Goal: Task Accomplishment & Management: Complete application form

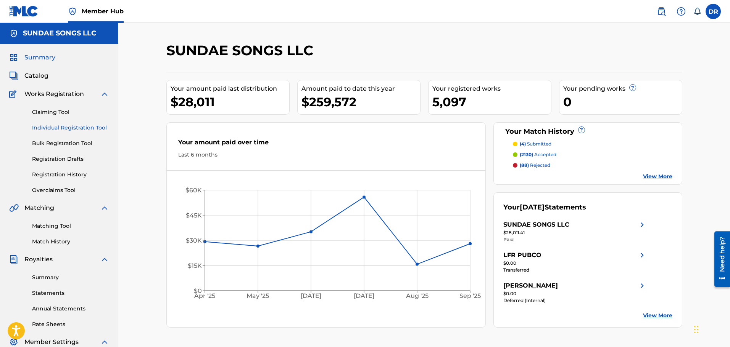
click at [75, 127] on link "Individual Registration Tool" at bounding box center [70, 128] width 77 height 8
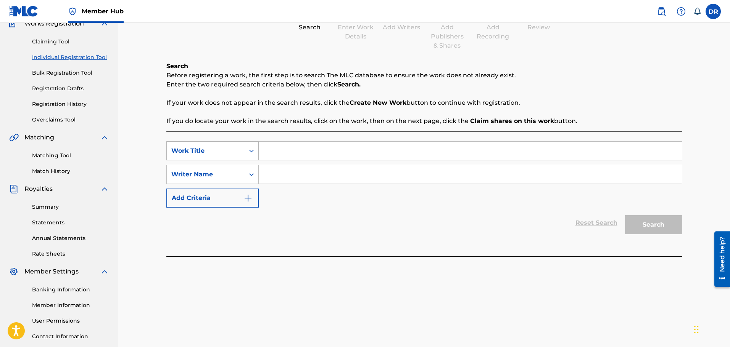
scroll to position [76, 0]
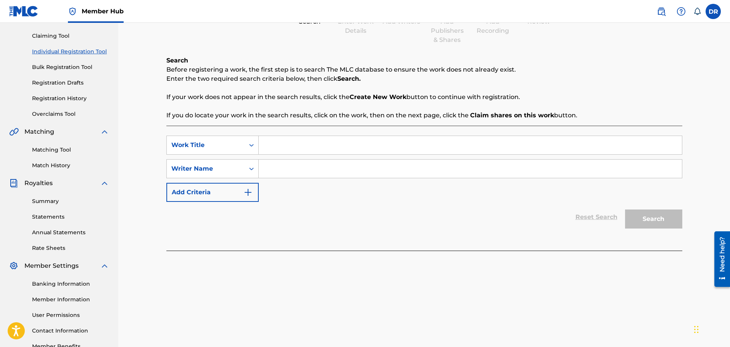
paste input "ARKHAM NIGHT"
type input "ARKHAM NIGHT"
click at [272, 173] on input "Search Form" at bounding box center [470, 169] width 423 height 18
paste input "[PERSON_NAME] TABARIA [PERSON_NAME]"
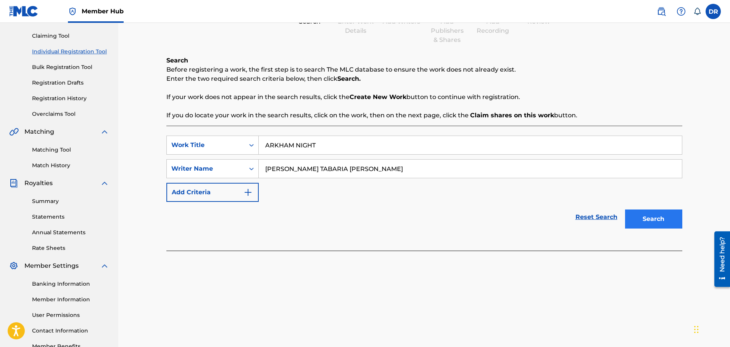
type input "[PERSON_NAME] TABARIA [PERSON_NAME]"
click at [661, 216] on button "Search" at bounding box center [653, 219] width 57 height 19
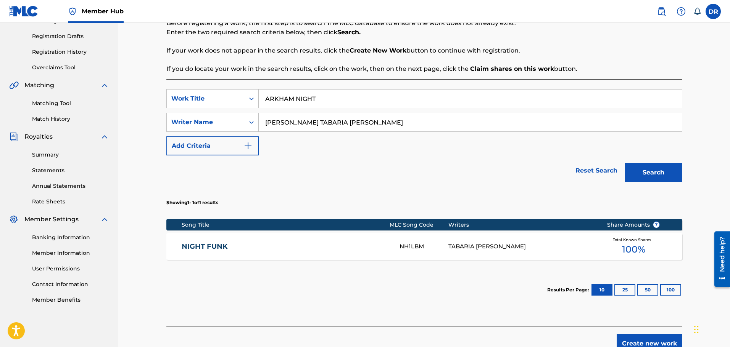
scroll to position [153, 0]
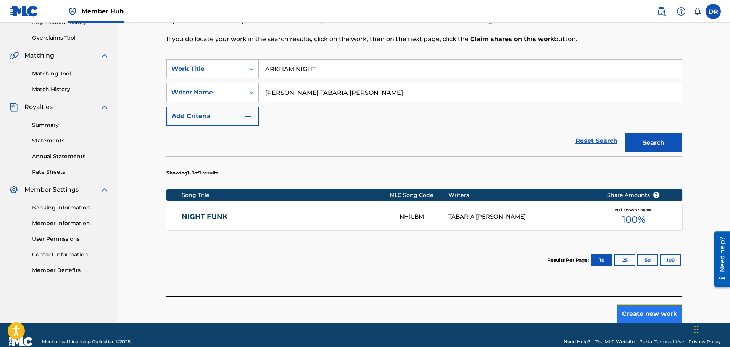
click at [640, 314] on button "Create new work" at bounding box center [649, 314] width 66 height 19
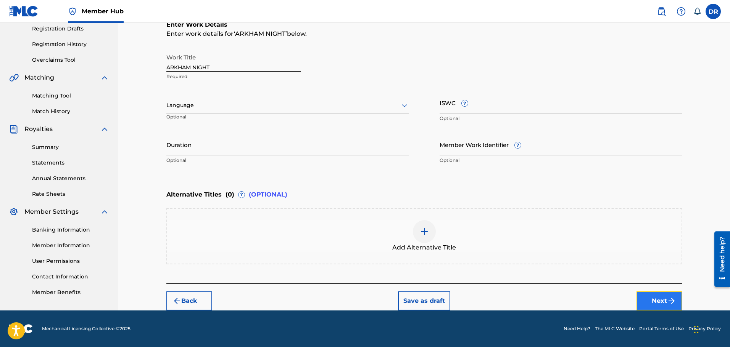
click at [657, 301] on button "Next" at bounding box center [659, 301] width 46 height 19
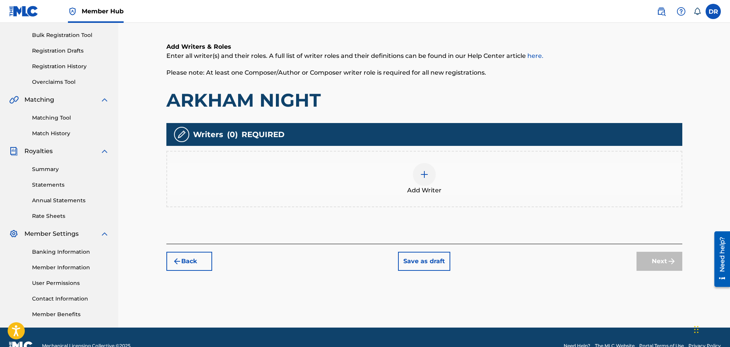
scroll to position [111, 0]
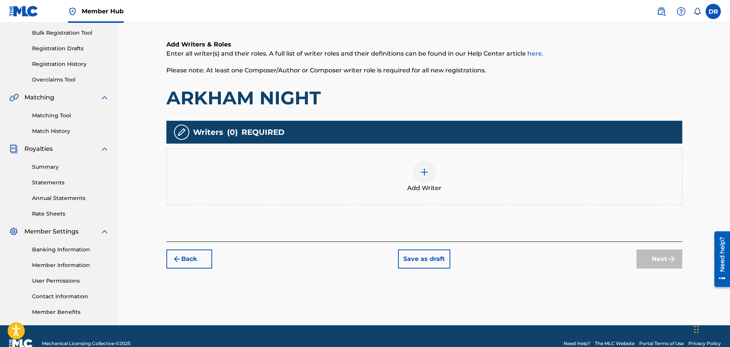
click at [425, 179] on div at bounding box center [424, 172] width 23 height 23
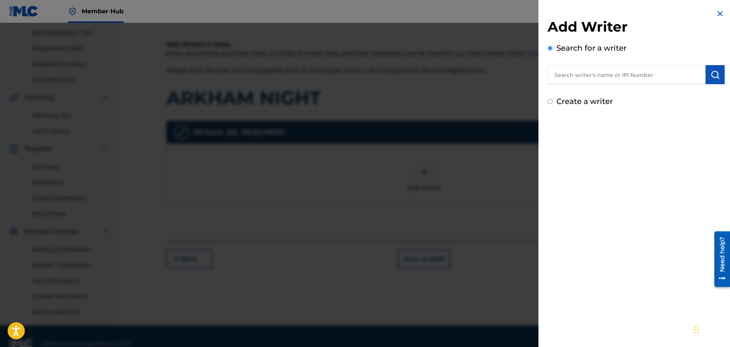
click at [563, 76] on input "text" at bounding box center [626, 74] width 158 height 19
click at [593, 77] on input "text" at bounding box center [626, 74] width 158 height 19
paste input "1133538477"
type input "01133538477"
click at [710, 73] on img "submit" at bounding box center [714, 74] width 9 height 9
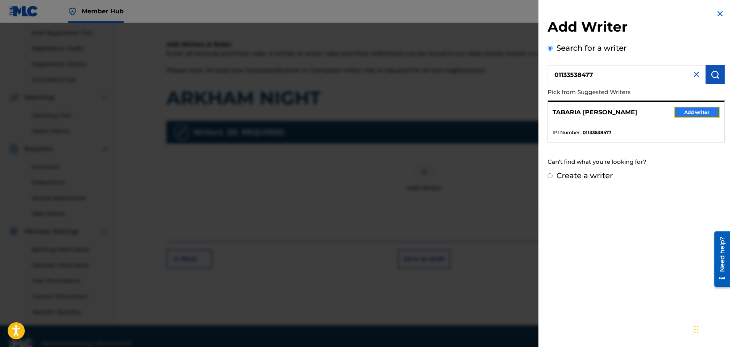
click at [698, 113] on button "Add writer" at bounding box center [697, 112] width 46 height 11
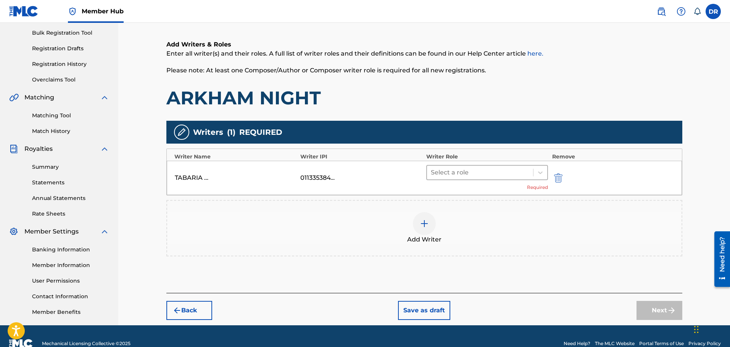
click at [475, 172] on div at bounding box center [480, 172] width 99 height 11
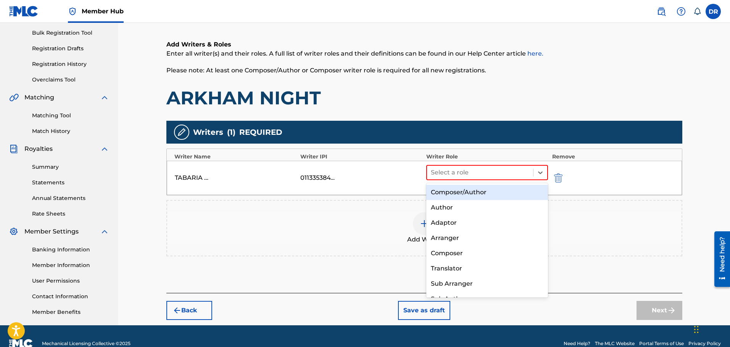
click at [478, 191] on div "Composer/Author" at bounding box center [487, 192] width 122 height 15
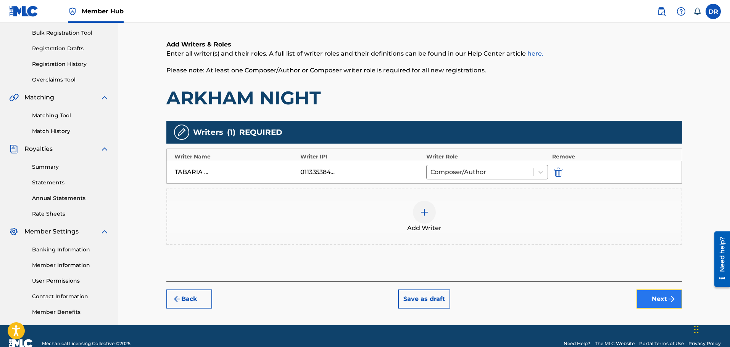
click at [674, 298] on img "submit" at bounding box center [671, 299] width 9 height 9
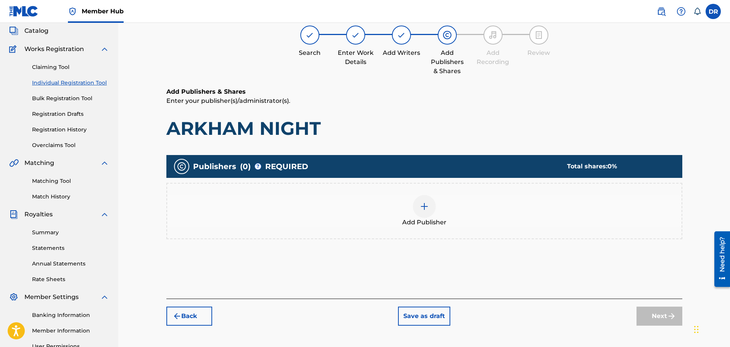
scroll to position [34, 0]
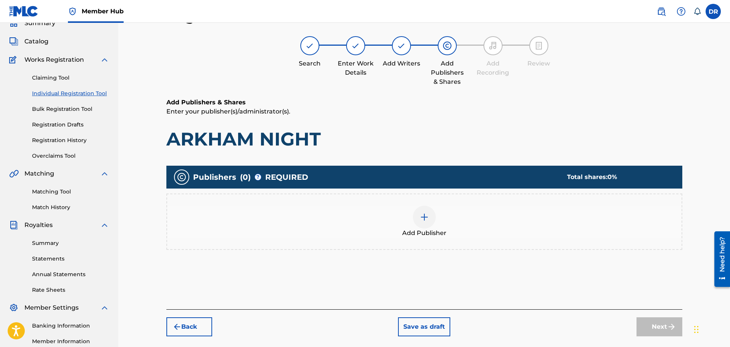
click at [428, 219] on img at bounding box center [424, 217] width 9 height 9
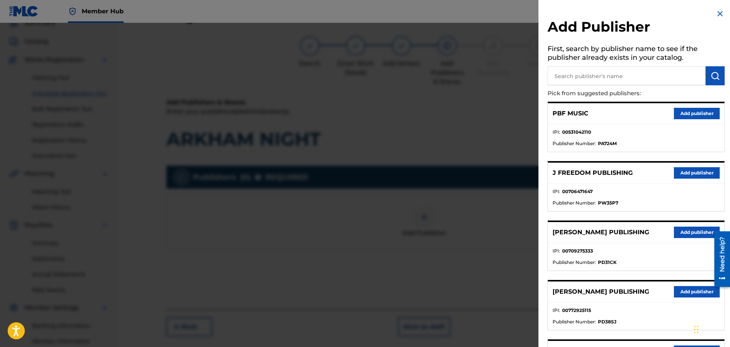
click at [567, 81] on input "text" at bounding box center [626, 75] width 158 height 19
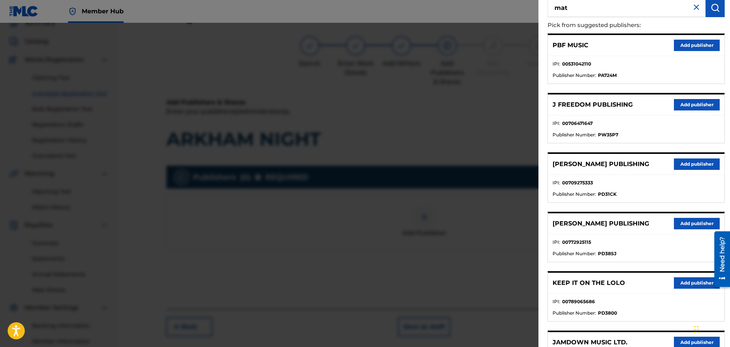
scroll to position [19, 0]
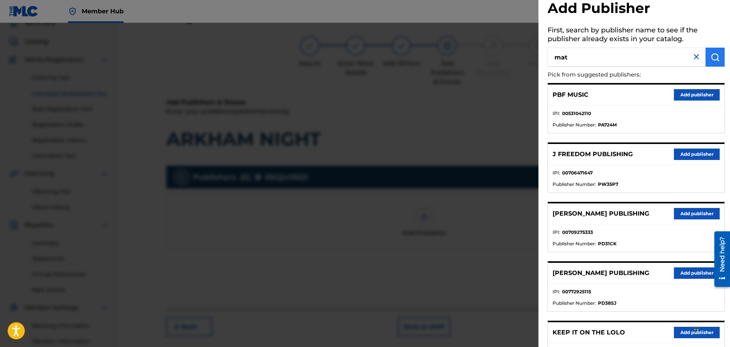
type input "mat"
click at [711, 53] on img "submit" at bounding box center [714, 57] width 9 height 9
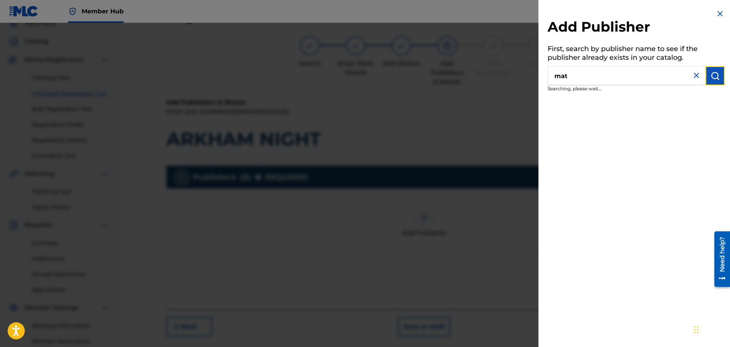
scroll to position [0, 0]
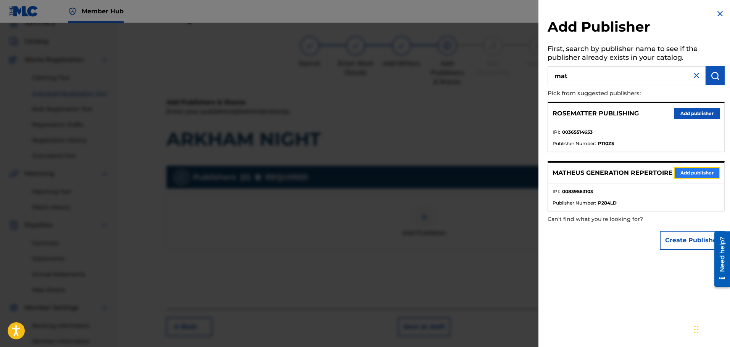
click at [695, 179] on button "Add publisher" at bounding box center [697, 172] width 46 height 11
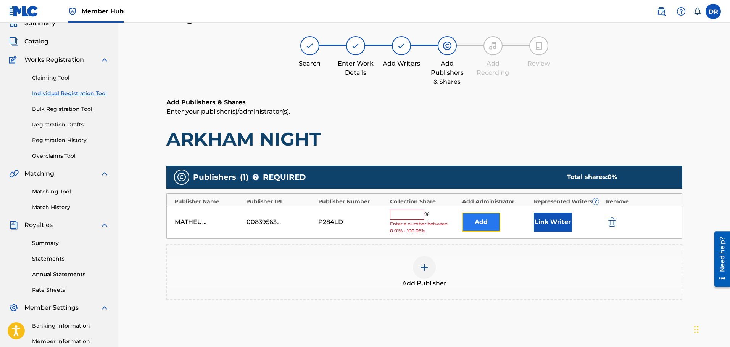
click at [478, 221] on button "Add" at bounding box center [481, 222] width 38 height 19
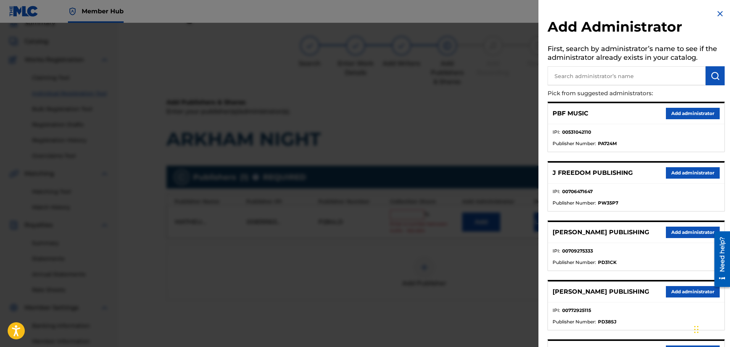
click at [570, 76] on input "text" at bounding box center [626, 75] width 158 height 19
type input "ban"
click at [711, 75] on img "submit" at bounding box center [714, 75] width 9 height 9
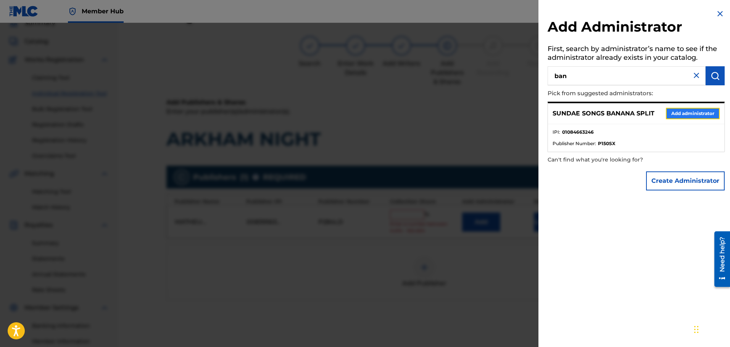
click at [697, 115] on button "Add administrator" at bounding box center [693, 113] width 54 height 11
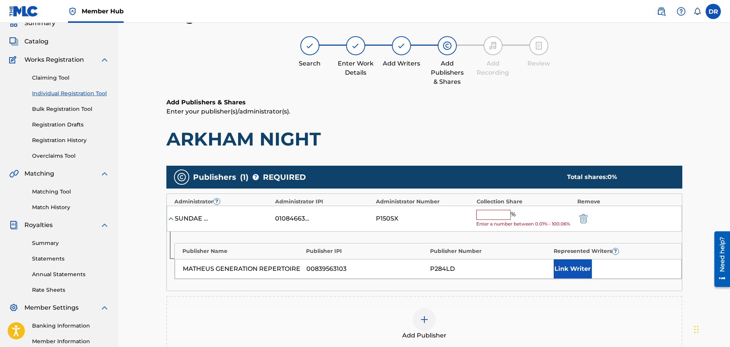
click at [488, 216] on input "text" at bounding box center [493, 215] width 34 height 10
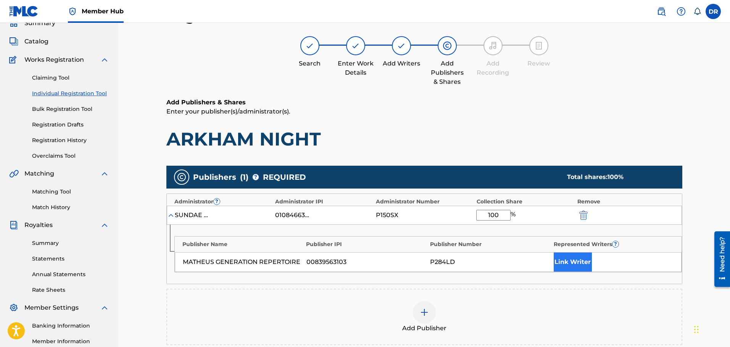
type input "100"
click at [566, 260] on button "Link Writer" at bounding box center [572, 262] width 38 height 19
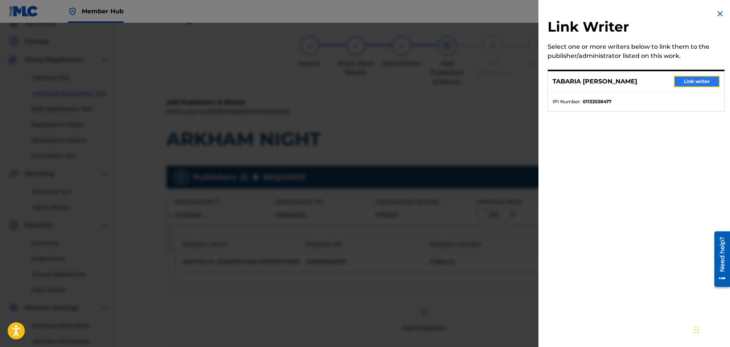
click at [680, 80] on button "Link writer" at bounding box center [697, 81] width 46 height 11
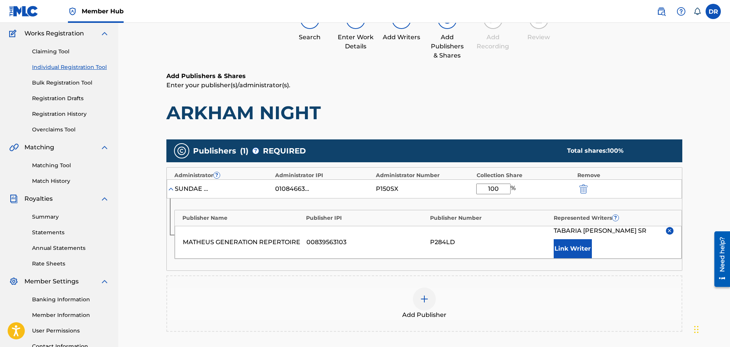
scroll to position [169, 0]
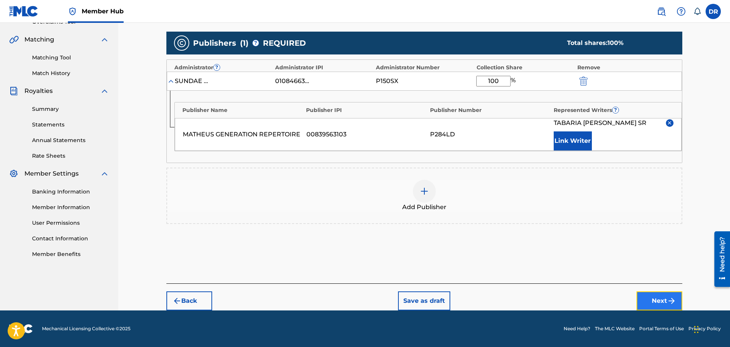
click at [661, 298] on button "Next" at bounding box center [659, 301] width 46 height 19
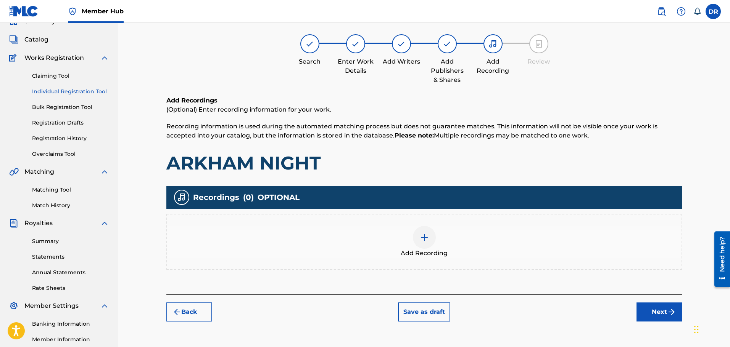
scroll to position [34, 0]
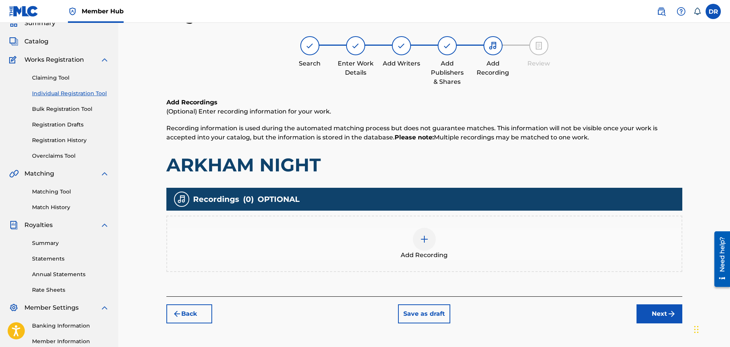
click at [426, 242] on img at bounding box center [424, 239] width 9 height 9
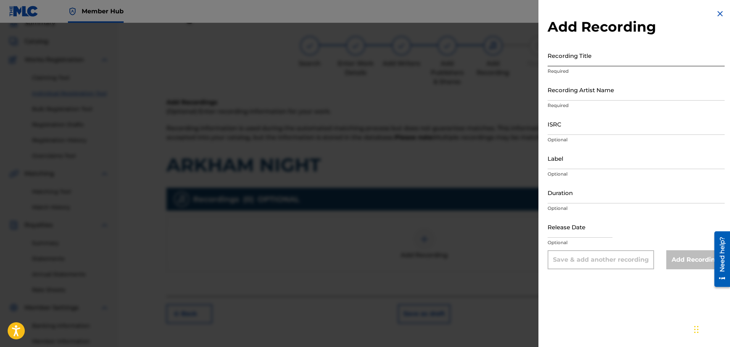
click at [555, 55] on input "Recording Title" at bounding box center [635, 56] width 177 height 22
paste input "ARKHAM NIGHT"
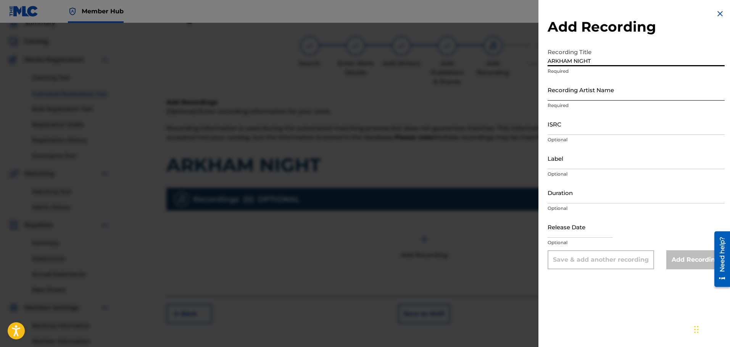
type input "ARKHAM NIGHT"
drag, startPoint x: 557, startPoint y: 93, endPoint x: 550, endPoint y: 96, distance: 6.5
click at [557, 93] on input "Recording Artist Name" at bounding box center [635, 90] width 177 height 22
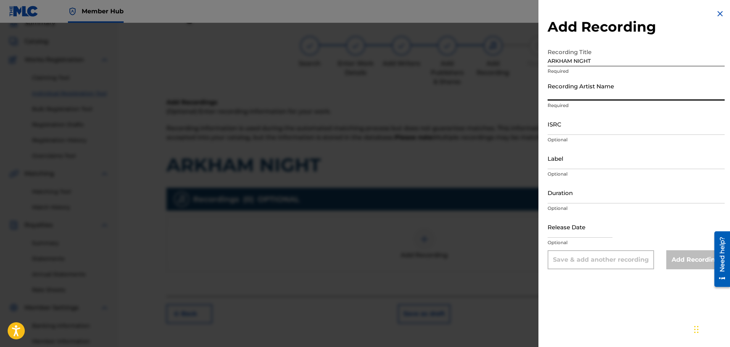
paste input "FATBOIBARI"
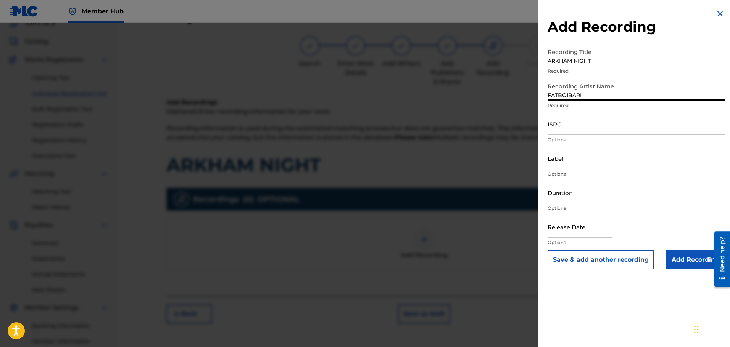
type input "FATBOIBARI"
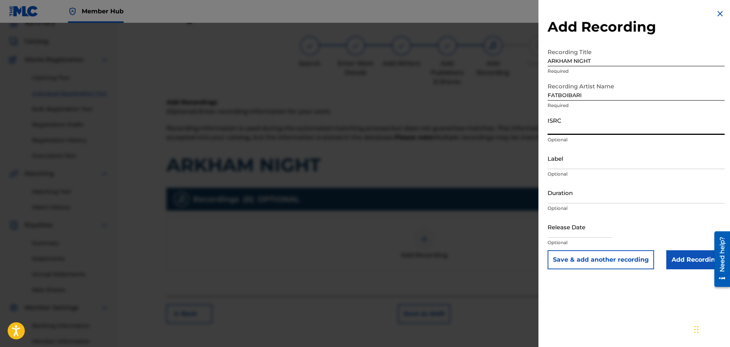
paste input "QZPEW2444170"
type input "QZPEW2444170"
click at [679, 257] on input "Add Recording" at bounding box center [695, 260] width 58 height 19
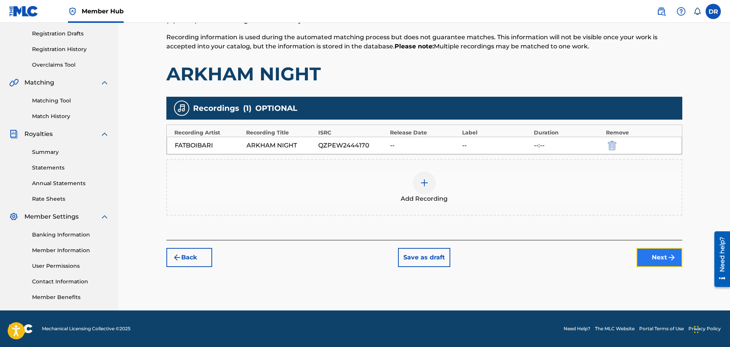
click at [662, 256] on button "Next" at bounding box center [659, 257] width 46 height 19
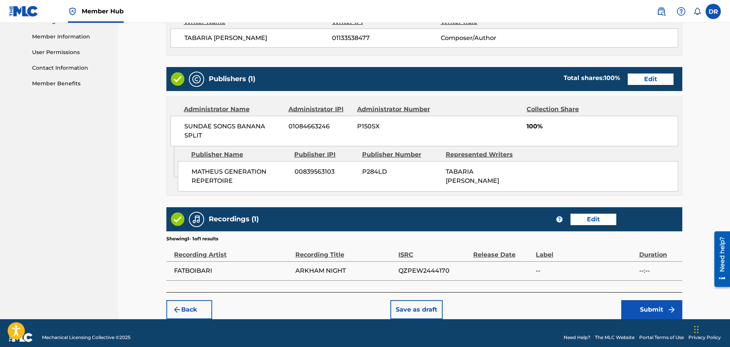
scroll to position [348, 0]
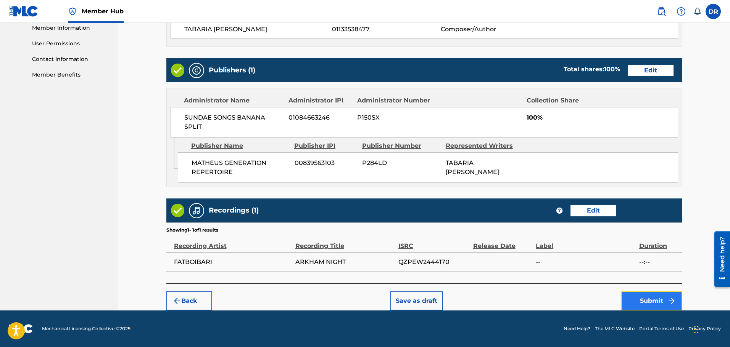
click at [648, 303] on button "Submit" at bounding box center [651, 301] width 61 height 19
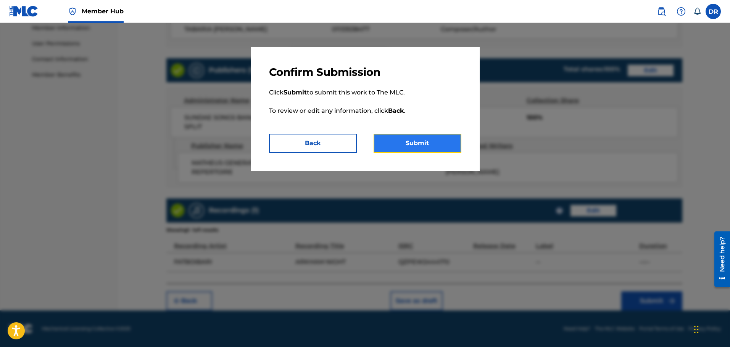
click at [414, 144] on button "Submit" at bounding box center [417, 143] width 88 height 19
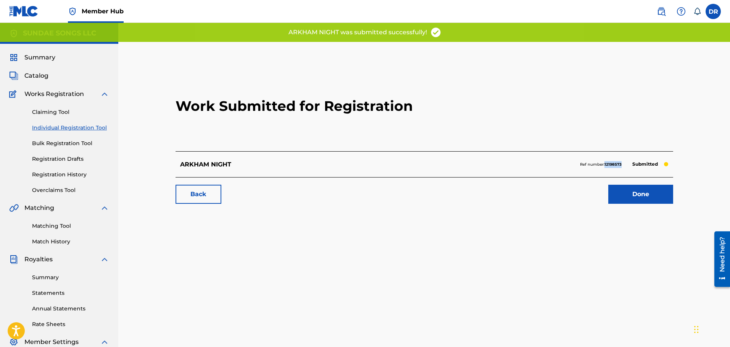
drag, startPoint x: 624, startPoint y: 166, endPoint x: 605, endPoint y: 167, distance: 18.7
click at [605, 167] on div "Ref number: 12198573 Submitted" at bounding box center [624, 164] width 88 height 11
copy strong "12198573"
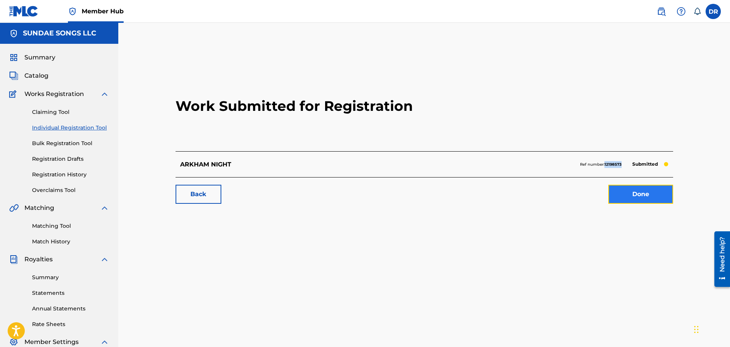
click at [627, 195] on link "Done" at bounding box center [640, 194] width 65 height 19
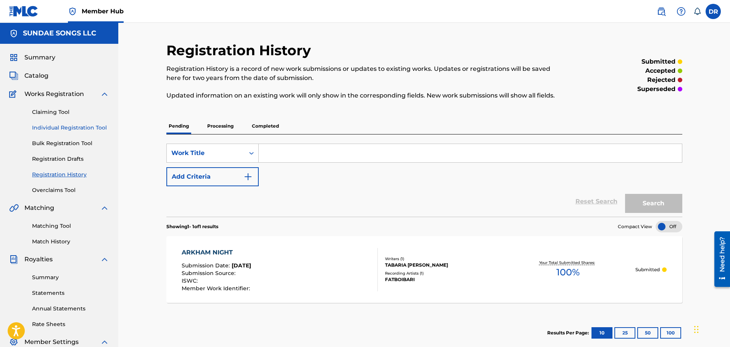
click at [92, 129] on link "Individual Registration Tool" at bounding box center [70, 128] width 77 height 8
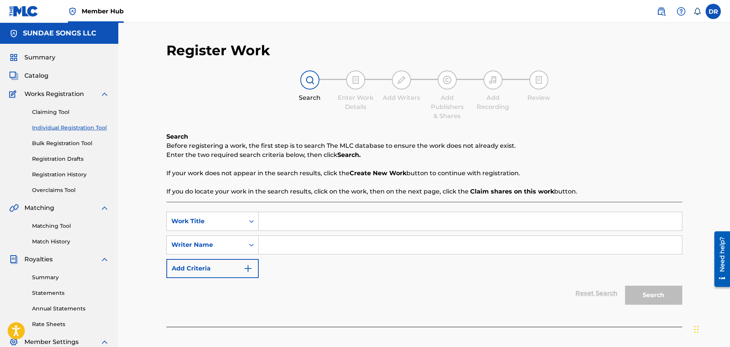
paste input "CHAOTIC"
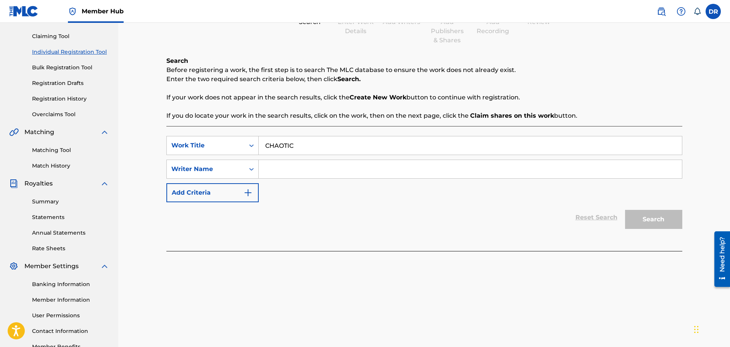
scroll to position [76, 0]
type input "CHAOTIC"
click at [293, 171] on input "Search Form" at bounding box center [470, 169] width 423 height 18
paste input "[PERSON_NAME] TABARIA [PERSON_NAME]"
type input "[PERSON_NAME] TABARIA [PERSON_NAME]"
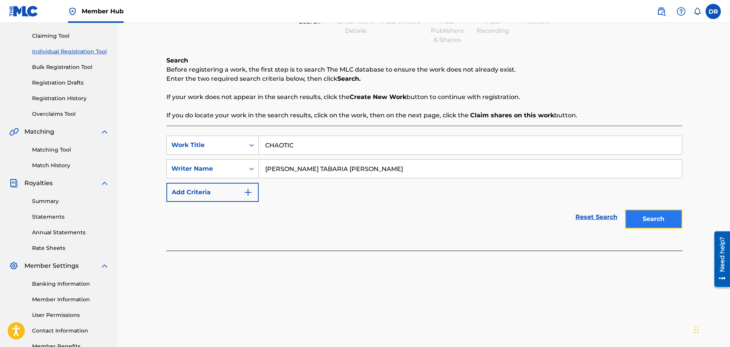
click at [665, 216] on button "Search" at bounding box center [653, 219] width 57 height 19
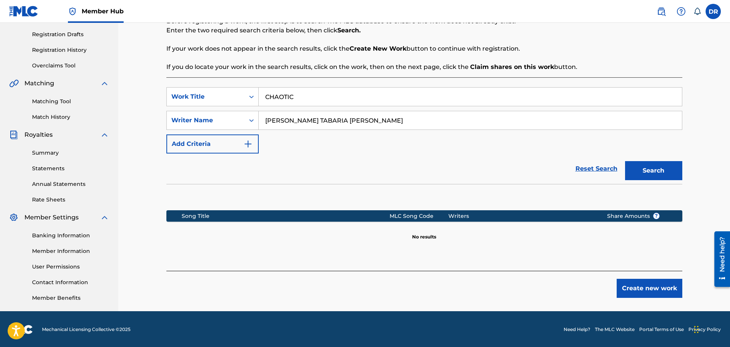
scroll to position [125, 0]
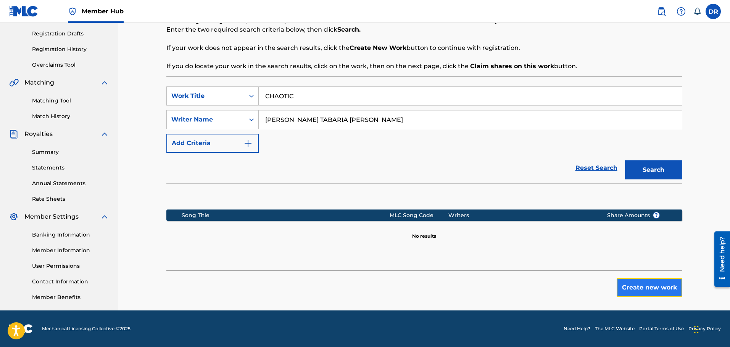
click at [647, 291] on button "Create new work" at bounding box center [649, 287] width 66 height 19
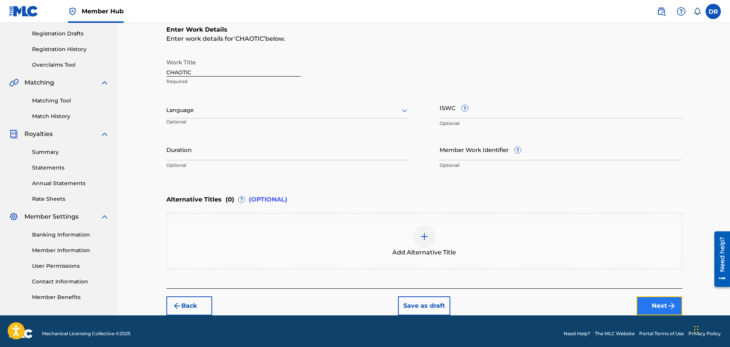
click at [658, 299] on button "Next" at bounding box center [659, 306] width 46 height 19
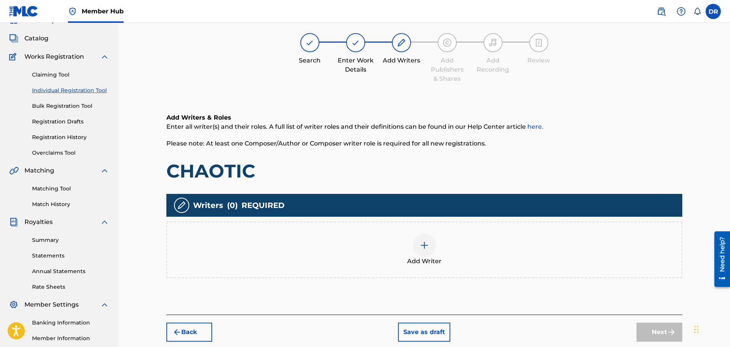
scroll to position [34, 0]
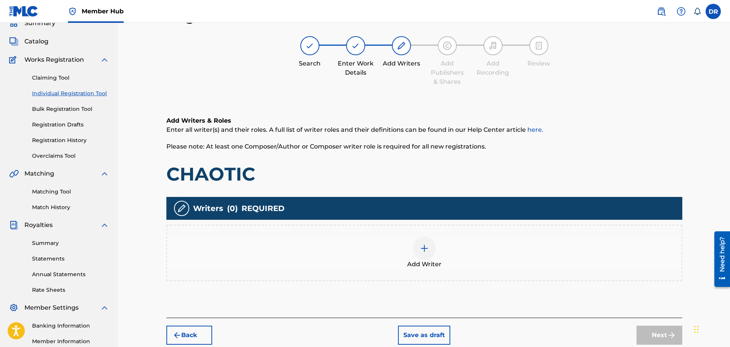
click at [421, 255] on div at bounding box center [424, 248] width 23 height 23
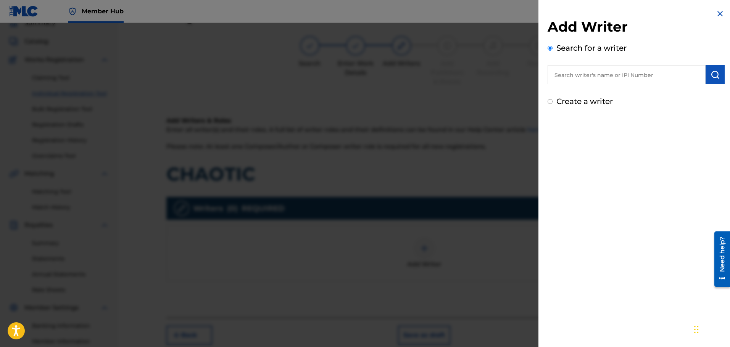
click at [561, 76] on input "text" at bounding box center [626, 74] width 158 height 19
paste input "1133538477"
type input "01133538477"
click at [710, 73] on img "submit" at bounding box center [714, 74] width 9 height 9
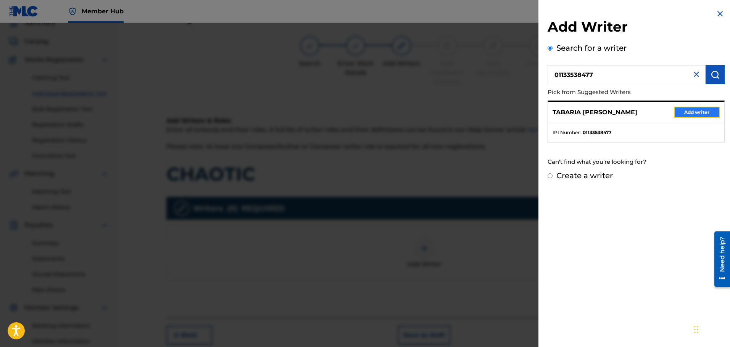
click at [701, 111] on button "Add writer" at bounding box center [697, 112] width 46 height 11
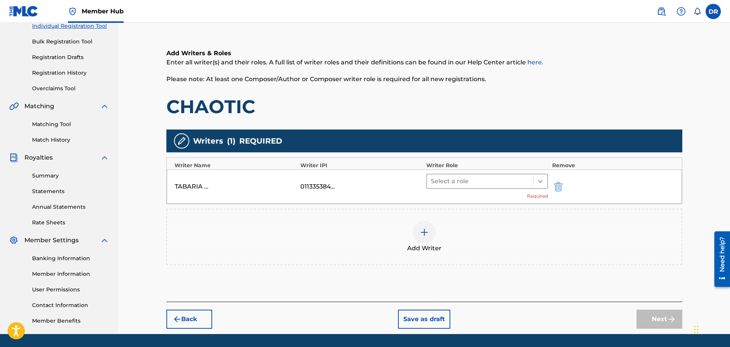
scroll to position [111, 0]
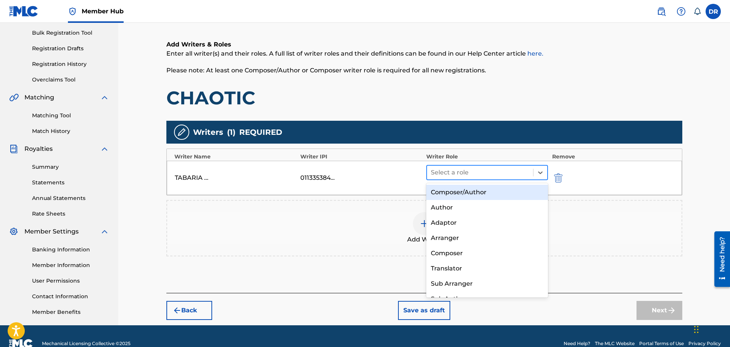
click at [497, 170] on div at bounding box center [480, 172] width 99 height 11
click at [494, 191] on div "Composer/Author" at bounding box center [487, 192] width 122 height 15
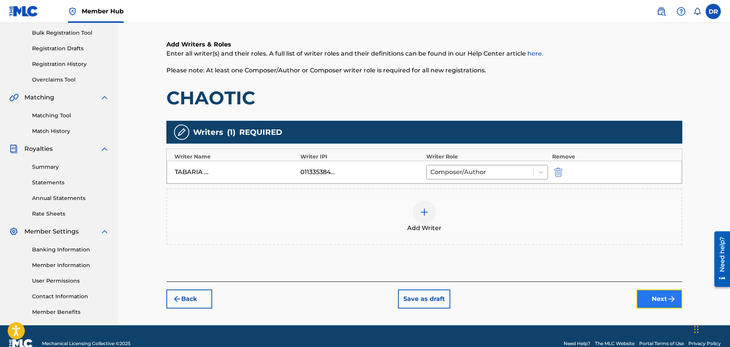
click at [669, 298] on img "submit" at bounding box center [671, 299] width 9 height 9
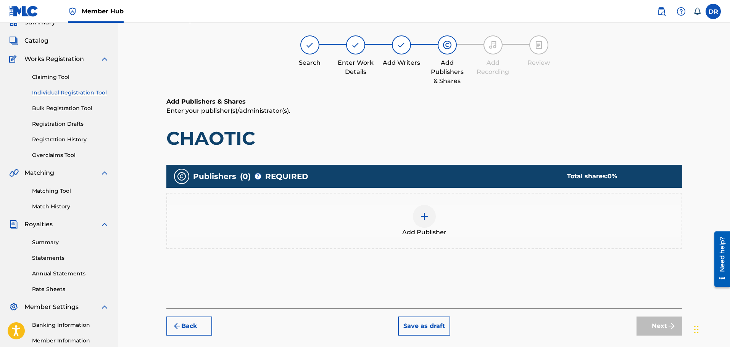
scroll to position [34, 0]
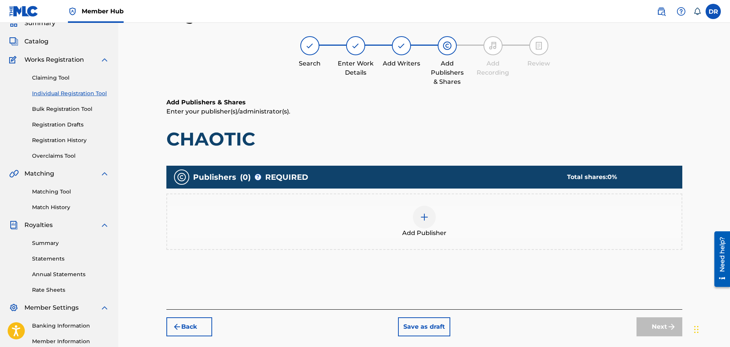
click at [420, 219] on img at bounding box center [424, 217] width 9 height 9
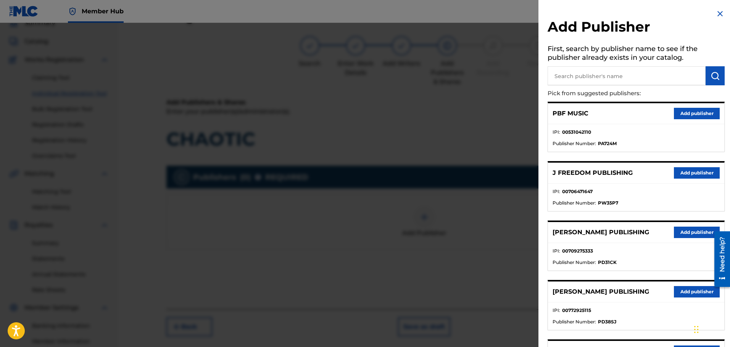
click at [576, 78] on input "text" at bounding box center [626, 75] width 158 height 19
type input "mat"
click at [712, 74] on img "submit" at bounding box center [714, 75] width 9 height 9
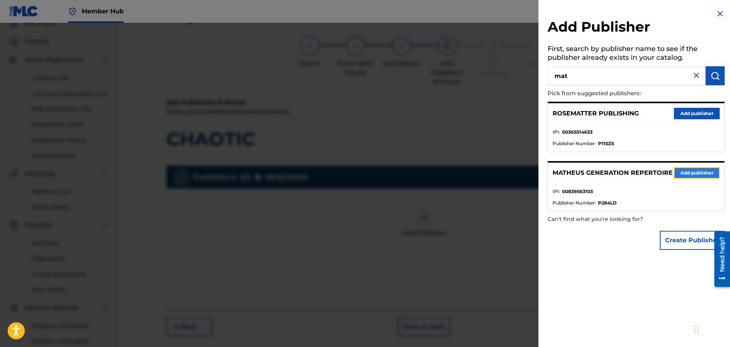
click at [702, 177] on button "Add publisher" at bounding box center [697, 172] width 46 height 11
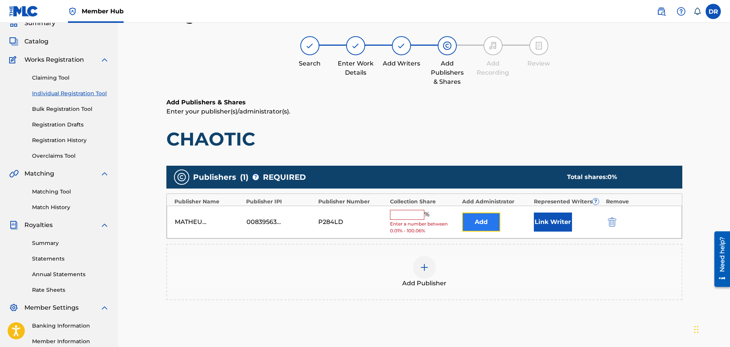
click at [480, 220] on button "Add" at bounding box center [481, 222] width 38 height 19
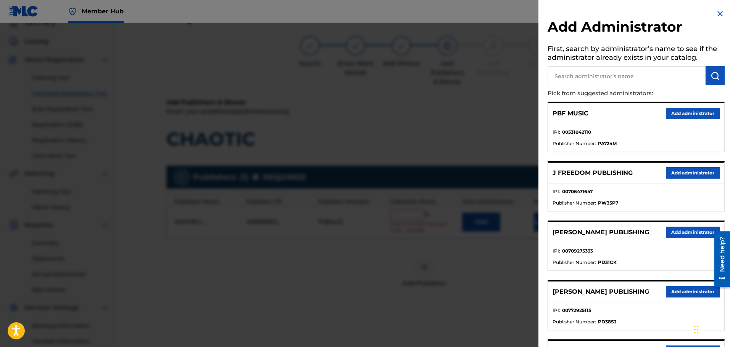
click at [566, 79] on input "text" at bounding box center [626, 75] width 158 height 19
type input "ban"
click at [710, 74] on img "submit" at bounding box center [714, 75] width 9 height 9
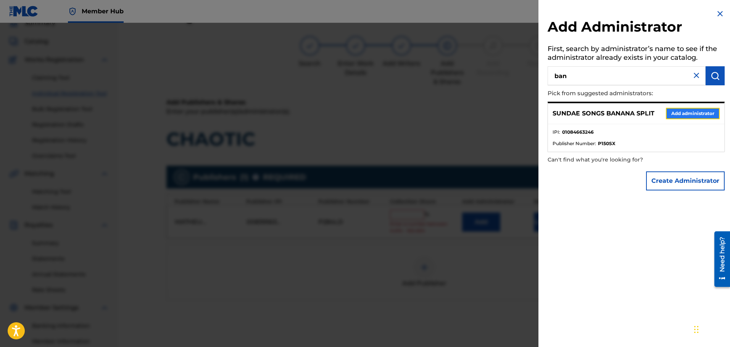
click at [698, 114] on button "Add administrator" at bounding box center [693, 113] width 54 height 11
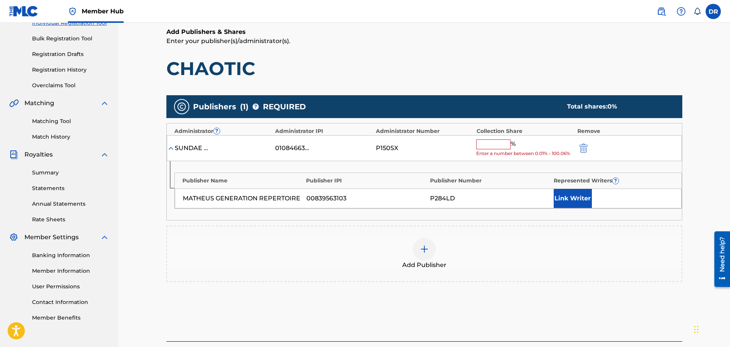
scroll to position [111, 0]
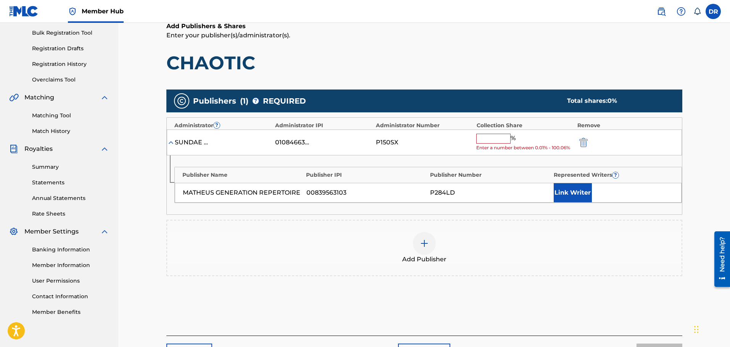
click at [485, 140] on input "text" at bounding box center [493, 139] width 34 height 10
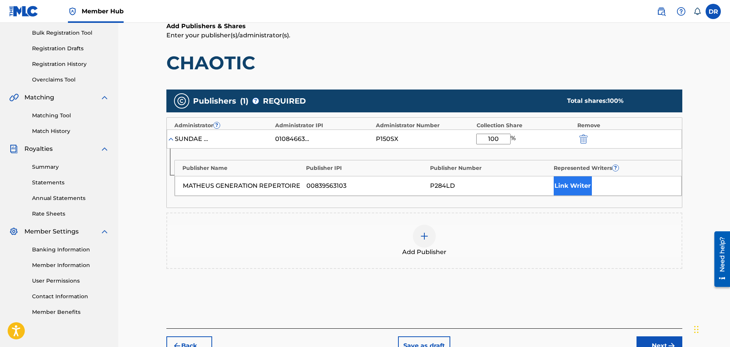
type input "100"
click at [570, 182] on button "Link Writer" at bounding box center [572, 186] width 38 height 19
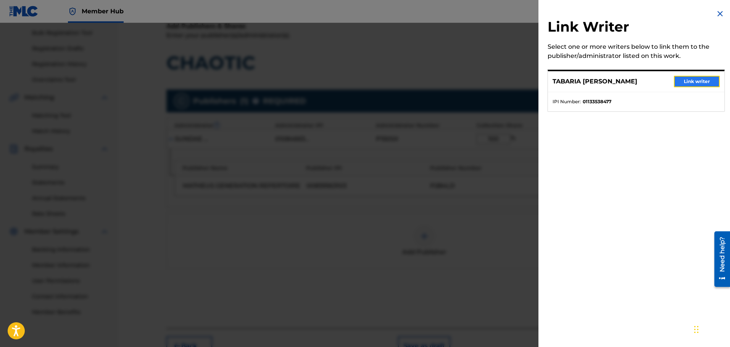
click at [692, 82] on button "Link writer" at bounding box center [697, 81] width 46 height 11
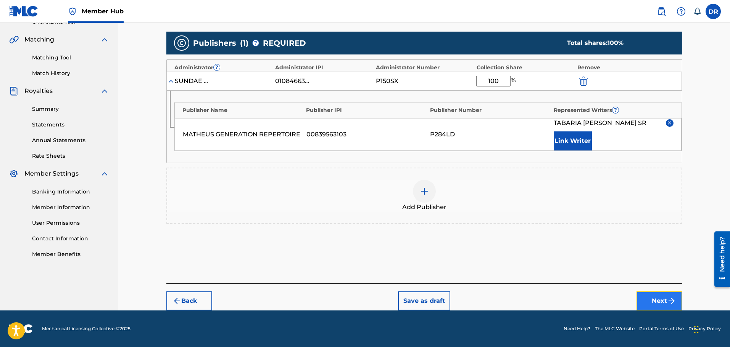
click at [670, 300] on img "submit" at bounding box center [671, 301] width 9 height 9
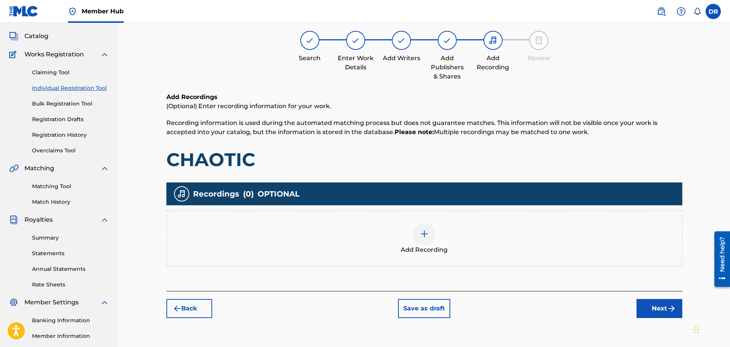
scroll to position [34, 0]
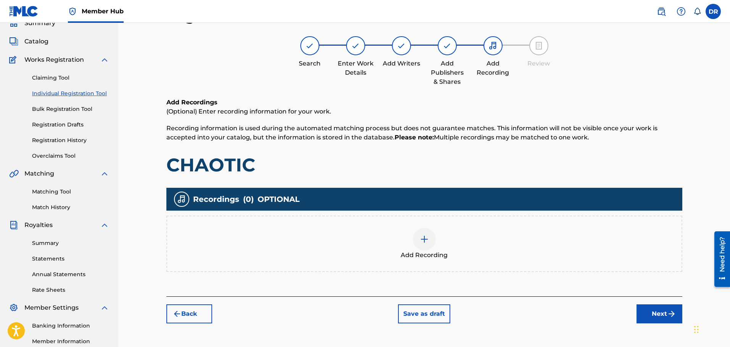
click at [415, 242] on div at bounding box center [424, 239] width 23 height 23
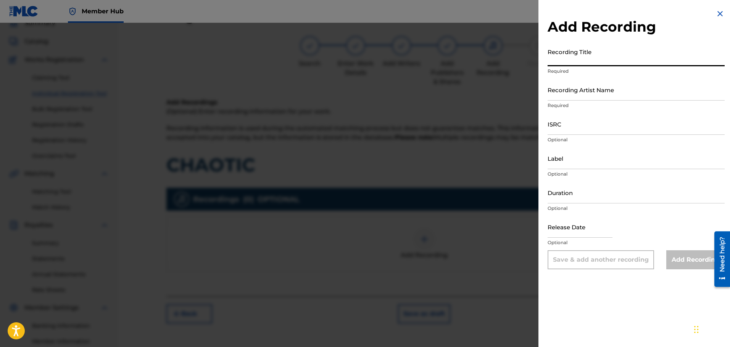
click at [584, 58] on input "Recording Title" at bounding box center [635, 56] width 177 height 22
paste input "CHAOTIC"
type input "CHAOTIC"
click at [567, 98] on input "Recording Artist Name" at bounding box center [635, 90] width 177 height 22
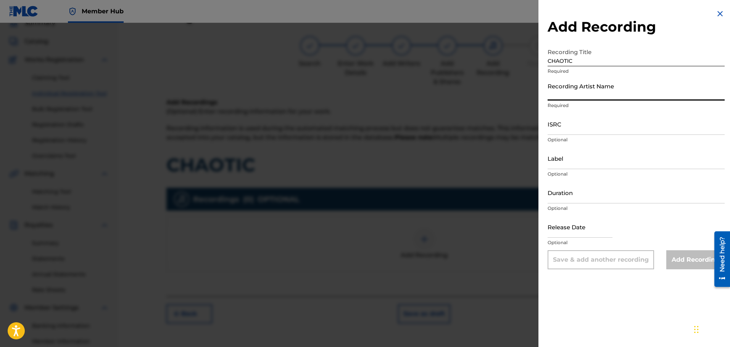
paste input "FATBOIBARI"
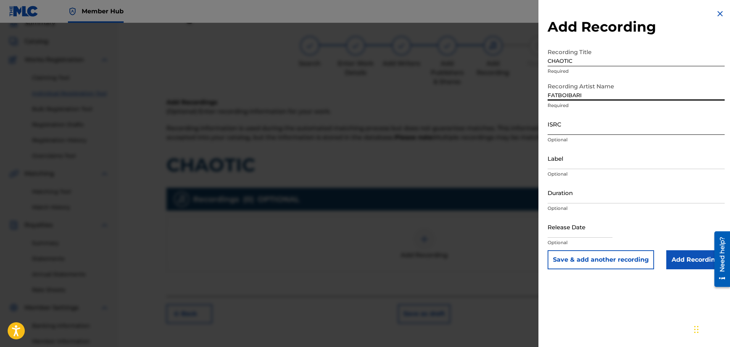
type input "FATBOIBARI"
click at [561, 134] on input "ISRC" at bounding box center [635, 124] width 177 height 22
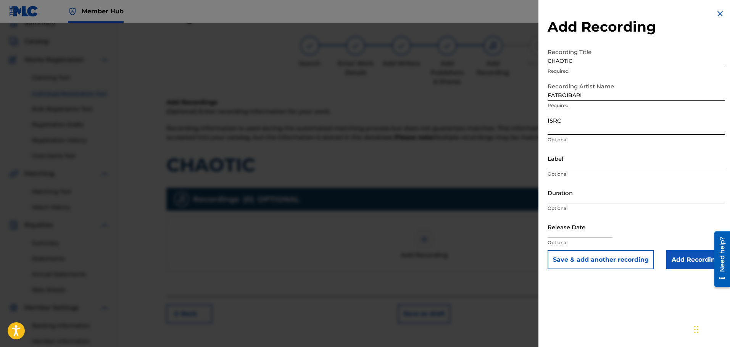
paste input "QZPEW2405902"
type input "QZPEW2405902"
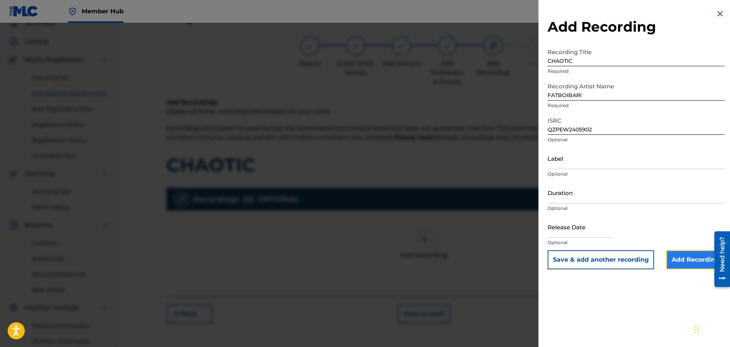
click at [681, 261] on input "Add Recording" at bounding box center [695, 260] width 58 height 19
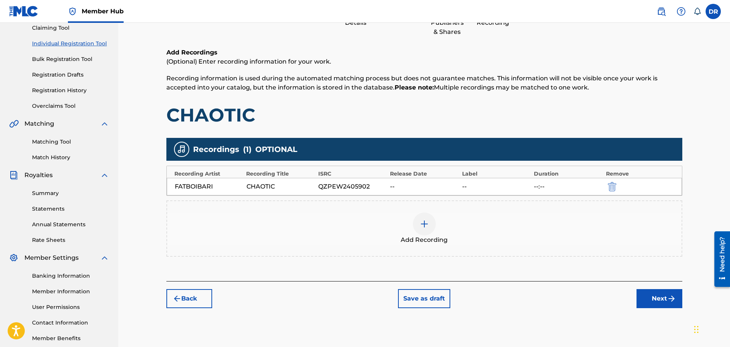
scroll to position [125, 0]
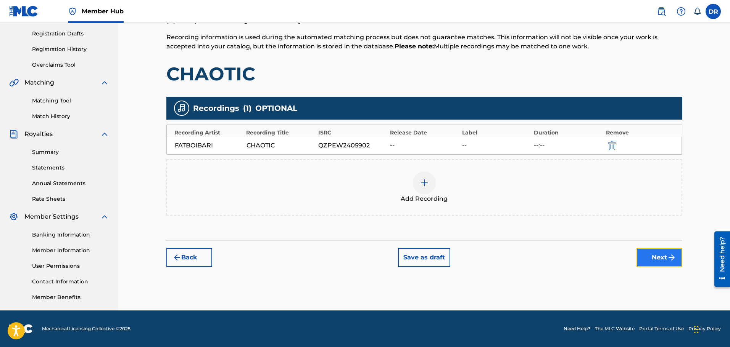
click at [656, 261] on button "Next" at bounding box center [659, 257] width 46 height 19
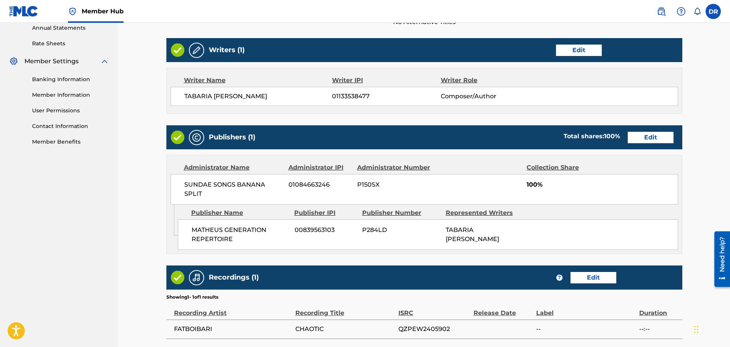
scroll to position [348, 0]
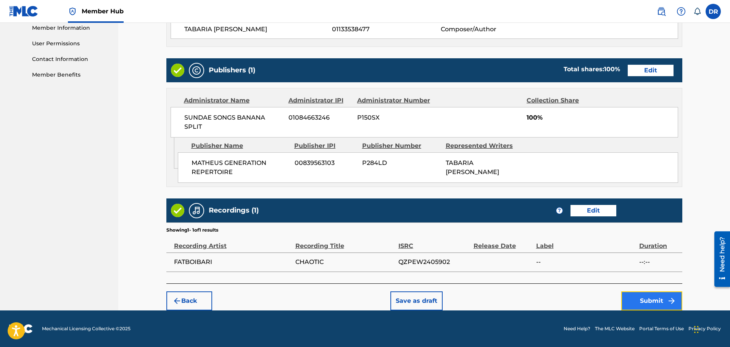
click at [636, 299] on button "Submit" at bounding box center [651, 301] width 61 height 19
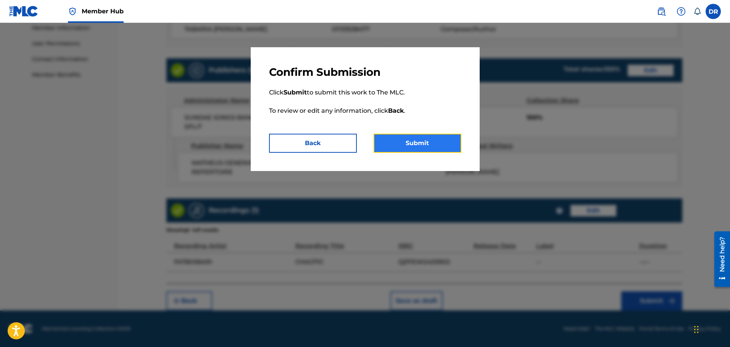
click at [429, 147] on button "Submit" at bounding box center [417, 143] width 88 height 19
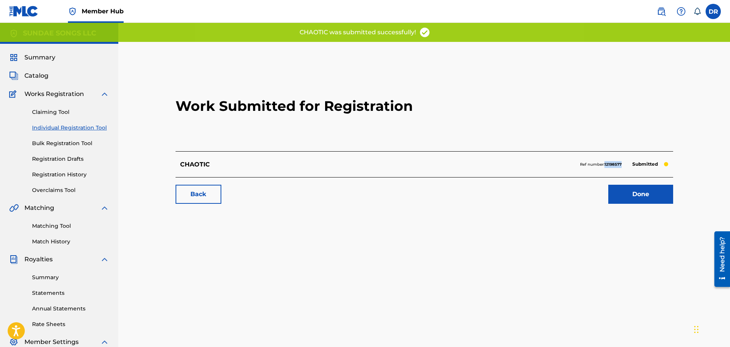
drag, startPoint x: 624, startPoint y: 163, endPoint x: 604, endPoint y: 168, distance: 20.1
click at [604, 168] on div "Ref number: 12198577 Submitted" at bounding box center [624, 164] width 88 height 11
copy strong "12198577"
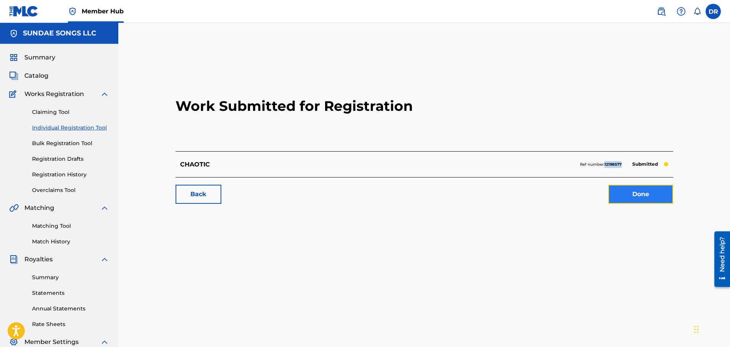
click at [617, 191] on link "Done" at bounding box center [640, 194] width 65 height 19
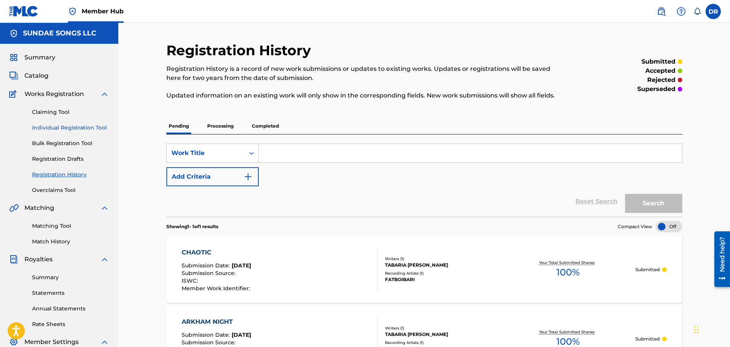
click at [55, 129] on link "Individual Registration Tool" at bounding box center [70, 128] width 77 height 8
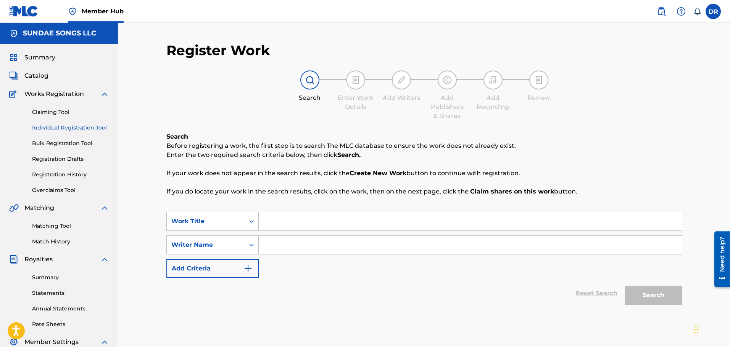
paste input "CHAOTIC 2.0"
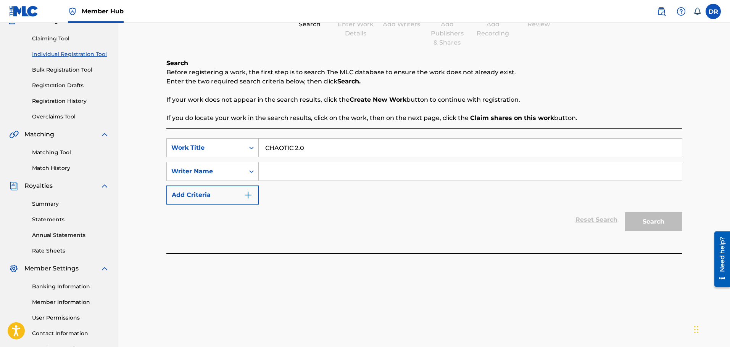
scroll to position [76, 0]
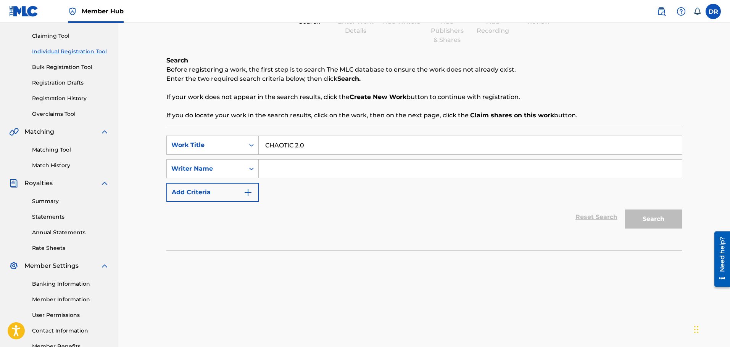
type input "CHAOTIC 2.0"
click at [287, 168] on input "Search Form" at bounding box center [470, 169] width 423 height 18
paste input "[PERSON_NAME] TABARIA [PERSON_NAME]"
type input "[PERSON_NAME] TABARIA [PERSON_NAME]"
click at [663, 220] on button "Search" at bounding box center [653, 219] width 57 height 19
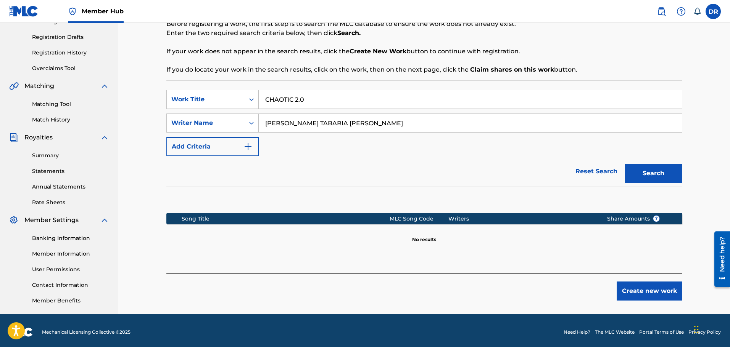
scroll to position [125, 0]
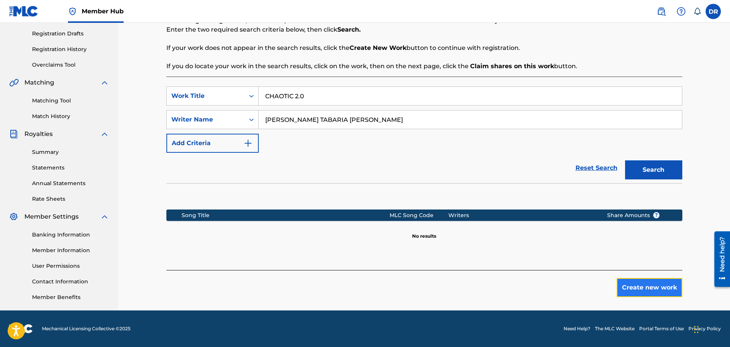
click at [645, 288] on button "Create new work" at bounding box center [649, 287] width 66 height 19
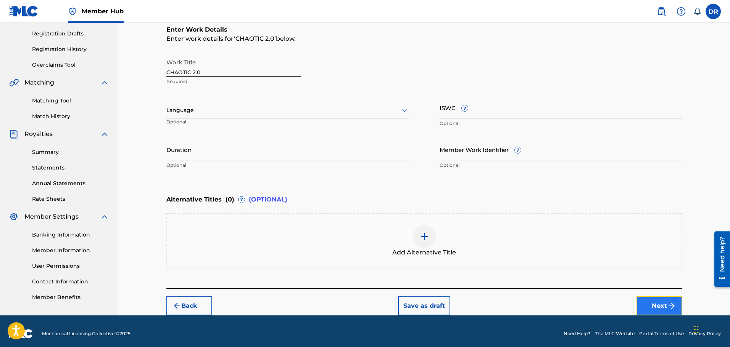
click at [658, 301] on button "Next" at bounding box center [659, 306] width 46 height 19
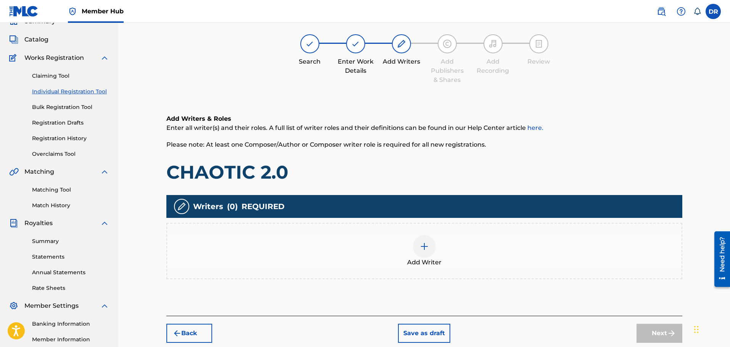
scroll to position [34, 0]
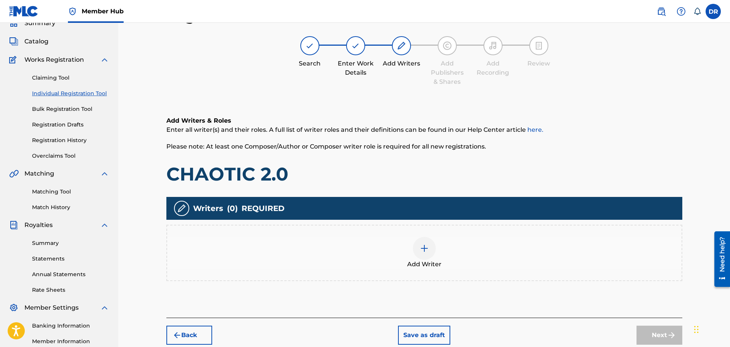
click at [416, 248] on div at bounding box center [424, 248] width 23 height 23
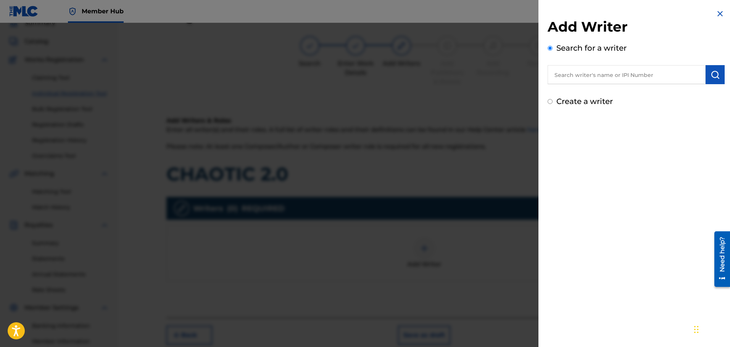
click at [574, 76] on input "text" at bounding box center [626, 74] width 158 height 19
paste input "1133538477"
type input "01133538477"
click at [710, 75] on img "submit" at bounding box center [714, 74] width 9 height 9
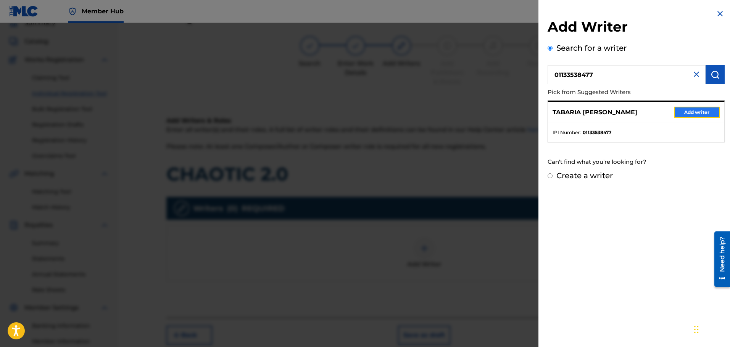
click at [700, 110] on button "Add writer" at bounding box center [697, 112] width 46 height 11
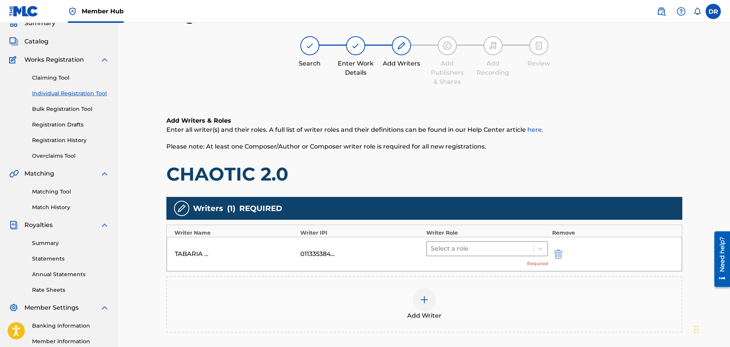
click at [506, 256] on div "Select a role" at bounding box center [480, 249] width 106 height 14
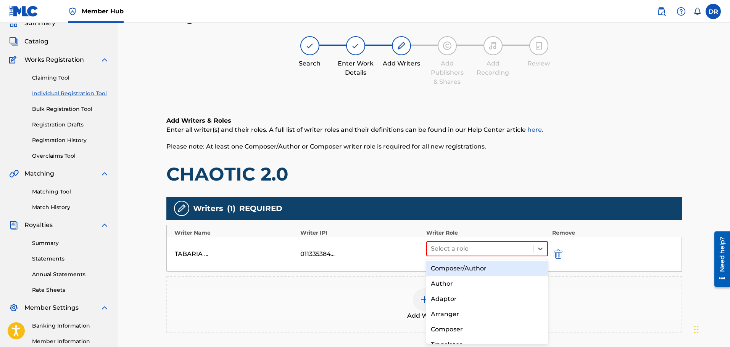
click at [499, 267] on div "Composer/Author" at bounding box center [487, 268] width 122 height 15
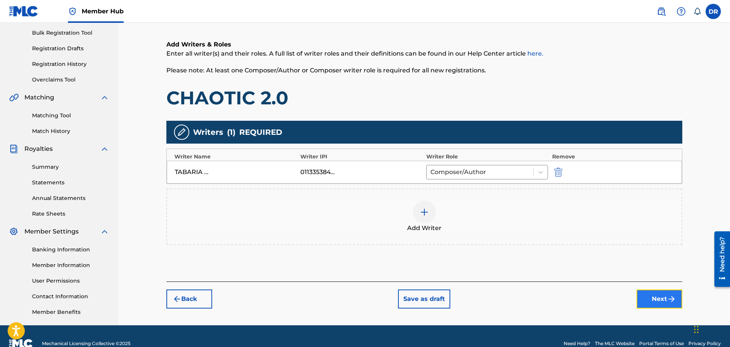
click at [659, 299] on button "Next" at bounding box center [659, 299] width 46 height 19
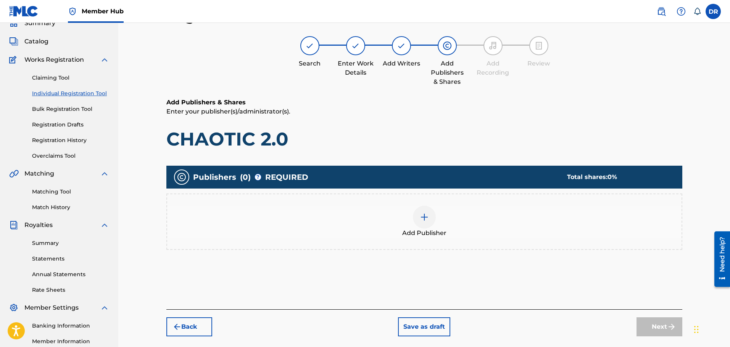
click at [420, 224] on div at bounding box center [424, 217] width 23 height 23
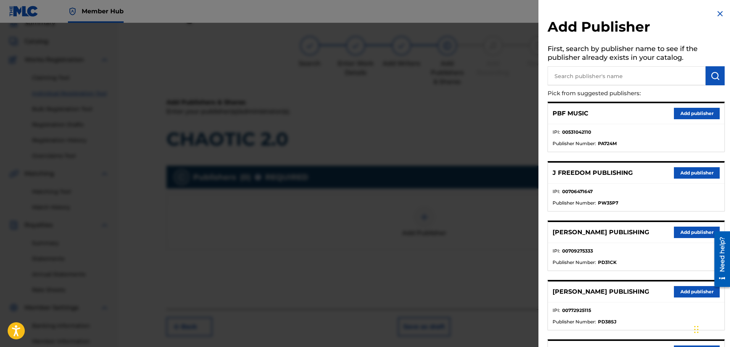
click at [577, 76] on input "text" at bounding box center [626, 75] width 158 height 19
type input "math"
click at [713, 76] on img "submit" at bounding box center [714, 75] width 9 height 9
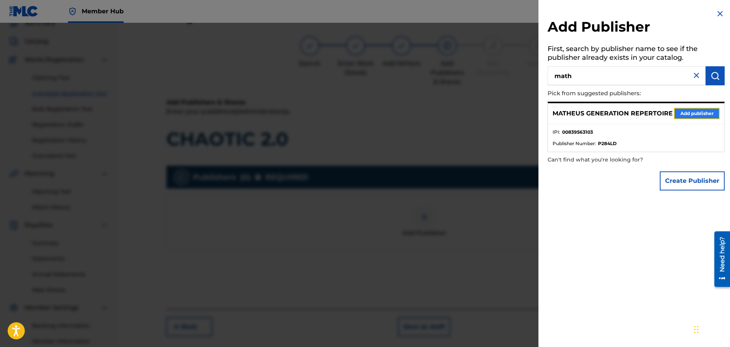
click at [697, 118] on button "Add publisher" at bounding box center [697, 113] width 46 height 11
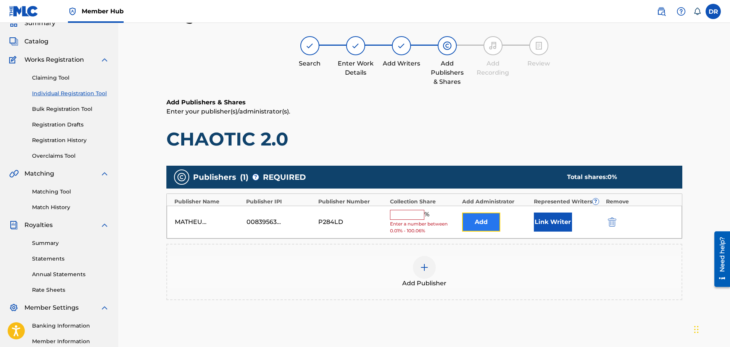
click at [475, 222] on button "Add" at bounding box center [481, 222] width 38 height 19
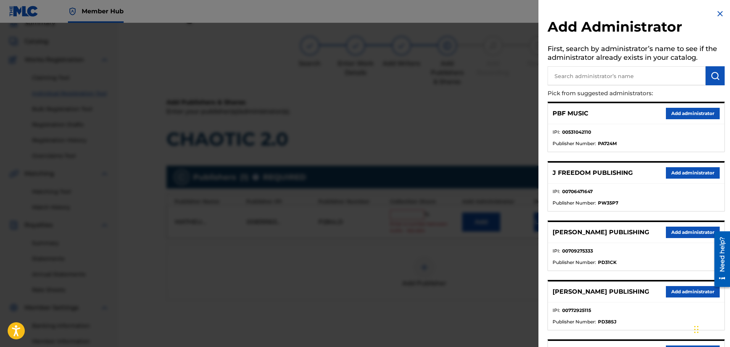
click at [608, 79] on input "text" at bounding box center [626, 75] width 158 height 19
type input "ban"
click at [716, 79] on img "submit" at bounding box center [714, 75] width 9 height 9
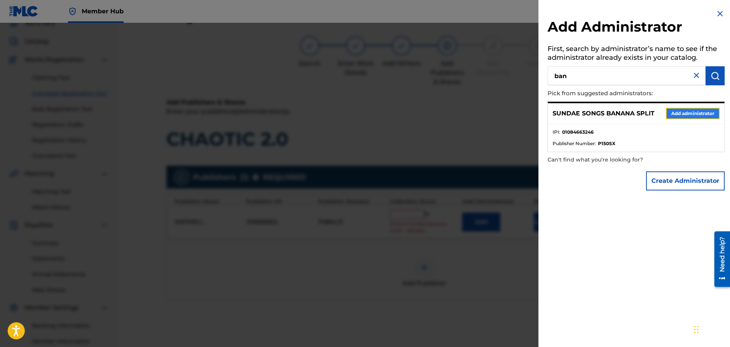
click at [690, 109] on button "Add administrator" at bounding box center [693, 113] width 54 height 11
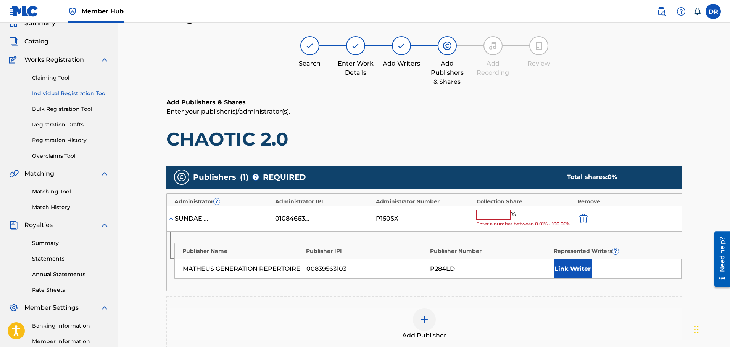
click at [489, 212] on input "text" at bounding box center [493, 215] width 34 height 10
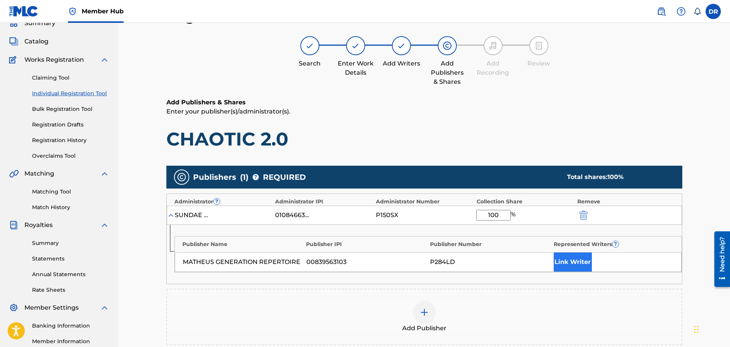
type input "100"
click at [578, 260] on button "Link Writer" at bounding box center [572, 262] width 38 height 19
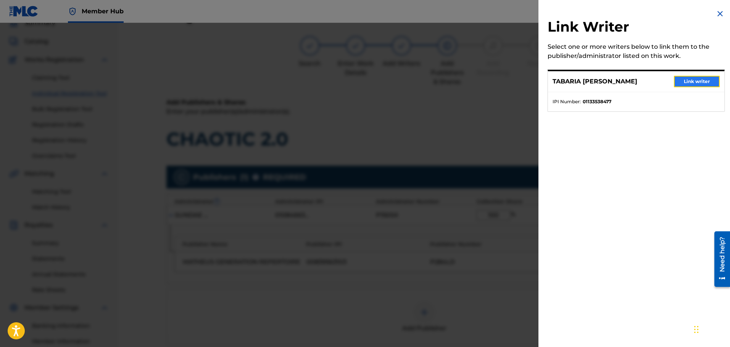
click at [698, 82] on button "Link writer" at bounding box center [697, 81] width 46 height 11
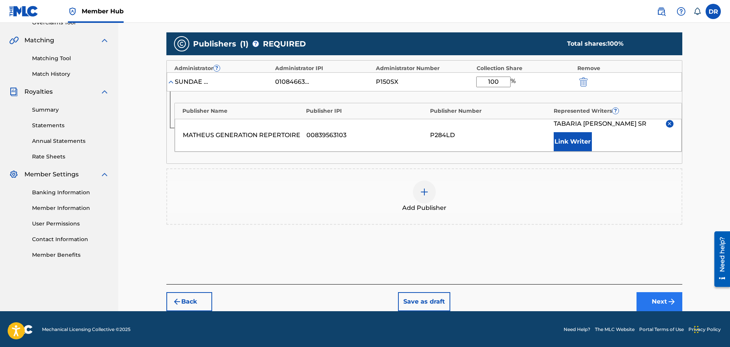
scroll to position [169, 0]
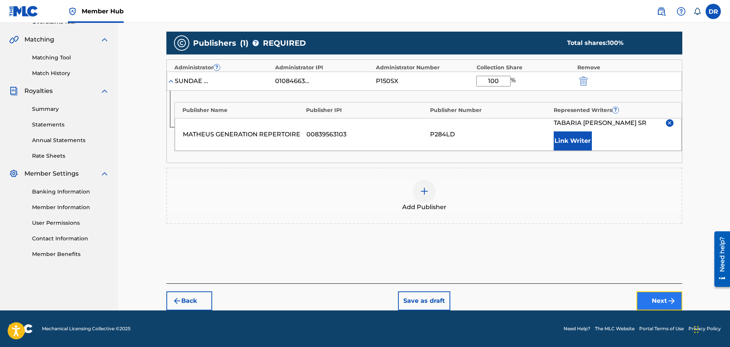
click at [662, 300] on button "Next" at bounding box center [659, 301] width 46 height 19
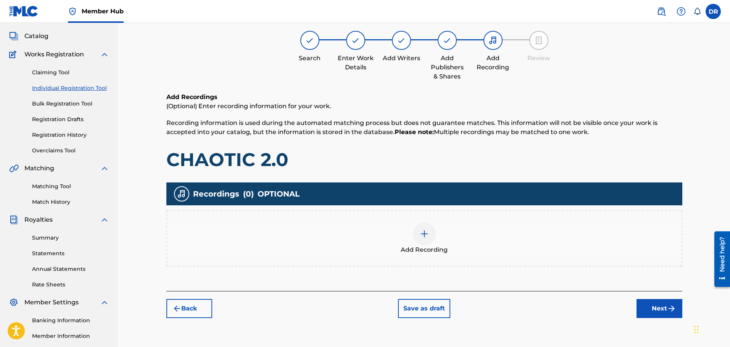
scroll to position [34, 0]
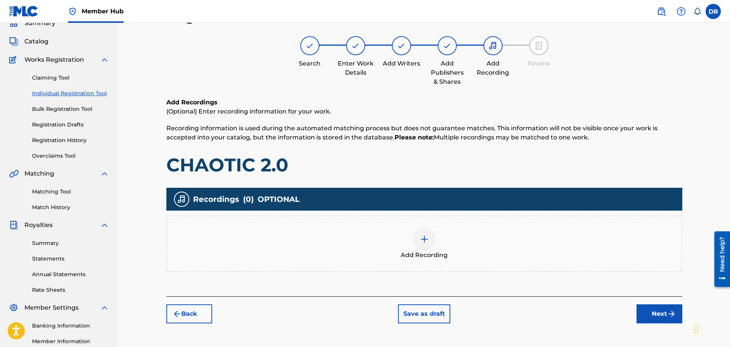
click at [415, 239] on div at bounding box center [424, 239] width 23 height 23
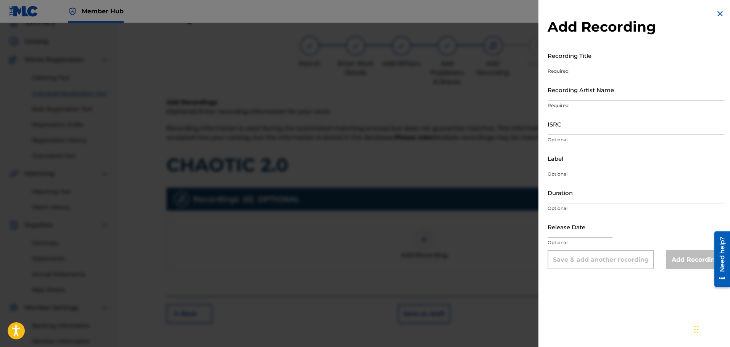
click at [626, 57] on input "Recording Title" at bounding box center [635, 56] width 177 height 22
paste input "CHAOTIC 2.0"
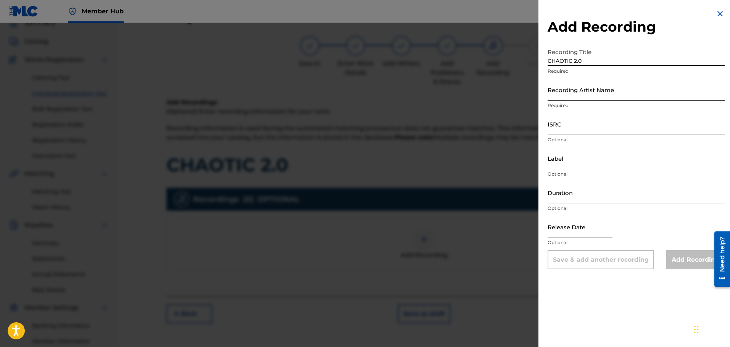
type input "CHAOTIC 2.0"
click at [574, 95] on input "Recording Artist Name" at bounding box center [635, 90] width 177 height 22
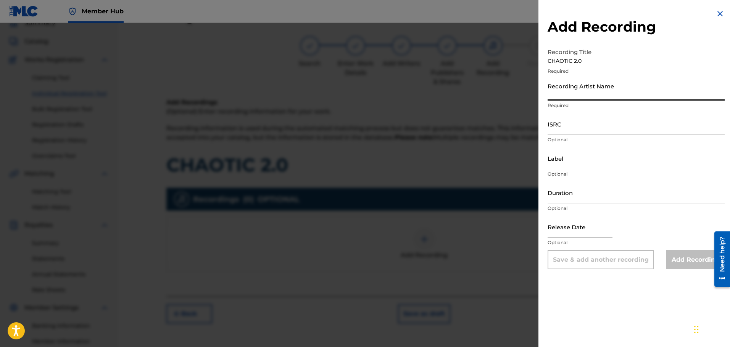
paste input "FATBOIBARI, moonlightvro"
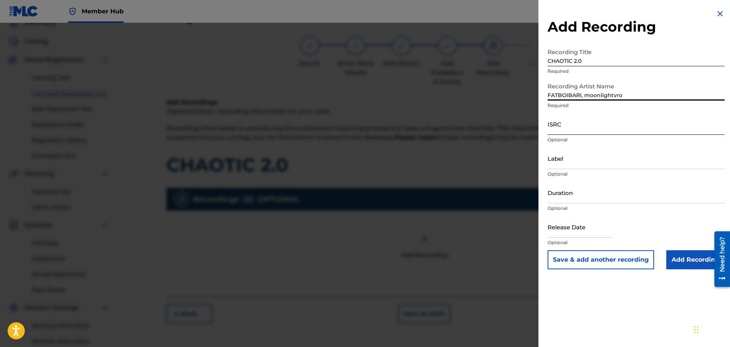
type input "FATBOIBARI, moonlightvro"
click at [565, 133] on input "ISRC" at bounding box center [635, 124] width 177 height 22
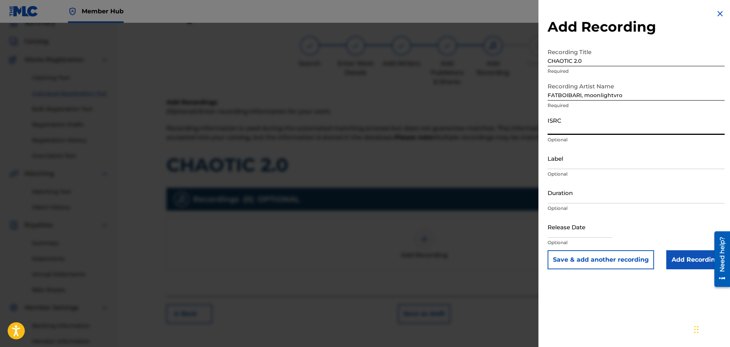
paste input "QZPEW2420071"
type input "QZPEW2420071"
click at [676, 259] on input "Add Recording" at bounding box center [695, 260] width 58 height 19
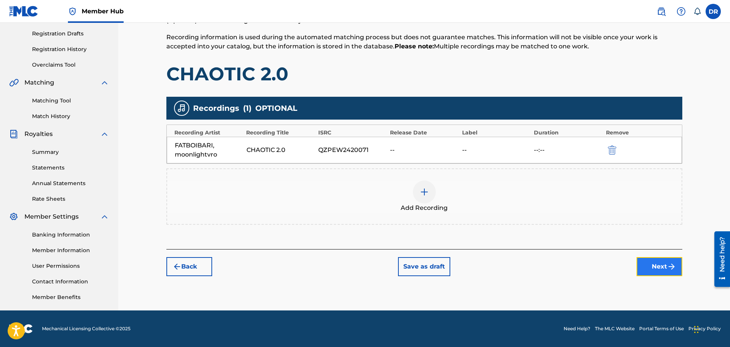
click at [661, 270] on button "Next" at bounding box center [659, 266] width 46 height 19
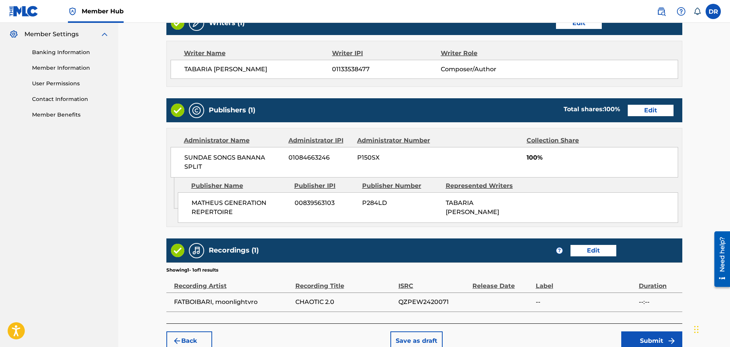
scroll to position [348, 0]
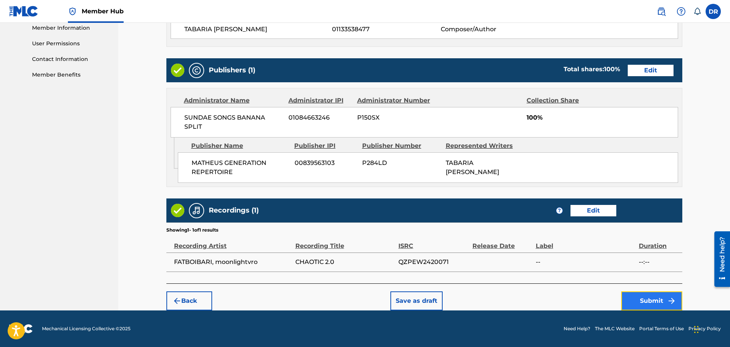
click at [638, 304] on button "Submit" at bounding box center [651, 301] width 61 height 19
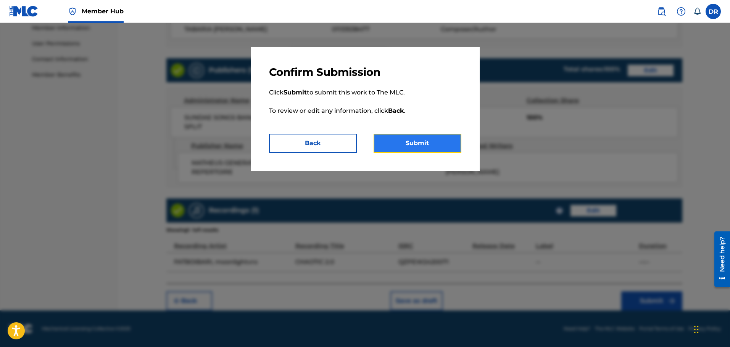
click at [433, 152] on button "Submit" at bounding box center [417, 143] width 88 height 19
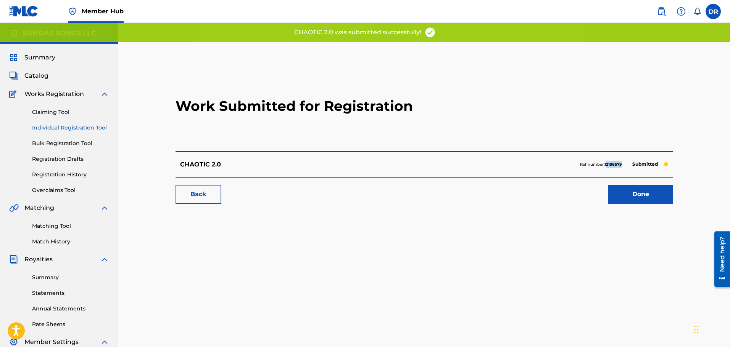
drag, startPoint x: 622, startPoint y: 165, endPoint x: 605, endPoint y: 166, distance: 16.9
click at [605, 166] on div "Ref number: 12198579 Submitted" at bounding box center [624, 164] width 88 height 11
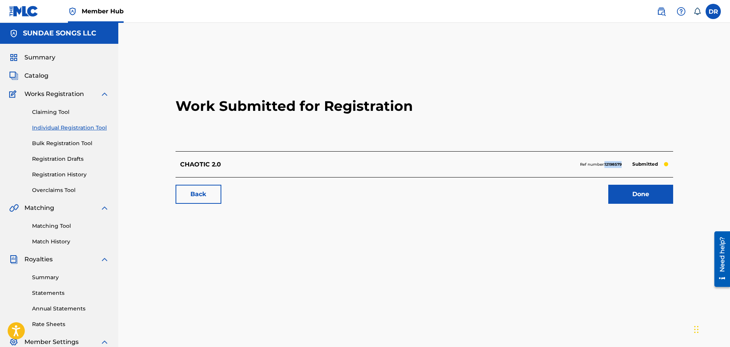
drag, startPoint x: 610, startPoint y: 164, endPoint x: 624, endPoint y: 162, distance: 13.6
click at [624, 162] on div "Ref number: 12198579 Submitted" at bounding box center [624, 164] width 88 height 11
copy strong "12198579"
click at [640, 192] on link "Done" at bounding box center [640, 194] width 65 height 19
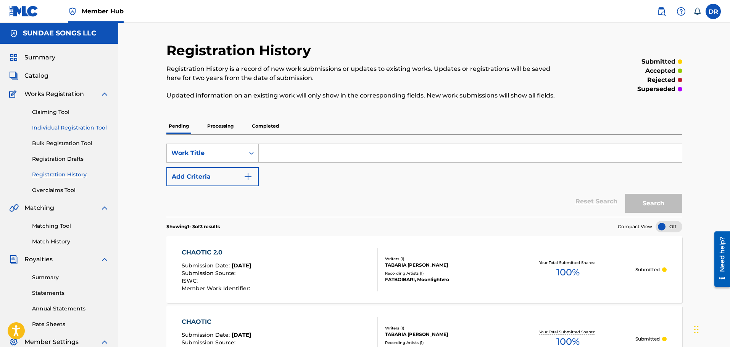
click at [58, 127] on link "Individual Registration Tool" at bounding box center [70, 128] width 77 height 8
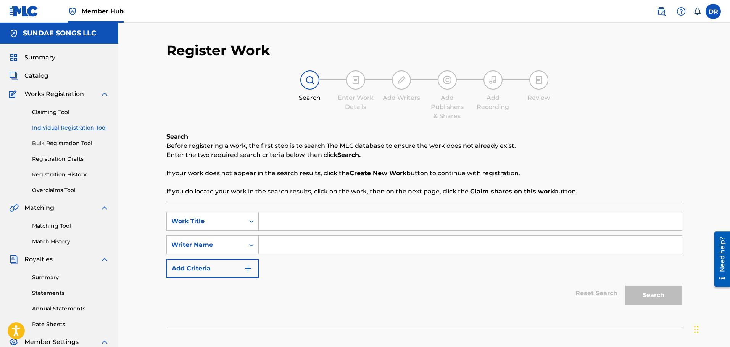
paste input "DEVIL TEMPO"
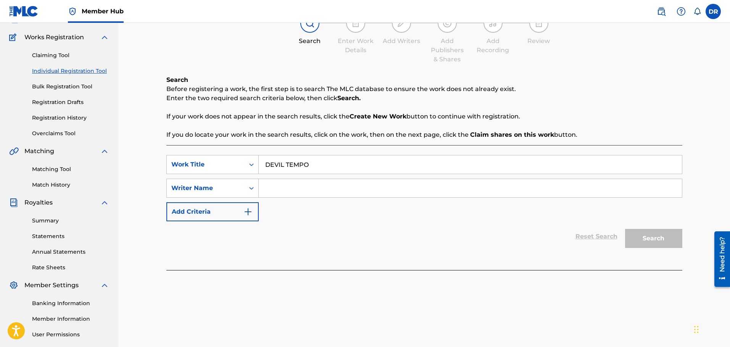
scroll to position [76, 0]
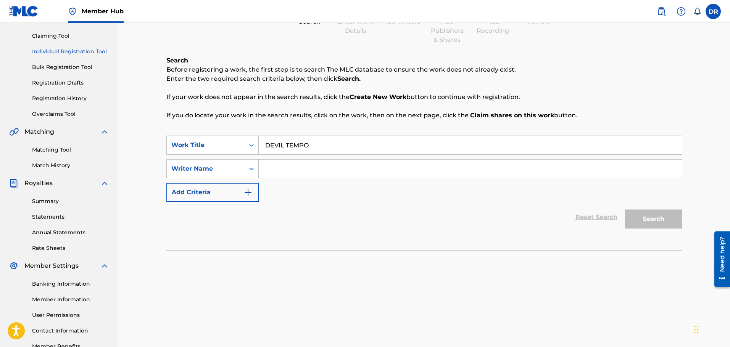
type input "DEVIL TEMPO"
click at [278, 168] on input "Search Form" at bounding box center [470, 169] width 423 height 18
paste input "[PERSON_NAME] TABARIA [PERSON_NAME]"
type input "[PERSON_NAME] TABARIA [PERSON_NAME]"
click at [642, 213] on button "Search" at bounding box center [653, 219] width 57 height 19
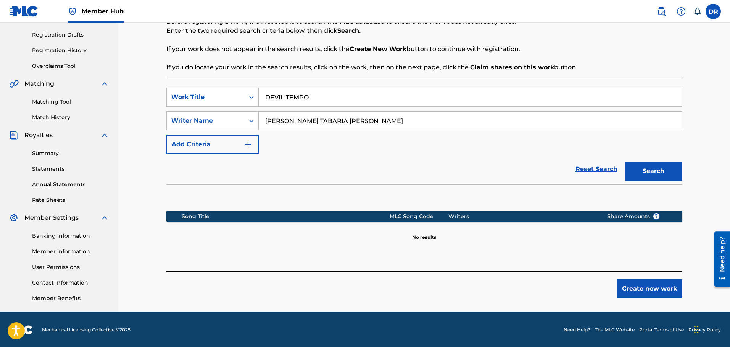
scroll to position [125, 0]
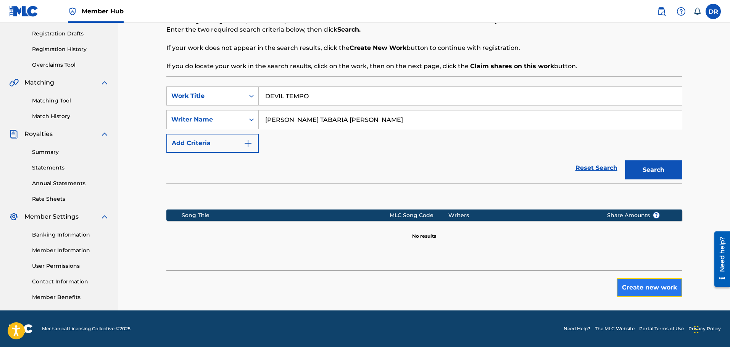
click at [660, 290] on button "Create new work" at bounding box center [649, 287] width 66 height 19
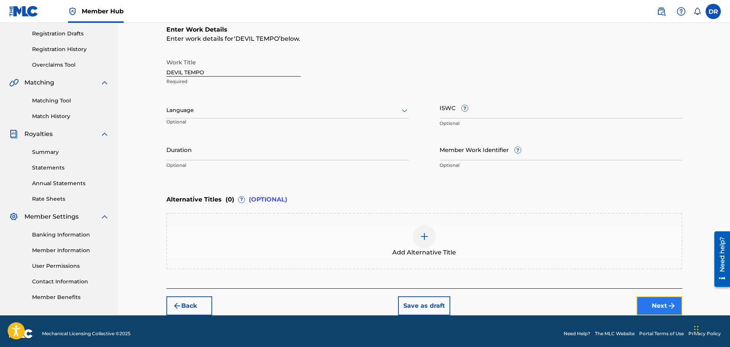
click at [660, 309] on button "Next" at bounding box center [659, 306] width 46 height 19
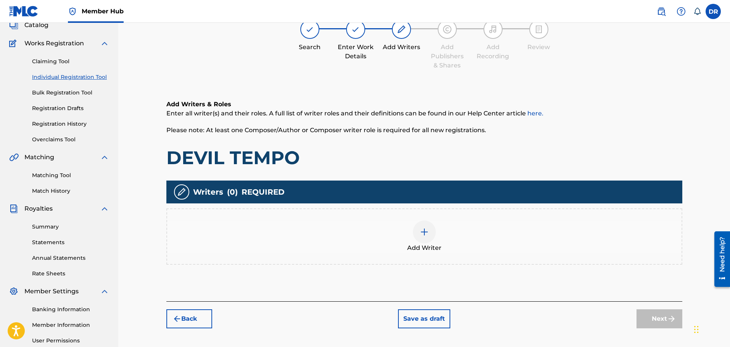
scroll to position [34, 0]
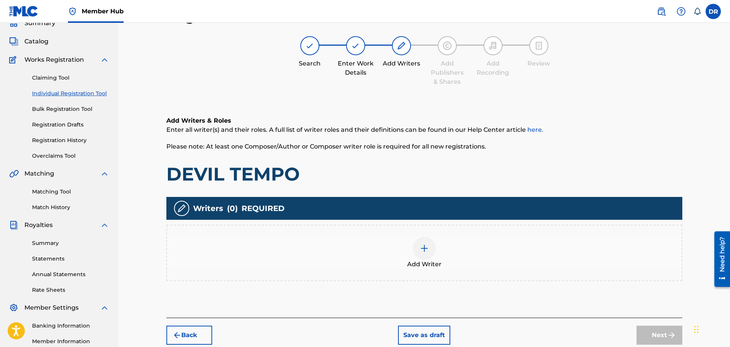
click at [420, 249] on div at bounding box center [424, 248] width 23 height 23
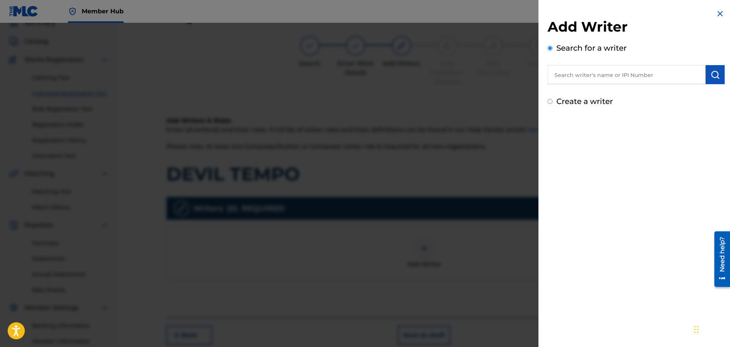
click at [588, 71] on input "text" at bounding box center [626, 74] width 158 height 19
click at [562, 77] on input "0" at bounding box center [626, 74] width 158 height 19
paste input "1133538477"
type input "01133538477"
click at [711, 76] on img "submit" at bounding box center [714, 74] width 9 height 9
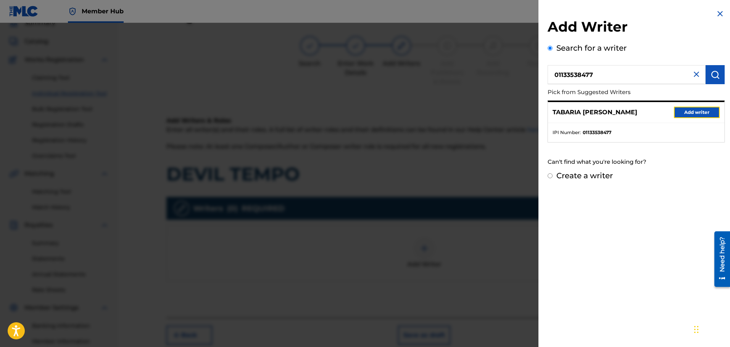
click at [703, 113] on button "Add writer" at bounding box center [697, 112] width 46 height 11
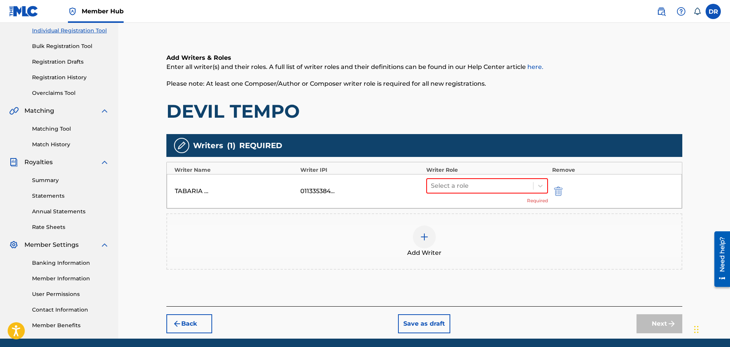
scroll to position [111, 0]
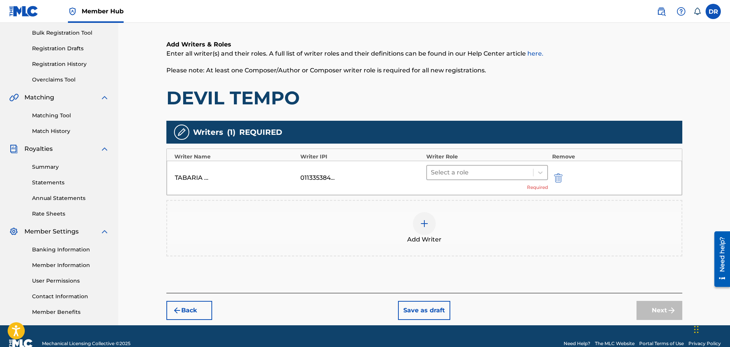
click at [480, 171] on div at bounding box center [480, 172] width 99 height 11
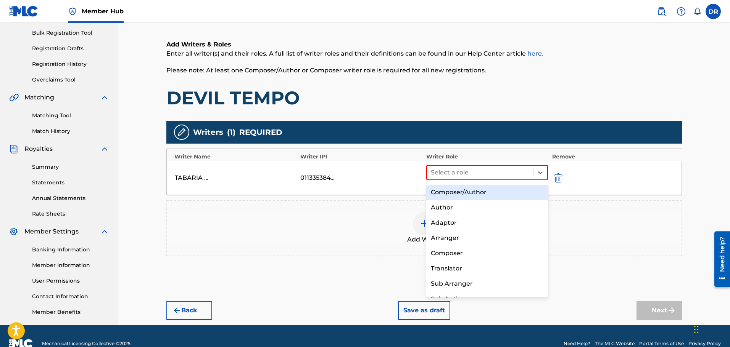
click at [473, 192] on div "Composer/Author" at bounding box center [487, 192] width 122 height 15
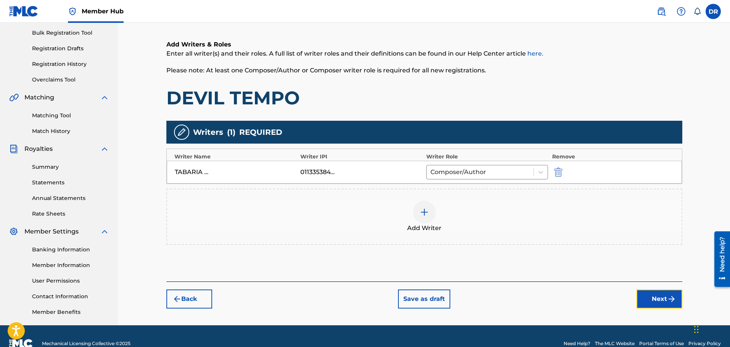
drag, startPoint x: 655, startPoint y: 297, endPoint x: 648, endPoint y: 294, distance: 7.5
click at [656, 297] on button "Next" at bounding box center [659, 299] width 46 height 19
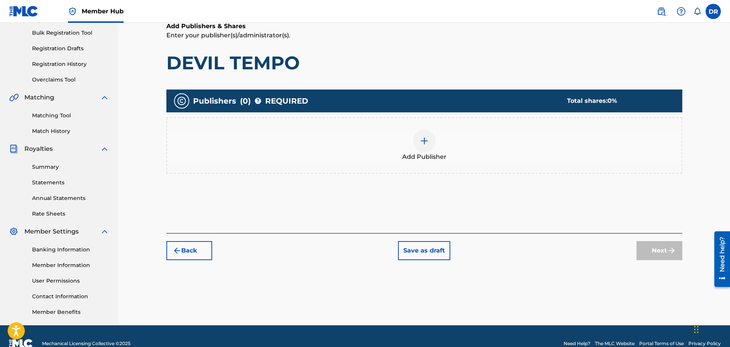
scroll to position [34, 0]
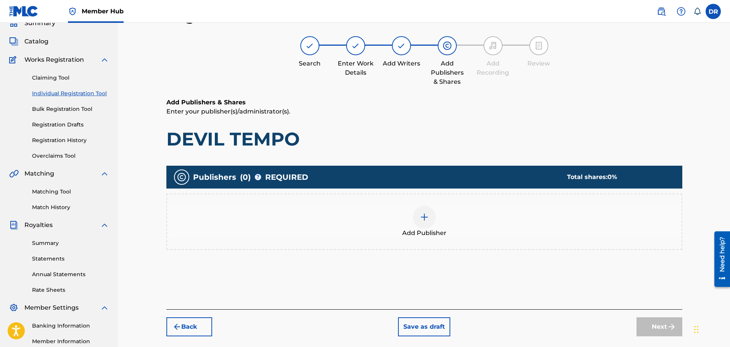
click at [425, 220] on img at bounding box center [424, 217] width 9 height 9
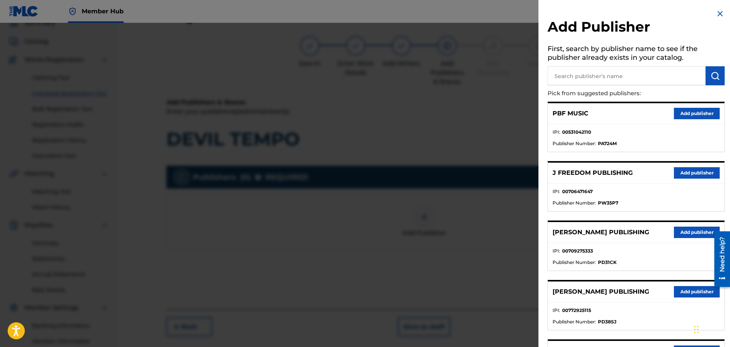
click at [578, 77] on input "text" at bounding box center [626, 75] width 158 height 19
type input "math"
click at [712, 76] on img "submit" at bounding box center [714, 75] width 9 height 9
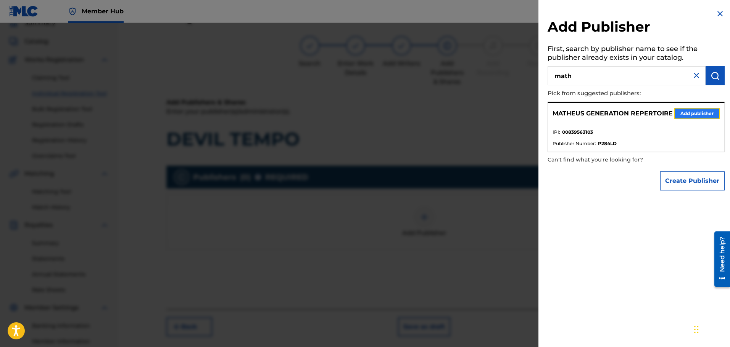
click at [697, 117] on button "Add publisher" at bounding box center [697, 113] width 46 height 11
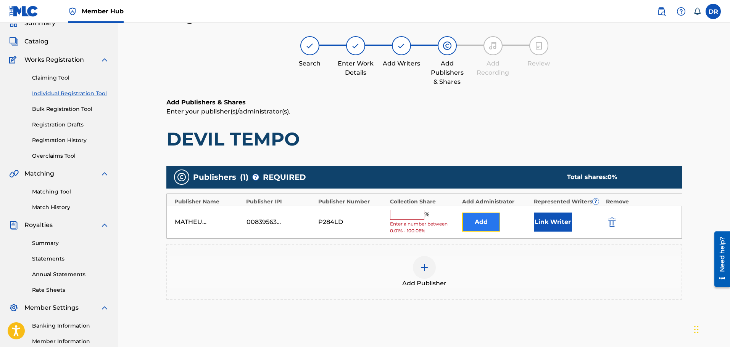
click at [490, 222] on button "Add" at bounding box center [481, 222] width 38 height 19
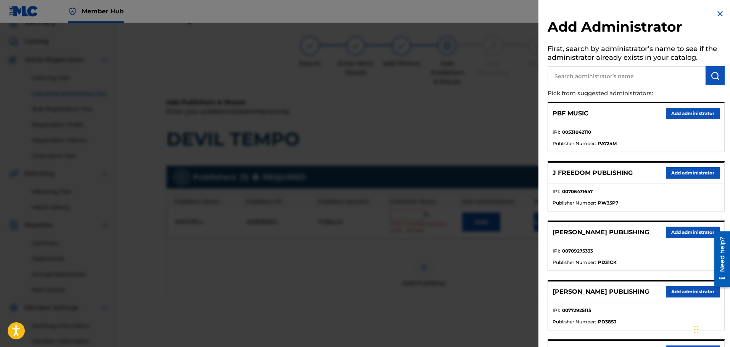
click at [580, 80] on input "text" at bounding box center [626, 75] width 158 height 19
type input "ban"
click at [717, 72] on button "submit" at bounding box center [714, 75] width 19 height 19
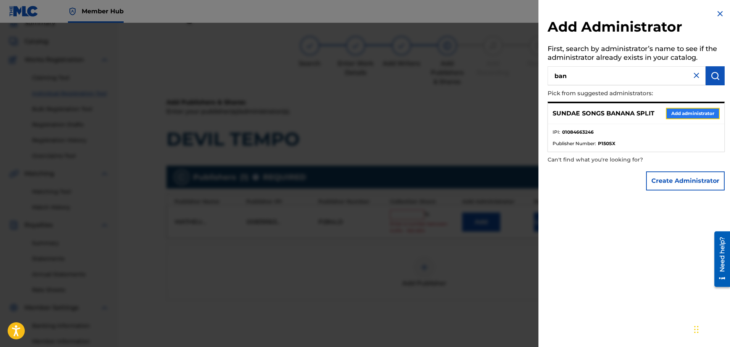
click at [695, 111] on button "Add administrator" at bounding box center [693, 113] width 54 height 11
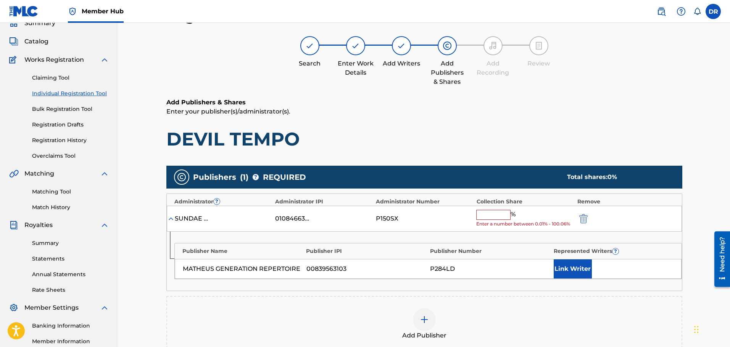
click at [496, 216] on input "text" at bounding box center [493, 215] width 34 height 10
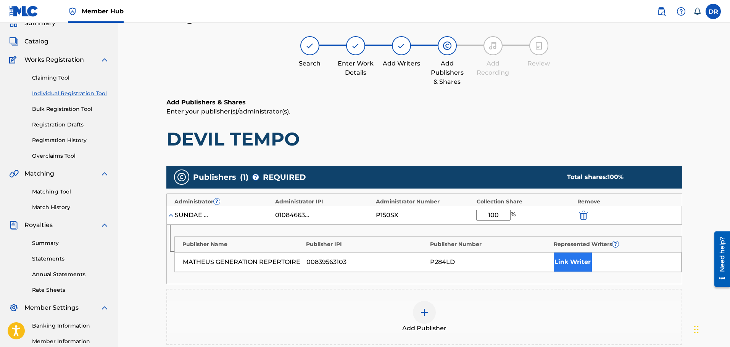
type input "100"
click at [578, 255] on button "Link Writer" at bounding box center [572, 262] width 38 height 19
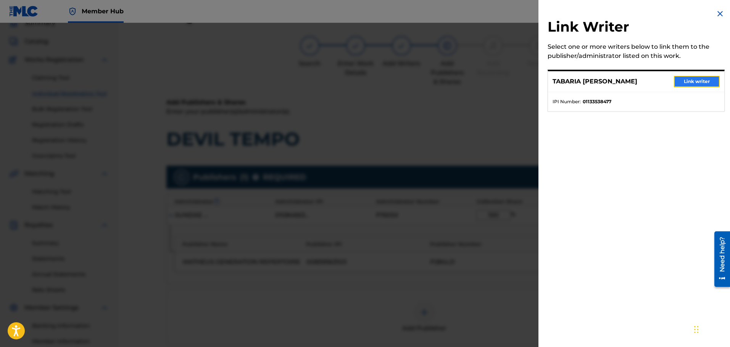
click at [693, 84] on button "Link writer" at bounding box center [697, 81] width 46 height 11
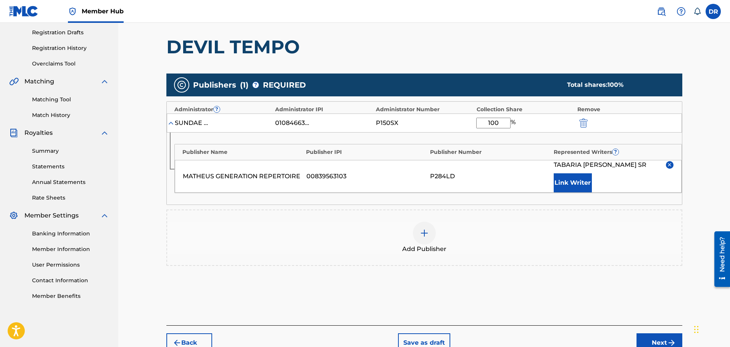
scroll to position [169, 0]
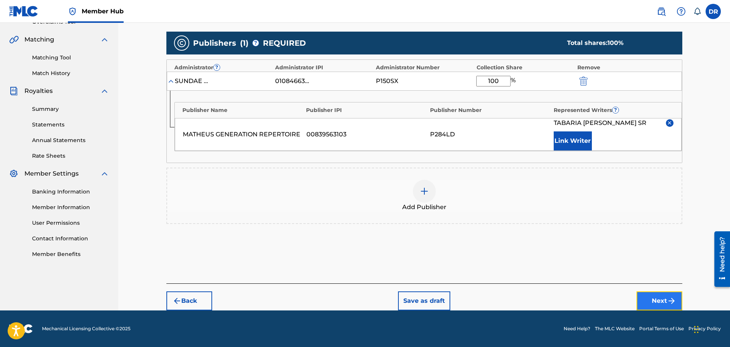
click at [665, 302] on button "Next" at bounding box center [659, 301] width 46 height 19
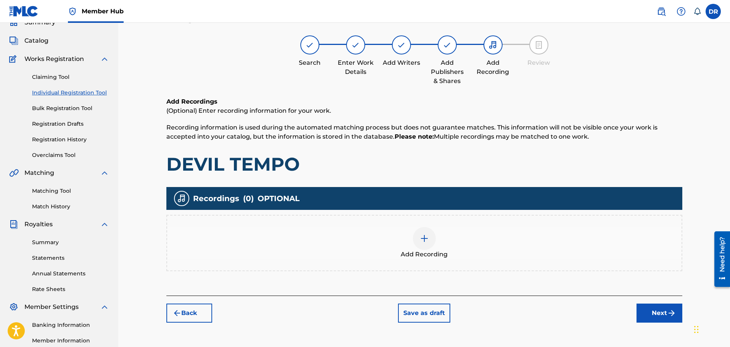
scroll to position [34, 0]
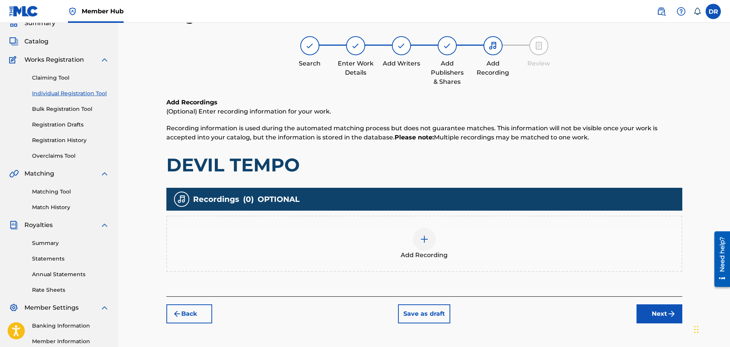
click at [427, 236] on img at bounding box center [424, 239] width 9 height 9
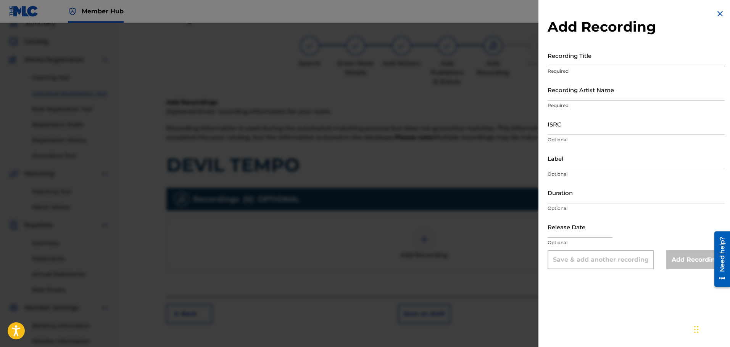
click at [586, 60] on input "Recording Title" at bounding box center [635, 56] width 177 height 22
paste input "DEVIL TEMPO"
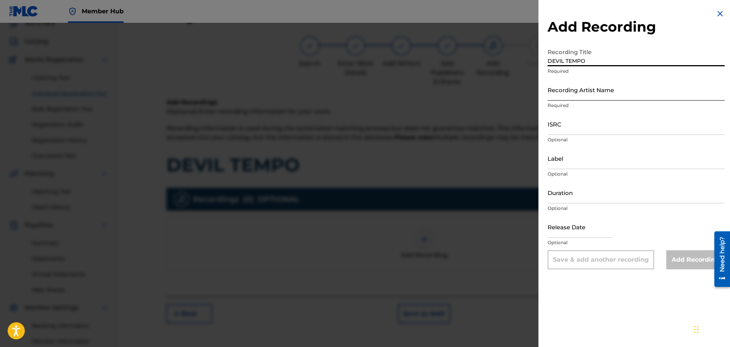
type input "DEVIL TEMPO"
click at [583, 95] on input "Recording Artist Name" at bounding box center [635, 90] width 177 height 22
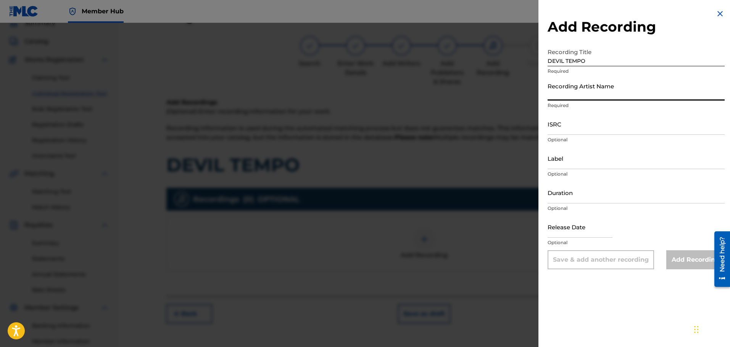
paste input "FATBOIBARI"
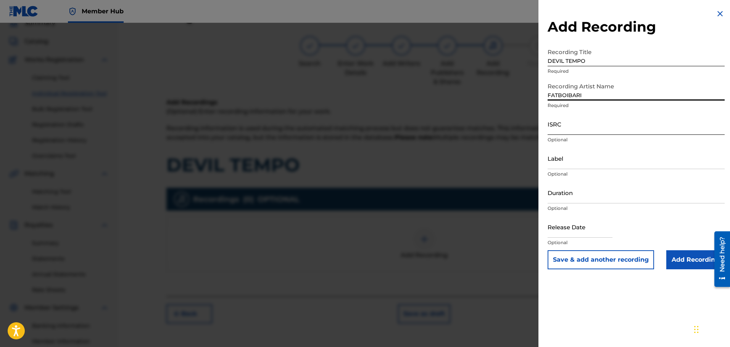
type input "FATBOIBARI"
click at [568, 128] on input "ISRC" at bounding box center [635, 124] width 177 height 22
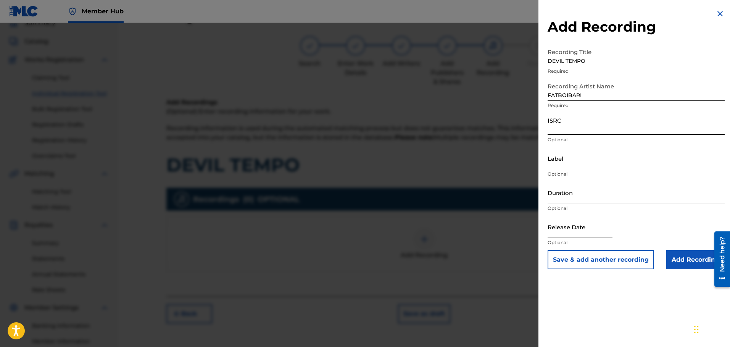
paste input "QZVEM2586801"
type input "QZVEM2586801"
click at [679, 254] on input "Add Recording" at bounding box center [695, 260] width 58 height 19
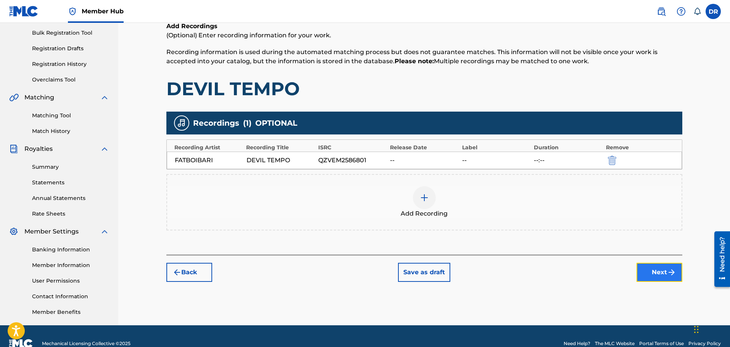
click at [655, 271] on button "Next" at bounding box center [659, 272] width 46 height 19
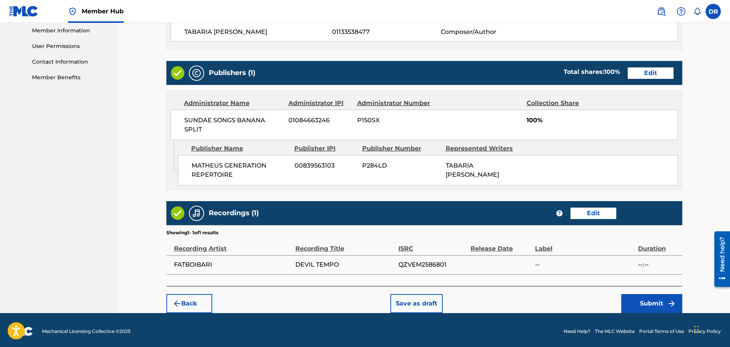
scroll to position [348, 0]
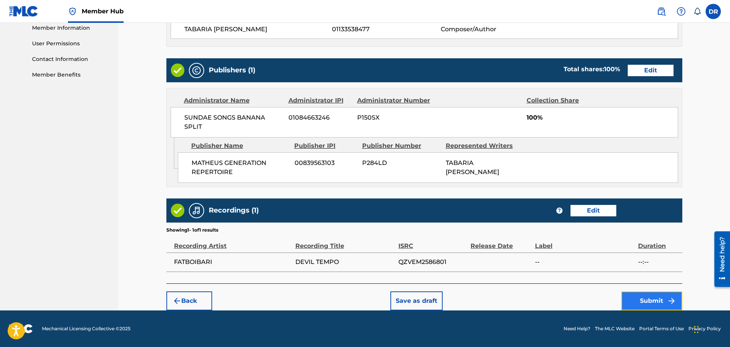
click at [647, 300] on button "Submit" at bounding box center [651, 301] width 61 height 19
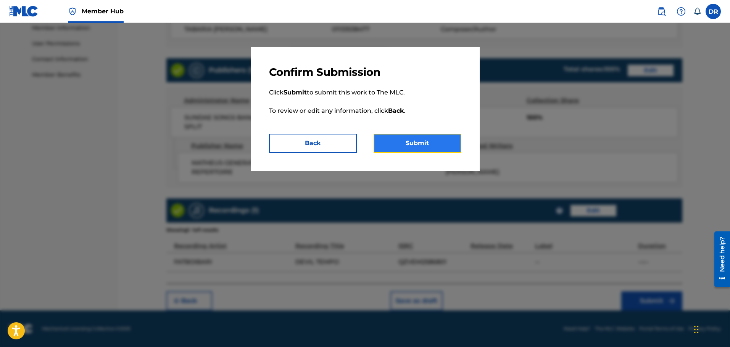
click at [435, 147] on button "Submit" at bounding box center [417, 143] width 88 height 19
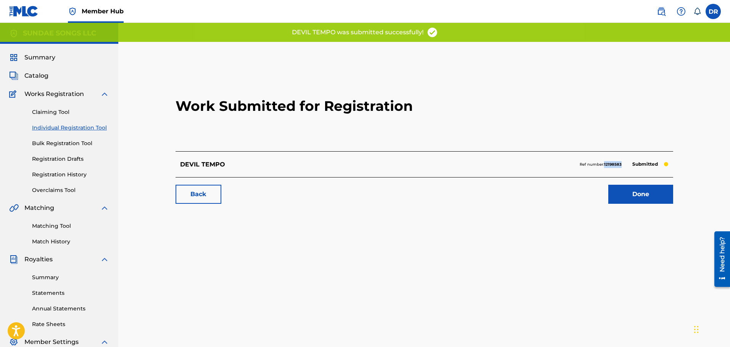
drag, startPoint x: 623, startPoint y: 167, endPoint x: 604, endPoint y: 166, distance: 19.1
click at [604, 166] on div "Ref number: 12198583 Submitted" at bounding box center [623, 164] width 89 height 11
copy strong "12198583"
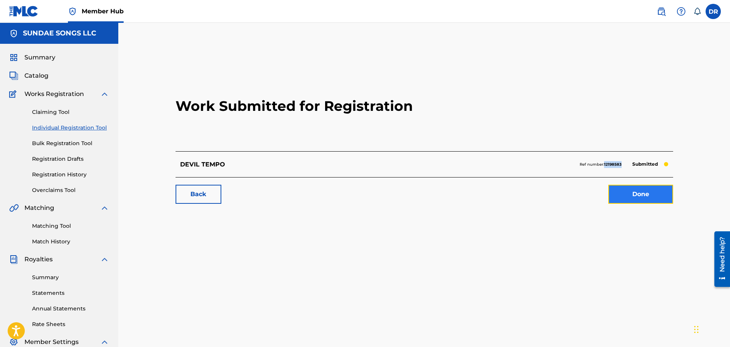
click at [640, 188] on link "Done" at bounding box center [640, 194] width 65 height 19
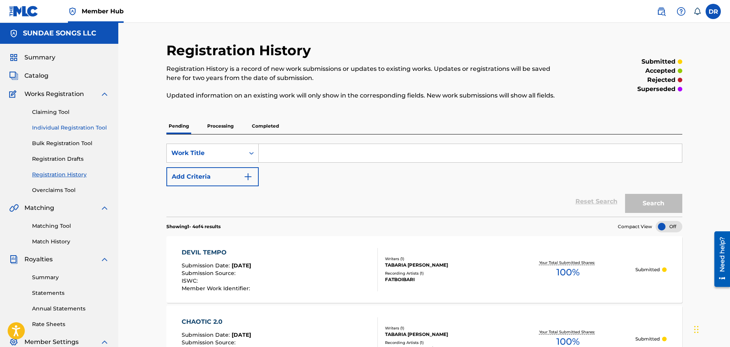
click at [72, 127] on link "Individual Registration Tool" at bounding box center [70, 128] width 77 height 8
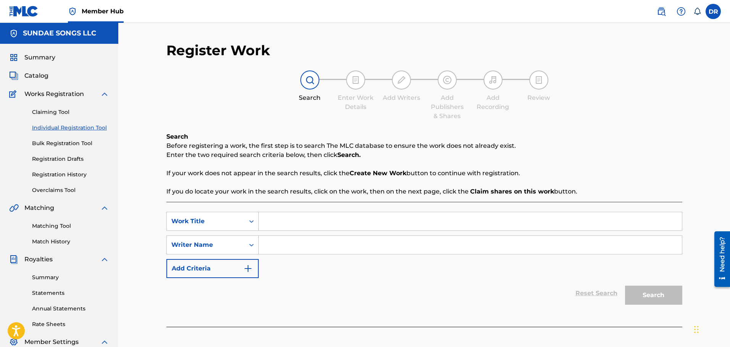
paste input "DIRTYDANCING&ROMANCE"
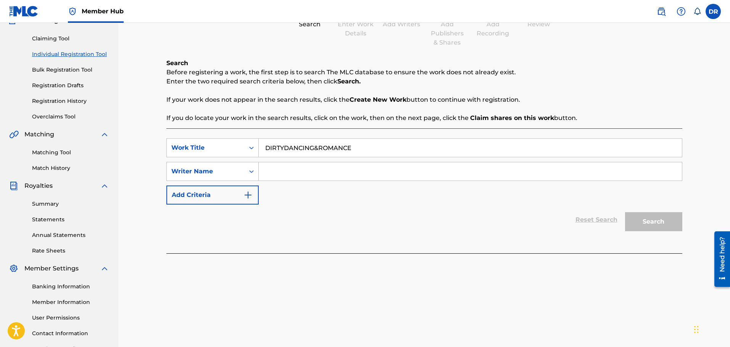
scroll to position [76, 0]
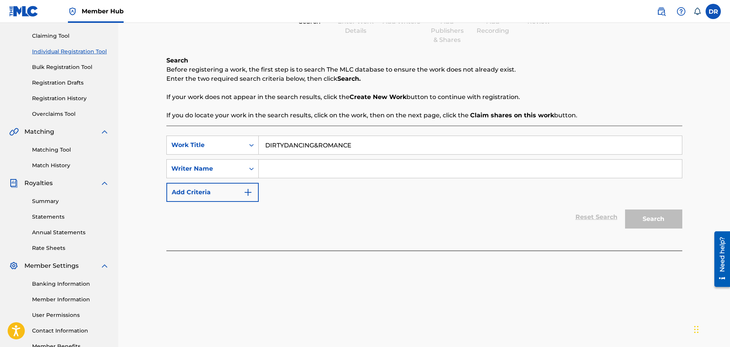
type input "DIRTYDANCING&ROMANCE"
click at [286, 164] on input "Search Form" at bounding box center [470, 169] width 423 height 18
paste input "[PERSON_NAME] TABARIA [PERSON_NAME]"
type input "[PERSON_NAME] TABARIA [PERSON_NAME]"
click at [656, 217] on button "Search" at bounding box center [653, 219] width 57 height 19
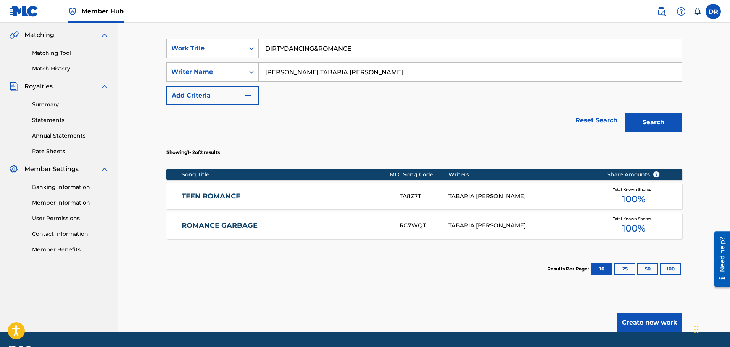
scroll to position [191, 0]
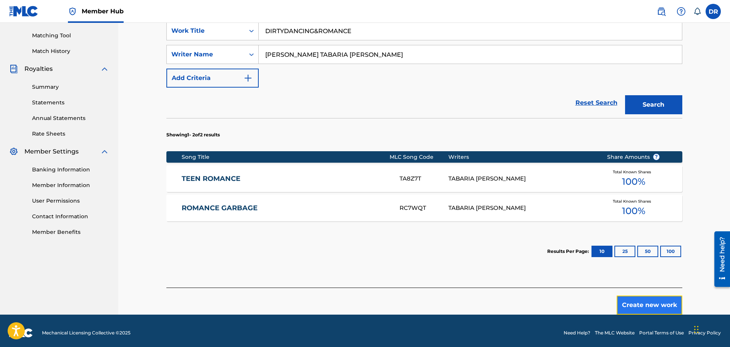
click at [649, 307] on button "Create new work" at bounding box center [649, 305] width 66 height 19
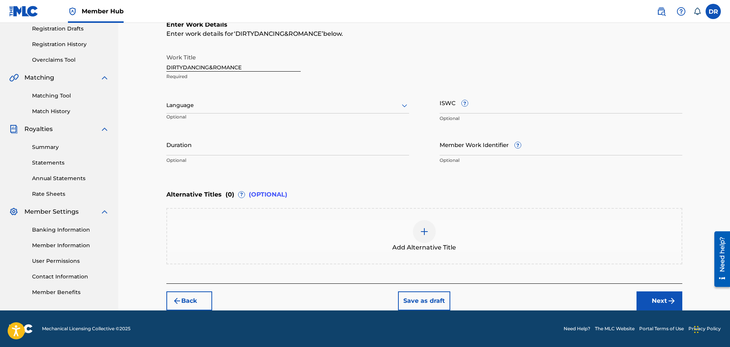
scroll to position [130, 0]
click at [653, 302] on button "Next" at bounding box center [659, 301] width 46 height 19
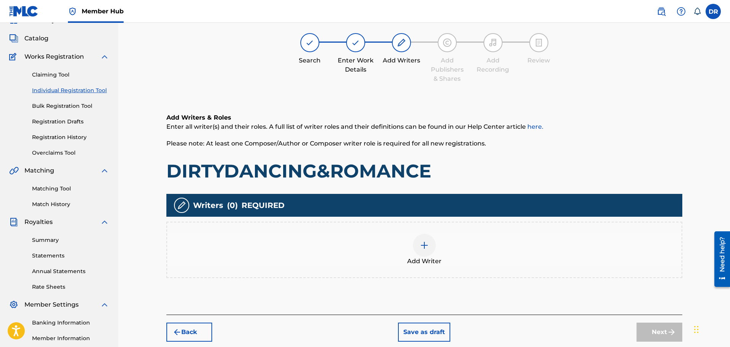
scroll to position [34, 0]
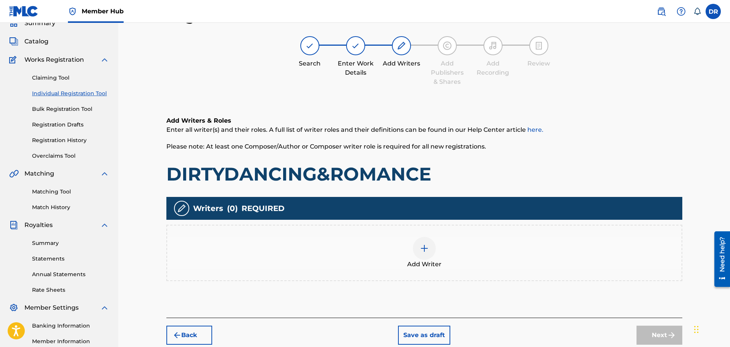
click at [422, 253] on img at bounding box center [424, 248] width 9 height 9
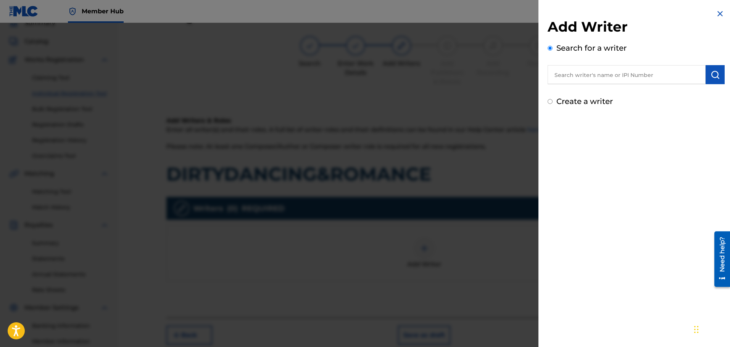
click at [569, 73] on input "text" at bounding box center [626, 74] width 158 height 19
click at [562, 73] on input "0" at bounding box center [626, 74] width 158 height 19
paste input "1133538477"
type input "01133538477"
click at [712, 76] on img "submit" at bounding box center [714, 74] width 9 height 9
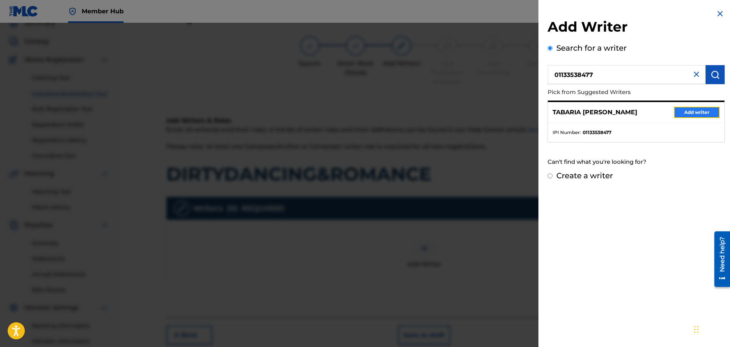
click at [693, 113] on button "Add writer" at bounding box center [697, 112] width 46 height 11
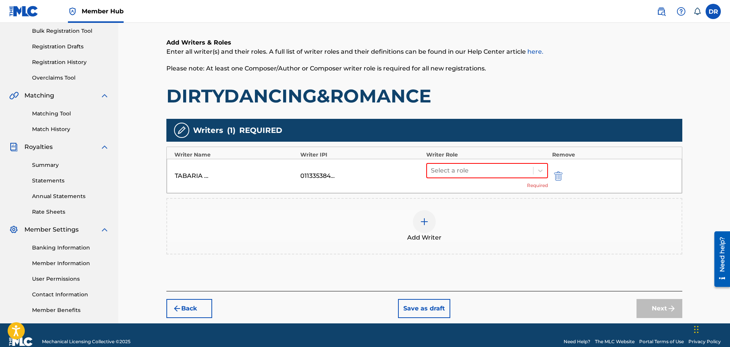
scroll to position [125, 0]
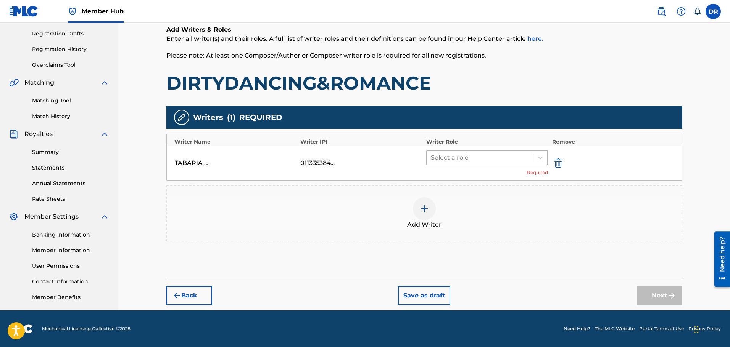
click at [501, 157] on div at bounding box center [480, 158] width 99 height 11
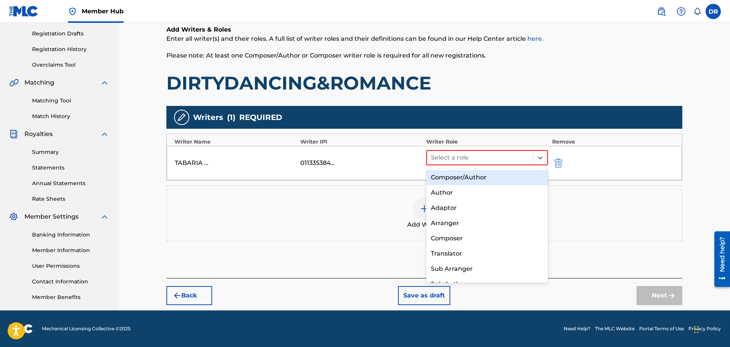
click at [498, 175] on div "Composer/Author" at bounding box center [487, 177] width 122 height 15
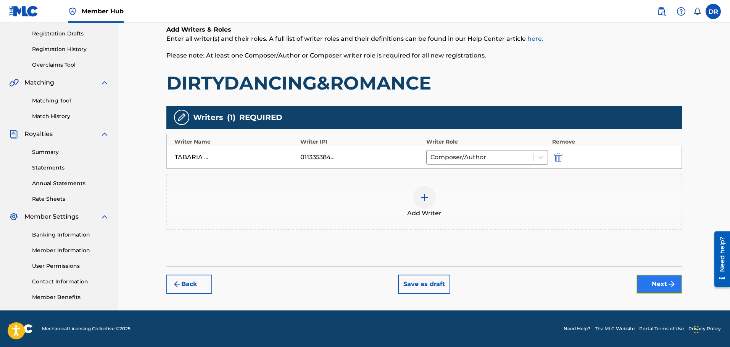
click at [655, 281] on button "Next" at bounding box center [659, 284] width 46 height 19
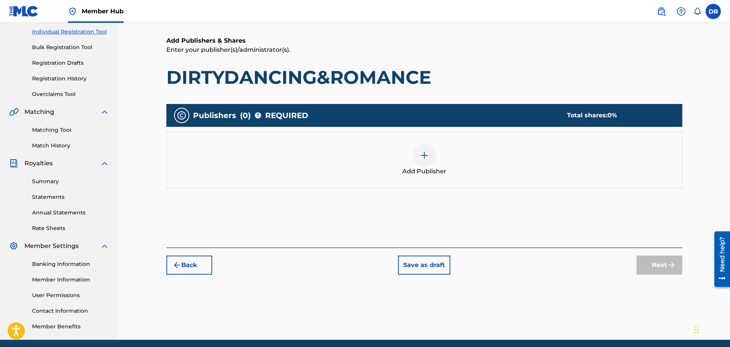
scroll to position [111, 0]
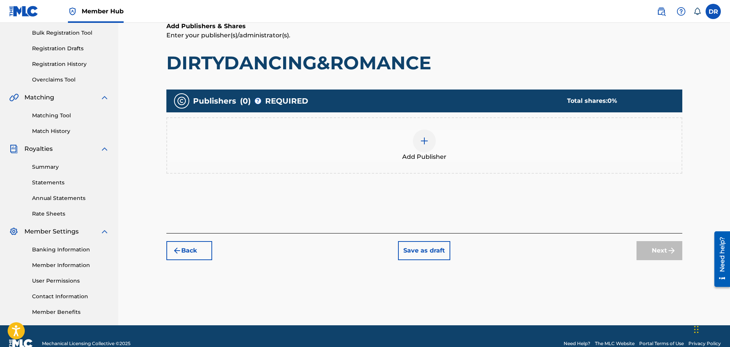
click at [417, 142] on div at bounding box center [424, 141] width 23 height 23
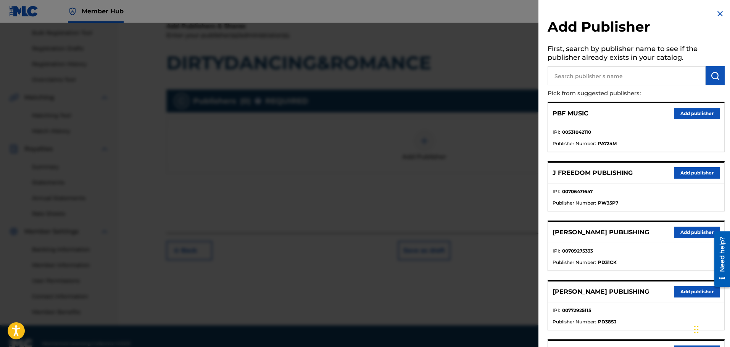
click at [573, 77] on input "text" at bounding box center [626, 75] width 158 height 19
type input "math"
click at [711, 79] on img "submit" at bounding box center [714, 75] width 9 height 9
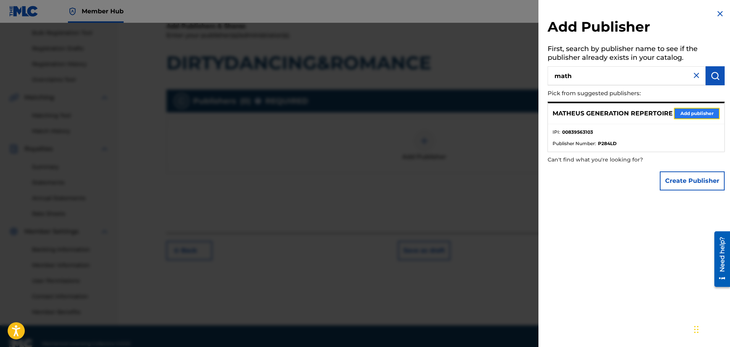
click at [698, 119] on button "Add publisher" at bounding box center [697, 113] width 46 height 11
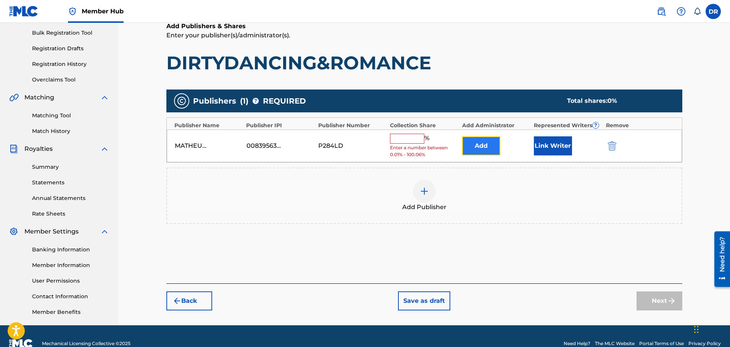
click at [486, 146] on button "Add" at bounding box center [481, 146] width 38 height 19
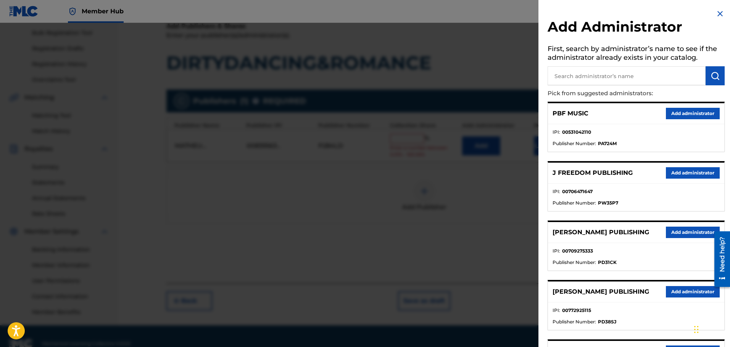
click at [573, 76] on input "text" at bounding box center [626, 75] width 158 height 19
type input "ban"
click at [712, 79] on img "submit" at bounding box center [714, 75] width 9 height 9
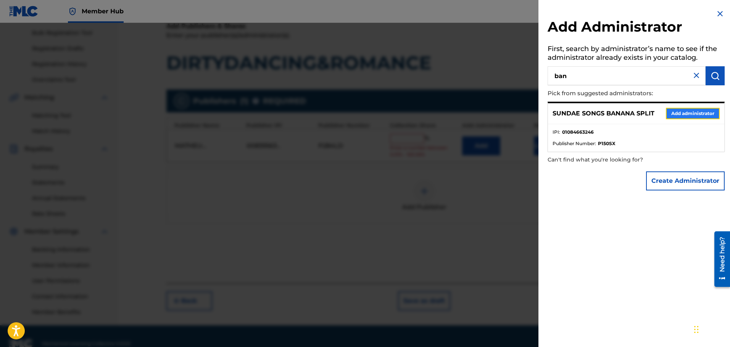
click at [695, 112] on button "Add administrator" at bounding box center [693, 113] width 54 height 11
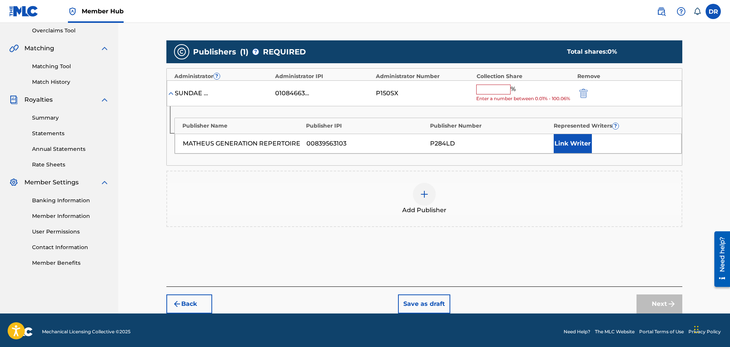
scroll to position [163, 0]
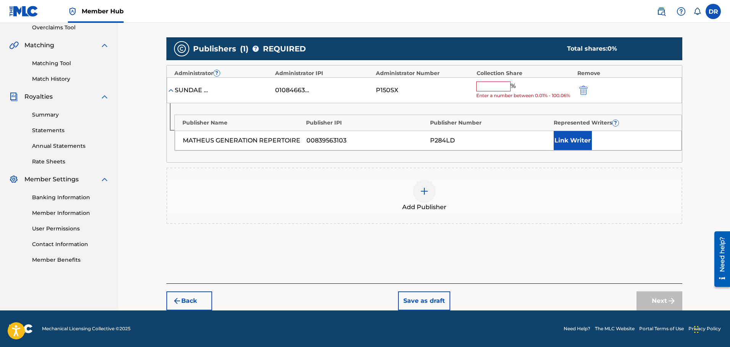
click at [483, 86] on input "text" at bounding box center [493, 87] width 34 height 10
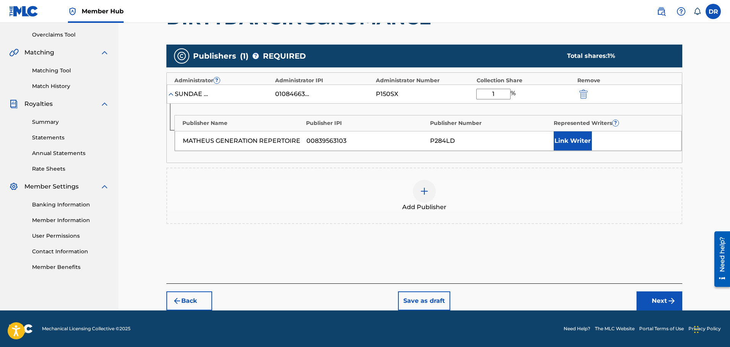
scroll to position [156, 0]
type input "100"
click at [567, 135] on button "Link Writer" at bounding box center [572, 141] width 38 height 19
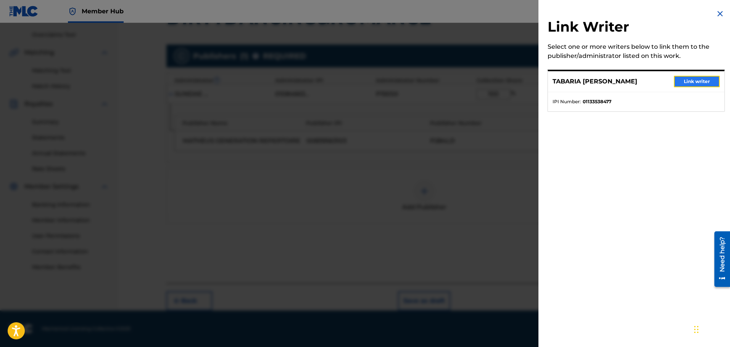
click at [685, 84] on button "Link writer" at bounding box center [697, 81] width 46 height 11
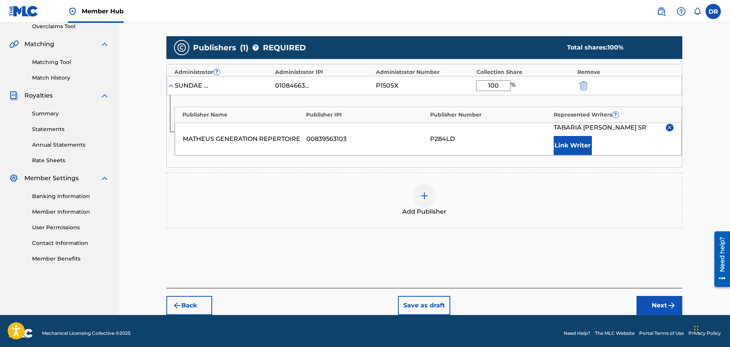
scroll to position [169, 0]
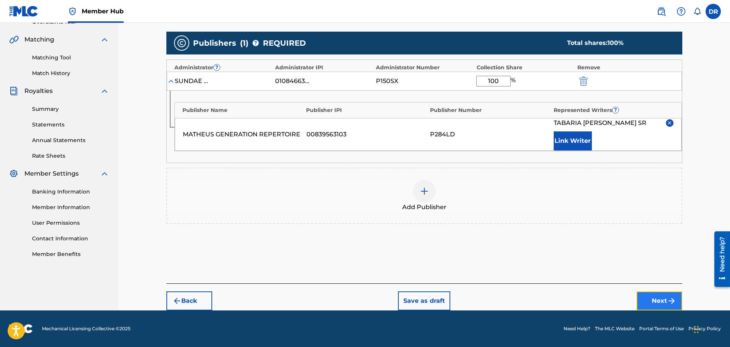
click at [659, 303] on button "Next" at bounding box center [659, 301] width 46 height 19
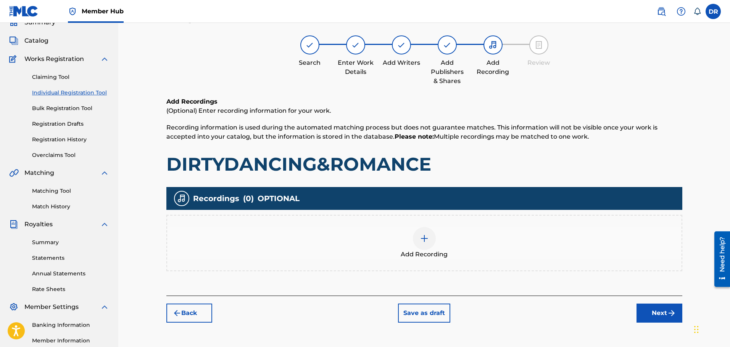
scroll to position [34, 0]
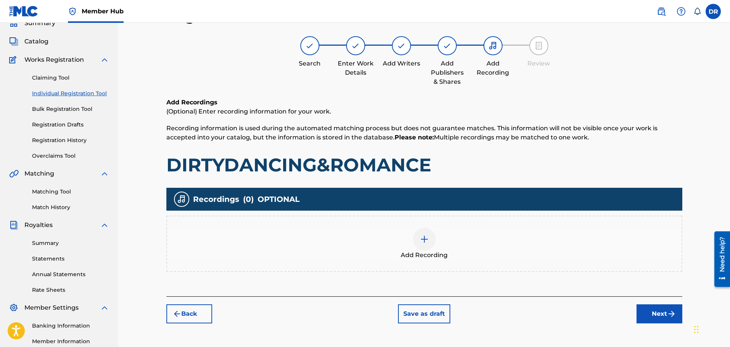
click at [420, 244] on div at bounding box center [424, 239] width 23 height 23
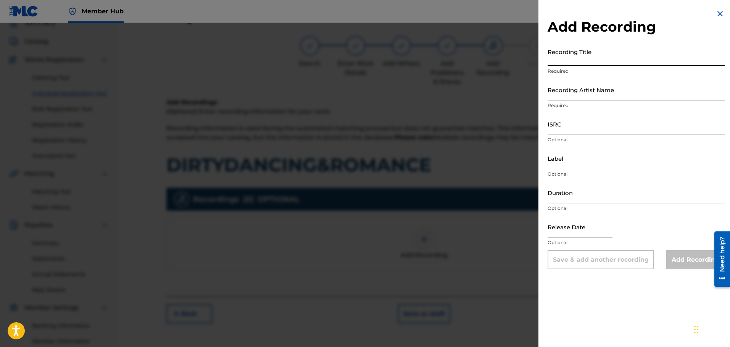
click at [568, 59] on input "Recording Title" at bounding box center [635, 56] width 177 height 22
paste input "DIRTYDANCING&ROMANCE"
type input "DIRTYDANCING&ROMANCE"
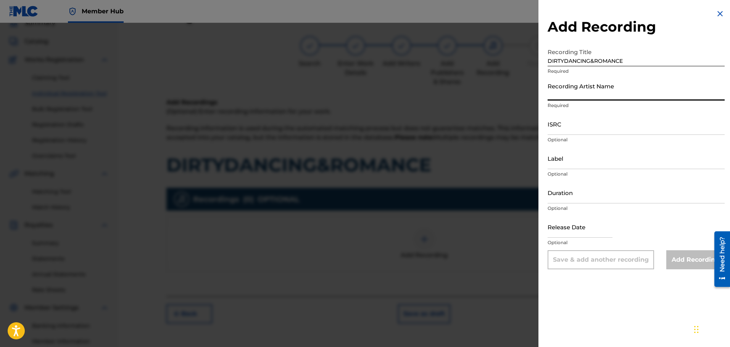
click at [560, 90] on input "Recording Artist Name" at bounding box center [635, 90] width 177 height 22
paste input "FATBOIBARI"
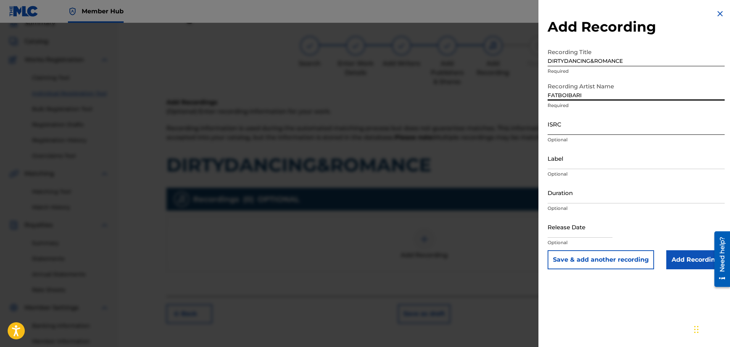
type input "FATBOIBARI"
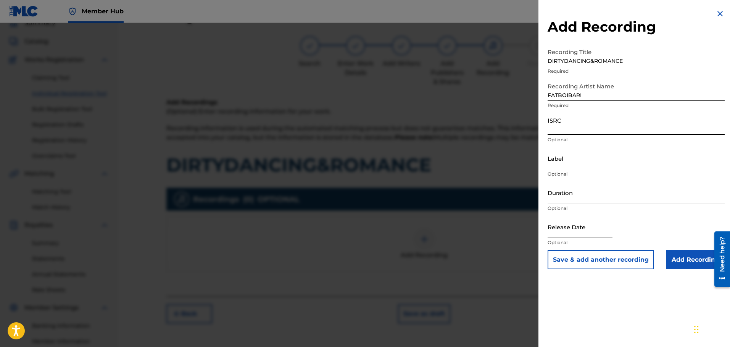
click at [561, 130] on input "ISRC" at bounding box center [635, 124] width 177 height 22
paste input "TLVEM2473444"
type input "TLVEM2473444"
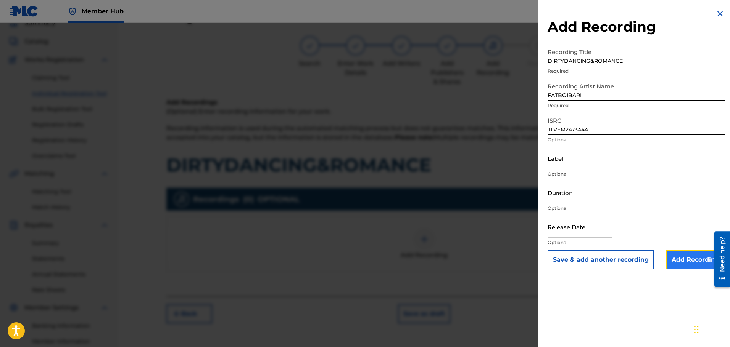
click at [679, 256] on input "Add Recording" at bounding box center [695, 260] width 58 height 19
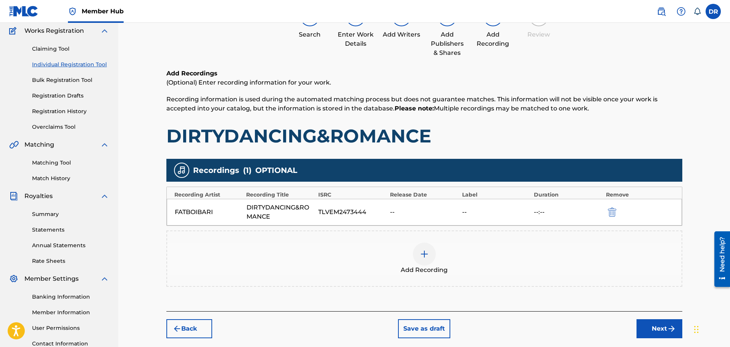
scroll to position [125, 0]
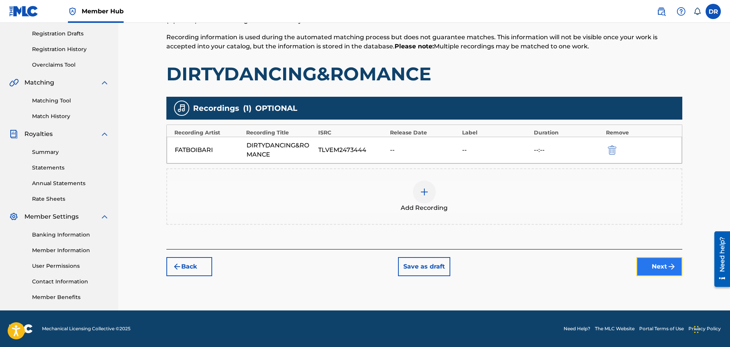
click at [671, 264] on img "submit" at bounding box center [671, 266] width 9 height 9
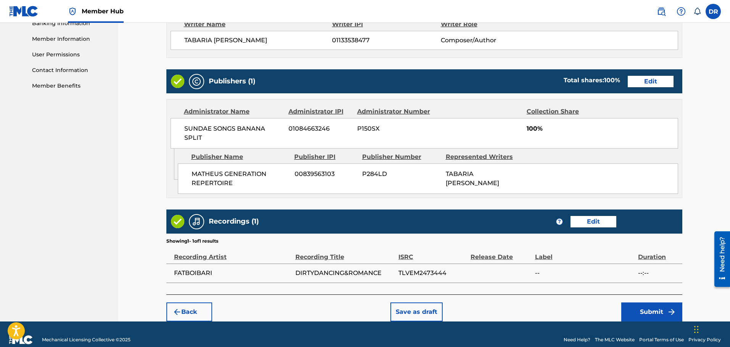
scroll to position [339, 0]
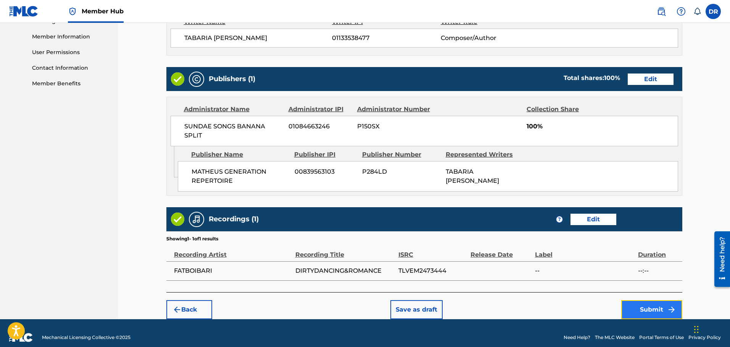
click at [643, 310] on button "Submit" at bounding box center [651, 310] width 61 height 19
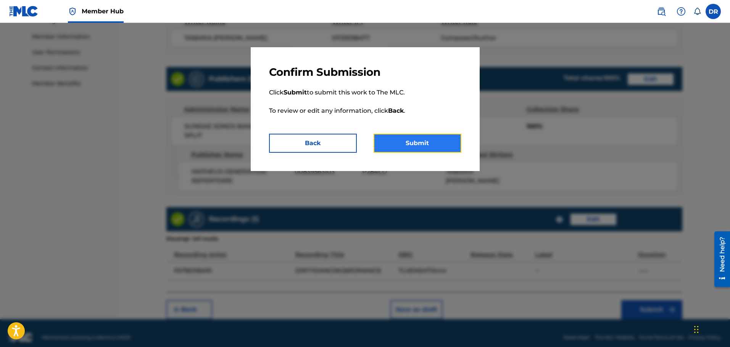
click at [429, 148] on button "Submit" at bounding box center [417, 143] width 88 height 19
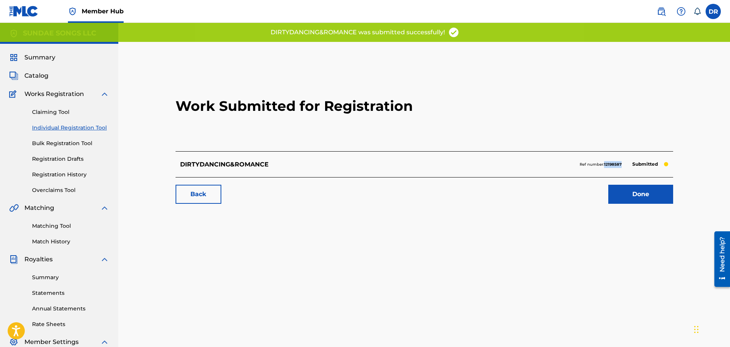
drag, startPoint x: 621, startPoint y: 164, endPoint x: 604, endPoint y: 166, distance: 17.7
click at [604, 166] on div "Ref number: 12198587 Submitted" at bounding box center [623, 164] width 89 height 11
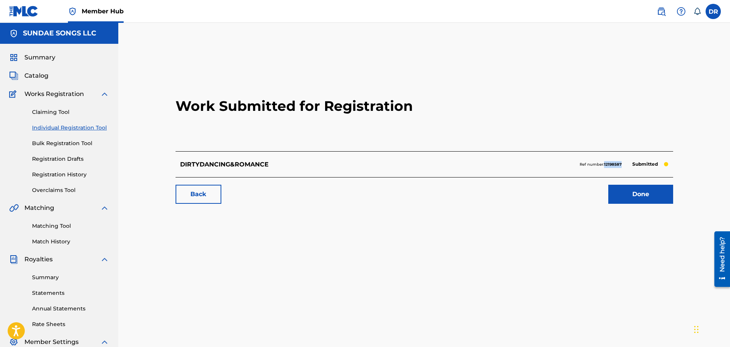
copy strong "12198587"
click at [652, 195] on link "Done" at bounding box center [640, 194] width 65 height 19
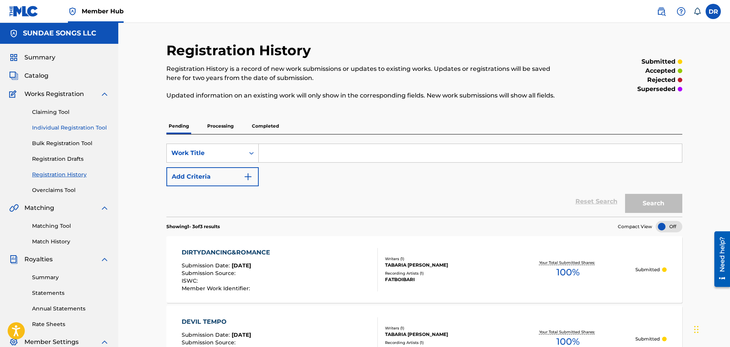
click at [79, 125] on link "Individual Registration Tool" at bounding box center [70, 128] width 77 height 8
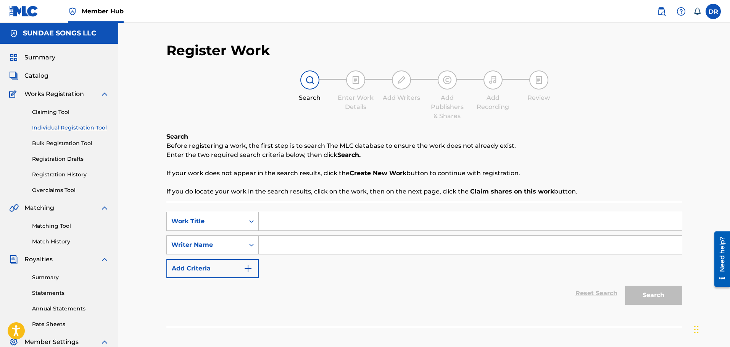
paste input "LONESTYLELIFE"
type input "LONESTYLELIFE"
click at [285, 245] on input "Search Form" at bounding box center [470, 245] width 423 height 18
paste input "[PERSON_NAME] TABARIA [PERSON_NAME]"
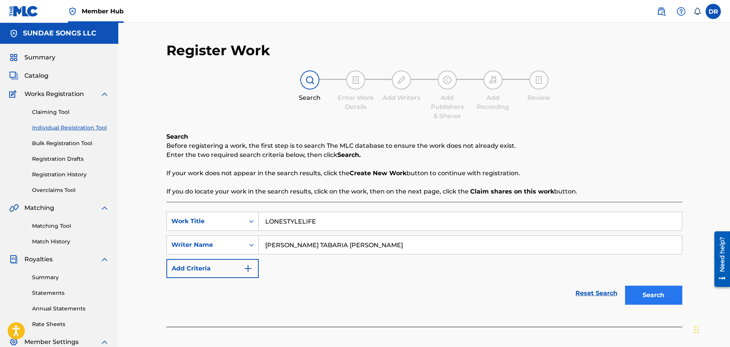
type input "[PERSON_NAME] TABARIA [PERSON_NAME]"
click at [660, 295] on button "Search" at bounding box center [653, 295] width 57 height 19
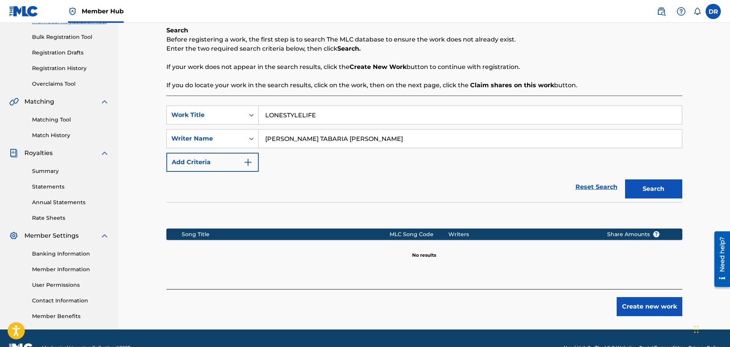
scroll to position [114, 0]
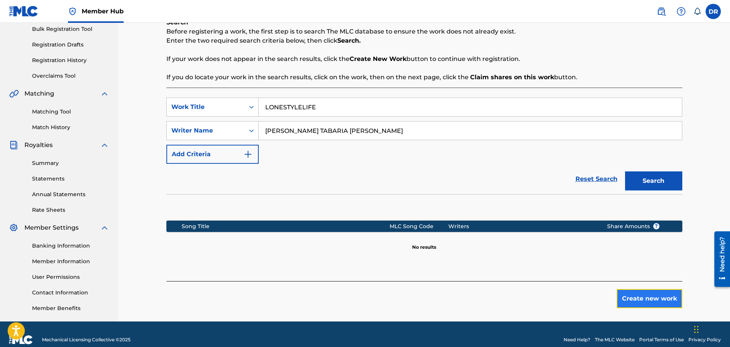
click at [644, 298] on button "Create new work" at bounding box center [649, 299] width 66 height 19
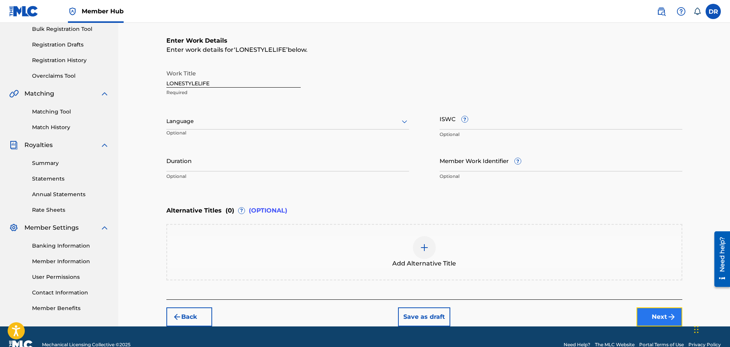
click at [651, 314] on button "Next" at bounding box center [659, 317] width 46 height 19
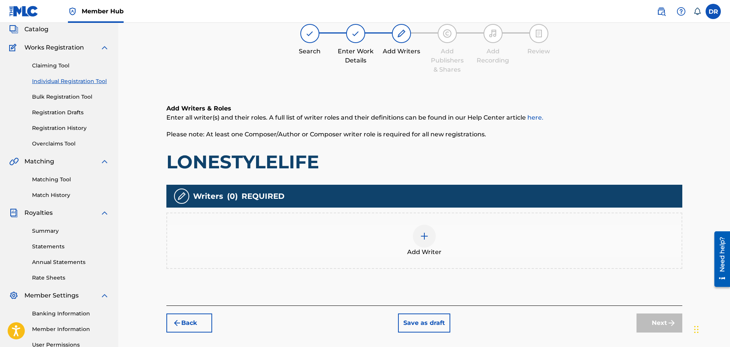
scroll to position [34, 0]
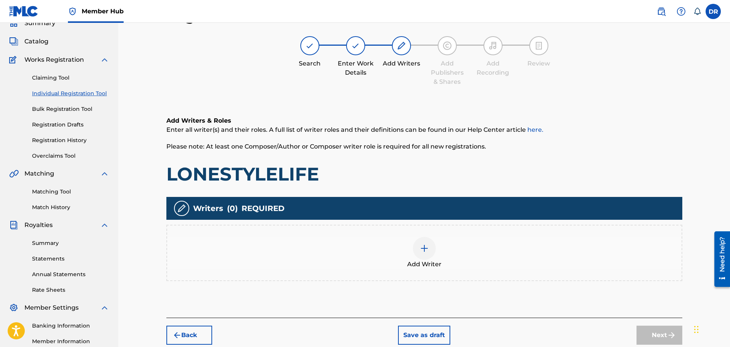
click at [431, 251] on div at bounding box center [424, 248] width 23 height 23
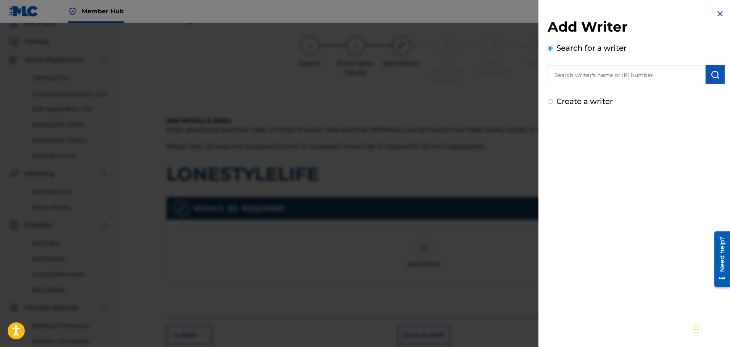
click at [561, 74] on input "text" at bounding box center [626, 74] width 158 height 19
click at [575, 76] on input "0" at bounding box center [626, 74] width 158 height 19
paste input "1133538477"
type input "01133538477"
click at [713, 71] on img "submit" at bounding box center [714, 74] width 9 height 9
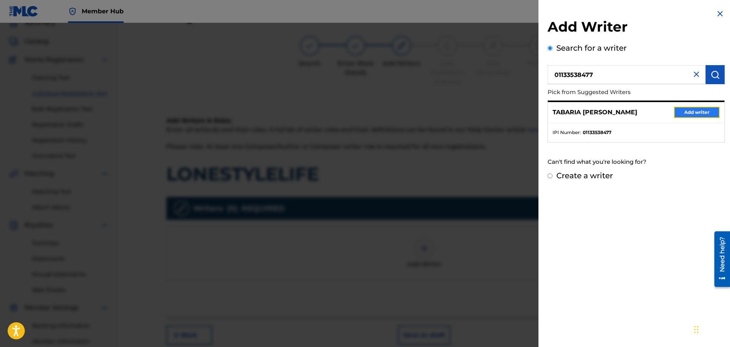
click at [705, 109] on button "Add writer" at bounding box center [697, 112] width 46 height 11
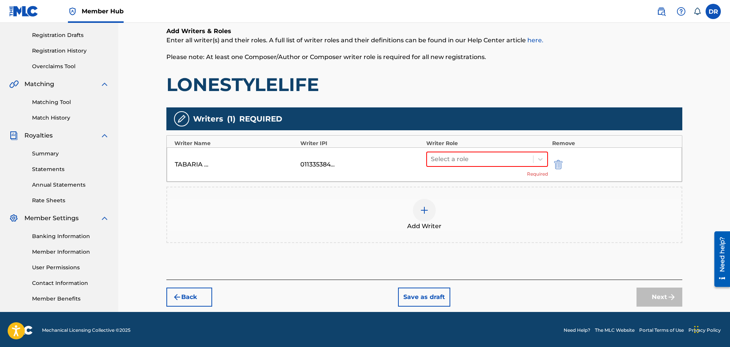
scroll to position [125, 0]
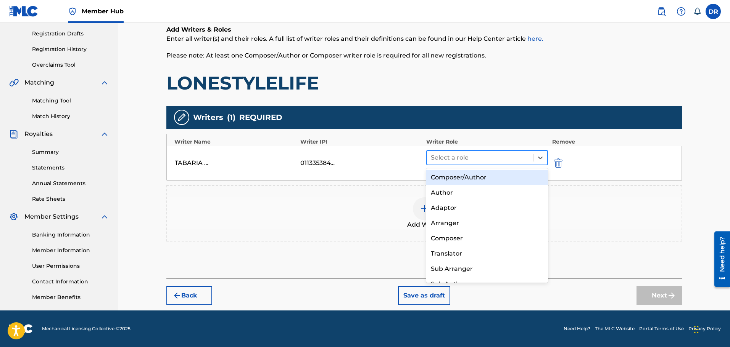
click at [502, 155] on div at bounding box center [480, 158] width 99 height 11
click at [495, 175] on div "Composer/Author" at bounding box center [487, 177] width 122 height 15
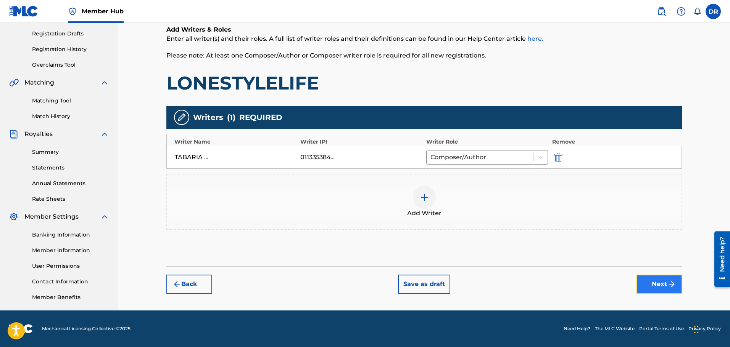
click at [660, 285] on button "Next" at bounding box center [659, 284] width 46 height 19
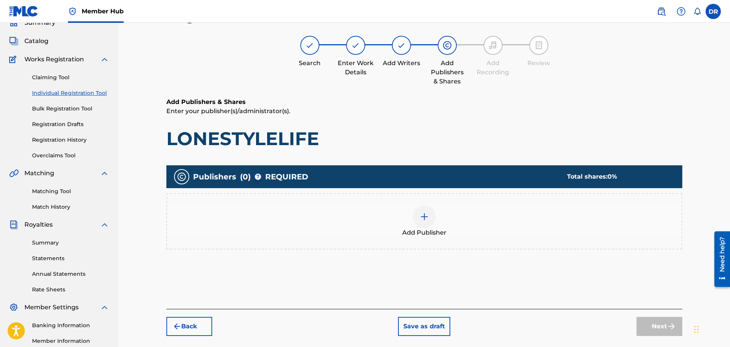
scroll to position [34, 0]
click at [428, 222] on img at bounding box center [424, 217] width 9 height 9
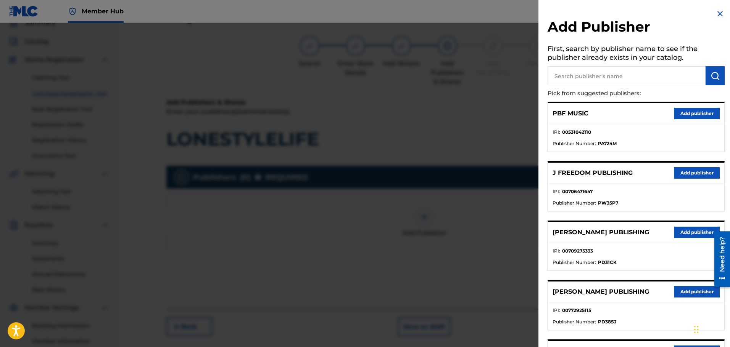
click at [578, 76] on input "text" at bounding box center [626, 75] width 158 height 19
type input "math"
click at [714, 73] on img "submit" at bounding box center [714, 75] width 9 height 9
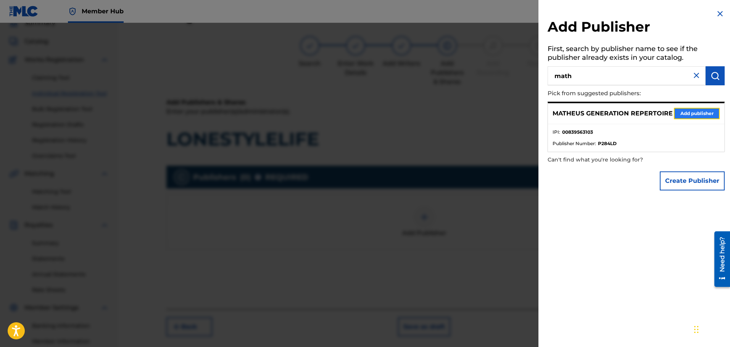
click at [697, 119] on button "Add publisher" at bounding box center [697, 113] width 46 height 11
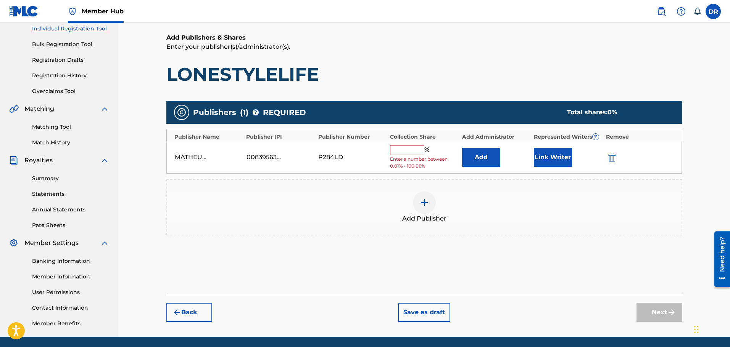
scroll to position [111, 0]
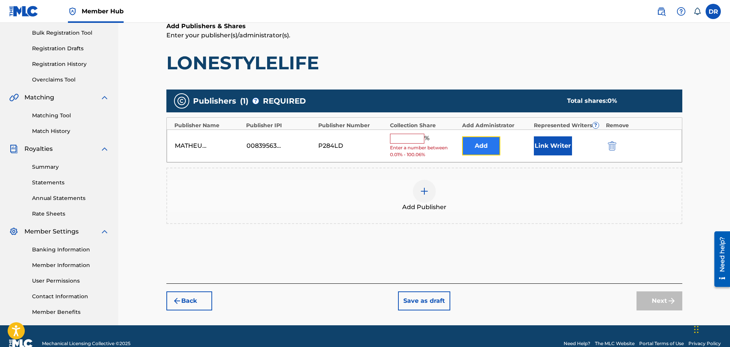
click at [491, 147] on button "Add" at bounding box center [481, 146] width 38 height 19
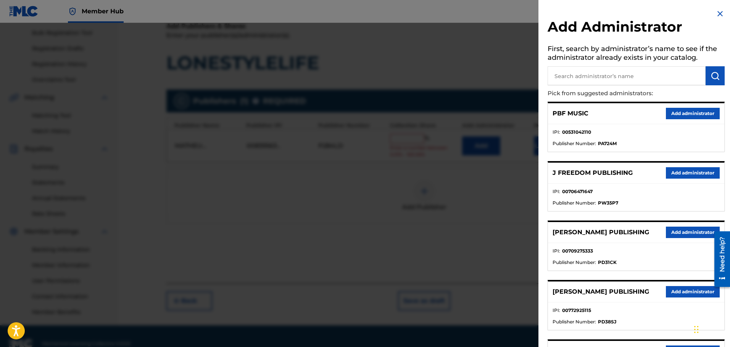
click at [586, 74] on input "text" at bounding box center [626, 75] width 158 height 19
type input "ban"
click at [716, 75] on img "submit" at bounding box center [714, 75] width 9 height 9
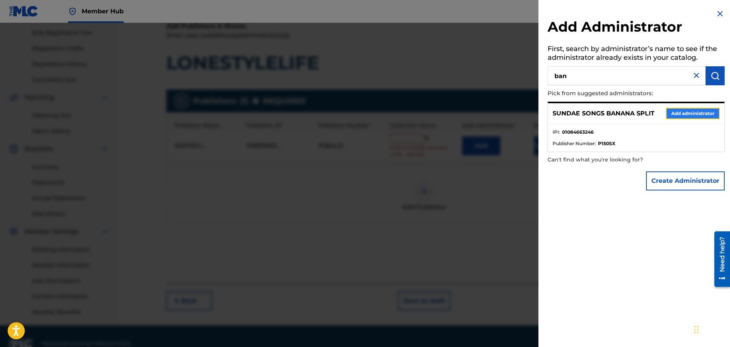
click at [697, 113] on button "Add administrator" at bounding box center [693, 113] width 54 height 11
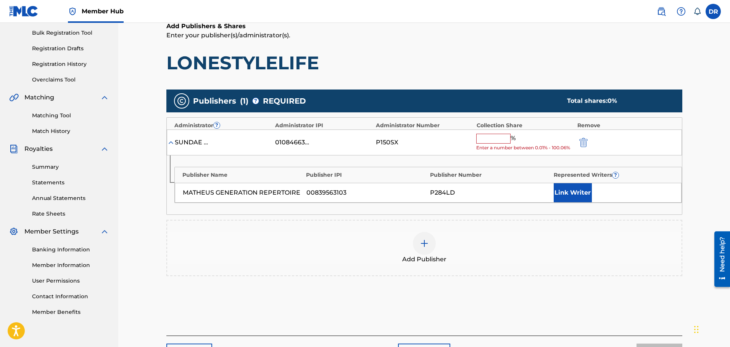
click at [486, 142] on input "text" at bounding box center [493, 139] width 34 height 10
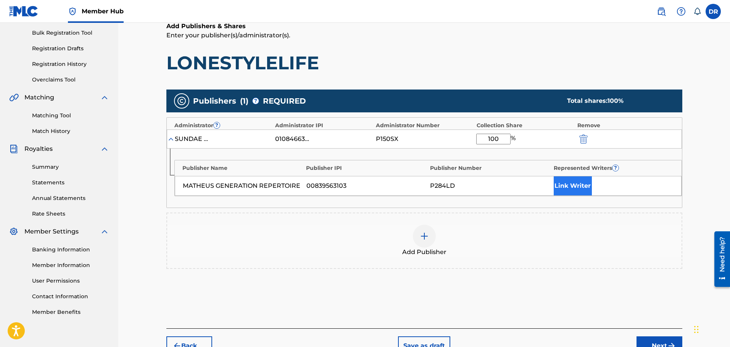
type input "100"
click at [571, 181] on button "Link Writer" at bounding box center [572, 186] width 38 height 19
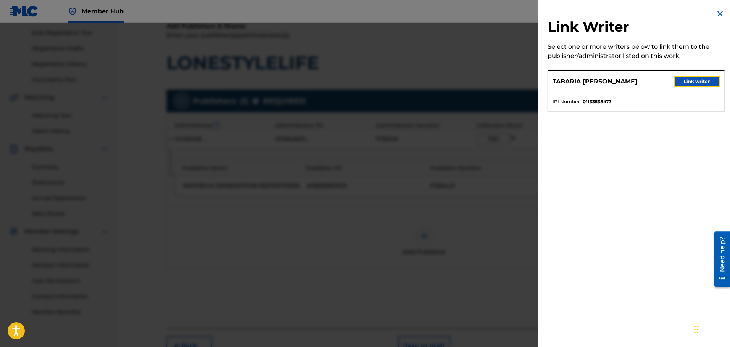
click at [697, 79] on button "Link writer" at bounding box center [697, 81] width 46 height 11
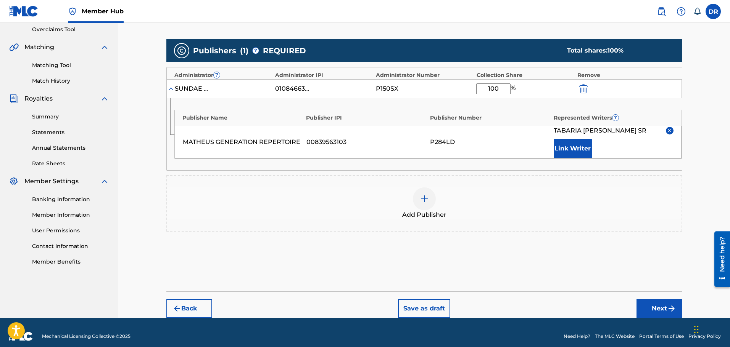
scroll to position [169, 0]
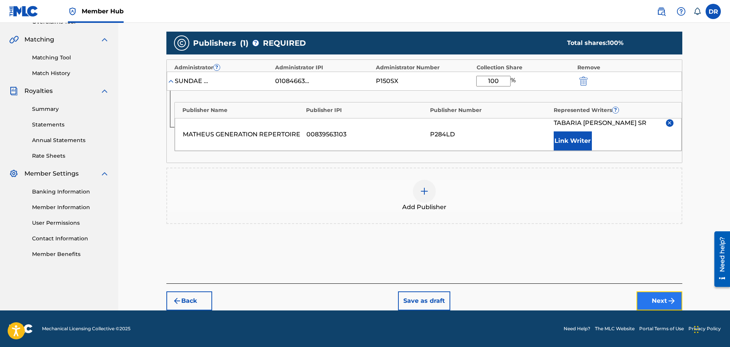
click at [664, 299] on button "Next" at bounding box center [659, 301] width 46 height 19
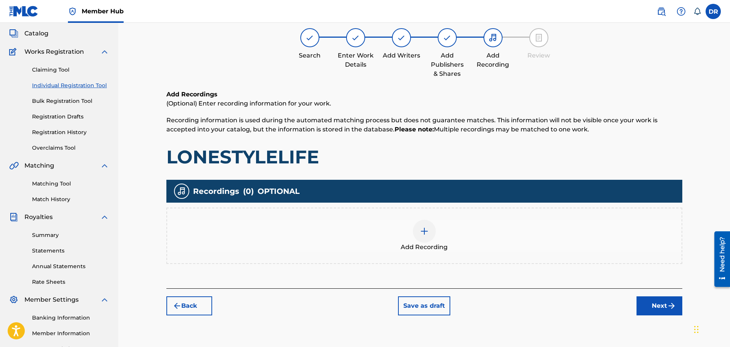
scroll to position [34, 0]
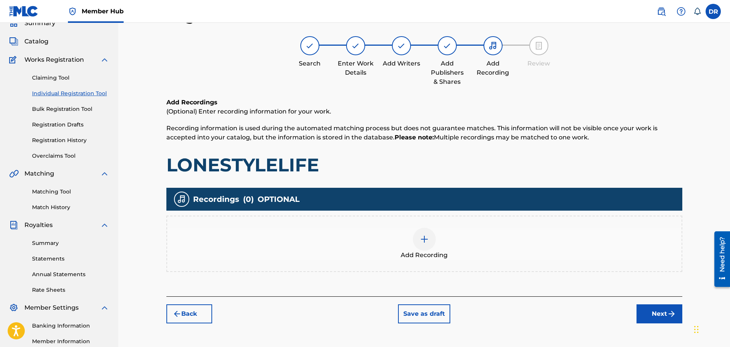
click at [429, 248] on div at bounding box center [424, 239] width 23 height 23
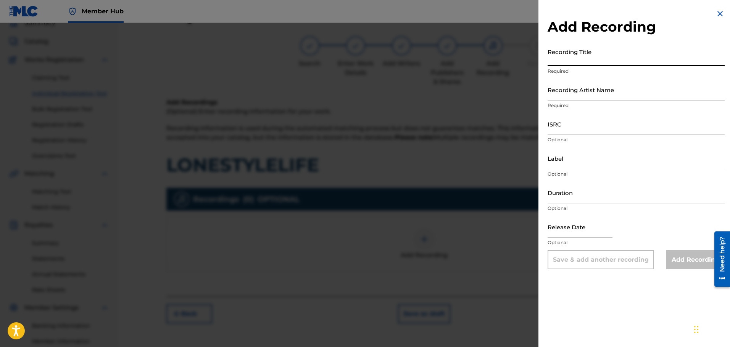
click at [566, 62] on input "Recording Title" at bounding box center [635, 56] width 177 height 22
paste input "LONESTYLELIFE"
type input "LONESTYLELIFE"
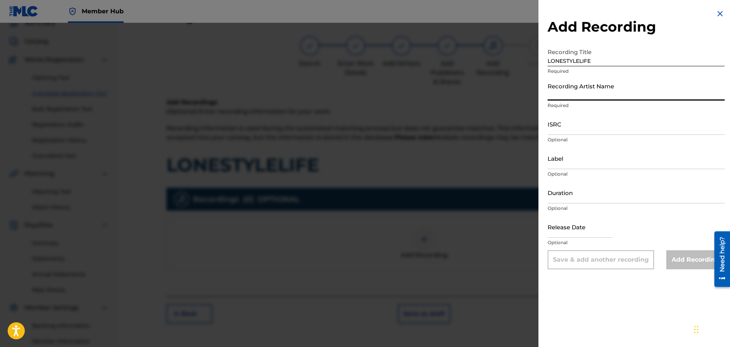
drag, startPoint x: 564, startPoint y: 87, endPoint x: 545, endPoint y: 96, distance: 21.0
click at [564, 87] on input "Recording Artist Name" at bounding box center [635, 90] width 177 height 22
paste input "FATBOIBARI"
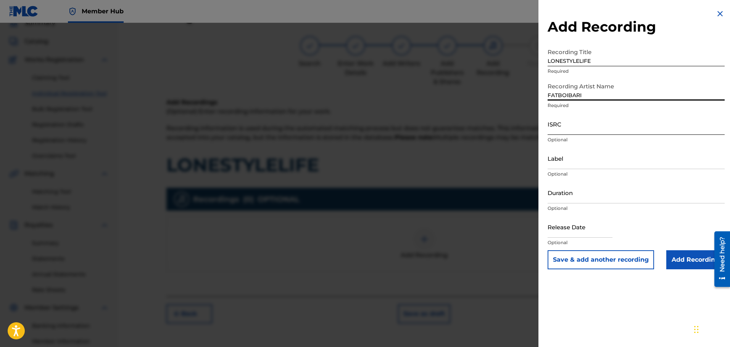
type input "FATBOIBARI"
click at [566, 129] on input "ISRC" at bounding box center [635, 124] width 177 height 22
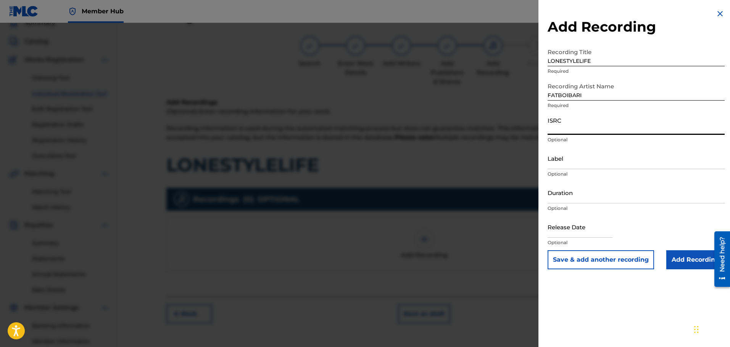
paste input "TLVEM2474155"
type input "TLVEM2474155"
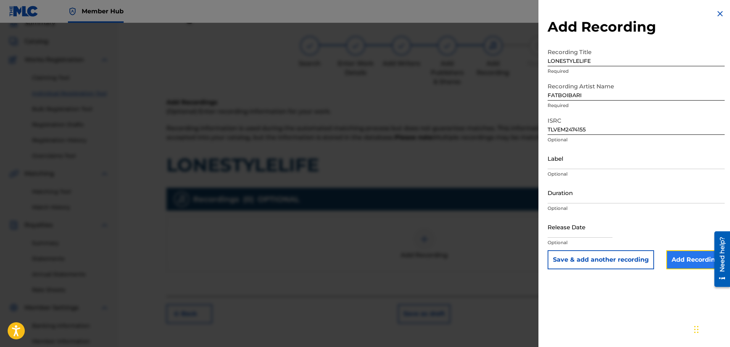
click at [680, 258] on input "Add Recording" at bounding box center [695, 260] width 58 height 19
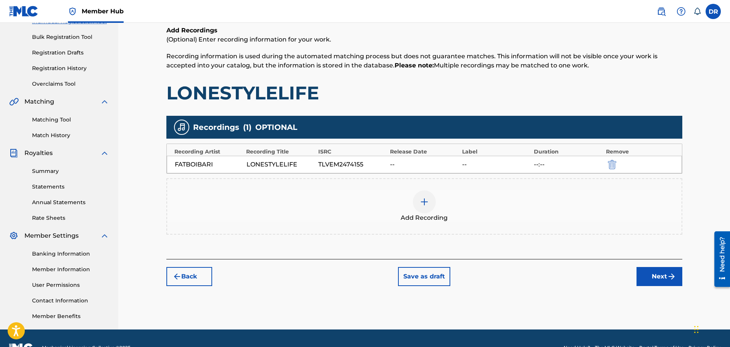
scroll to position [125, 0]
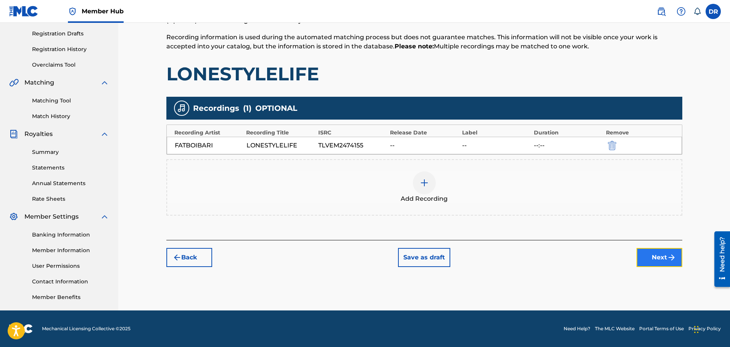
click at [659, 261] on button "Next" at bounding box center [659, 257] width 46 height 19
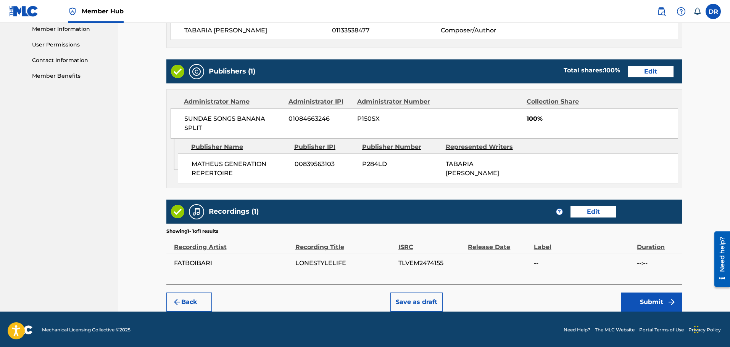
scroll to position [348, 0]
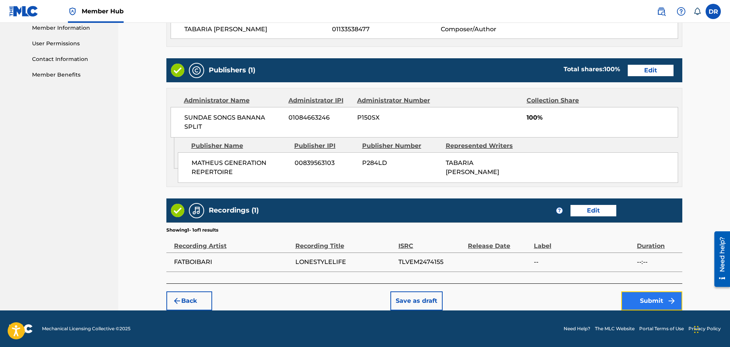
click at [636, 299] on button "Submit" at bounding box center [651, 301] width 61 height 19
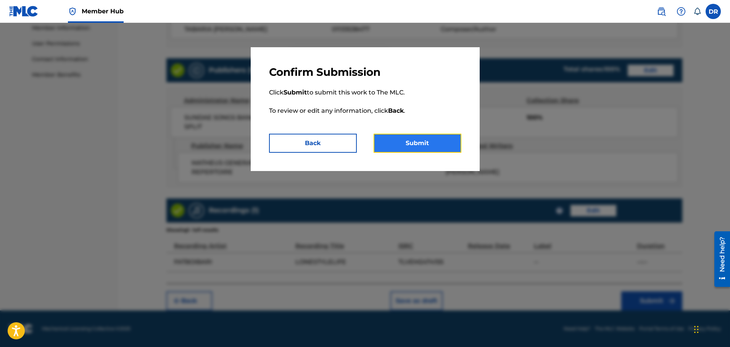
click at [435, 142] on button "Submit" at bounding box center [417, 143] width 88 height 19
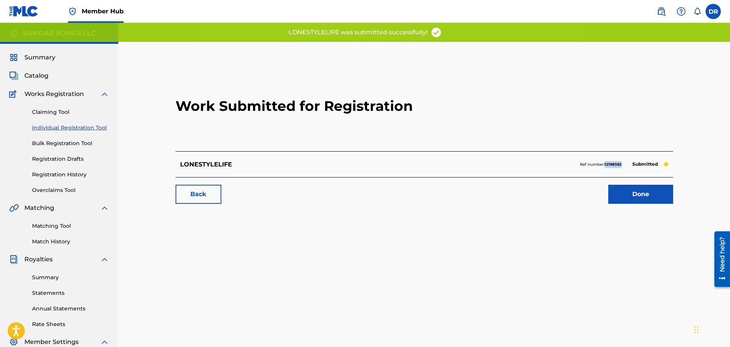
drag, startPoint x: 623, startPoint y: 163, endPoint x: 605, endPoint y: 165, distance: 18.0
click at [605, 165] on div "Ref number: 12198592 Submitted" at bounding box center [624, 164] width 88 height 11
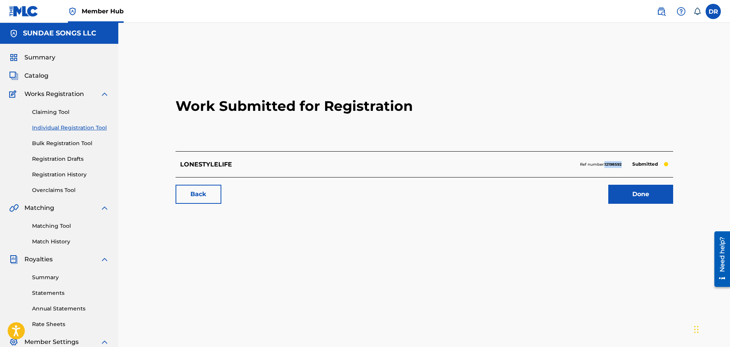
copy strong "12198592"
click at [647, 191] on link "Done" at bounding box center [640, 194] width 65 height 19
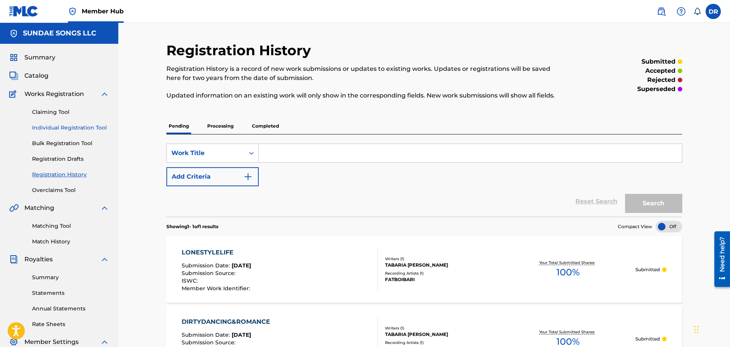
click at [74, 127] on link "Individual Registration Tool" at bounding box center [70, 128] width 77 height 8
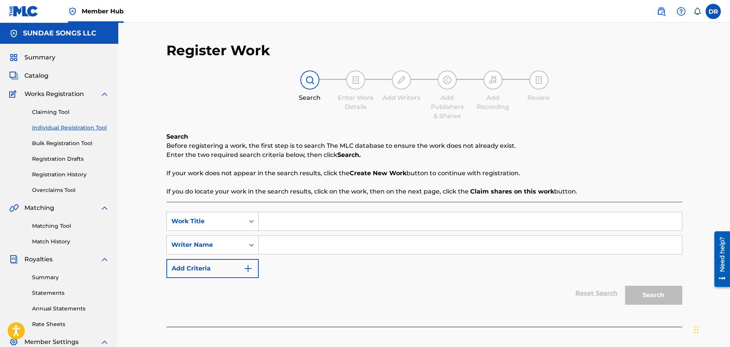
paste input "LOVE WHO LOVE YOU"
type input "LOVE WHO LOVE YOU"
click at [302, 288] on div "Reset Search Search" at bounding box center [424, 293] width 516 height 31
click at [278, 248] on input "Search Form" at bounding box center [470, 245] width 423 height 18
paste input "[PERSON_NAME] TABARIA [PERSON_NAME]"
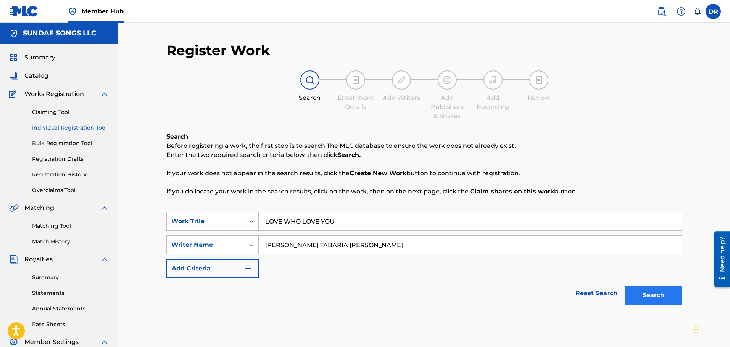
type input "[PERSON_NAME] TABARIA [PERSON_NAME]"
click at [647, 297] on button "Search" at bounding box center [653, 295] width 57 height 19
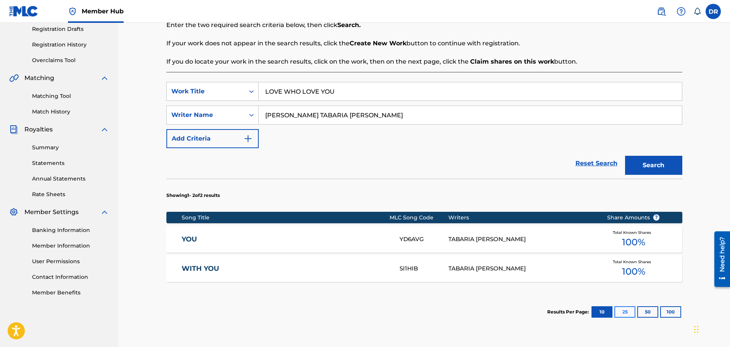
scroll to position [153, 0]
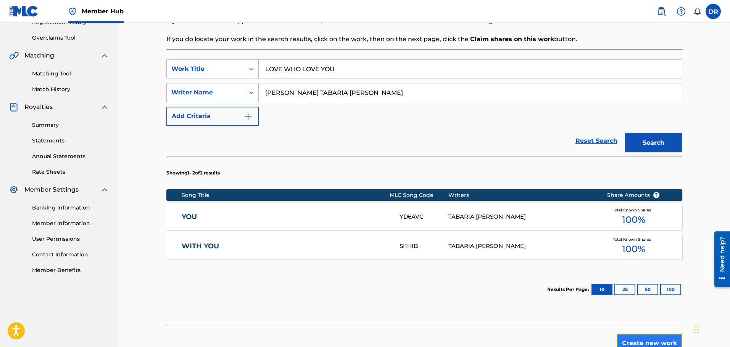
click at [643, 343] on button "Create new work" at bounding box center [649, 343] width 66 height 19
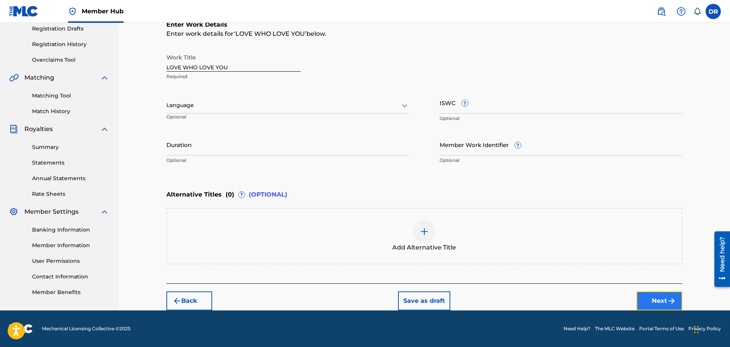
click at [662, 299] on button "Next" at bounding box center [659, 301] width 46 height 19
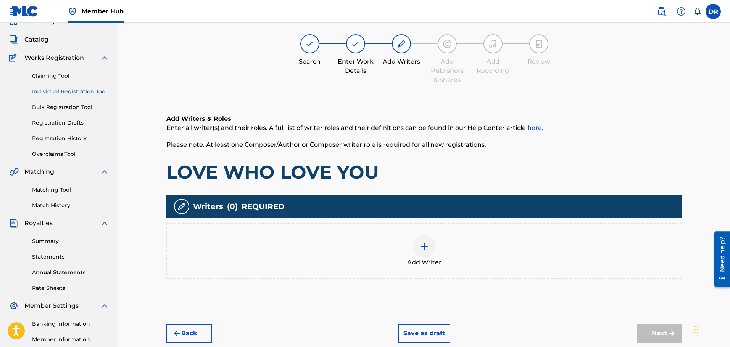
scroll to position [34, 0]
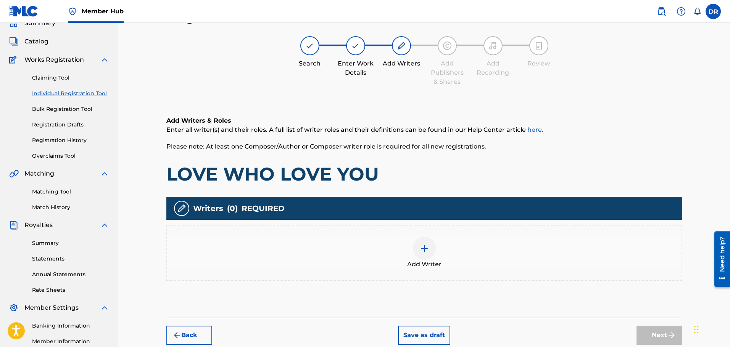
click at [424, 258] on div at bounding box center [424, 248] width 23 height 23
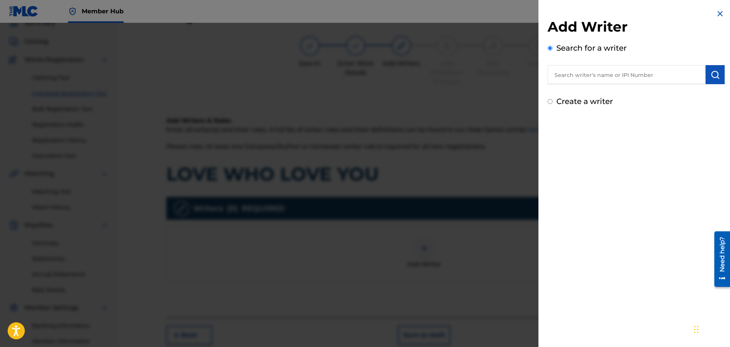
click at [573, 76] on input "text" at bounding box center [626, 74] width 158 height 19
click at [600, 78] on input "0" at bounding box center [626, 74] width 158 height 19
paste input "1133538477"
type input "01133538477"
click at [716, 73] on img "submit" at bounding box center [714, 74] width 9 height 9
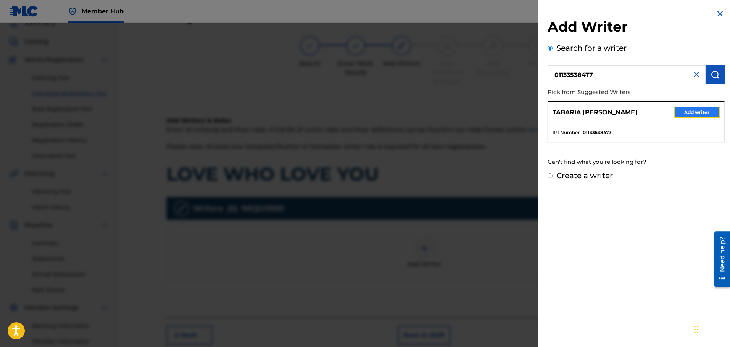
click at [697, 111] on button "Add writer" at bounding box center [697, 112] width 46 height 11
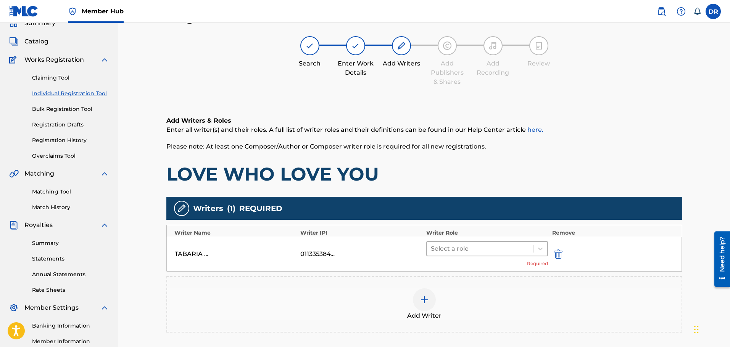
click at [467, 251] on div at bounding box center [480, 249] width 99 height 11
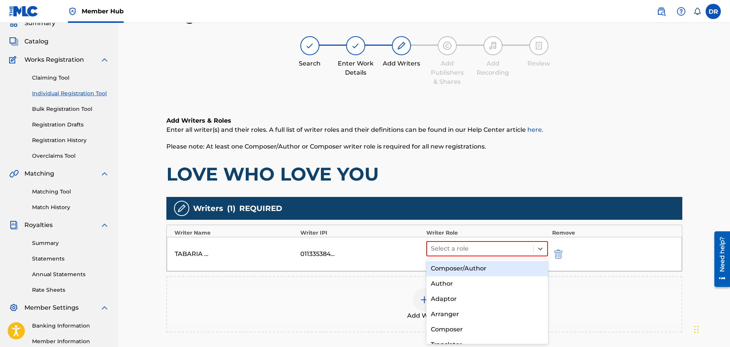
click at [463, 267] on div "Composer/Author" at bounding box center [487, 268] width 122 height 15
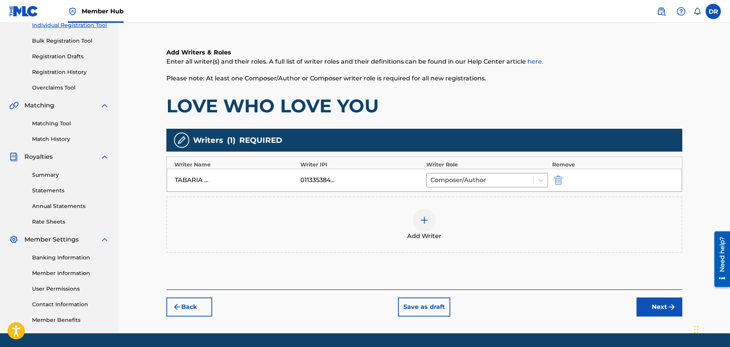
scroll to position [125, 0]
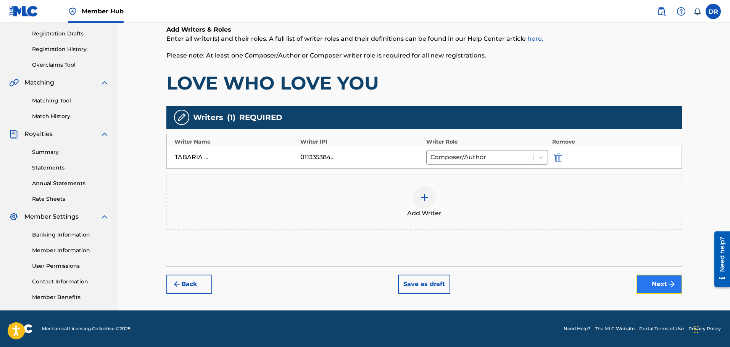
click at [656, 281] on button "Next" at bounding box center [659, 284] width 46 height 19
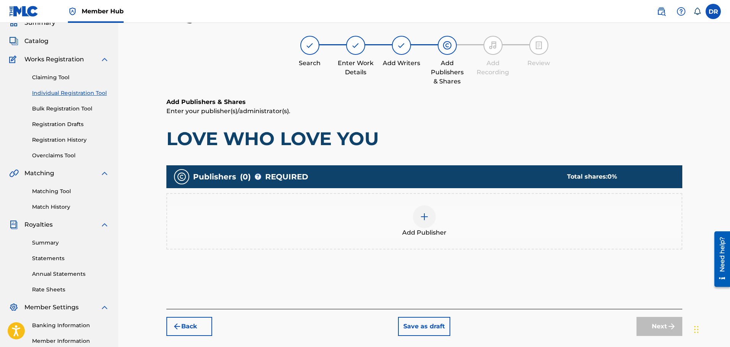
scroll to position [34, 0]
click at [419, 223] on div at bounding box center [424, 217] width 23 height 23
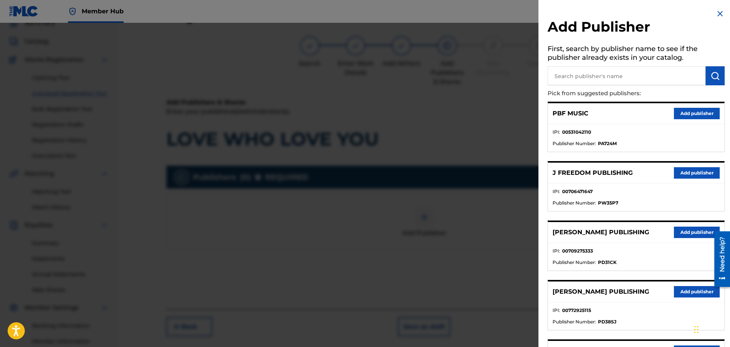
click at [581, 79] on input "text" at bounding box center [626, 75] width 158 height 19
type input "math"
click at [714, 73] on img "submit" at bounding box center [714, 75] width 9 height 9
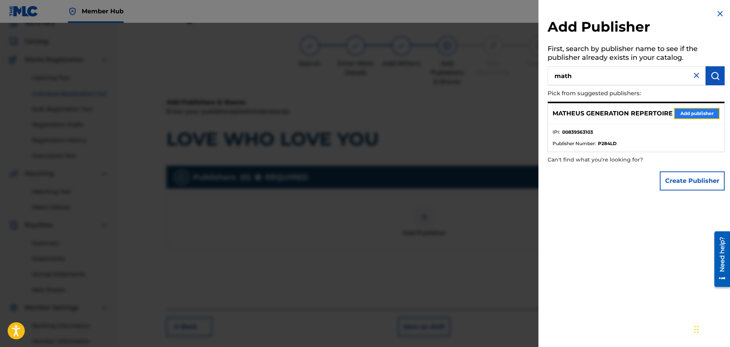
click at [699, 115] on button "Add publisher" at bounding box center [697, 113] width 46 height 11
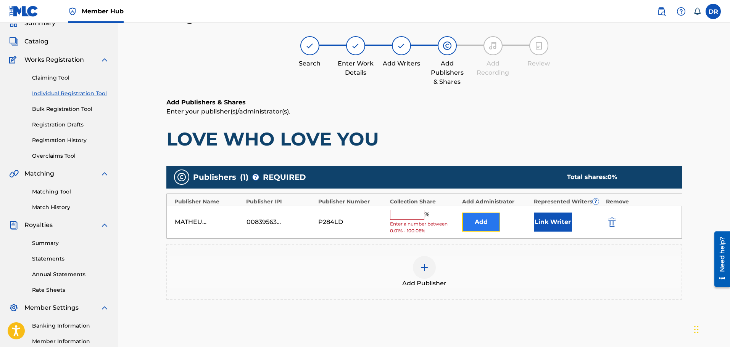
click at [487, 224] on button "Add" at bounding box center [481, 222] width 38 height 19
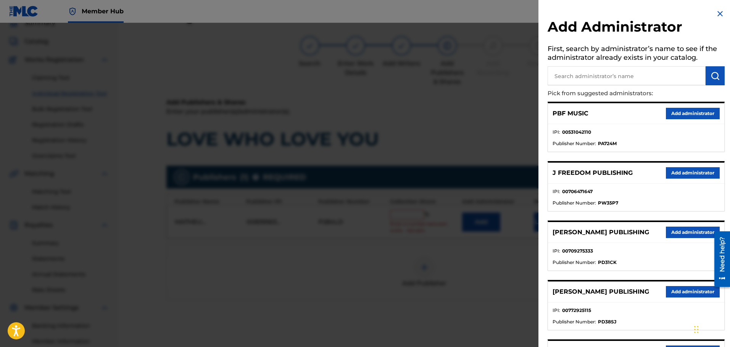
click at [585, 78] on input "text" at bounding box center [626, 75] width 158 height 19
type input "ban"
click at [716, 78] on img "submit" at bounding box center [714, 75] width 9 height 9
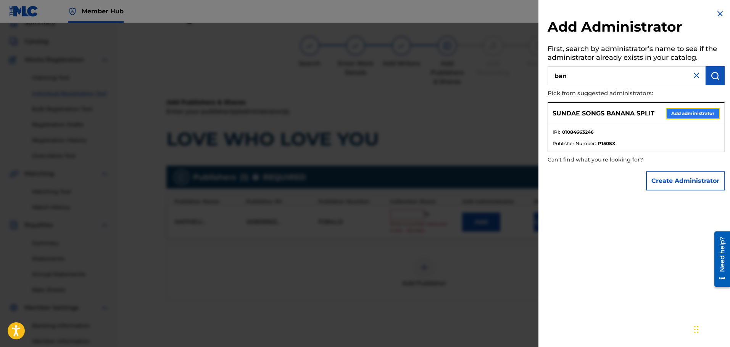
click at [698, 113] on button "Add administrator" at bounding box center [693, 113] width 54 height 11
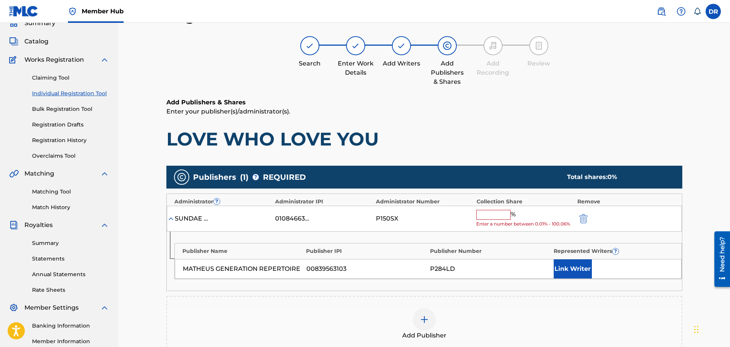
click at [490, 216] on input "text" at bounding box center [493, 215] width 34 height 10
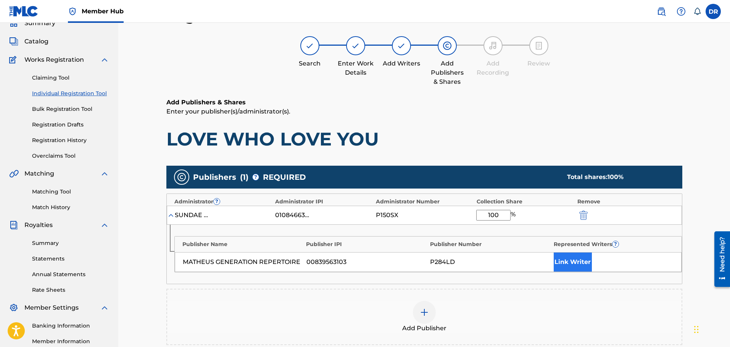
type input "100"
click at [576, 262] on button "Link Writer" at bounding box center [572, 262] width 38 height 19
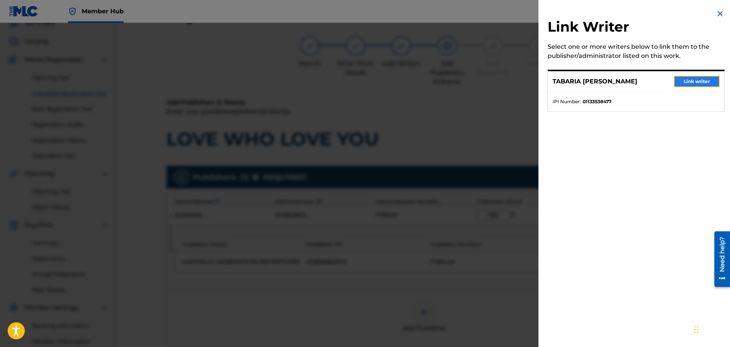
click at [689, 79] on button "Link writer" at bounding box center [697, 81] width 46 height 11
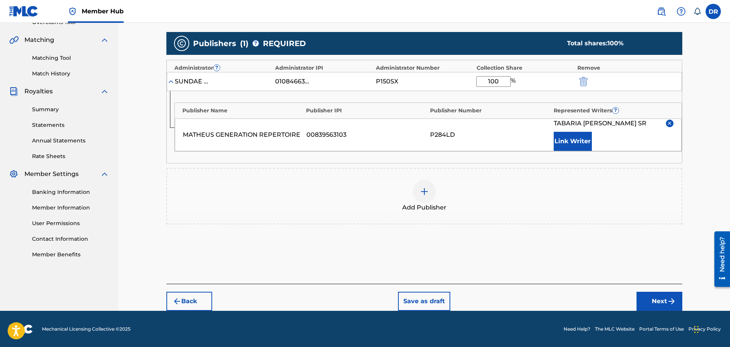
scroll to position [169, 0]
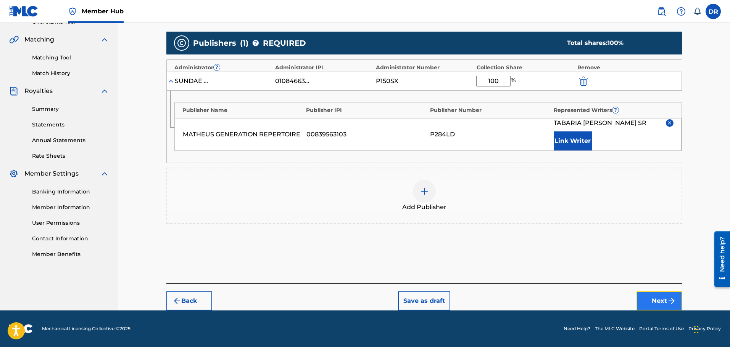
click at [664, 301] on button "Next" at bounding box center [659, 301] width 46 height 19
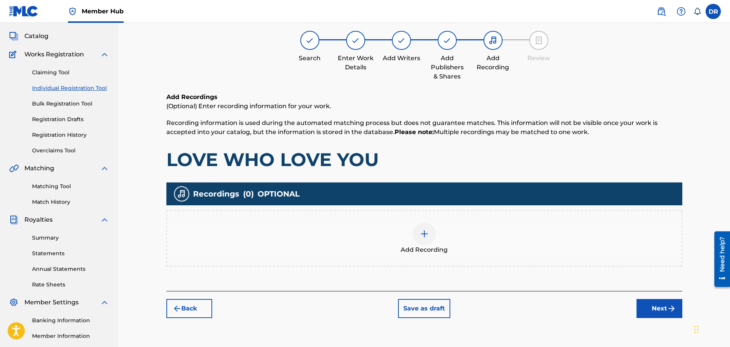
scroll to position [34, 0]
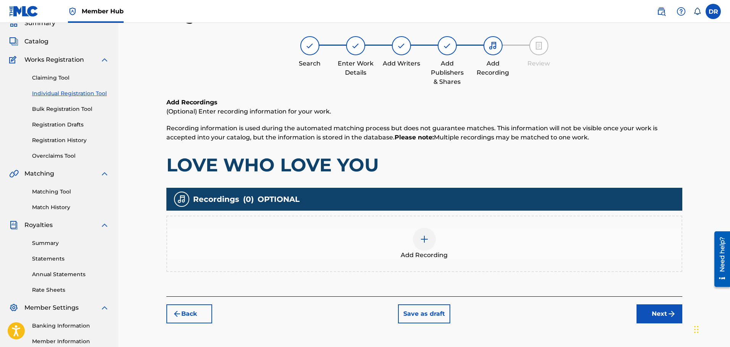
click at [429, 242] on div at bounding box center [424, 239] width 23 height 23
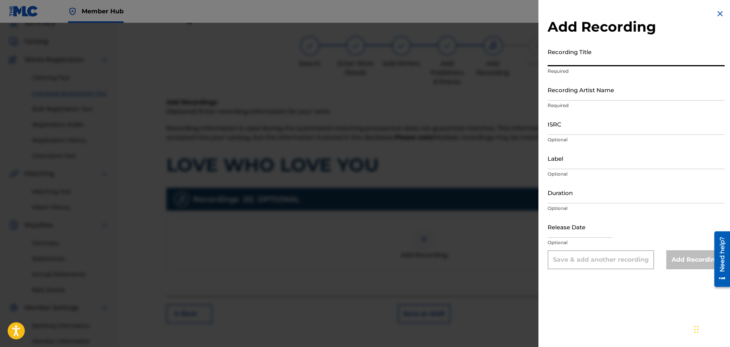
click at [567, 64] on input "Recording Title" at bounding box center [635, 56] width 177 height 22
paste input "LOVE WHO LOVE YOU"
type input "LOVE WHO LOVE YOU"
click at [590, 95] on input "Recording Artist Name" at bounding box center [635, 90] width 177 height 22
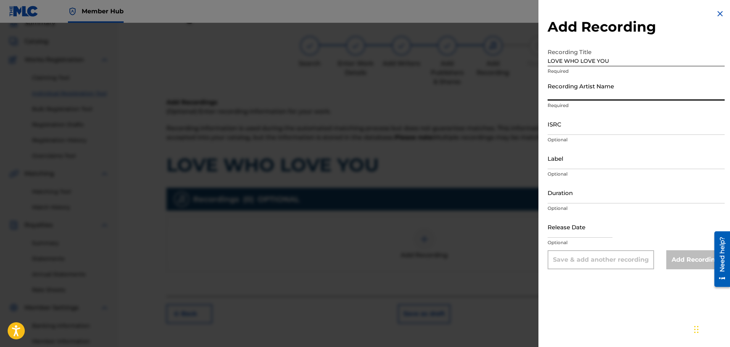
paste input "FATBOIBARI"
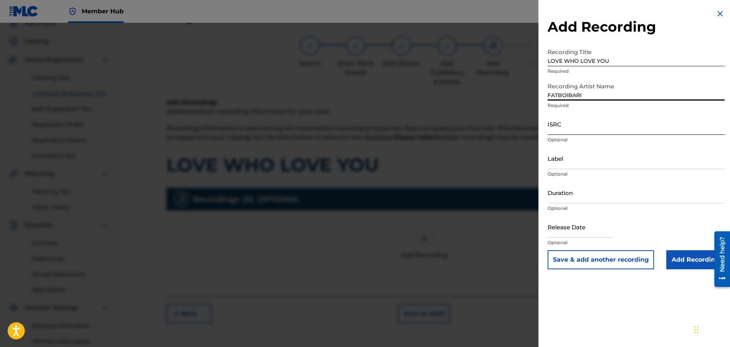
type input "FATBOIBARI"
click at [563, 129] on input "ISRC" at bounding box center [635, 124] width 177 height 22
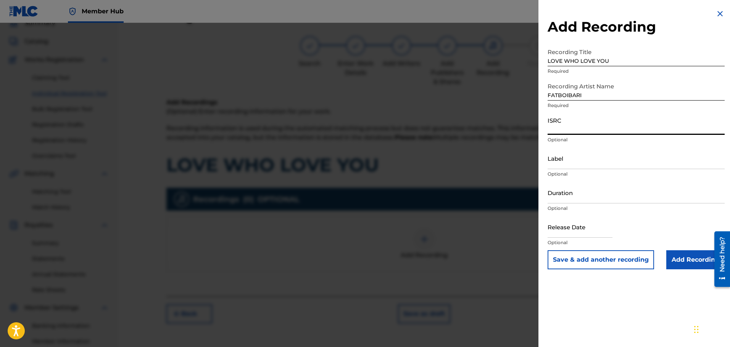
paste input "QZVEM2368822"
type input "QZVEM2368822"
click at [697, 262] on input "Add Recording" at bounding box center [695, 260] width 58 height 19
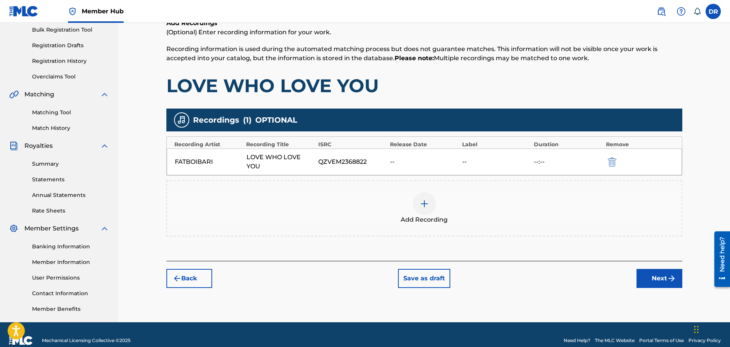
scroll to position [125, 0]
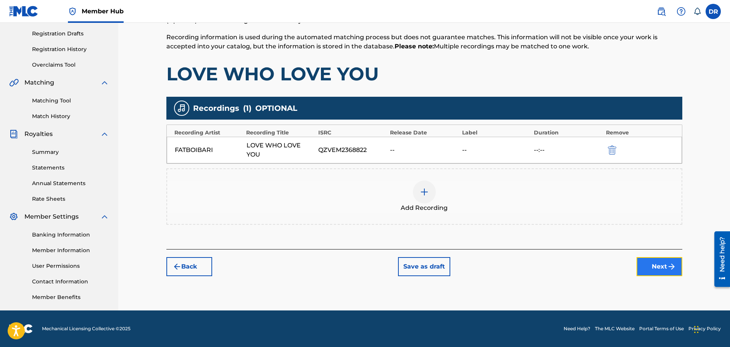
click at [660, 269] on button "Next" at bounding box center [659, 266] width 46 height 19
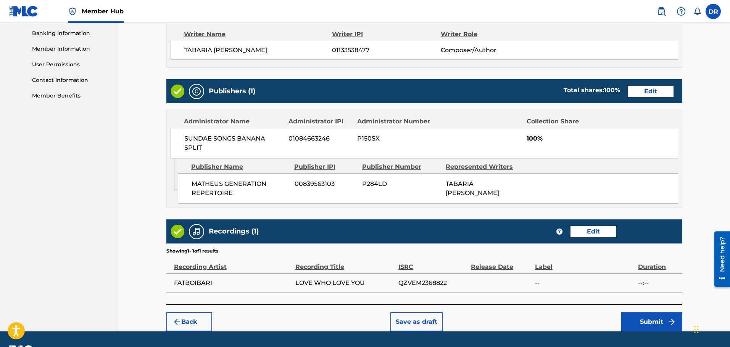
scroll to position [348, 0]
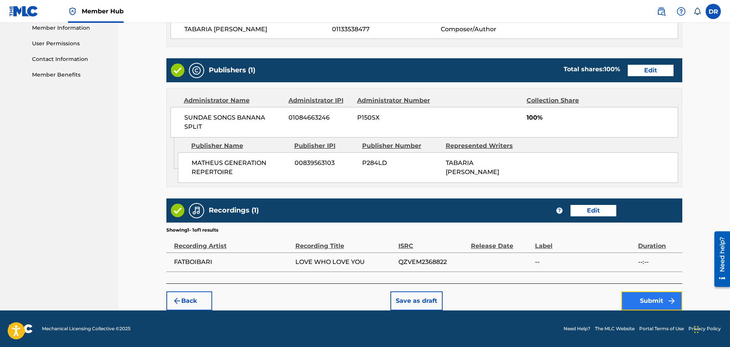
click at [647, 302] on button "Submit" at bounding box center [651, 301] width 61 height 19
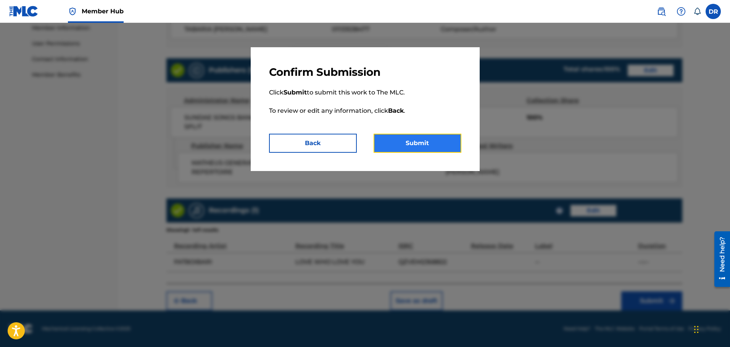
click at [437, 142] on button "Submit" at bounding box center [417, 143] width 88 height 19
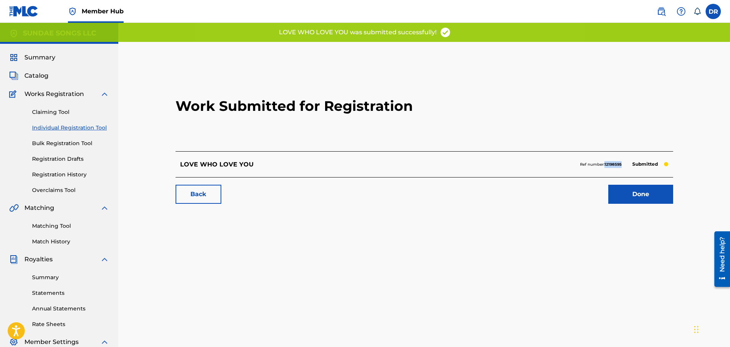
drag, startPoint x: 622, startPoint y: 165, endPoint x: 604, endPoint y: 164, distance: 17.9
click at [604, 164] on div "Ref number: 12198595 Submitted" at bounding box center [624, 164] width 88 height 11
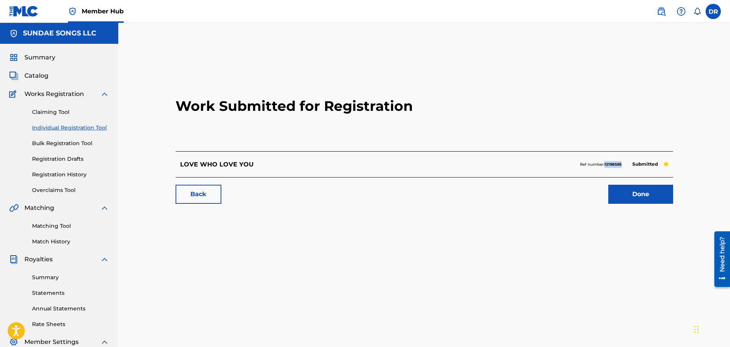
copy strong "12198595"
click at [647, 193] on link "Done" at bounding box center [640, 194] width 65 height 19
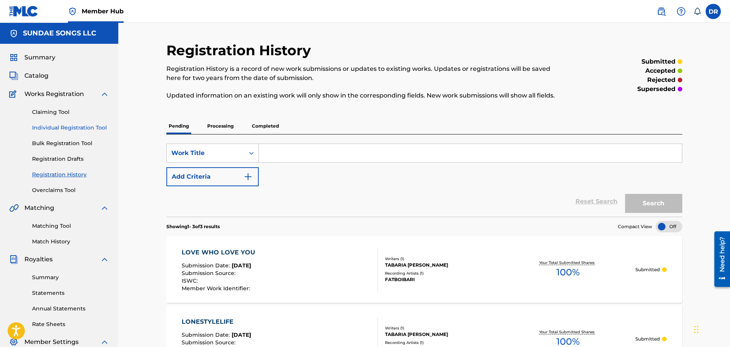
click at [76, 127] on link "Individual Registration Tool" at bounding box center [70, 128] width 77 height 8
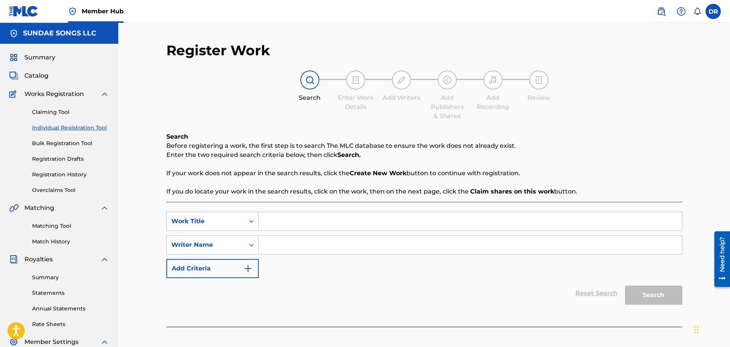
paste input "NARCOTICS"
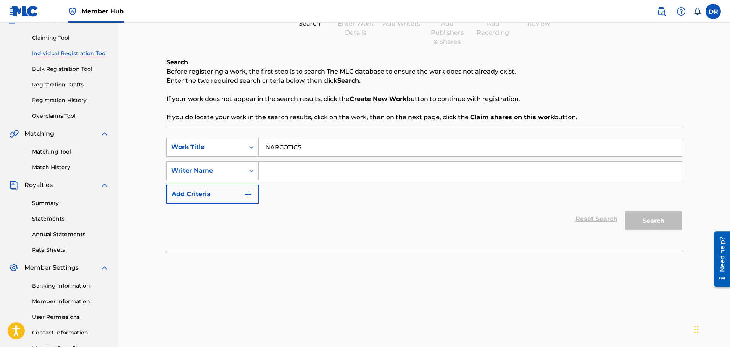
scroll to position [76, 0]
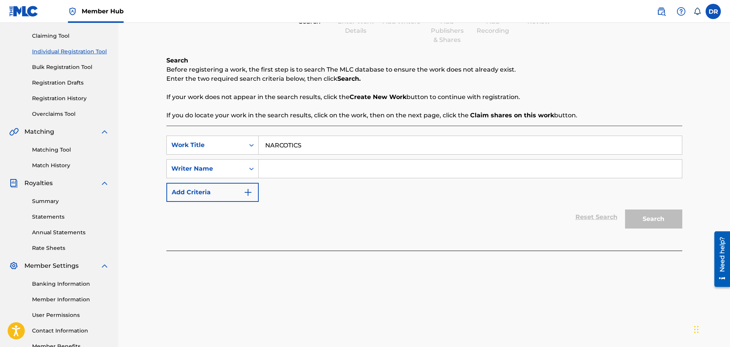
type input "NARCOTICS"
click at [302, 170] on input "Search Form" at bounding box center [470, 169] width 423 height 18
paste input "[PERSON_NAME] TABARIA [PERSON_NAME]"
type input "[PERSON_NAME] TABARIA [PERSON_NAME]"
click at [652, 222] on button "Search" at bounding box center [653, 219] width 57 height 19
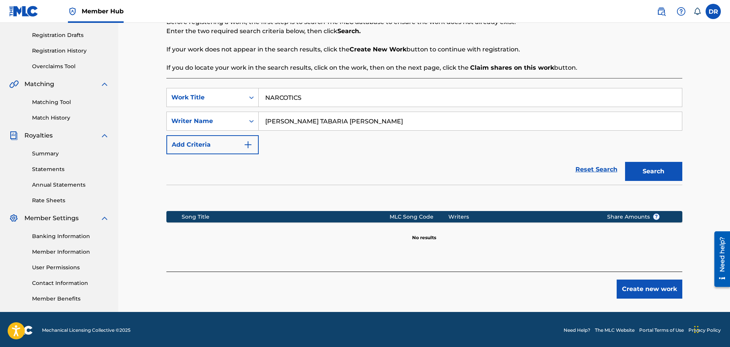
scroll to position [125, 0]
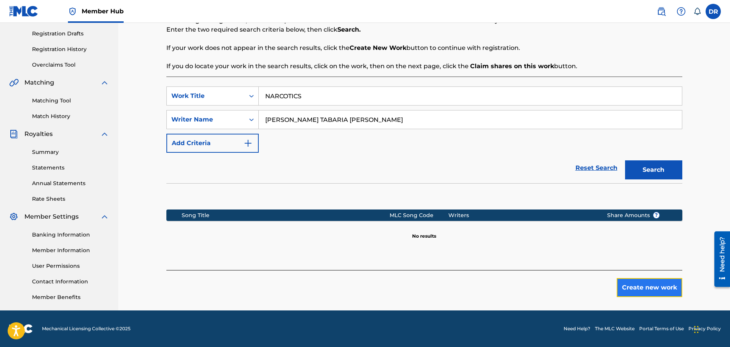
click at [657, 290] on button "Create new work" at bounding box center [649, 287] width 66 height 19
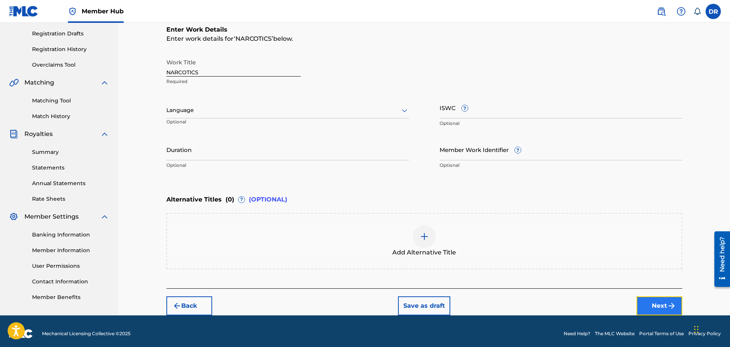
click at [653, 302] on button "Next" at bounding box center [659, 306] width 46 height 19
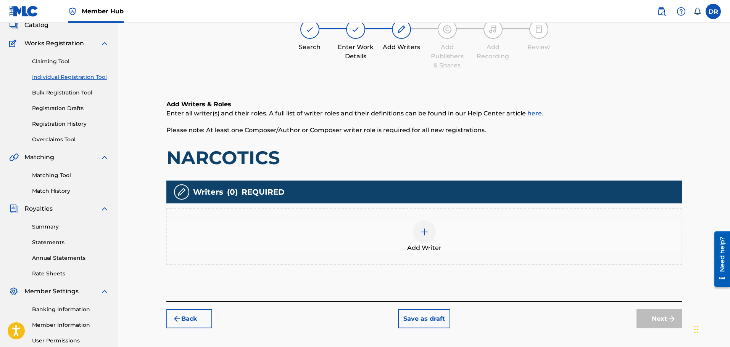
scroll to position [34, 0]
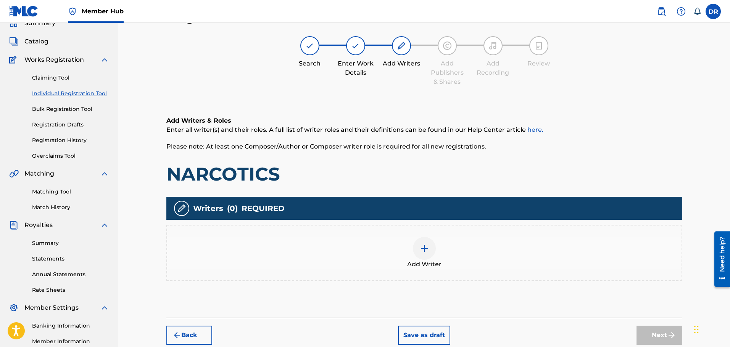
click at [420, 248] on img at bounding box center [424, 248] width 9 height 9
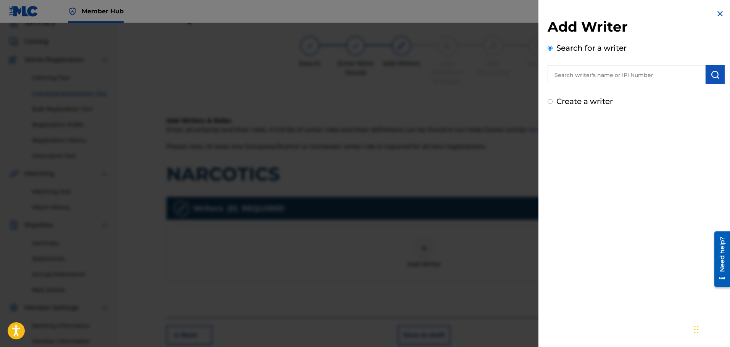
click at [574, 79] on input "text" at bounding box center [626, 74] width 158 height 19
click at [574, 77] on input "0" at bounding box center [626, 74] width 158 height 19
paste input "1133538477"
type input "01133538477"
click at [713, 70] on img "submit" at bounding box center [714, 74] width 9 height 9
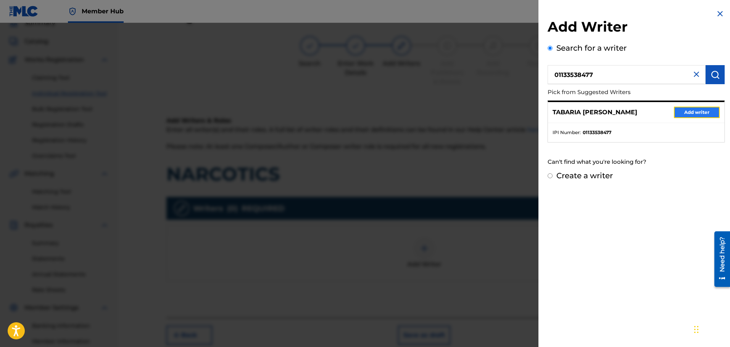
click at [696, 114] on button "Add writer" at bounding box center [697, 112] width 46 height 11
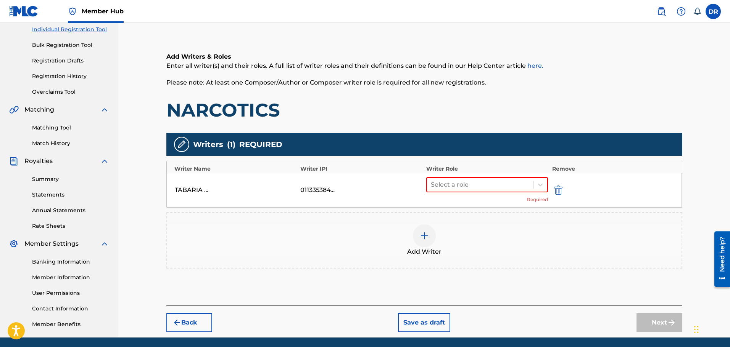
scroll to position [111, 0]
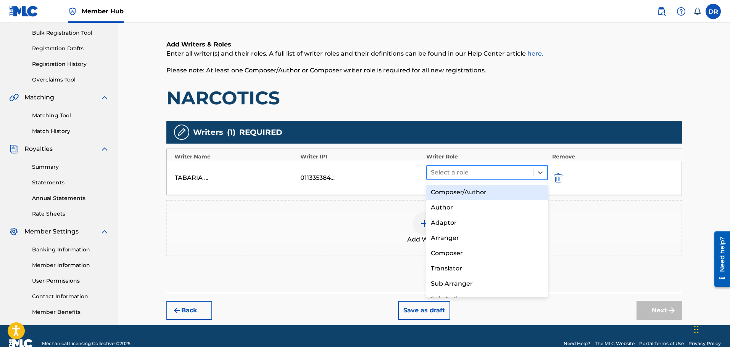
click at [484, 168] on div at bounding box center [480, 172] width 99 height 11
click at [475, 192] on div "Composer/Author" at bounding box center [487, 192] width 122 height 15
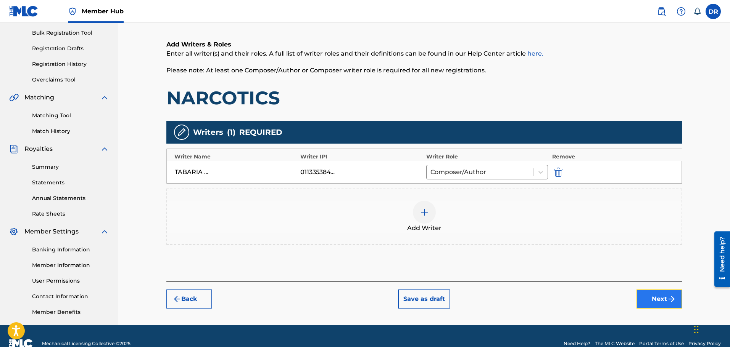
click at [653, 296] on button "Next" at bounding box center [659, 299] width 46 height 19
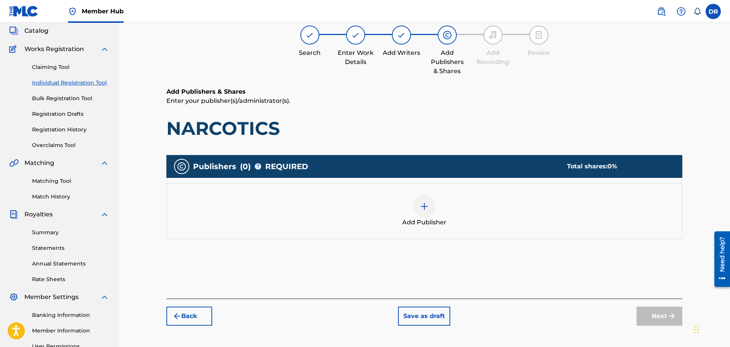
scroll to position [34, 0]
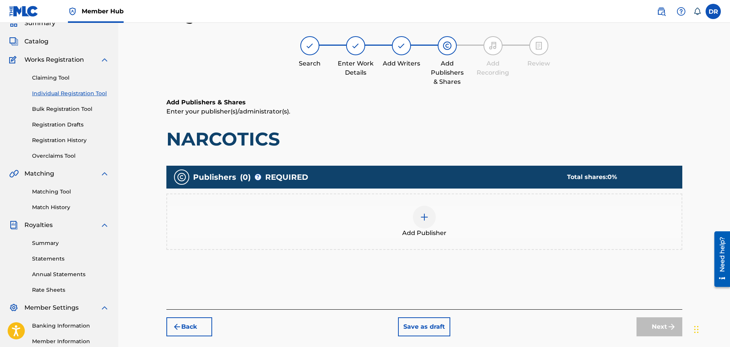
click at [420, 217] on img at bounding box center [424, 217] width 9 height 9
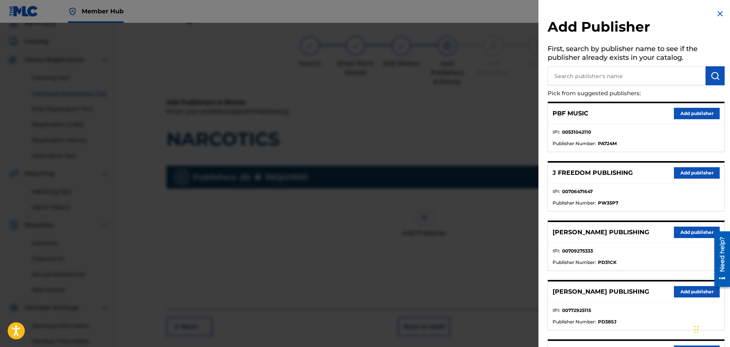
click at [587, 80] on input "text" at bounding box center [626, 75] width 158 height 19
type input "math"
click at [710, 70] on button "submit" at bounding box center [714, 75] width 19 height 19
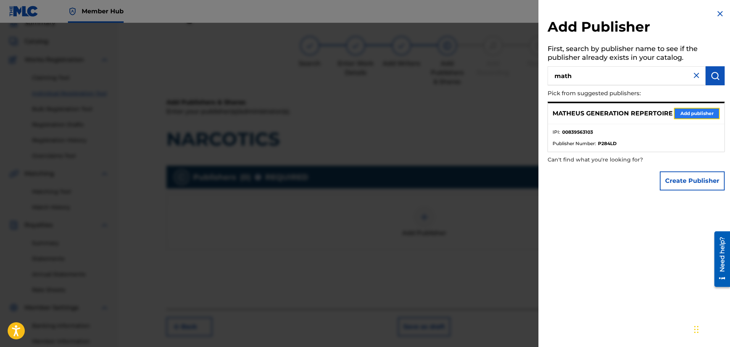
click at [688, 114] on button "Add publisher" at bounding box center [697, 113] width 46 height 11
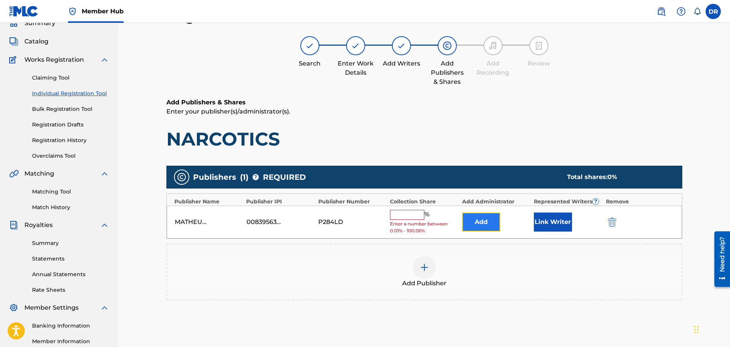
click at [484, 222] on button "Add" at bounding box center [481, 222] width 38 height 19
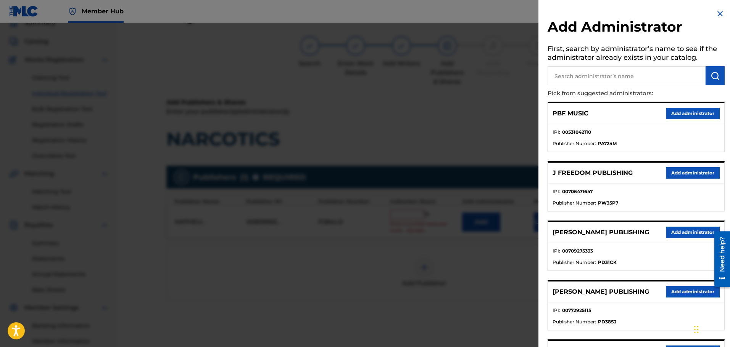
click at [595, 76] on input "text" at bounding box center [626, 75] width 158 height 19
type input "n"
type input "ban"
click at [710, 76] on img "submit" at bounding box center [714, 75] width 9 height 9
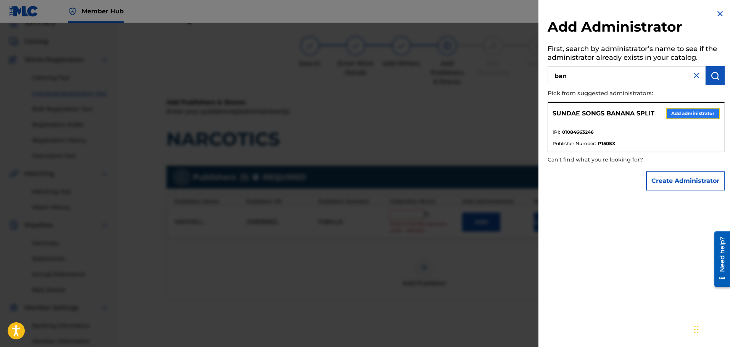
click at [700, 114] on button "Add administrator" at bounding box center [693, 113] width 54 height 11
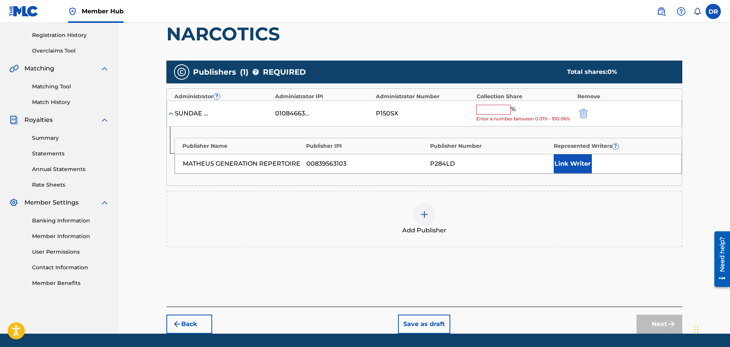
scroll to position [111, 0]
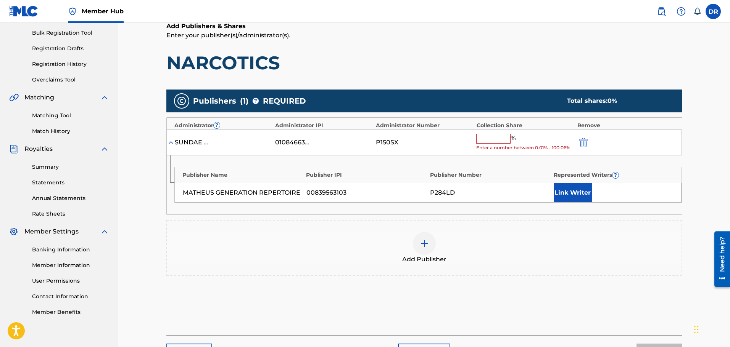
click at [477, 140] on input "text" at bounding box center [493, 139] width 34 height 10
type input "100"
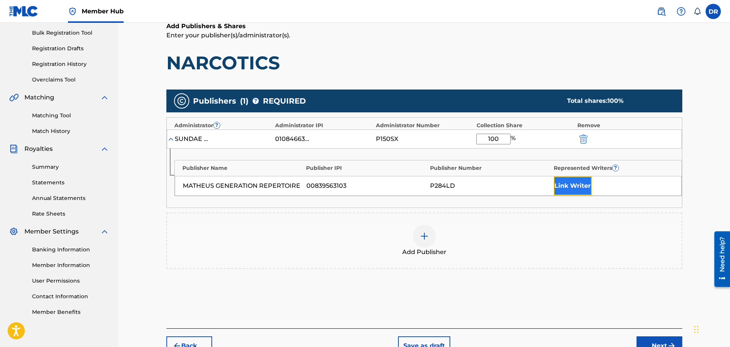
click at [567, 183] on button "Link Writer" at bounding box center [572, 186] width 38 height 19
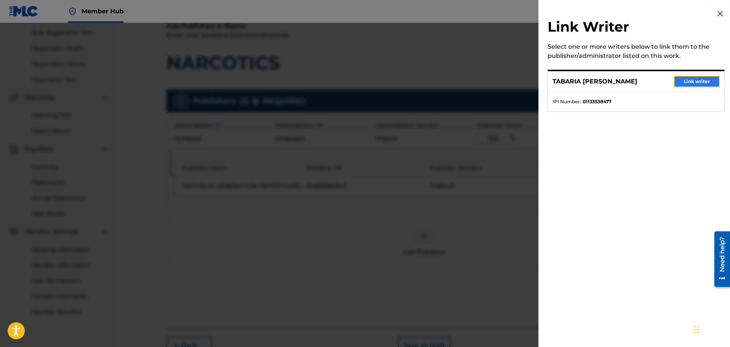
click at [693, 82] on button "Link writer" at bounding box center [697, 81] width 46 height 11
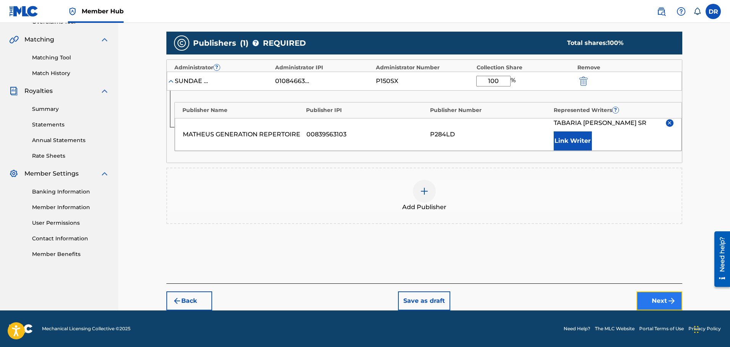
click at [659, 303] on button "Next" at bounding box center [659, 301] width 46 height 19
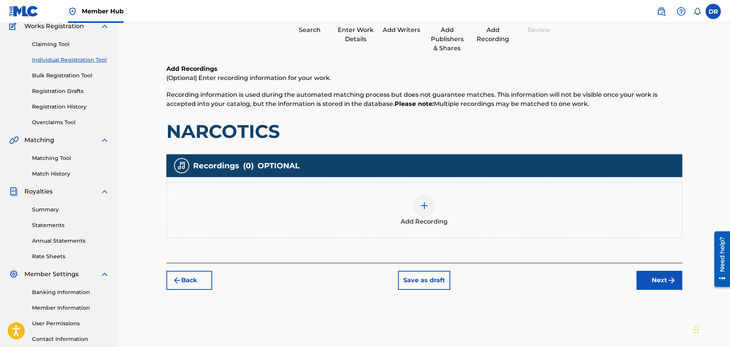
scroll to position [34, 0]
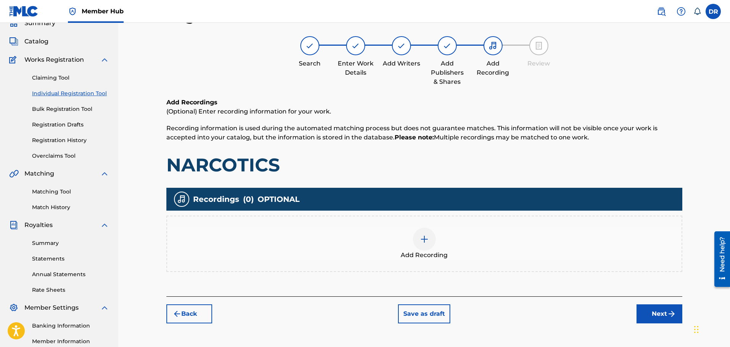
click at [427, 243] on img at bounding box center [424, 239] width 9 height 9
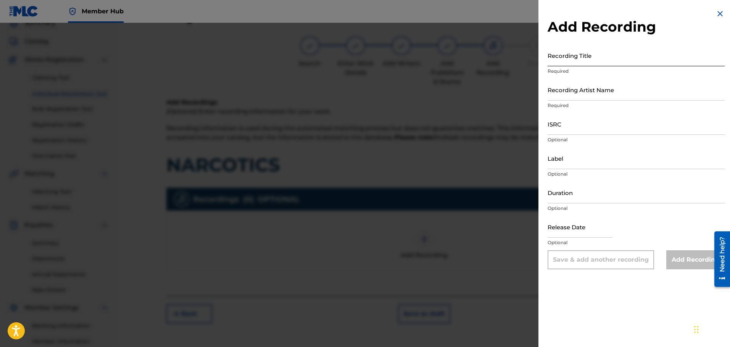
click at [566, 58] on input "Recording Title" at bounding box center [635, 56] width 177 height 22
paste input "NARCOTICS"
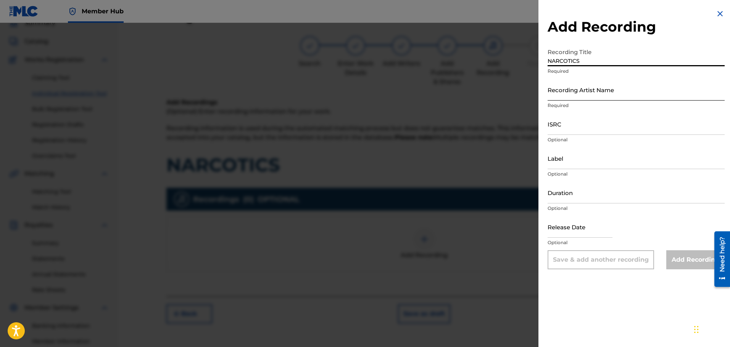
type input "NARCOTICS"
click at [572, 91] on input "Recording Artist Name" at bounding box center [635, 90] width 177 height 22
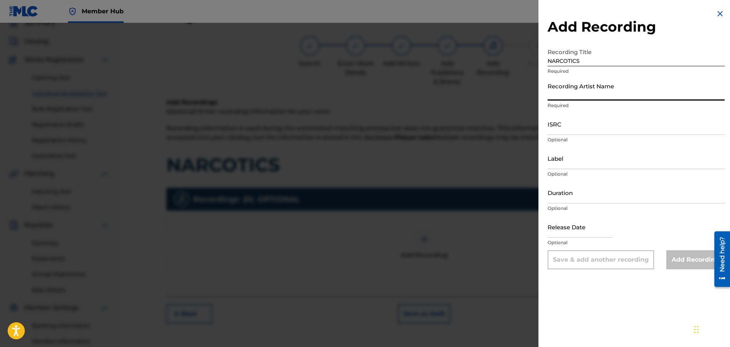
paste input "FATBOIBARI"
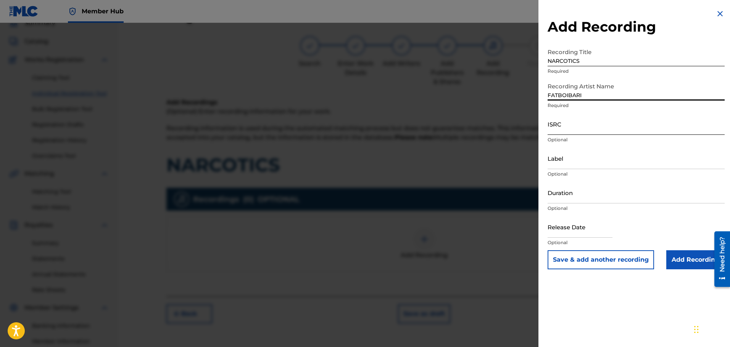
type input "FATBOIBARI"
click at [565, 127] on input "ISRC" at bounding box center [635, 124] width 177 height 22
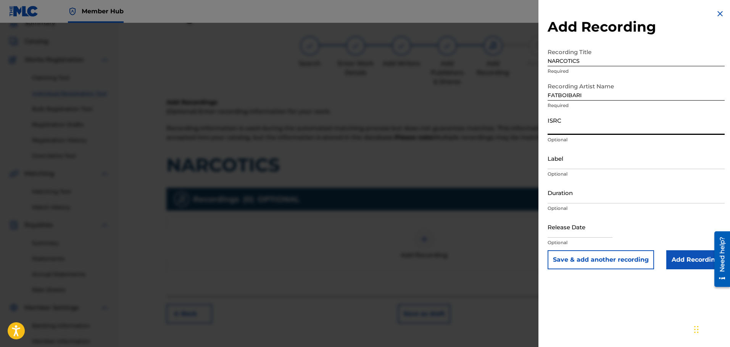
paste input "QZVEM2570696"
type input "QZVEM2570696"
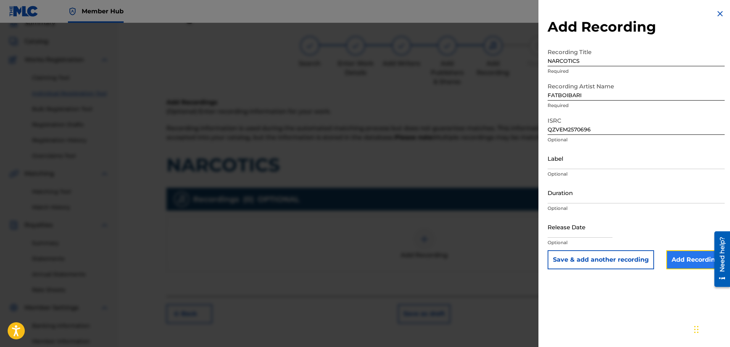
click at [683, 258] on input "Add Recording" at bounding box center [695, 260] width 58 height 19
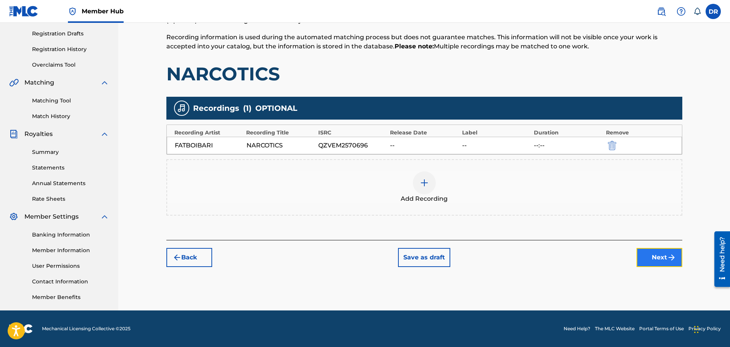
click at [664, 262] on button "Next" at bounding box center [659, 257] width 46 height 19
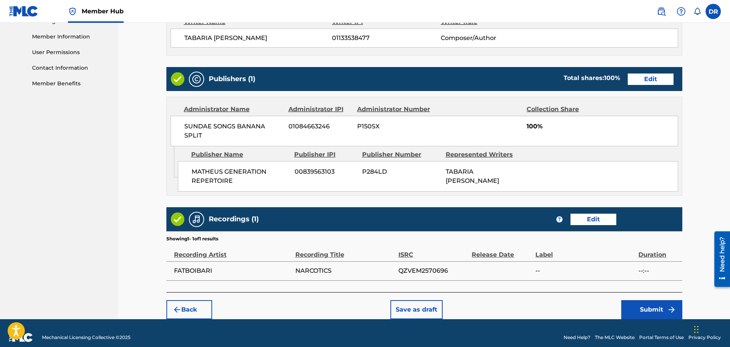
scroll to position [348, 0]
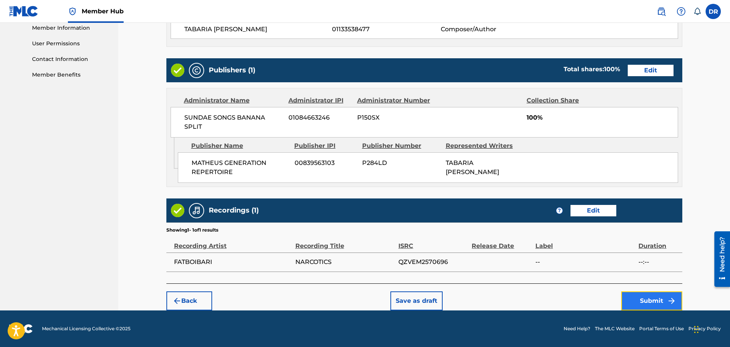
click at [645, 302] on button "Submit" at bounding box center [651, 301] width 61 height 19
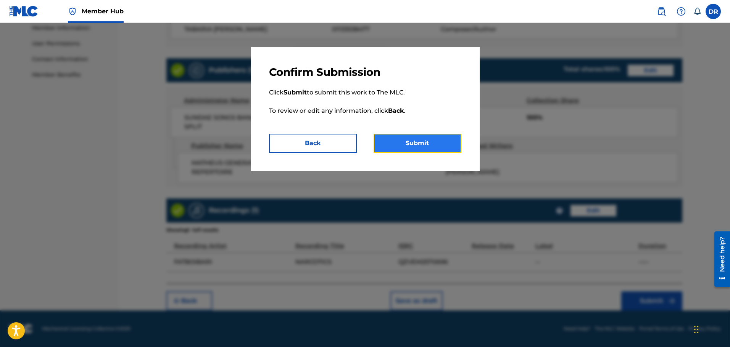
click at [444, 142] on button "Submit" at bounding box center [417, 143] width 88 height 19
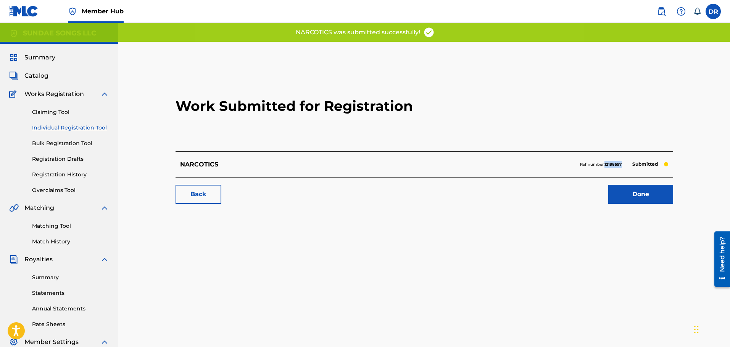
drag, startPoint x: 624, startPoint y: 167, endPoint x: 604, endPoint y: 167, distance: 19.5
click at [604, 167] on div "Ref number: 12198597 Submitted" at bounding box center [624, 164] width 88 height 11
copy strong "12198597"
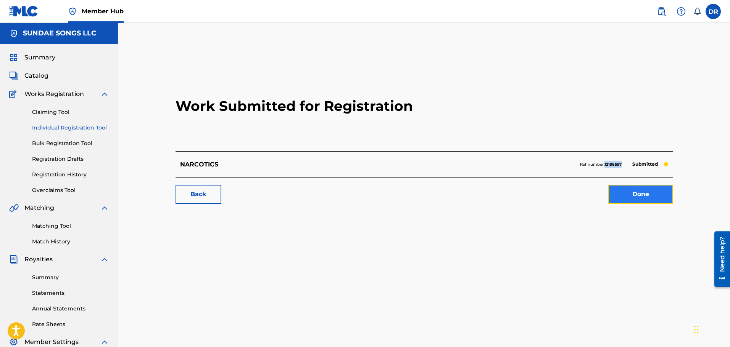
click at [647, 193] on link "Done" at bounding box center [640, 194] width 65 height 19
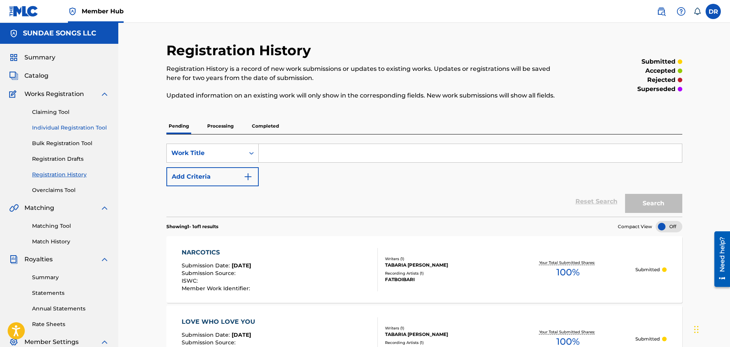
click at [79, 124] on link "Individual Registration Tool" at bounding box center [70, 128] width 77 height 8
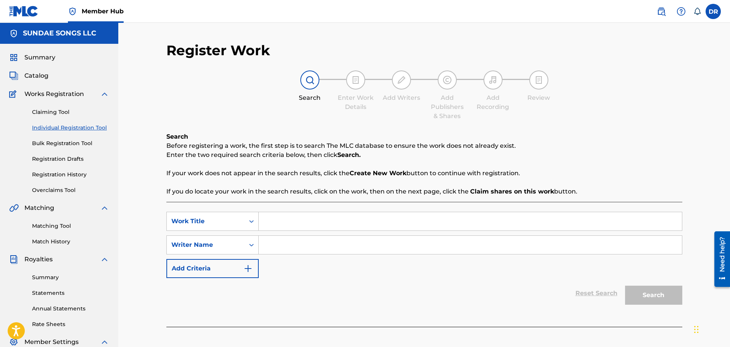
paste input "NENEE"
type input "NENEE"
click at [275, 245] on input "Search Form" at bounding box center [470, 245] width 423 height 18
paste input "[PERSON_NAME] TABARIA [PERSON_NAME]"
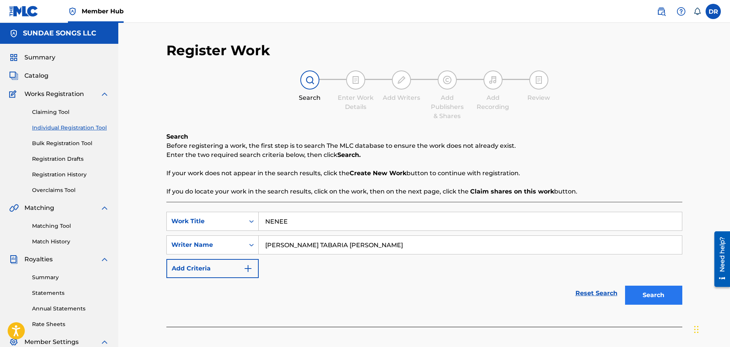
type input "[PERSON_NAME] TABARIA [PERSON_NAME]"
click at [658, 291] on button "Search" at bounding box center [653, 295] width 57 height 19
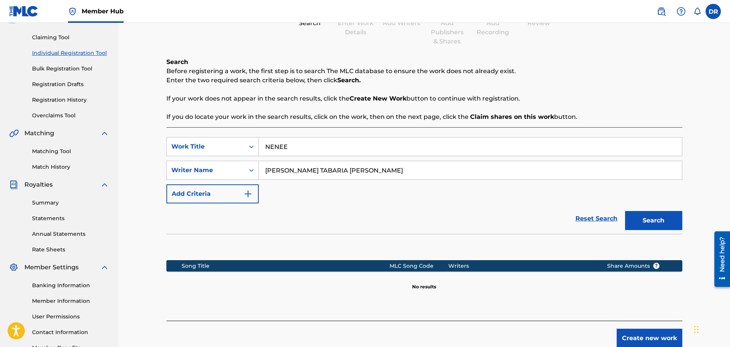
scroll to position [76, 0]
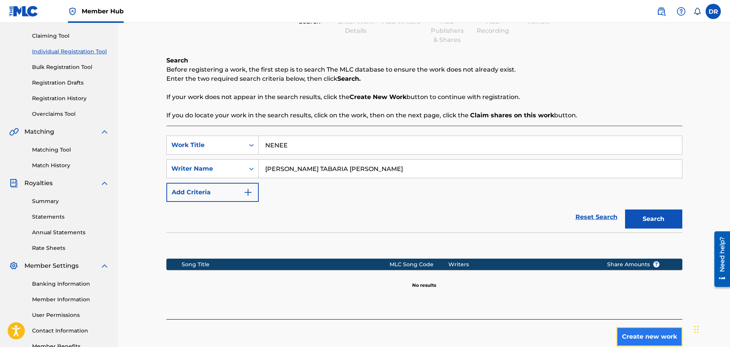
click at [642, 340] on button "Create new work" at bounding box center [649, 337] width 66 height 19
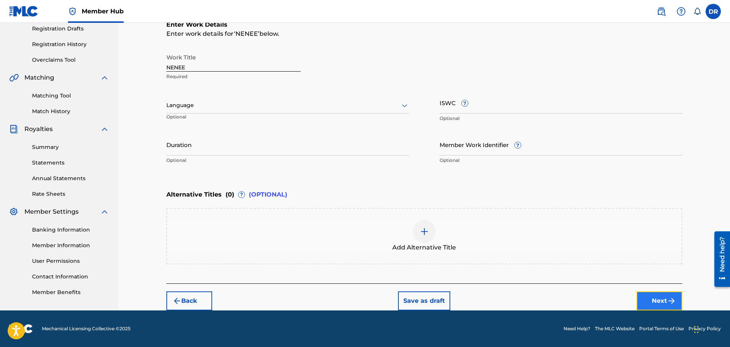
click at [656, 301] on button "Next" at bounding box center [659, 301] width 46 height 19
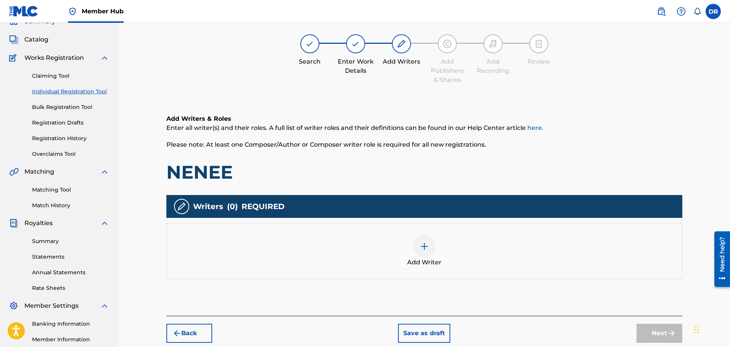
scroll to position [34, 0]
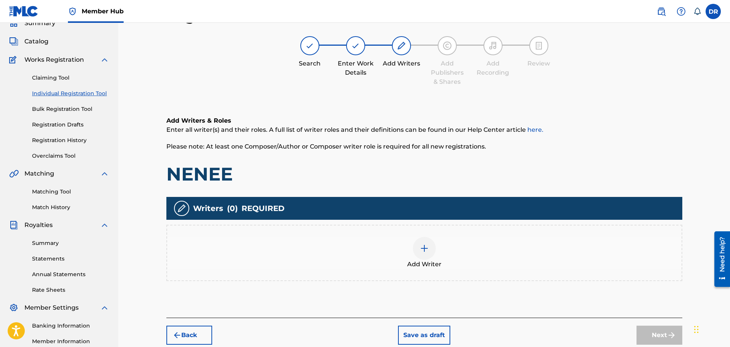
click at [423, 250] on img at bounding box center [424, 248] width 9 height 9
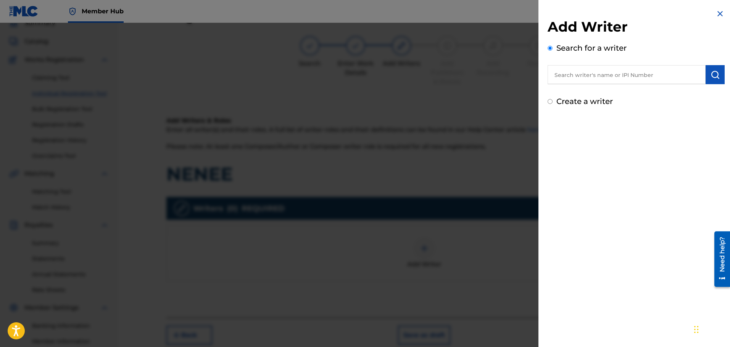
click at [572, 81] on input "text" at bounding box center [626, 74] width 158 height 19
paste input "1133538477"
type input "01133538477"
click at [714, 72] on img "submit" at bounding box center [714, 74] width 9 height 9
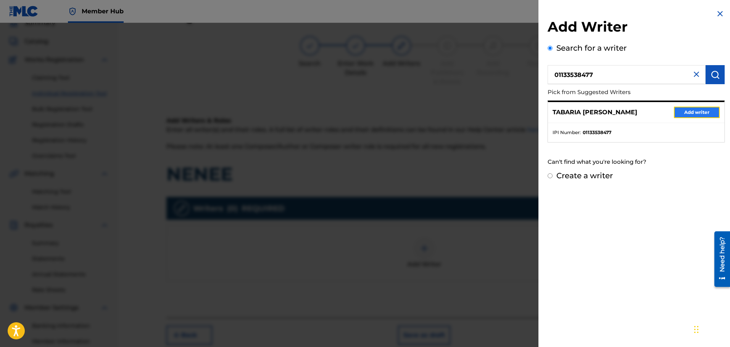
click at [699, 113] on button "Add writer" at bounding box center [697, 112] width 46 height 11
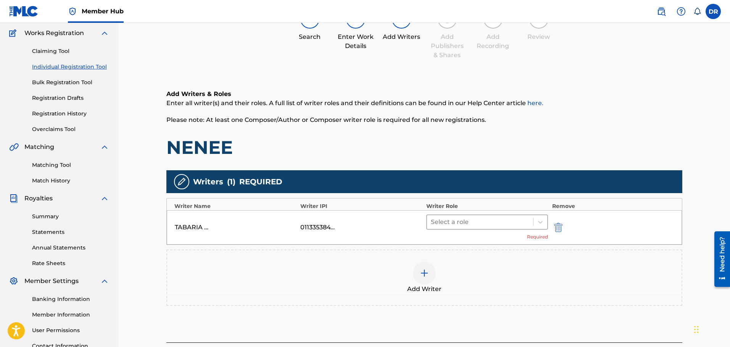
scroll to position [72, 0]
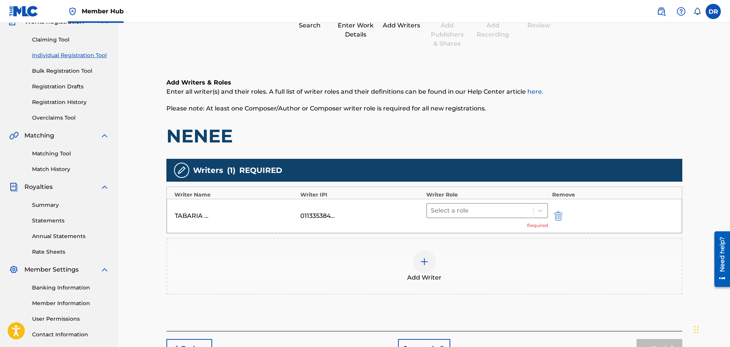
click at [493, 211] on div at bounding box center [480, 211] width 99 height 11
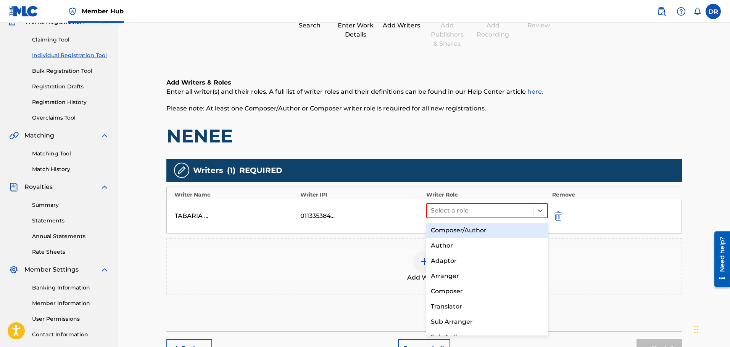
click at [491, 228] on div "Composer/Author" at bounding box center [487, 230] width 122 height 15
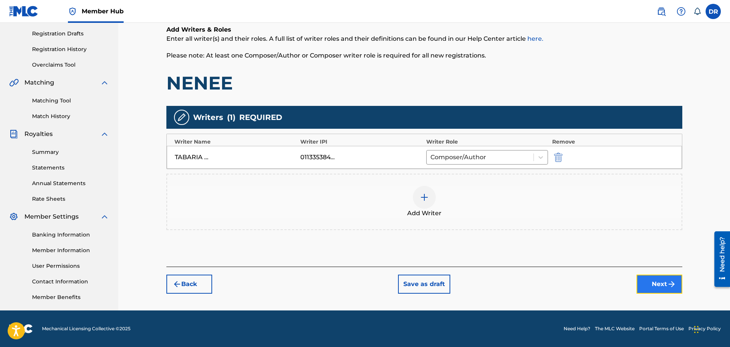
click at [660, 284] on button "Next" at bounding box center [659, 284] width 46 height 19
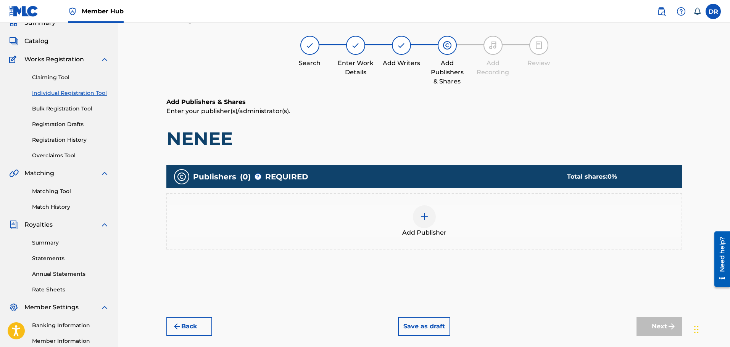
scroll to position [34, 0]
click at [424, 222] on div at bounding box center [424, 217] width 23 height 23
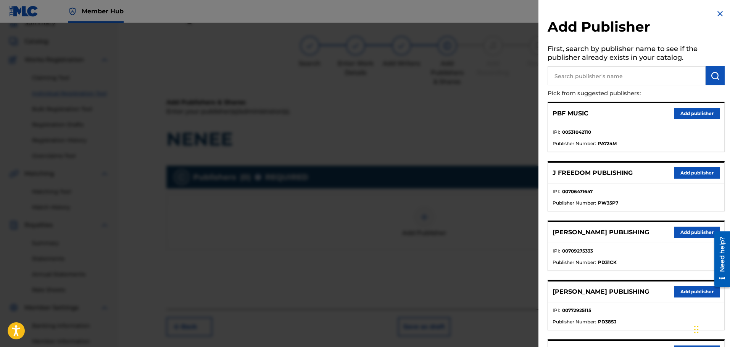
click at [564, 81] on input "text" at bounding box center [626, 75] width 158 height 19
type input "math"
click at [713, 71] on button "submit" at bounding box center [714, 75] width 19 height 19
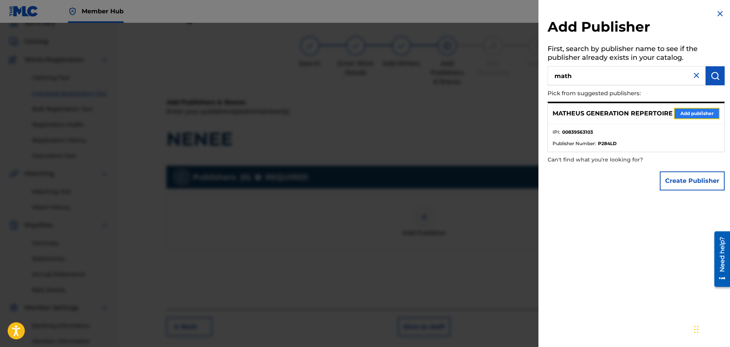
click at [682, 115] on button "Add publisher" at bounding box center [697, 113] width 46 height 11
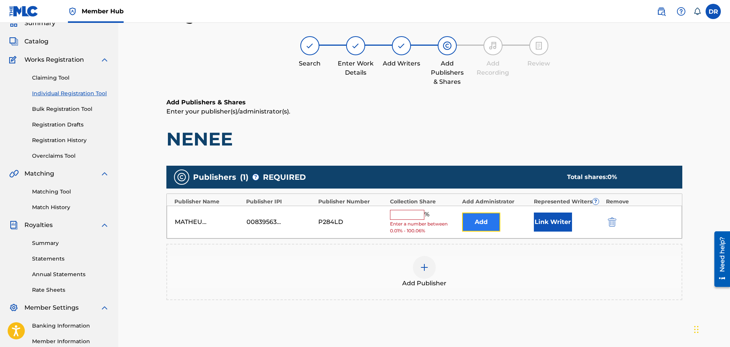
click at [468, 224] on button "Add" at bounding box center [481, 222] width 38 height 19
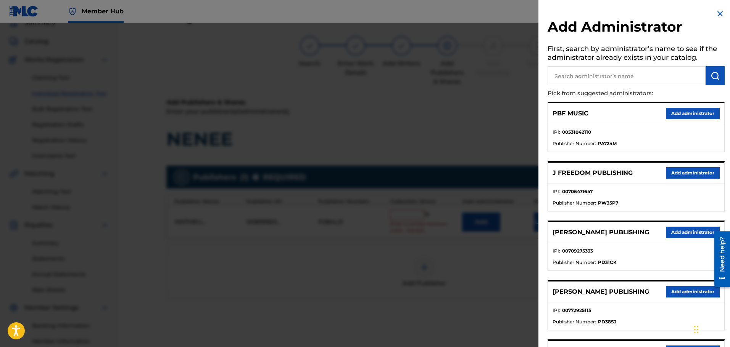
click at [598, 71] on input "text" at bounding box center [626, 75] width 158 height 19
type input "ban"
click at [717, 74] on button "submit" at bounding box center [714, 75] width 19 height 19
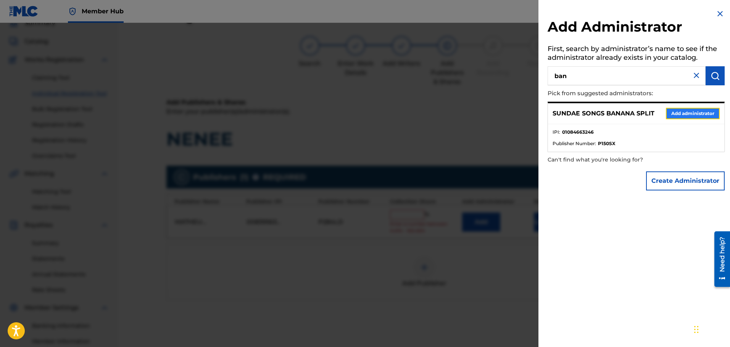
click at [685, 113] on button "Add administrator" at bounding box center [693, 113] width 54 height 11
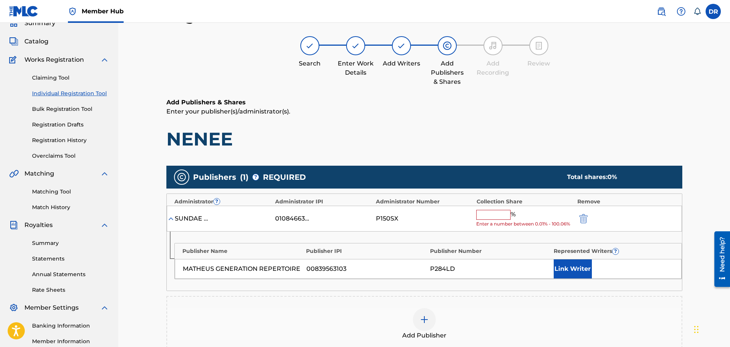
click at [489, 214] on input "text" at bounding box center [493, 215] width 34 height 10
type input "100"
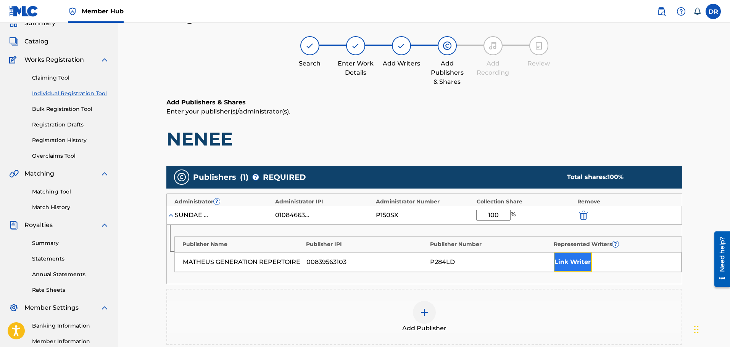
click at [575, 263] on button "Link Writer" at bounding box center [572, 262] width 38 height 19
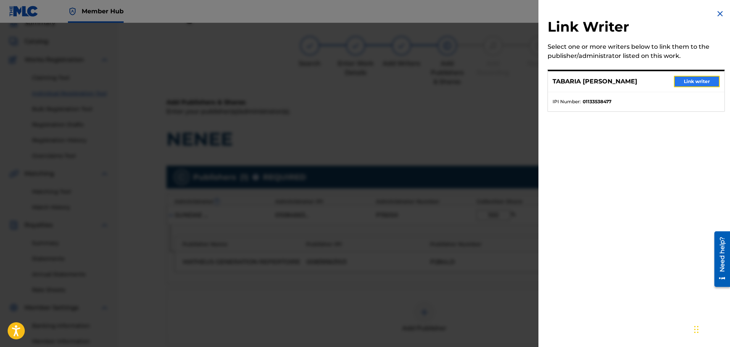
click at [690, 83] on button "Link writer" at bounding box center [697, 81] width 46 height 11
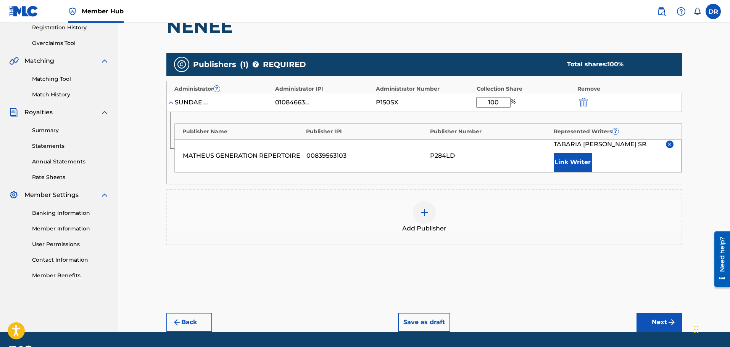
scroll to position [149, 0]
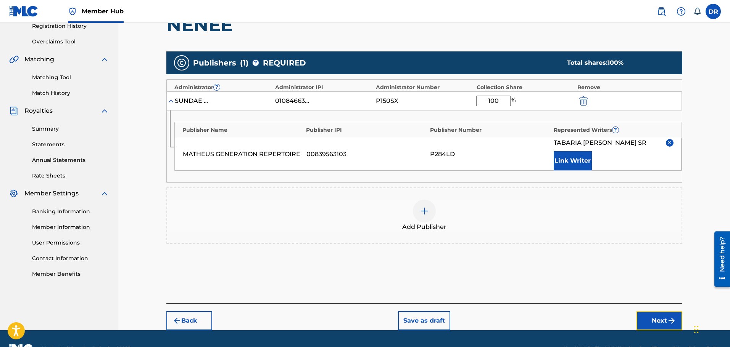
drag, startPoint x: 663, startPoint y: 324, endPoint x: 624, endPoint y: 309, distance: 41.8
click at [661, 322] on button "Next" at bounding box center [659, 321] width 46 height 19
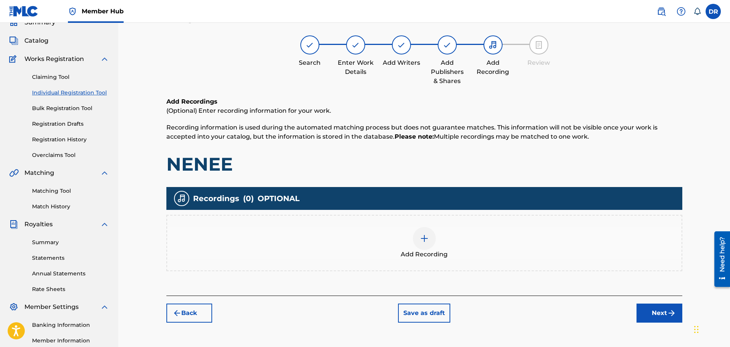
scroll to position [34, 0]
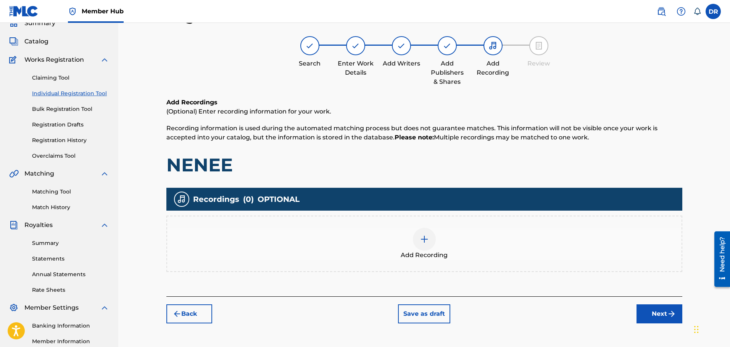
click at [426, 249] on div at bounding box center [424, 239] width 23 height 23
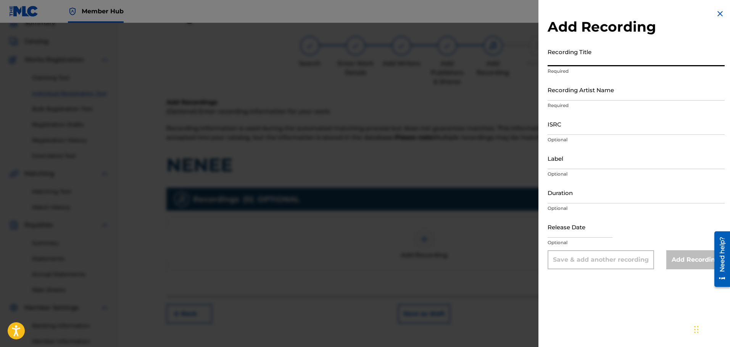
click at [564, 57] on input "Recording Title" at bounding box center [635, 56] width 177 height 22
paste input "NENEE"
type input "NENEE"
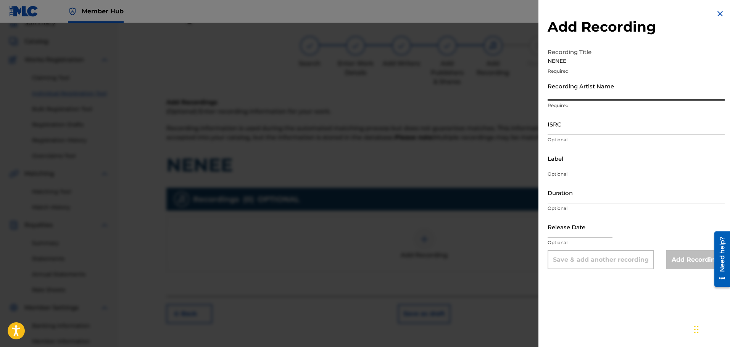
click at [575, 95] on input "Recording Artist Name" at bounding box center [635, 90] width 177 height 22
paste input "FATBOIBARI"
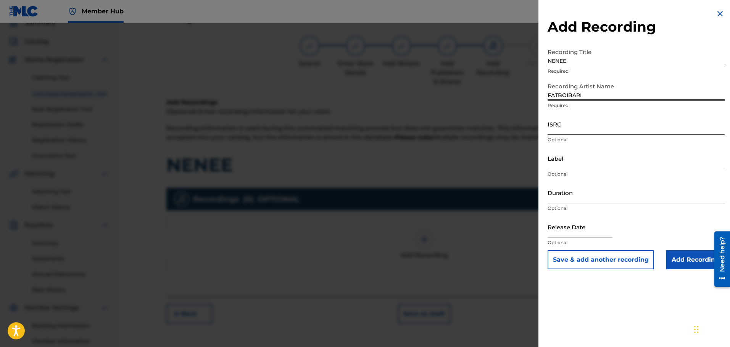
type input "FATBOIBARI"
click at [556, 128] on input "ISRC" at bounding box center [635, 124] width 177 height 22
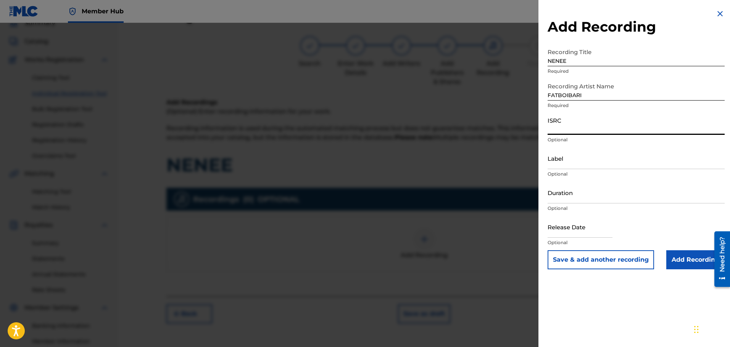
paste input "TLVEM2461776"
type input "TLVEM2461776"
click at [590, 262] on button "Save & add another recording" at bounding box center [600, 260] width 106 height 19
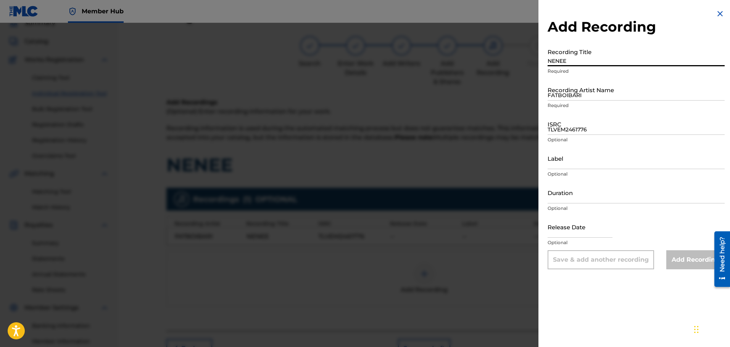
click at [553, 60] on input "NENEE" at bounding box center [635, 56] width 177 height 22
paste input
type input "NENEE"
click at [569, 95] on input "FATBOIBARI" at bounding box center [635, 90] width 177 height 22
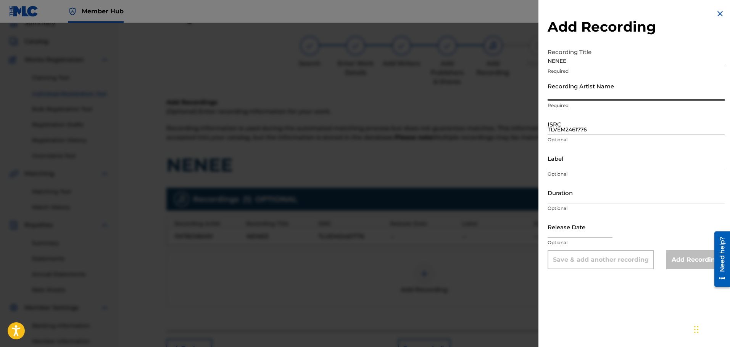
type input "FATBOIBARI"
click at [568, 133] on input "TLVEM2461776" at bounding box center [635, 124] width 177 height 22
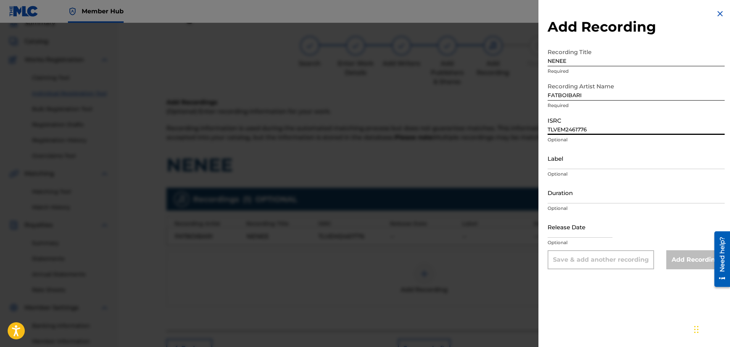
paste input "2997"
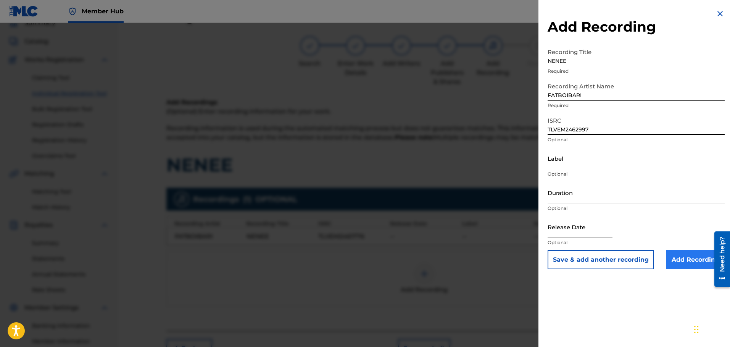
type input "TLVEM2462997"
click at [682, 255] on input "Add Recording" at bounding box center [695, 260] width 58 height 19
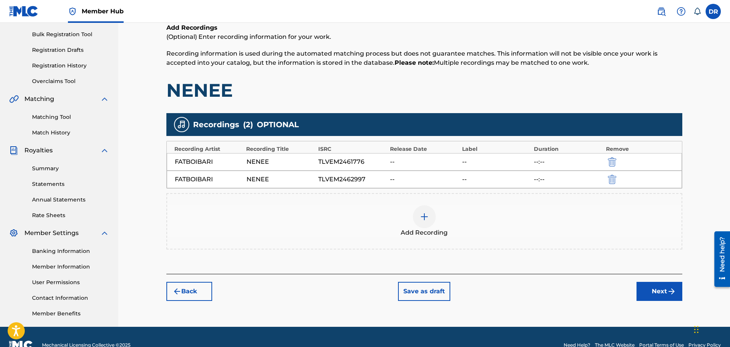
scroll to position [125, 0]
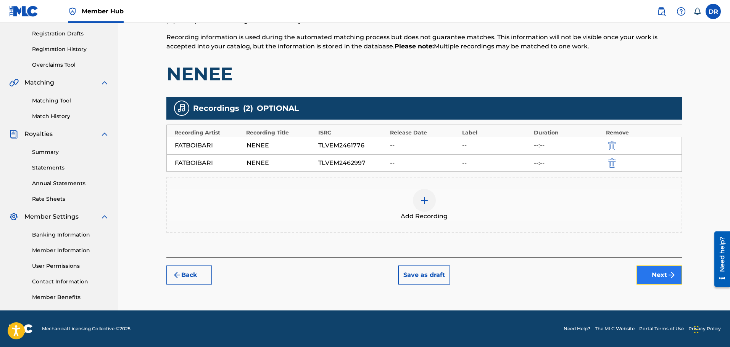
click at [648, 275] on button "Next" at bounding box center [659, 275] width 46 height 19
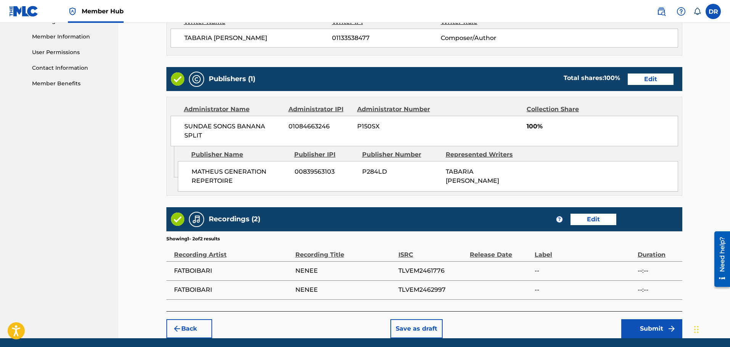
scroll to position [367, 0]
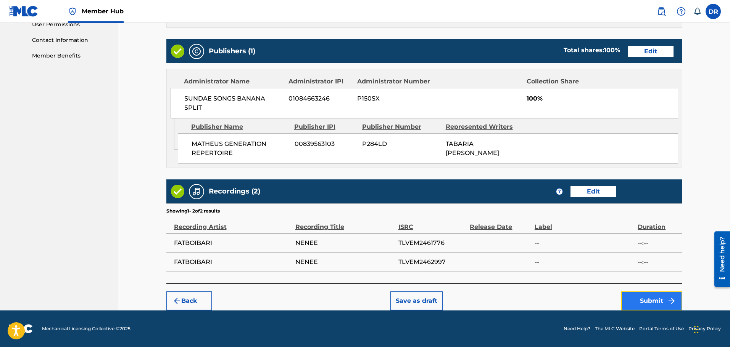
click at [645, 301] on button "Submit" at bounding box center [651, 301] width 61 height 19
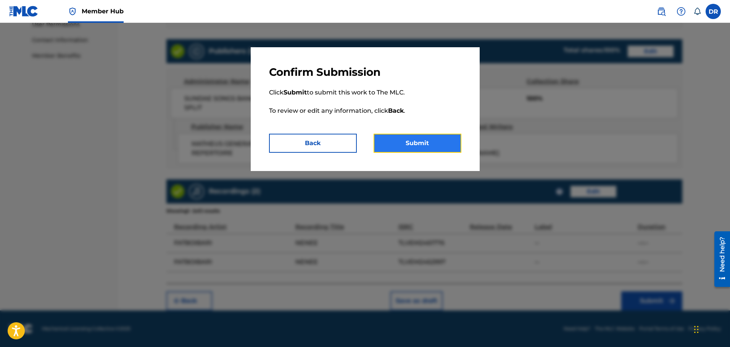
click at [410, 144] on button "Submit" at bounding box center [417, 143] width 88 height 19
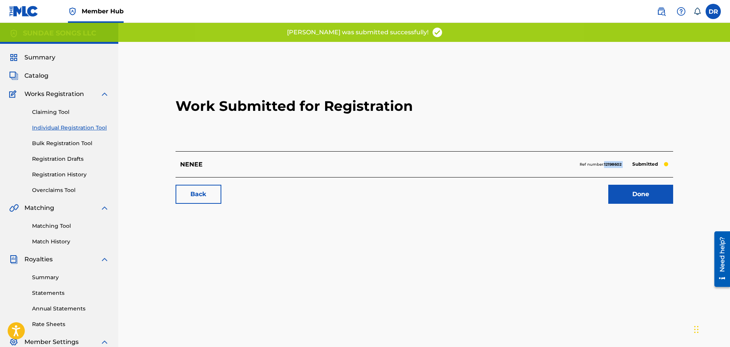
drag, startPoint x: 625, startPoint y: 165, endPoint x: 604, endPoint y: 166, distance: 20.6
click at [604, 166] on div "Ref number: 12198602 Submitted" at bounding box center [623, 164] width 89 height 11
copy strong "12198602"
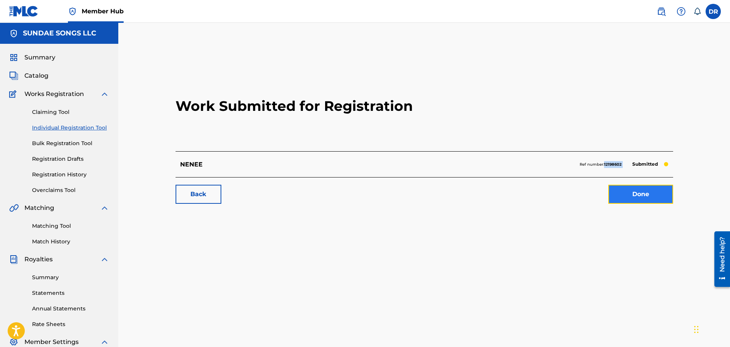
click at [646, 199] on link "Done" at bounding box center [640, 194] width 65 height 19
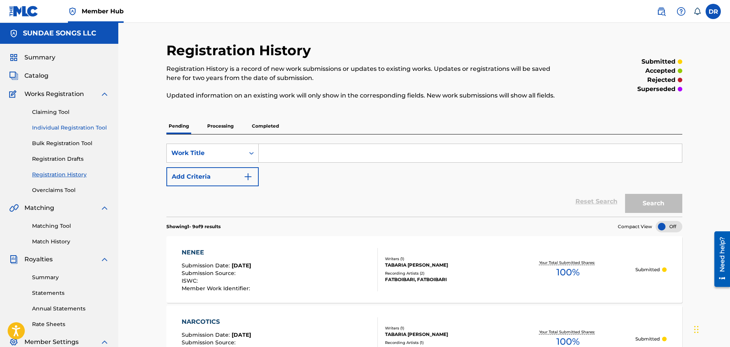
click at [71, 125] on link "Individual Registration Tool" at bounding box center [70, 128] width 77 height 8
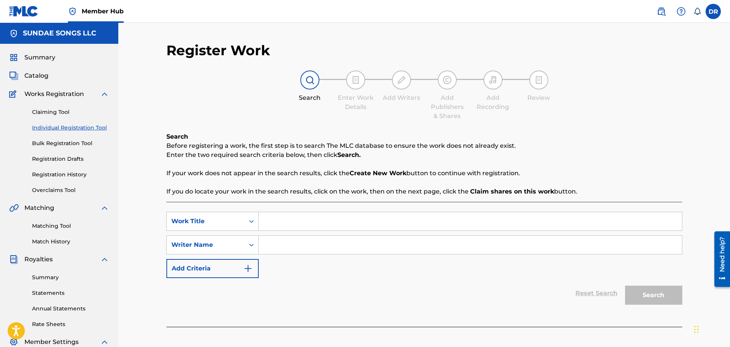
paste input "[US_STATE]"
type input "[US_STATE]"
click at [277, 248] on input "Search Form" at bounding box center [470, 245] width 423 height 18
paste input "[PERSON_NAME] TABARIA [PERSON_NAME]"
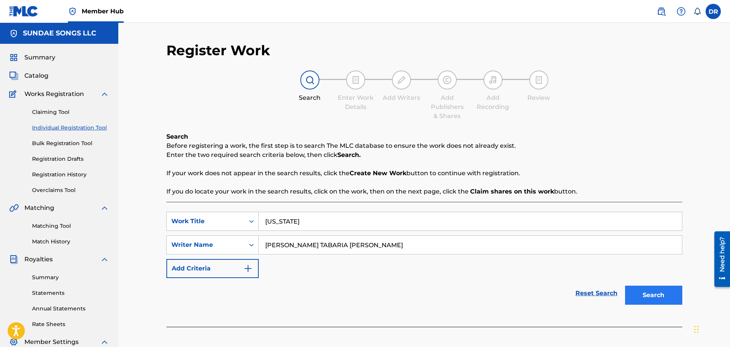
type input "[PERSON_NAME] TABARIA [PERSON_NAME]"
click at [649, 291] on button "Search" at bounding box center [653, 295] width 57 height 19
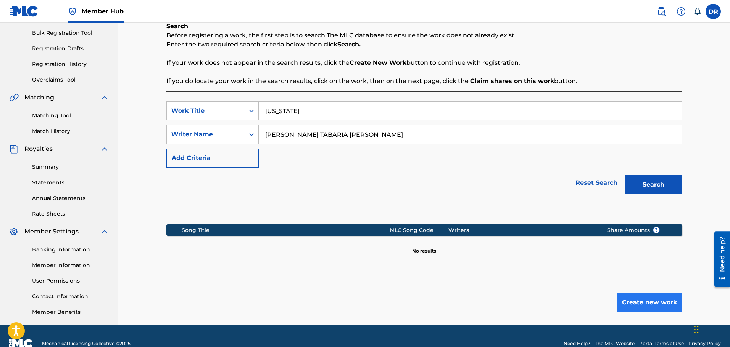
scroll to position [125, 0]
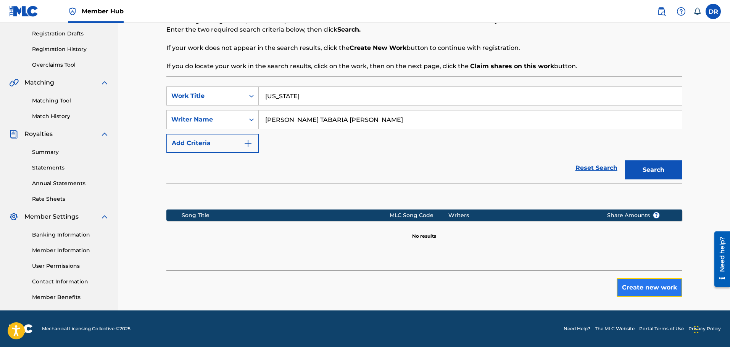
click at [652, 285] on button "Create new work" at bounding box center [649, 287] width 66 height 19
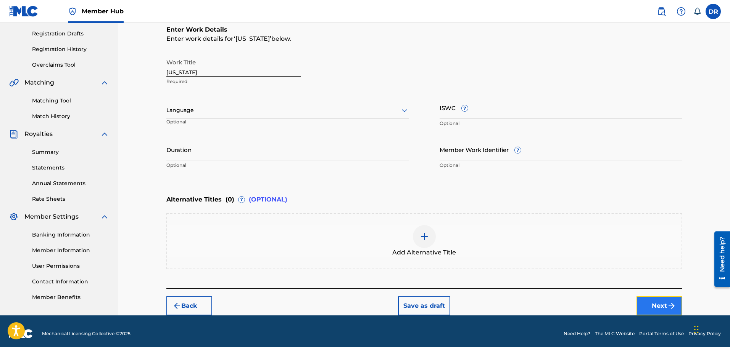
click at [665, 307] on button "Next" at bounding box center [659, 306] width 46 height 19
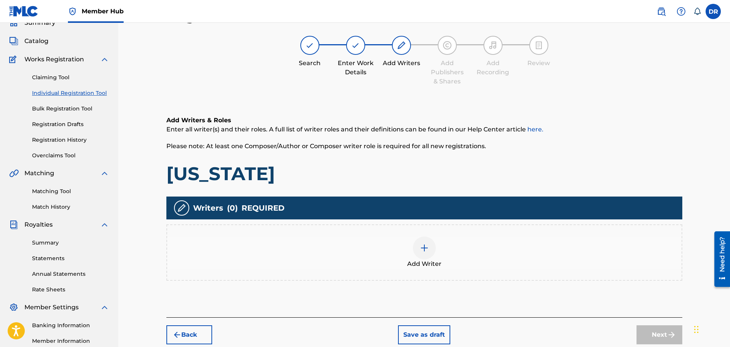
scroll to position [34, 0]
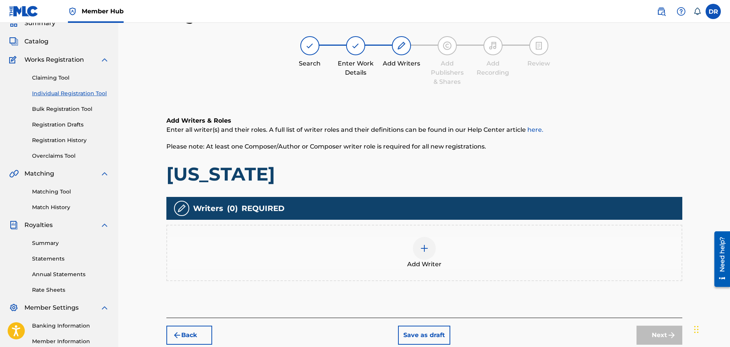
click at [425, 250] on img at bounding box center [424, 248] width 9 height 9
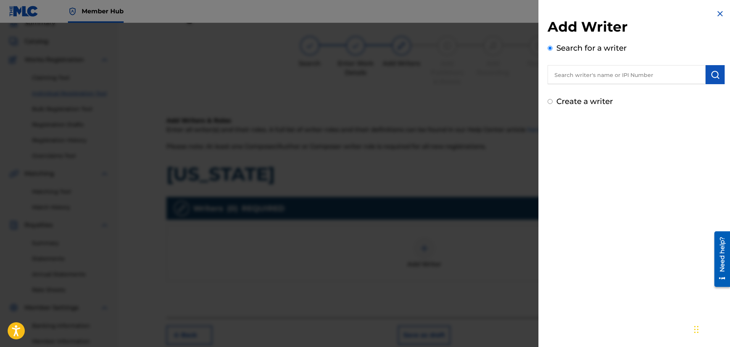
click at [579, 68] on input "text" at bounding box center [626, 74] width 158 height 19
click at [569, 71] on input "0" at bounding box center [626, 74] width 158 height 19
paste input "1133538477"
type input "01133538477"
click at [714, 76] on img "submit" at bounding box center [714, 74] width 9 height 9
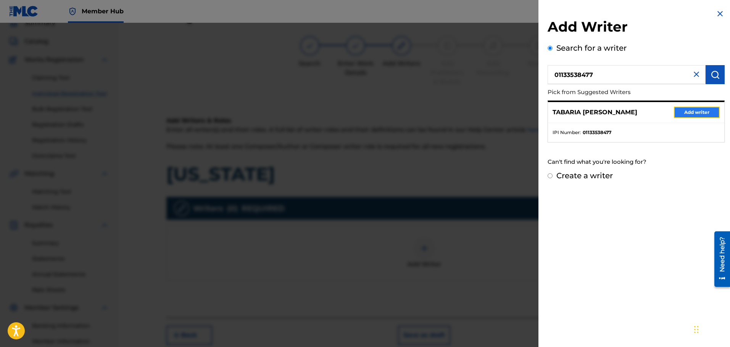
click at [703, 108] on button "Add writer" at bounding box center [697, 112] width 46 height 11
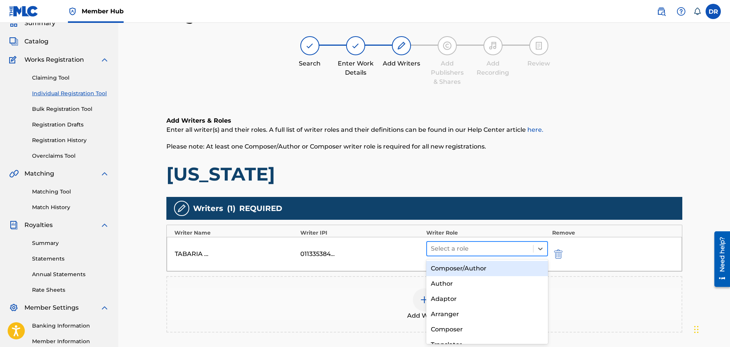
click at [476, 248] on div at bounding box center [480, 249] width 99 height 11
click at [475, 267] on div "Composer/Author" at bounding box center [487, 268] width 122 height 15
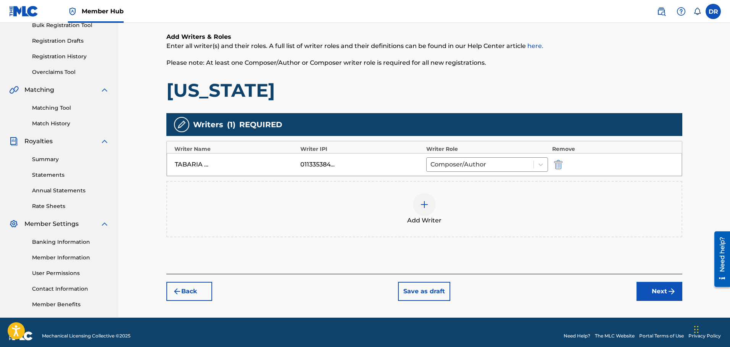
scroll to position [125, 0]
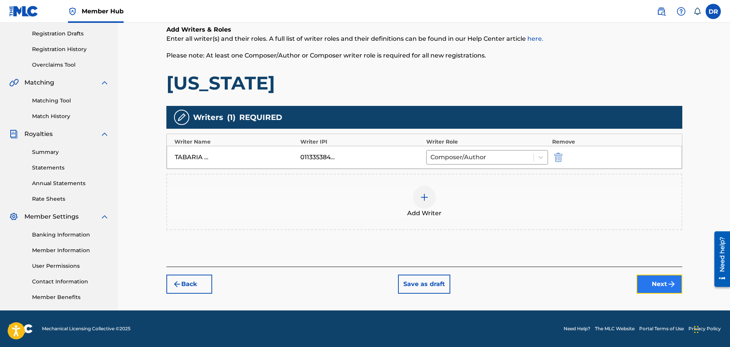
click at [671, 285] on img "submit" at bounding box center [671, 284] width 9 height 9
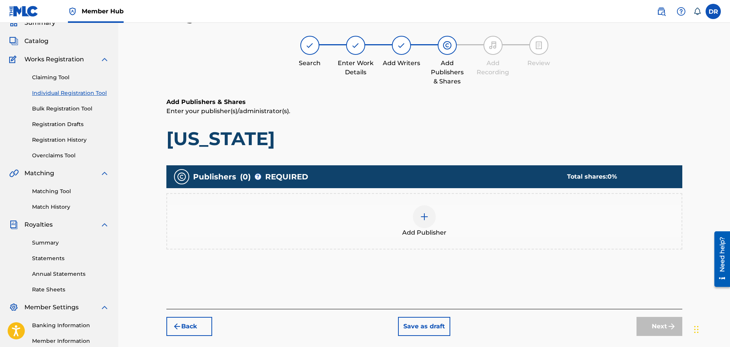
scroll to position [34, 0]
click at [426, 221] on img at bounding box center [424, 217] width 9 height 9
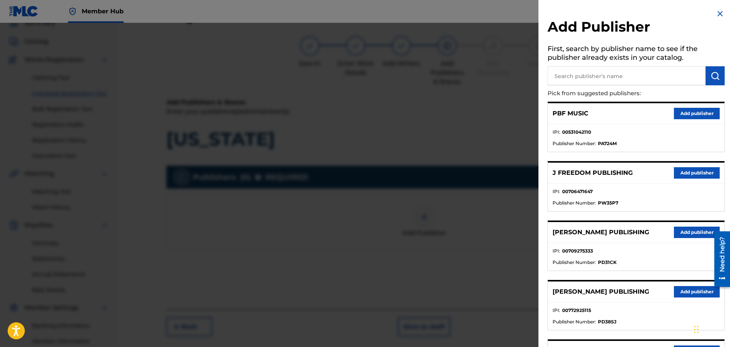
click at [575, 74] on input "text" at bounding box center [626, 75] width 158 height 19
type input "math"
click at [717, 72] on button "submit" at bounding box center [714, 75] width 19 height 19
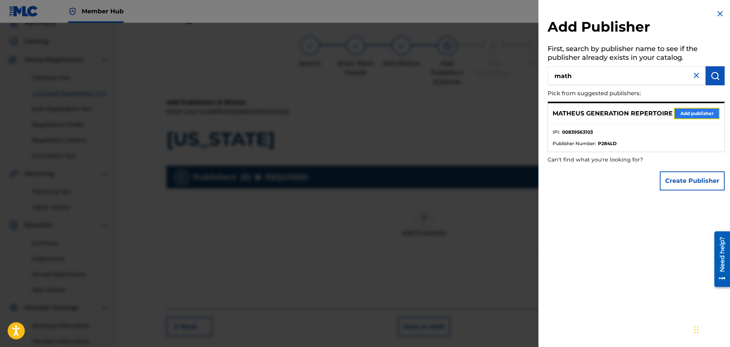
click at [695, 118] on button "Add publisher" at bounding box center [697, 113] width 46 height 11
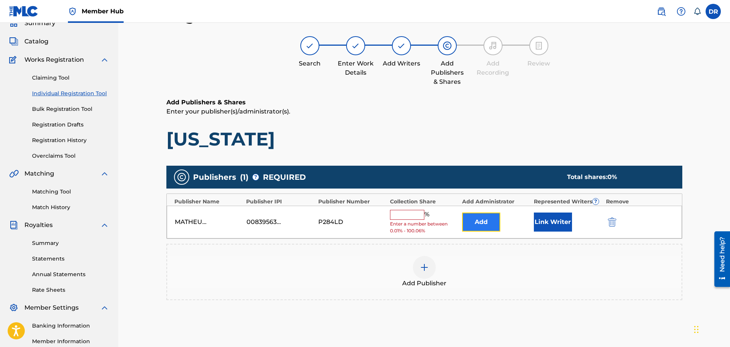
click at [485, 217] on button "Add" at bounding box center [481, 222] width 38 height 19
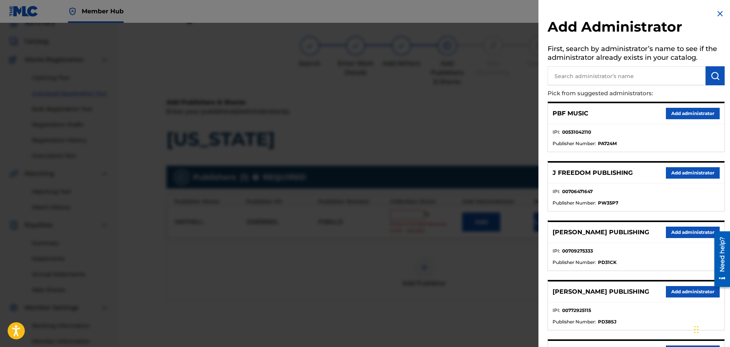
click at [581, 76] on input "text" at bounding box center [626, 75] width 158 height 19
type input "ban"
click at [712, 77] on img "submit" at bounding box center [714, 75] width 9 height 9
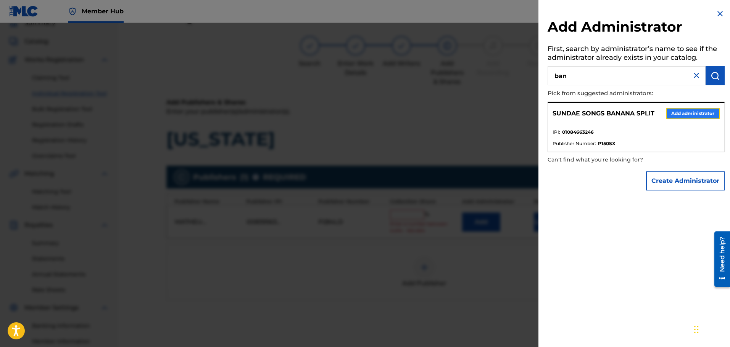
click at [685, 114] on button "Add administrator" at bounding box center [693, 113] width 54 height 11
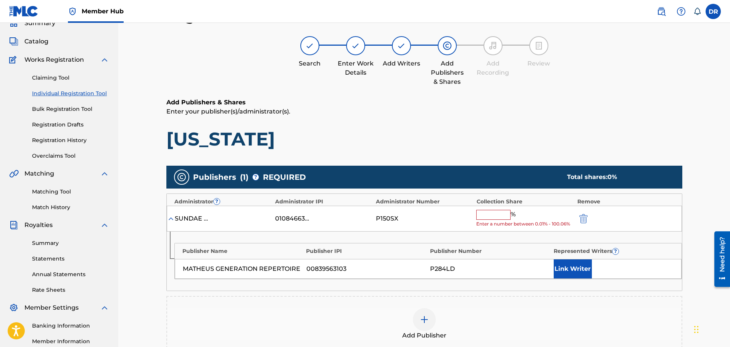
click at [491, 215] on input "text" at bounding box center [493, 215] width 34 height 10
type input "100"
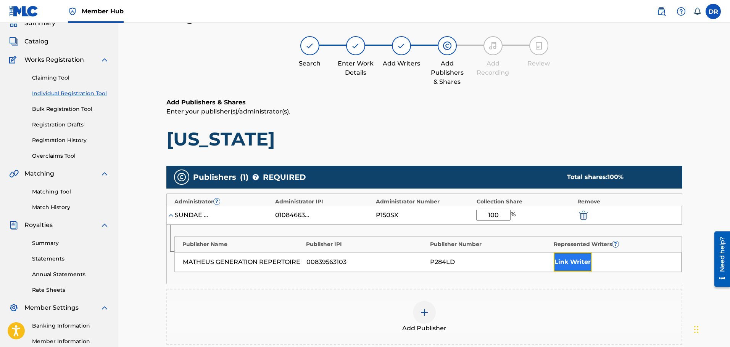
click at [582, 264] on button "Link Writer" at bounding box center [572, 262] width 38 height 19
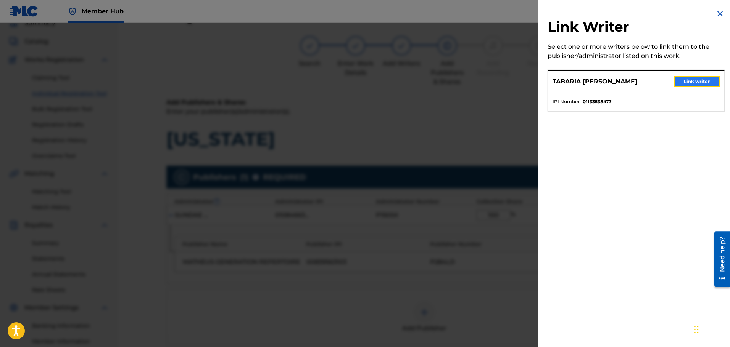
click at [707, 79] on button "Link writer" at bounding box center [697, 81] width 46 height 11
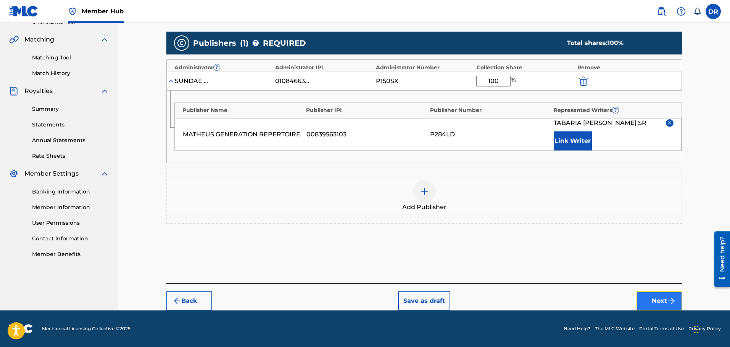
click at [663, 301] on button "Next" at bounding box center [659, 301] width 46 height 19
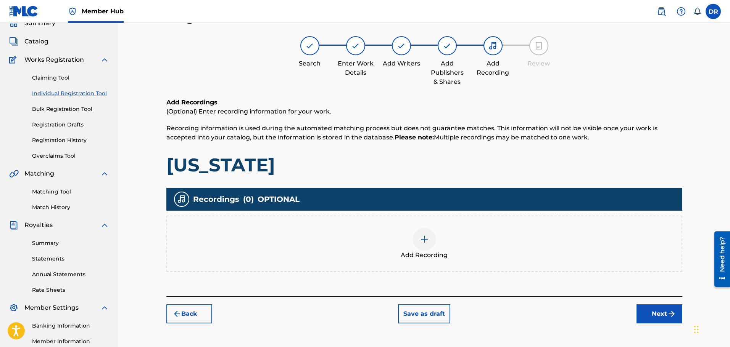
click at [427, 245] on div at bounding box center [424, 239] width 23 height 23
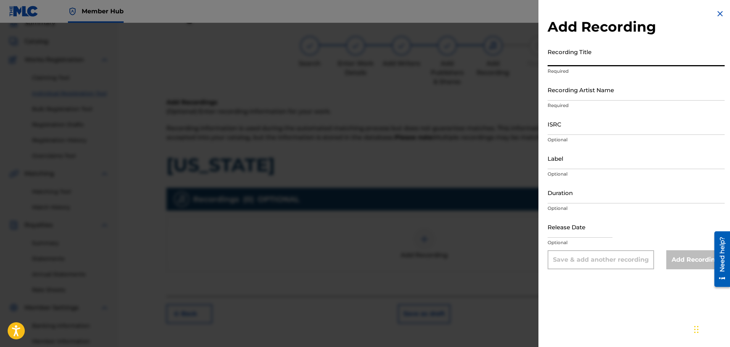
click at [566, 55] on input "Recording Title" at bounding box center [635, 56] width 177 height 22
paste input "[US_STATE]"
type input "[US_STATE]"
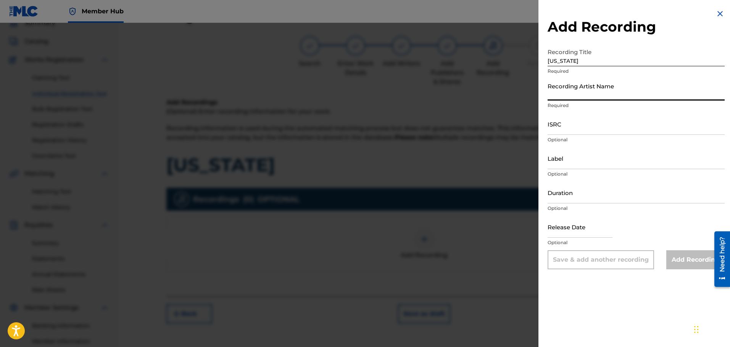
click at [574, 94] on input "Recording Artist Name" at bounding box center [635, 90] width 177 height 22
type input "FATBOIBARI"
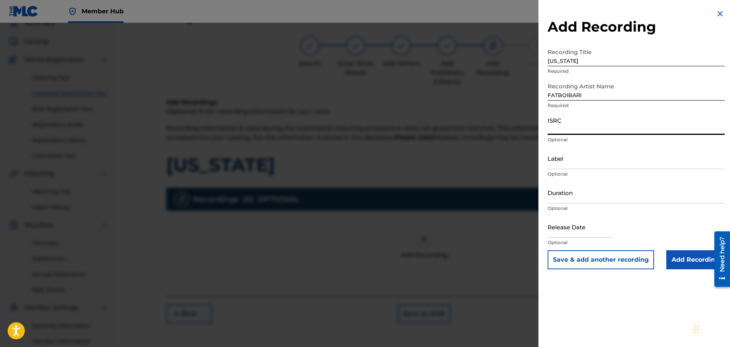
click at [566, 132] on input "ISRC" at bounding box center [635, 124] width 177 height 22
paste input "QZVEM2374650"
type input "QZVEM2374650"
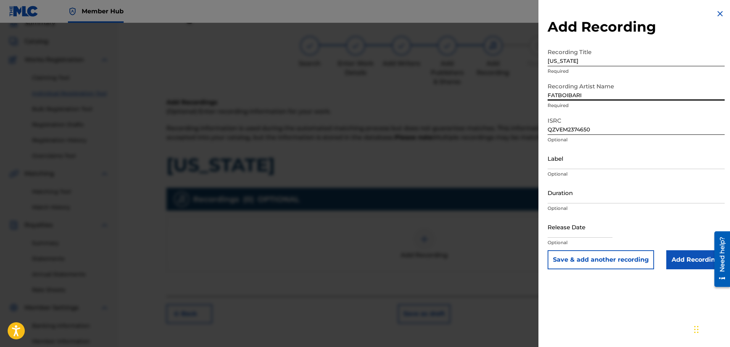
drag, startPoint x: 601, startPoint y: 95, endPoint x: 540, endPoint y: 92, distance: 60.7
click at [540, 92] on div "Add Recording Recording Title [US_STATE] Required Recording Artist Name [PERSON…" at bounding box center [635, 139] width 195 height 279
paste input ", 4lexf"
type input "FATBOIBARI, 4lexf"
click at [680, 261] on input "Add Recording" at bounding box center [695, 260] width 58 height 19
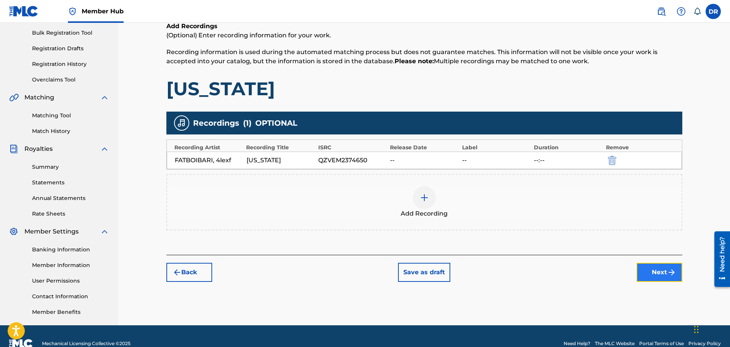
click at [659, 273] on button "Next" at bounding box center [659, 272] width 46 height 19
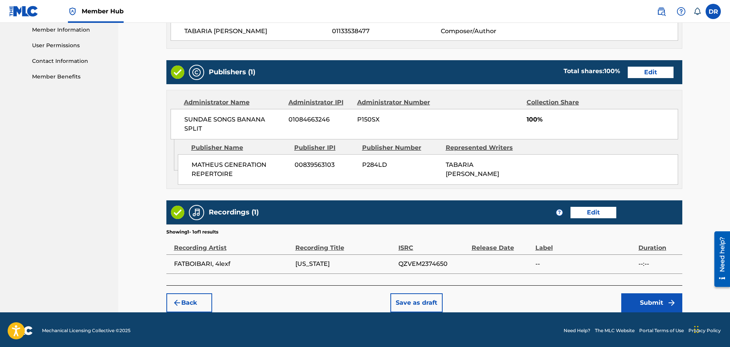
scroll to position [348, 0]
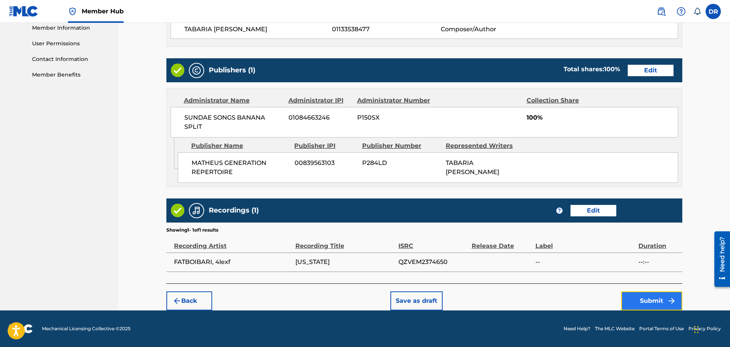
click at [648, 301] on button "Submit" at bounding box center [651, 301] width 61 height 19
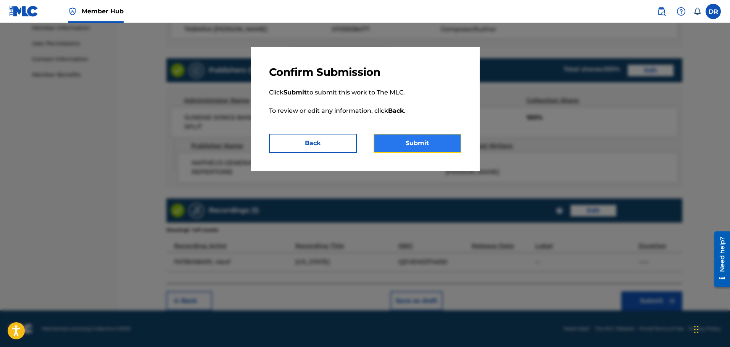
click at [427, 142] on button "Submit" at bounding box center [417, 143] width 88 height 19
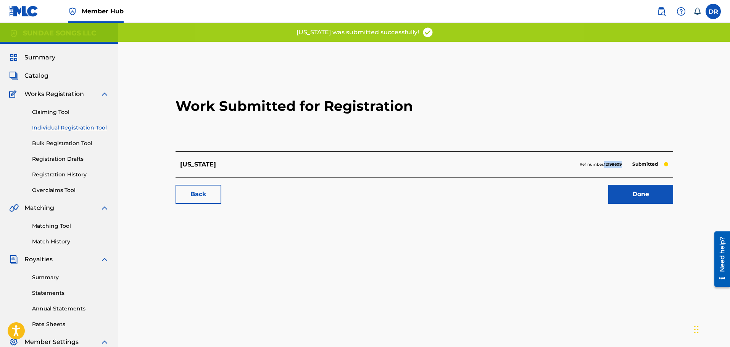
drag, startPoint x: 623, startPoint y: 166, endPoint x: 603, endPoint y: 167, distance: 19.1
click at [603, 167] on div "Ref number: 12198609 Submitted" at bounding box center [623, 164] width 89 height 11
copy strong "12198609"
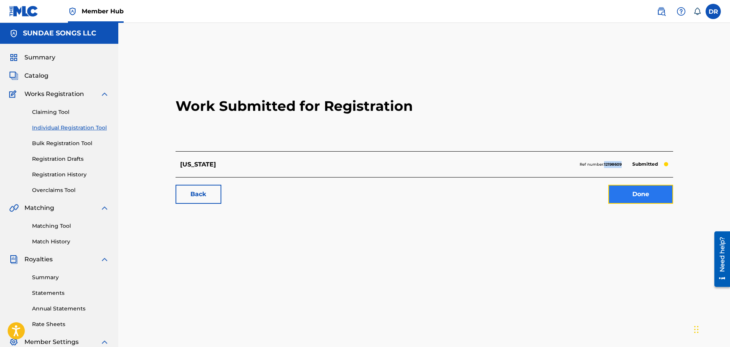
click at [643, 190] on link "Done" at bounding box center [640, 194] width 65 height 19
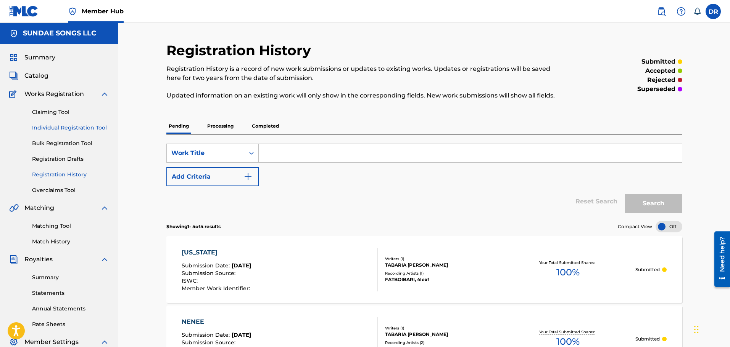
click at [66, 128] on link "Individual Registration Tool" at bounding box center [70, 128] width 77 height 8
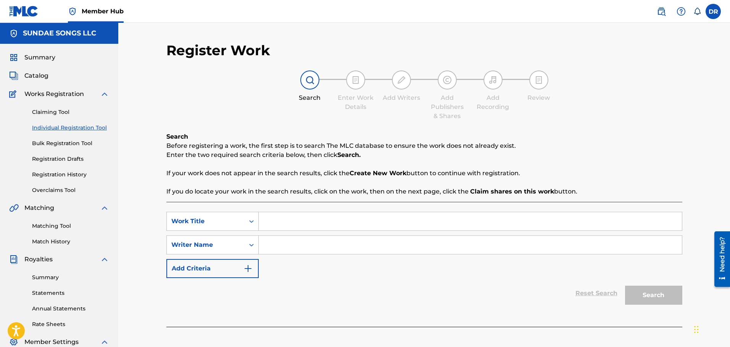
paste input "NEVER EVER 1"
type input "NEVER EVER 1"
click at [285, 243] on input "Search Form" at bounding box center [470, 245] width 423 height 18
paste input "[PERSON_NAME] TABARIA [PERSON_NAME]"
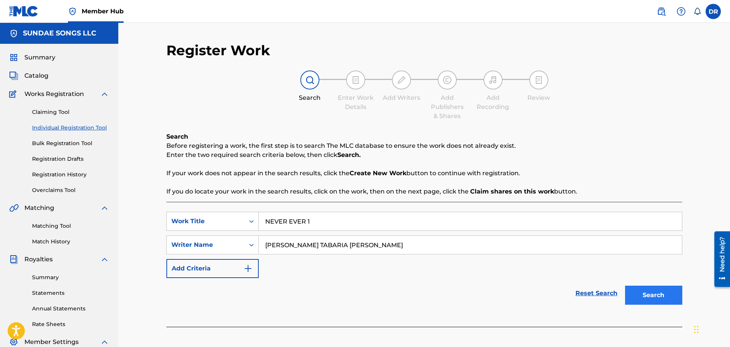
type input "[PERSON_NAME] TABARIA [PERSON_NAME]"
click at [661, 298] on button "Search" at bounding box center [653, 295] width 57 height 19
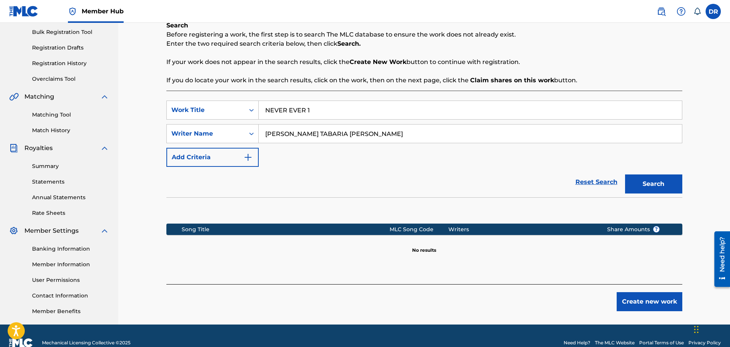
scroll to position [125, 0]
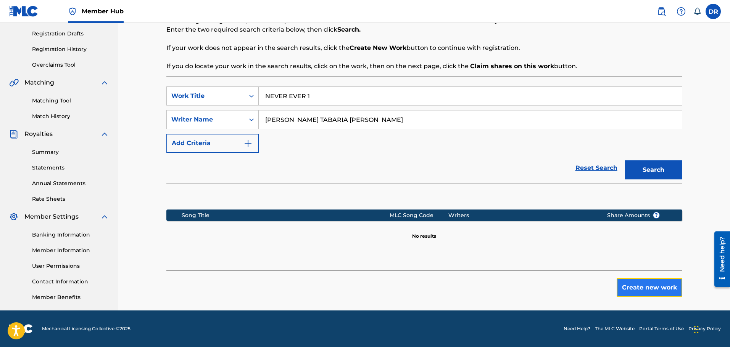
click at [648, 284] on button "Create new work" at bounding box center [649, 287] width 66 height 19
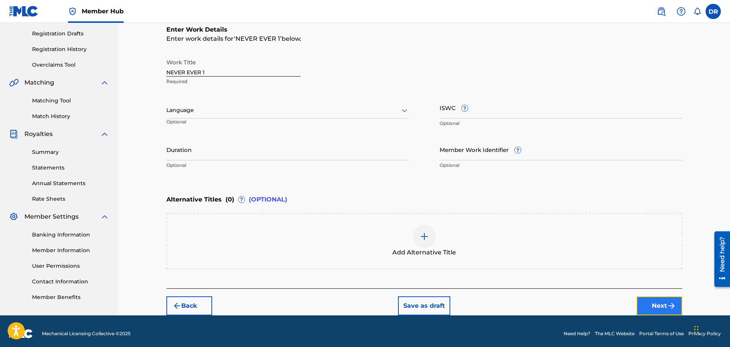
click at [662, 299] on button "Next" at bounding box center [659, 306] width 46 height 19
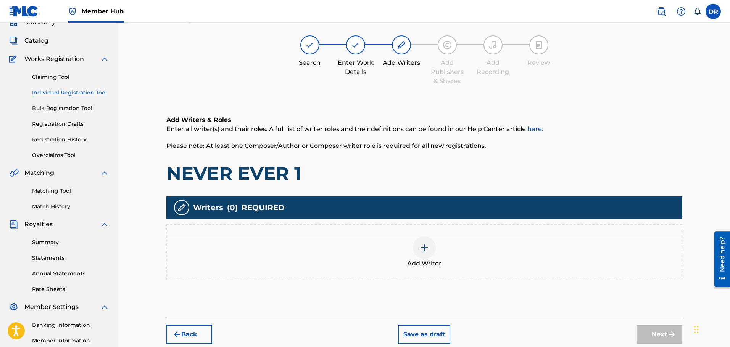
scroll to position [34, 0]
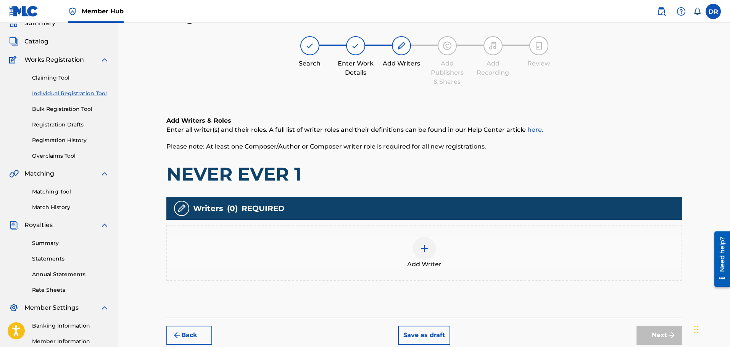
click at [420, 252] on img at bounding box center [424, 248] width 9 height 9
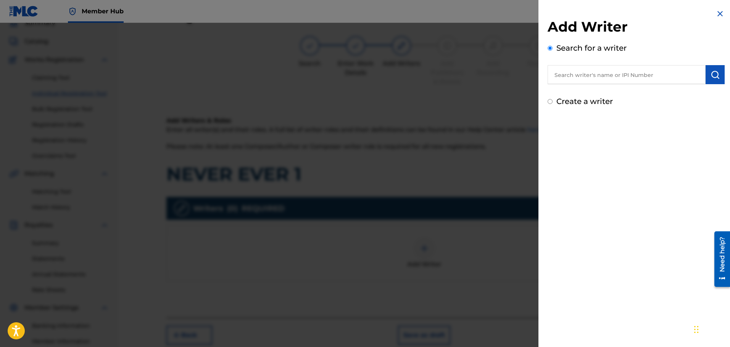
click at [589, 73] on input "text" at bounding box center [626, 74] width 158 height 19
click at [561, 74] on input "0" at bounding box center [626, 74] width 158 height 19
paste input "1133538477"
type input "01133538477"
click at [712, 74] on img "submit" at bounding box center [714, 74] width 9 height 9
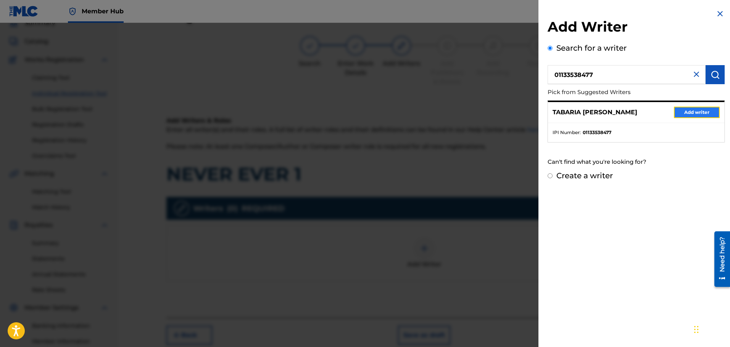
click at [703, 111] on button "Add writer" at bounding box center [697, 112] width 46 height 11
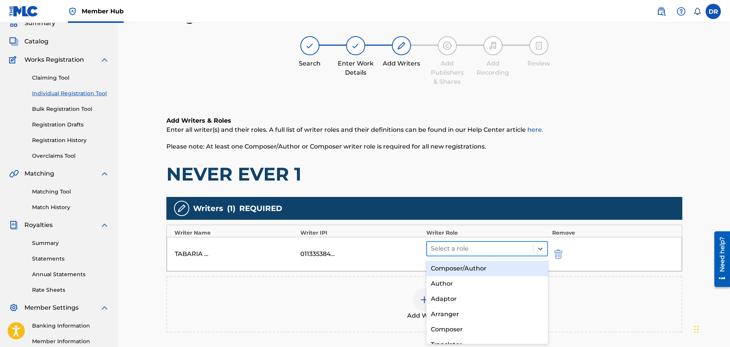
click at [477, 250] on div at bounding box center [480, 249] width 99 height 11
click at [475, 269] on div "Composer/Author" at bounding box center [487, 268] width 122 height 15
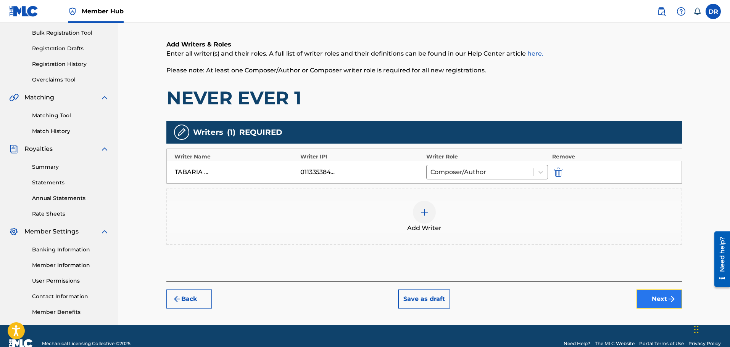
drag, startPoint x: 668, startPoint y: 299, endPoint x: 664, endPoint y: 299, distance: 4.6
click at [668, 299] on img "submit" at bounding box center [671, 299] width 9 height 9
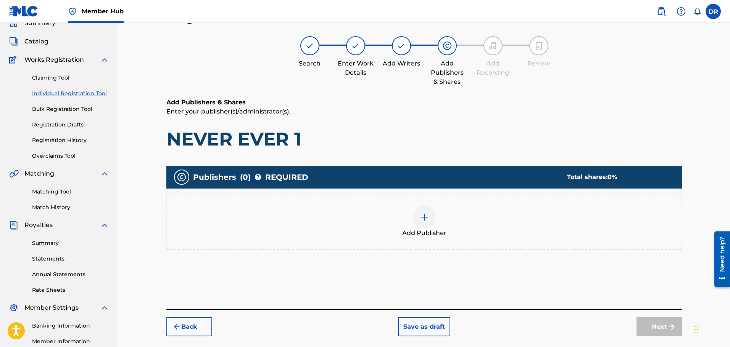
click at [420, 220] on img at bounding box center [424, 217] width 9 height 9
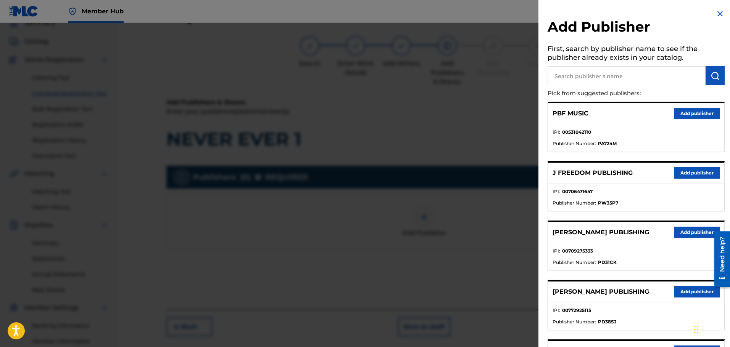
click at [584, 74] on input "text" at bounding box center [626, 75] width 158 height 19
type input "math"
click at [713, 73] on img "submit" at bounding box center [714, 75] width 9 height 9
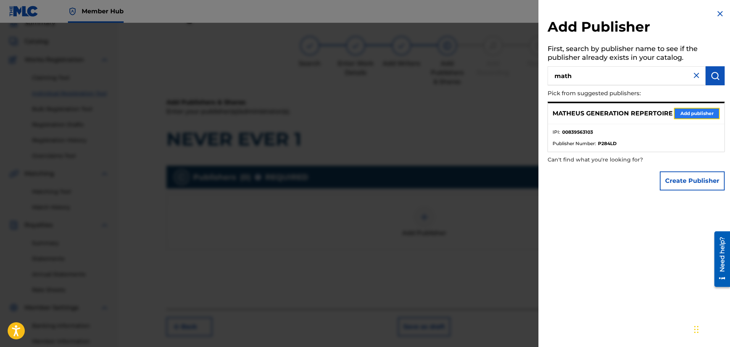
click at [696, 116] on button "Add publisher" at bounding box center [697, 113] width 46 height 11
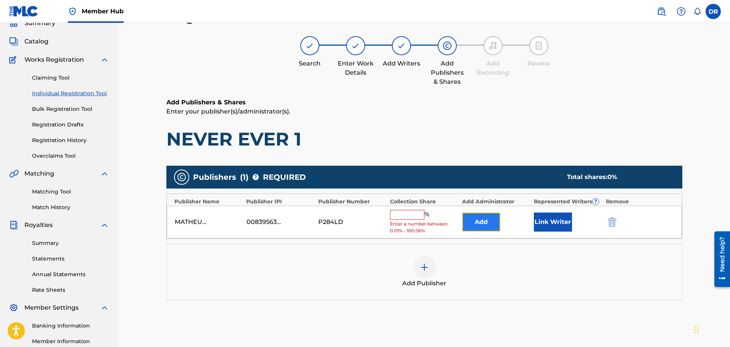
click at [492, 225] on button "Add" at bounding box center [481, 222] width 38 height 19
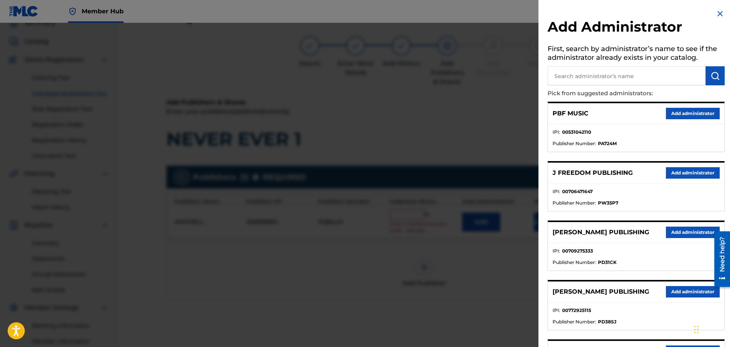
click at [596, 76] on input "text" at bounding box center [626, 75] width 158 height 19
type input "ban"
click at [714, 76] on img "submit" at bounding box center [714, 75] width 9 height 9
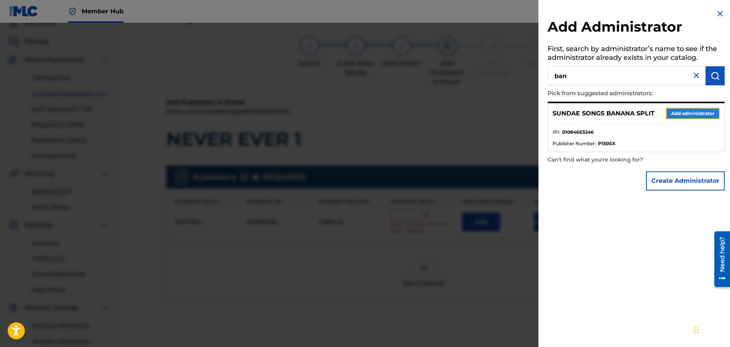
click at [694, 111] on button "Add administrator" at bounding box center [693, 113] width 54 height 11
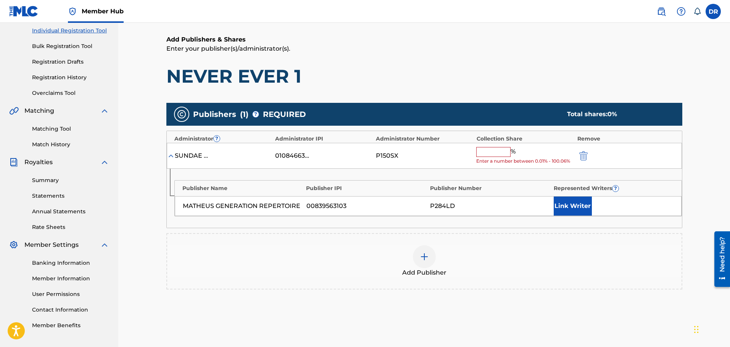
scroll to position [111, 0]
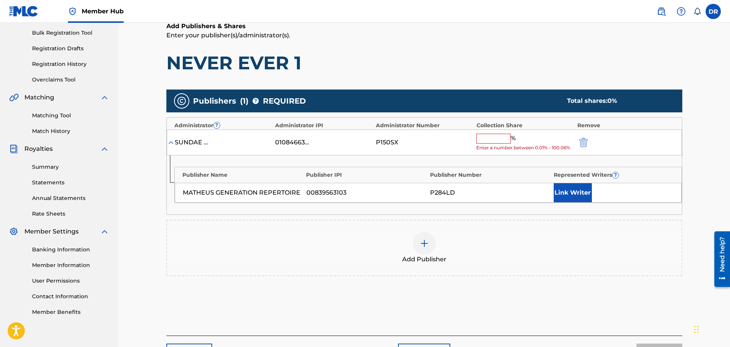
click at [489, 139] on input "text" at bounding box center [493, 139] width 34 height 10
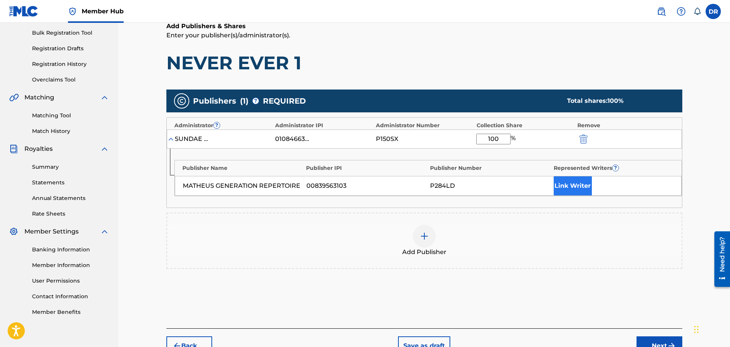
type input "100"
click at [569, 185] on button "Link Writer" at bounding box center [572, 186] width 38 height 19
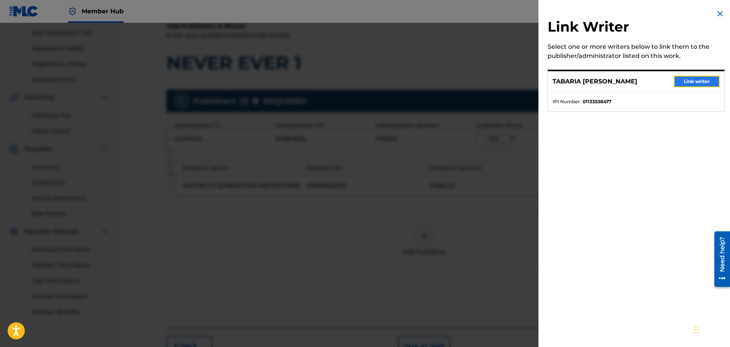
click at [689, 79] on button "Link writer" at bounding box center [697, 81] width 46 height 11
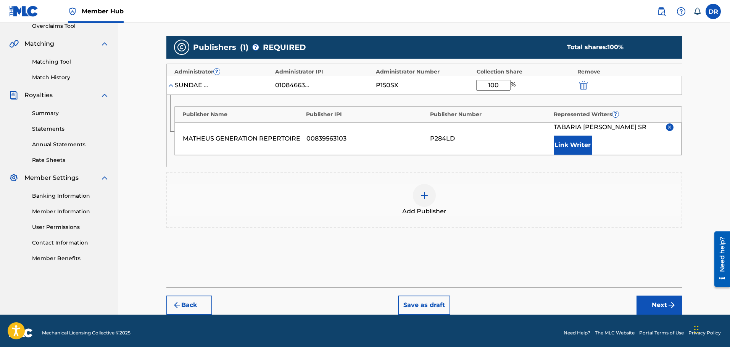
scroll to position [169, 0]
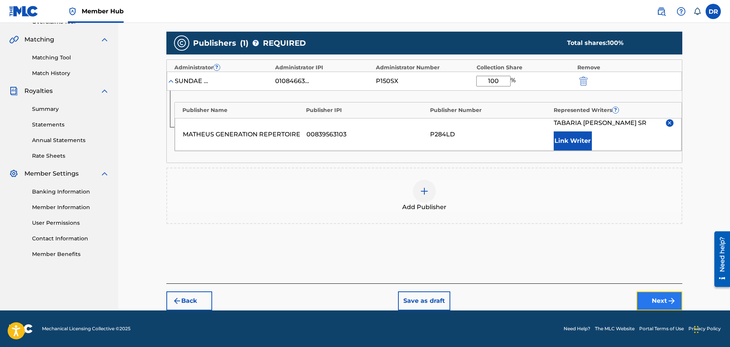
click at [659, 296] on button "Next" at bounding box center [659, 301] width 46 height 19
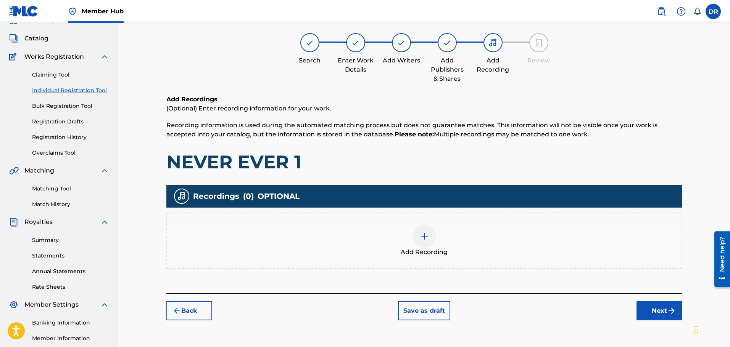
scroll to position [34, 0]
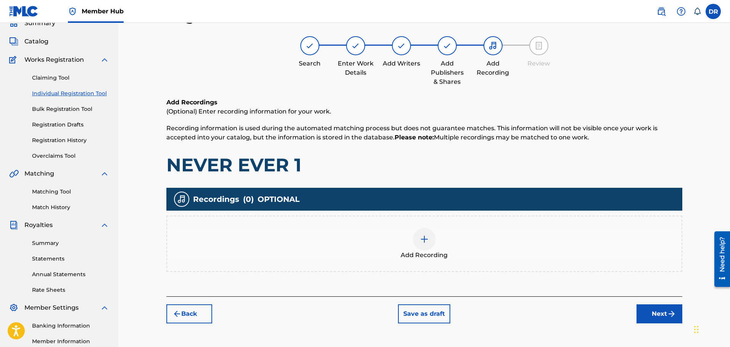
click at [418, 249] on div at bounding box center [424, 239] width 23 height 23
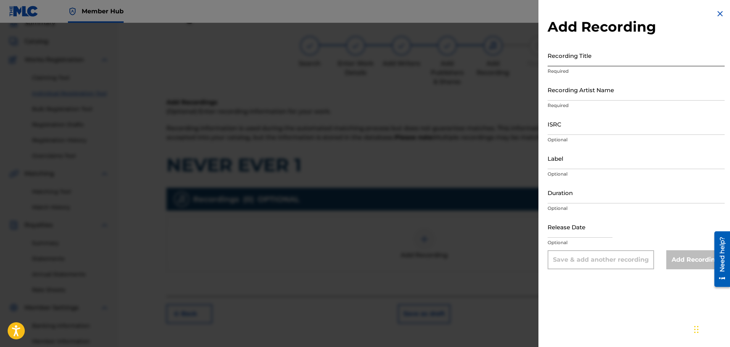
click at [561, 58] on input "Recording Title" at bounding box center [635, 56] width 177 height 22
paste input "NEVER EVER 1"
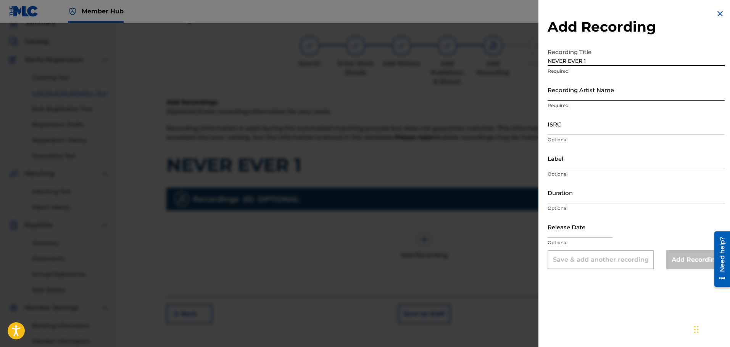
type input "NEVER EVER 1"
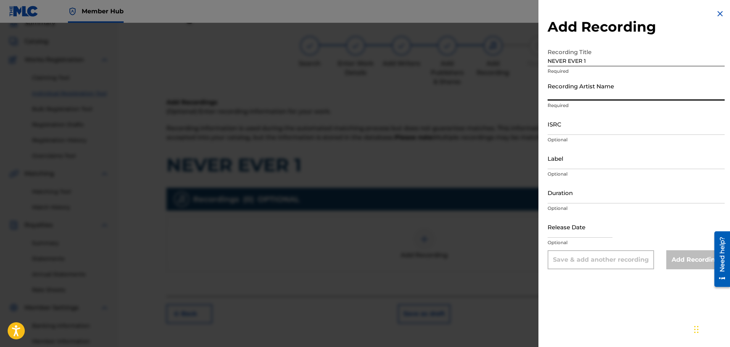
click at [558, 91] on input "Recording Artist Name" at bounding box center [635, 90] width 177 height 22
type input "FATBOIBARI"
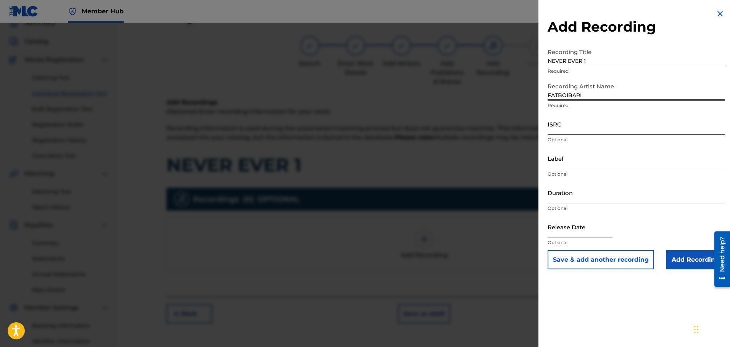
click at [553, 132] on input "ISRC" at bounding box center [635, 124] width 177 height 22
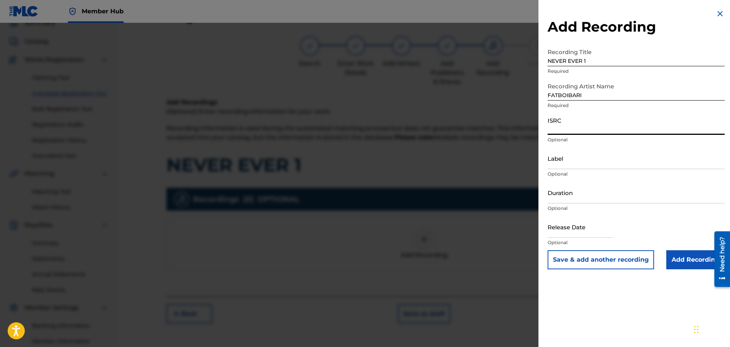
paste input "QZVEM2368823"
type input "QZVEM2368823"
click at [701, 257] on input "Add Recording" at bounding box center [695, 260] width 58 height 19
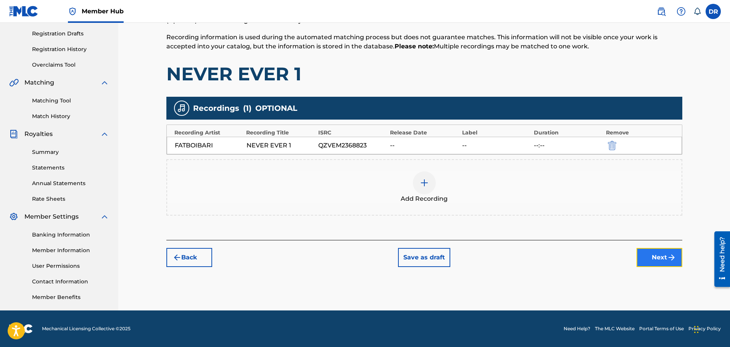
click at [669, 258] on img "submit" at bounding box center [671, 257] width 9 height 9
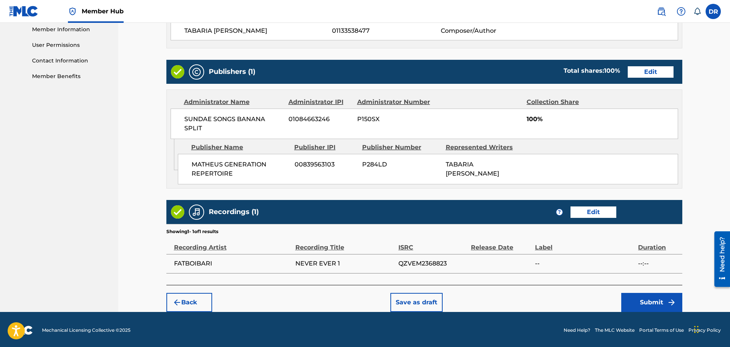
scroll to position [348, 0]
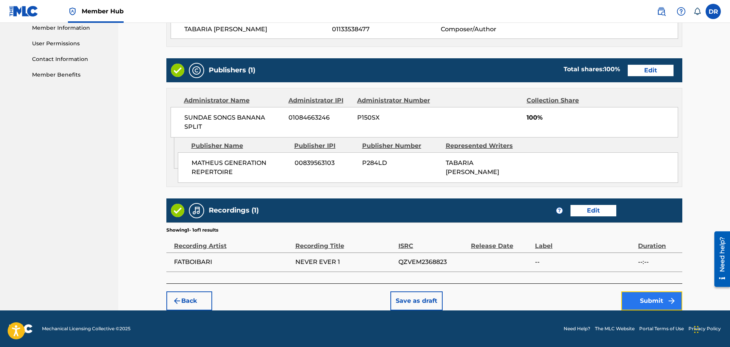
click at [650, 301] on button "Submit" at bounding box center [651, 301] width 61 height 19
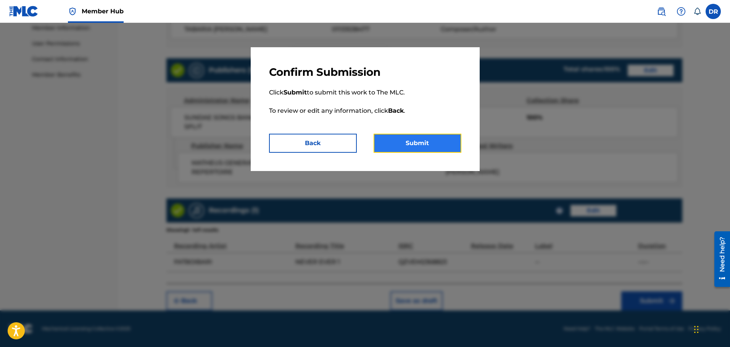
click at [431, 142] on button "Submit" at bounding box center [417, 143] width 88 height 19
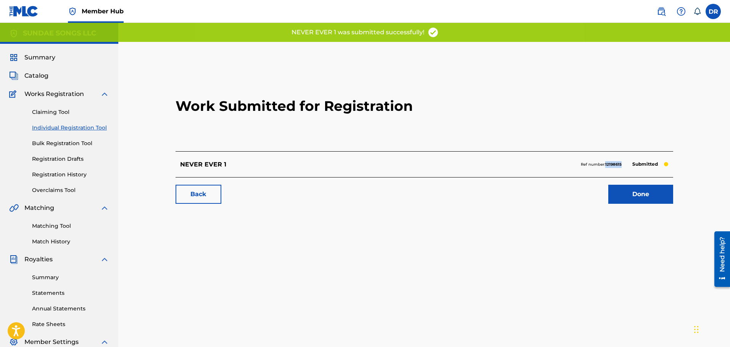
drag, startPoint x: 623, startPoint y: 164, endPoint x: 606, endPoint y: 167, distance: 17.5
click at [606, 167] on div "Ref number: 12198615 Submitted" at bounding box center [625, 164] width 88 height 11
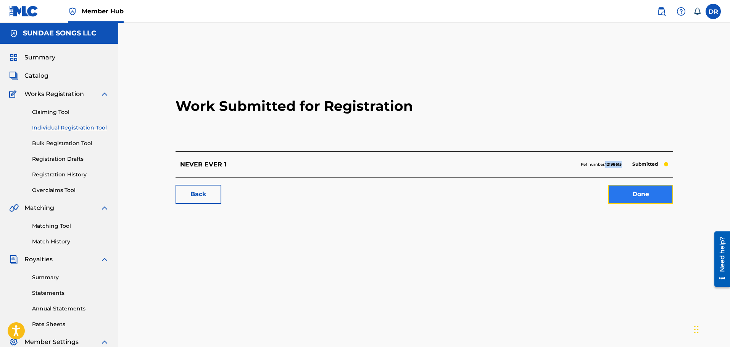
click at [643, 188] on link "Done" at bounding box center [640, 194] width 65 height 19
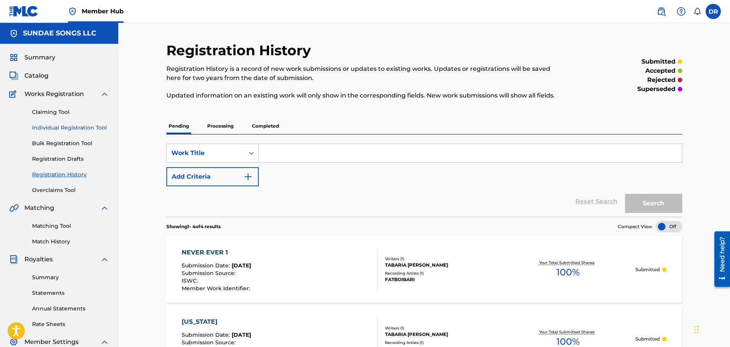
click at [79, 126] on link "Individual Registration Tool" at bounding box center [70, 128] width 77 height 8
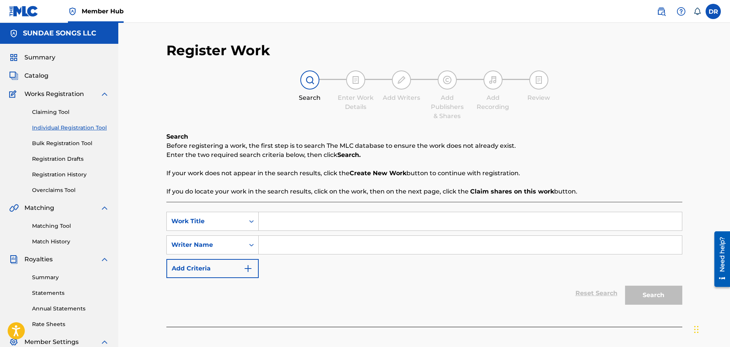
paste input "WAVE+ISLAND"
type input "WAVE+ISLAND"
click at [283, 249] on input "Search Form" at bounding box center [470, 245] width 423 height 18
paste input "[PERSON_NAME] TABARIA [PERSON_NAME]"
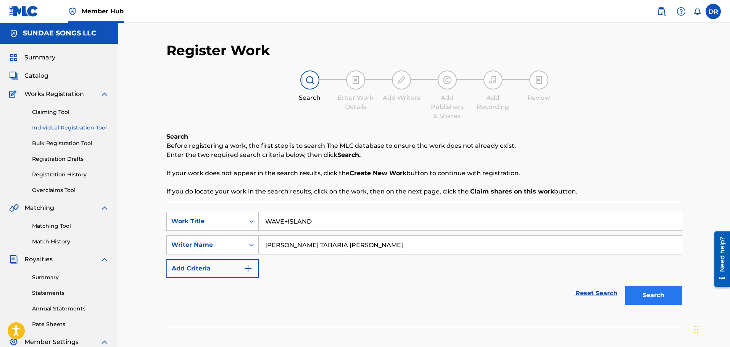
type input "[PERSON_NAME] TABARIA [PERSON_NAME]"
click at [669, 296] on button "Search" at bounding box center [653, 295] width 57 height 19
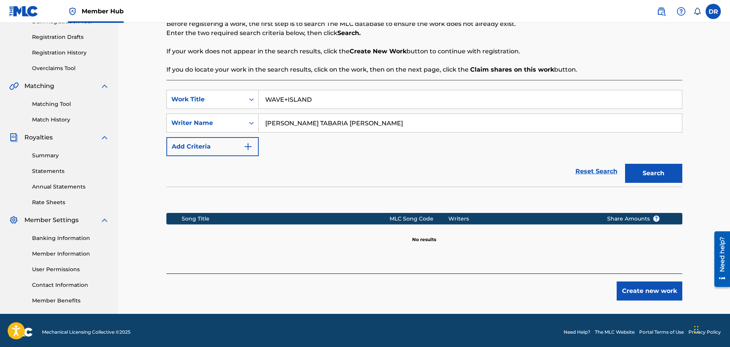
scroll to position [87, 0]
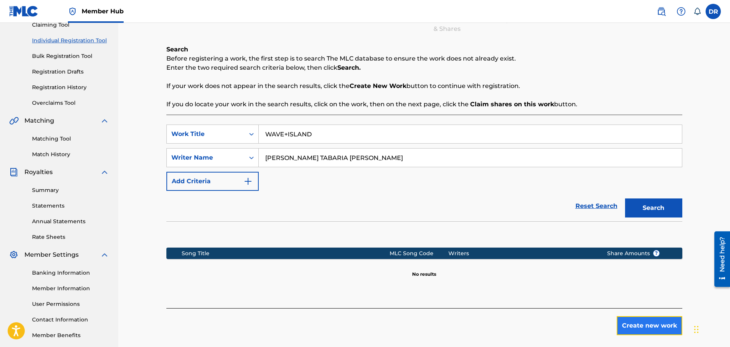
click at [658, 329] on button "Create new work" at bounding box center [649, 326] width 66 height 19
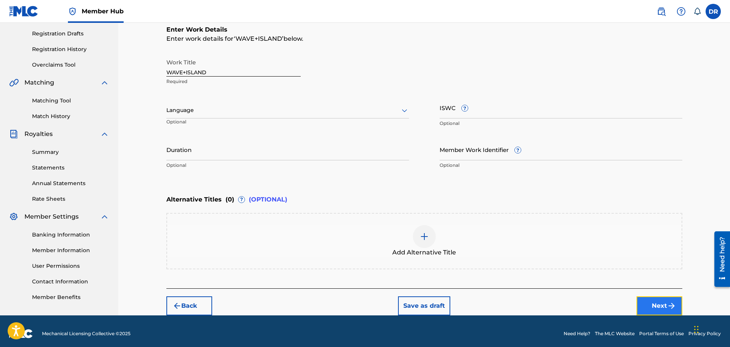
click at [663, 307] on button "Next" at bounding box center [659, 306] width 46 height 19
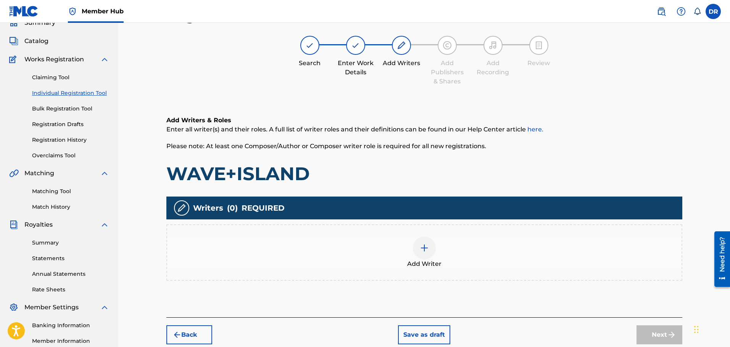
scroll to position [34, 0]
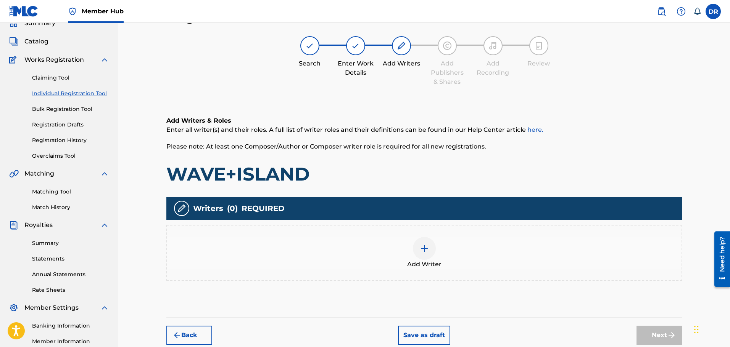
click at [424, 247] on img at bounding box center [424, 248] width 9 height 9
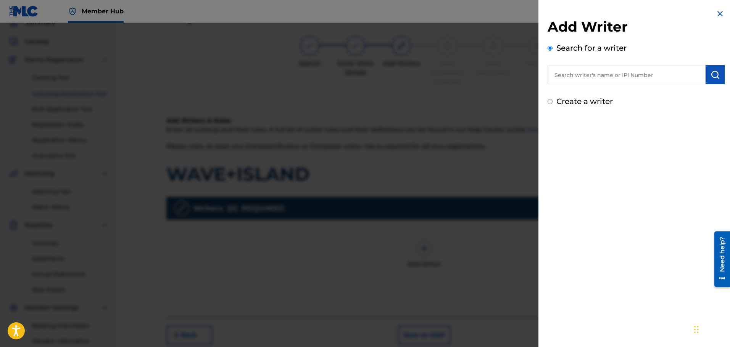
click at [555, 73] on input "text" at bounding box center [626, 74] width 158 height 19
click at [573, 74] on input "0" at bounding box center [626, 74] width 158 height 19
paste input "1133538477"
type input "01133538477"
click at [711, 77] on img "submit" at bounding box center [714, 74] width 9 height 9
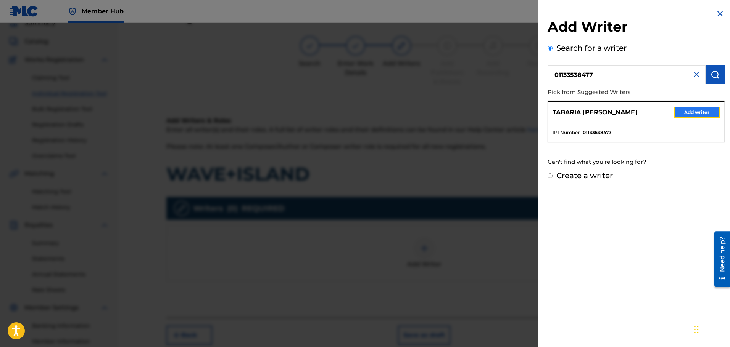
click at [701, 114] on button "Add writer" at bounding box center [697, 112] width 46 height 11
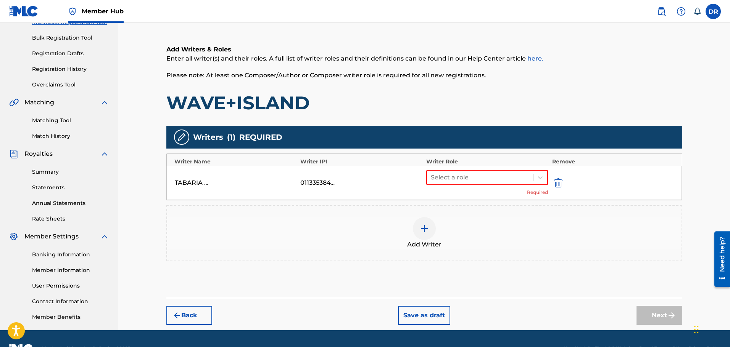
scroll to position [111, 0]
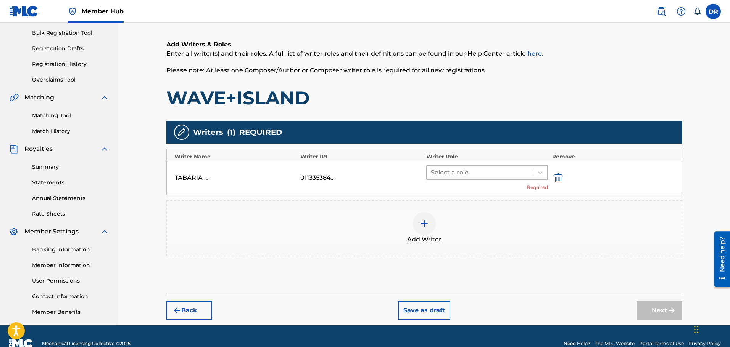
click at [507, 177] on div at bounding box center [480, 172] width 99 height 11
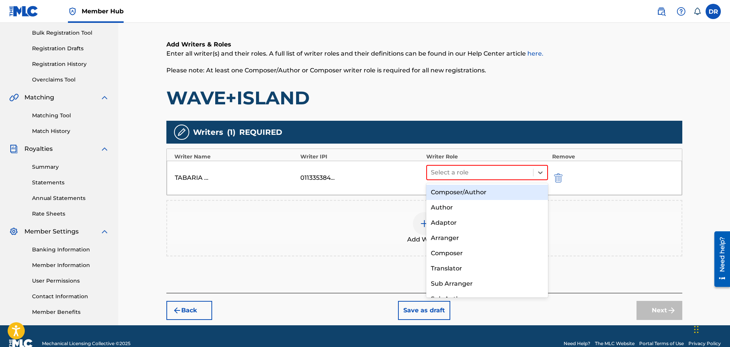
click at [504, 188] on div "Composer/Author" at bounding box center [487, 192] width 122 height 15
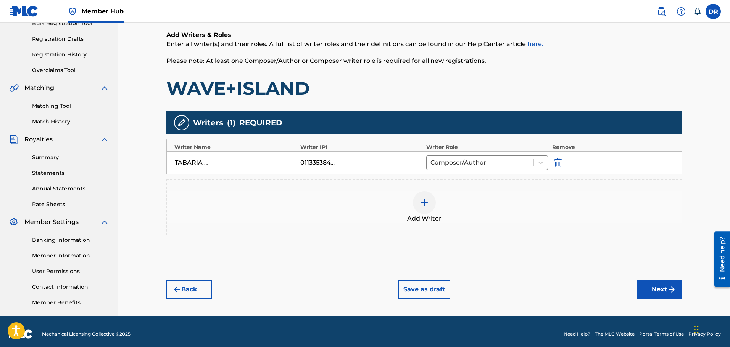
scroll to position [125, 0]
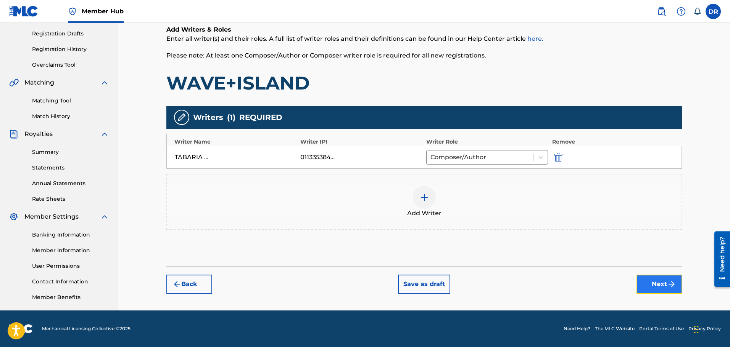
click at [661, 285] on button "Next" at bounding box center [659, 284] width 46 height 19
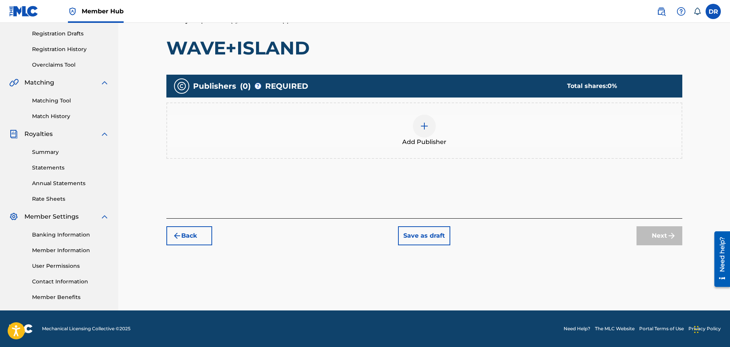
scroll to position [34, 0]
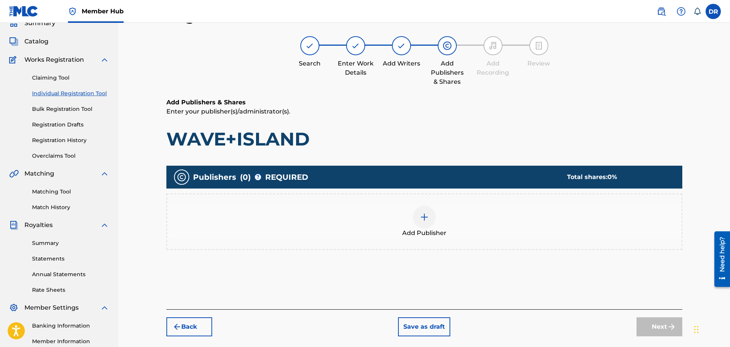
click at [423, 226] on div at bounding box center [424, 217] width 23 height 23
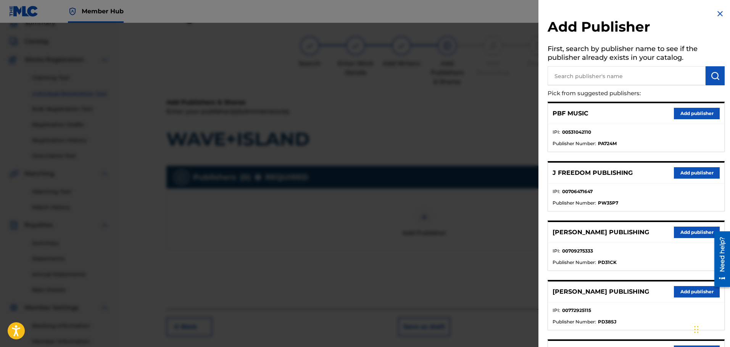
click at [582, 80] on input "text" at bounding box center [626, 75] width 158 height 19
type input "math"
click at [712, 74] on img "submit" at bounding box center [714, 75] width 9 height 9
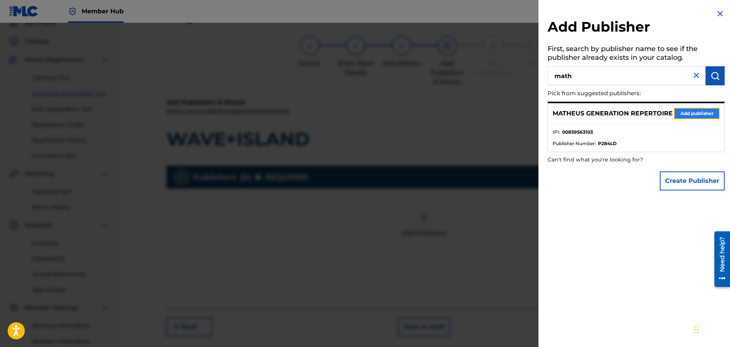
click at [706, 116] on button "Add publisher" at bounding box center [697, 113] width 46 height 11
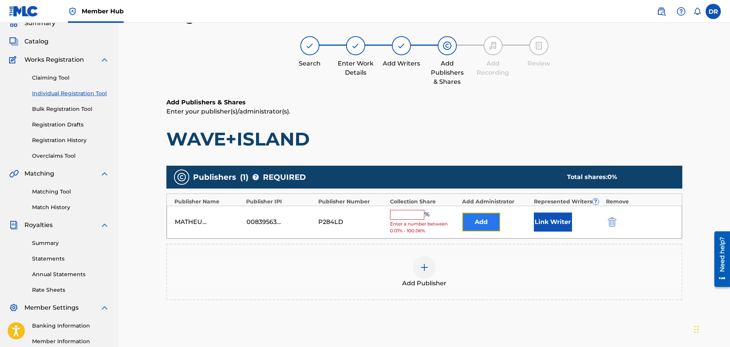
click at [492, 221] on button "Add" at bounding box center [481, 222] width 38 height 19
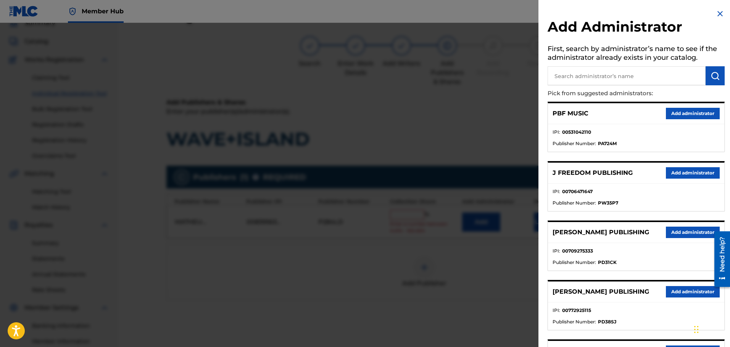
click at [581, 78] on input "text" at bounding box center [626, 75] width 158 height 19
type input "ban"
click at [706, 75] on button "submit" at bounding box center [714, 75] width 19 height 19
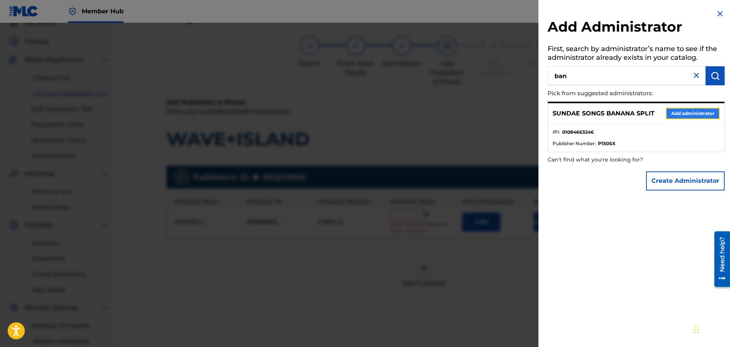
click at [700, 113] on button "Add administrator" at bounding box center [693, 113] width 54 height 11
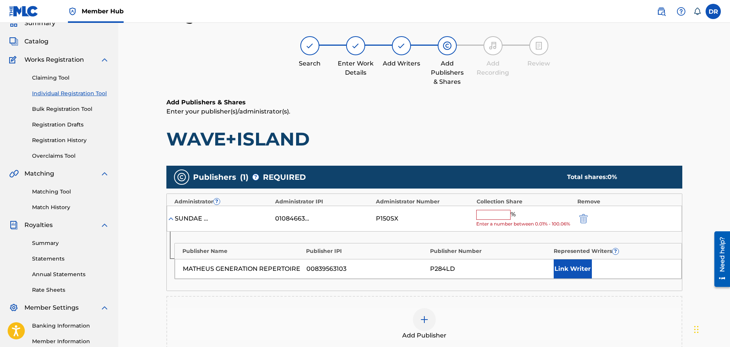
drag, startPoint x: 484, startPoint y: 217, endPoint x: 486, endPoint y: 214, distance: 4.1
click at [484, 217] on input "text" at bounding box center [493, 215] width 34 height 10
type input "100"
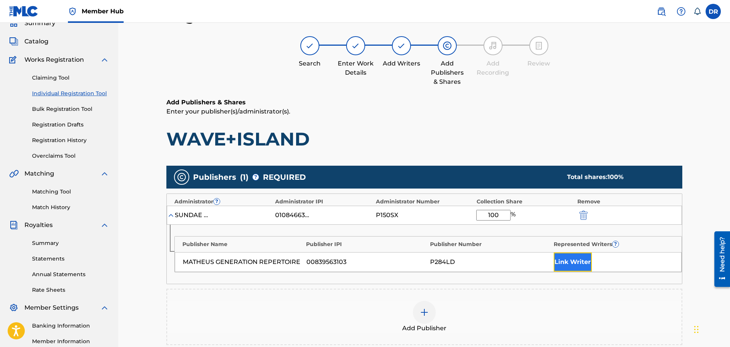
click at [571, 265] on button "Link Writer" at bounding box center [572, 262] width 38 height 19
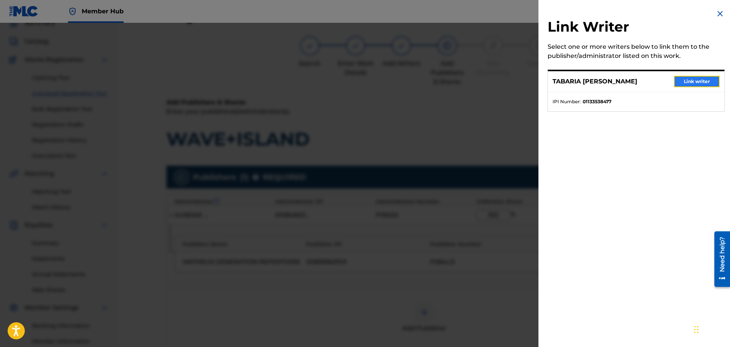
click at [698, 80] on button "Link writer" at bounding box center [697, 81] width 46 height 11
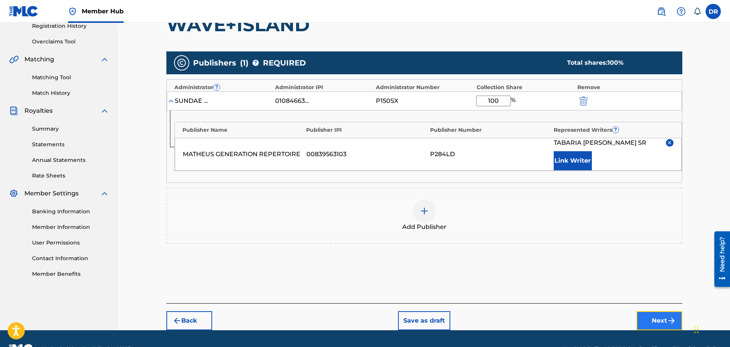
click at [661, 314] on button "Next" at bounding box center [659, 321] width 46 height 19
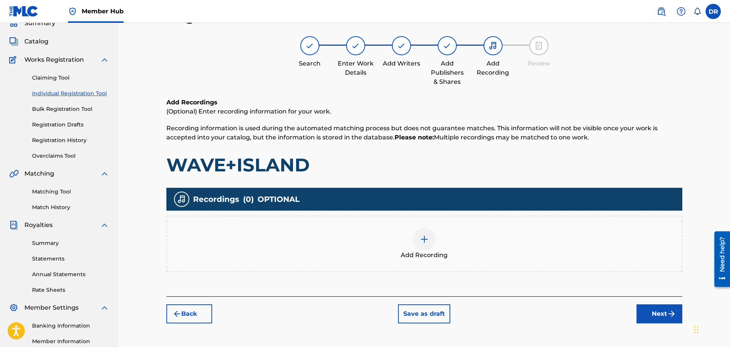
click at [422, 243] on img at bounding box center [424, 239] width 9 height 9
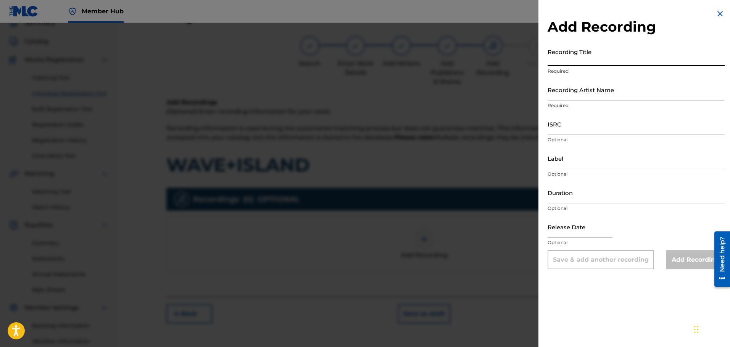
click at [571, 53] on input "Recording Title" at bounding box center [635, 56] width 177 height 22
paste input "WAVE+ISLAND"
type input "WAVE+ISLAND"
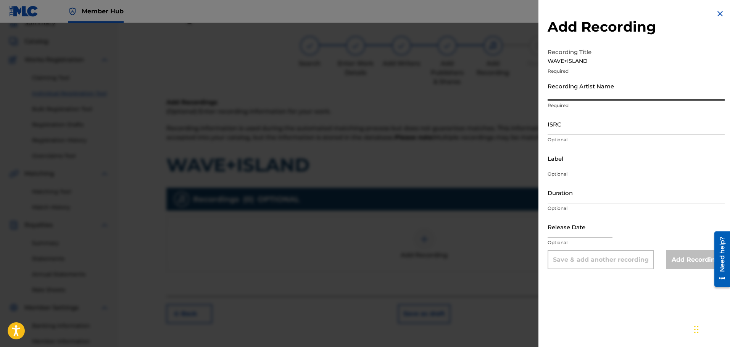
click at [583, 88] on input "Recording Artist Name" at bounding box center [635, 90] width 177 height 22
type input "FATBOIBARI"
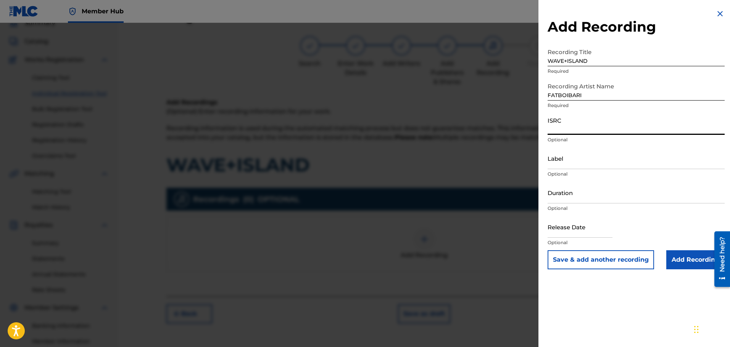
paste input "TLVEM2472515"
type input "TLVEM2472515"
click at [684, 256] on input "Add Recording" at bounding box center [695, 260] width 58 height 19
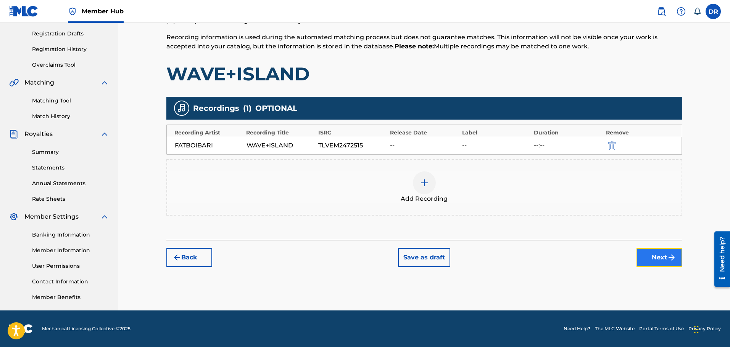
click at [670, 264] on button "Next" at bounding box center [659, 257] width 46 height 19
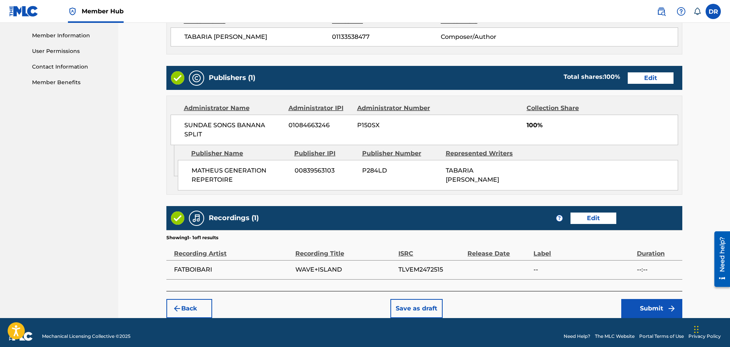
scroll to position [348, 0]
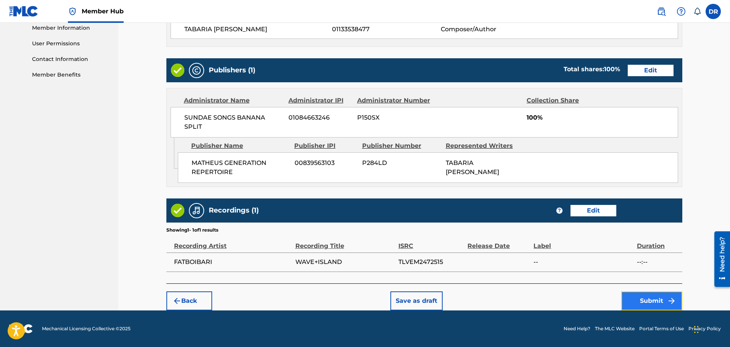
click at [657, 298] on button "Submit" at bounding box center [651, 301] width 61 height 19
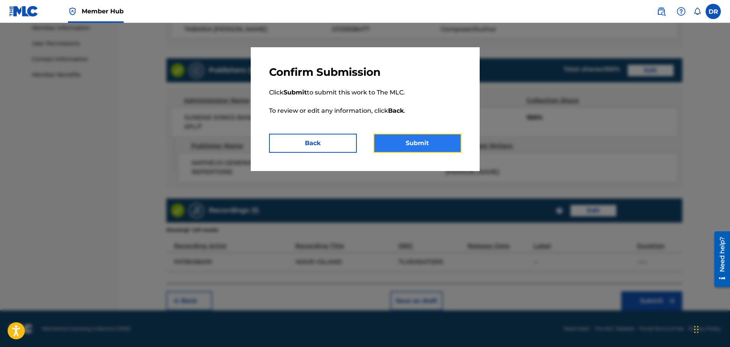
click at [404, 148] on button "Submit" at bounding box center [417, 143] width 88 height 19
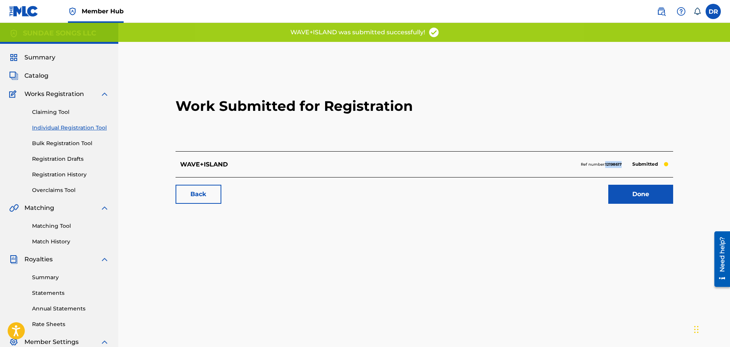
drag, startPoint x: 623, startPoint y: 166, endPoint x: 605, endPoint y: 166, distance: 17.6
click at [605, 166] on div "Ref number: 12198617 Submitted" at bounding box center [625, 164] width 88 height 11
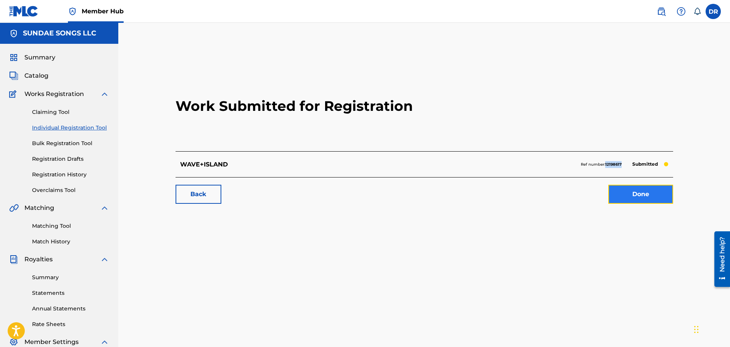
click at [640, 198] on link "Done" at bounding box center [640, 194] width 65 height 19
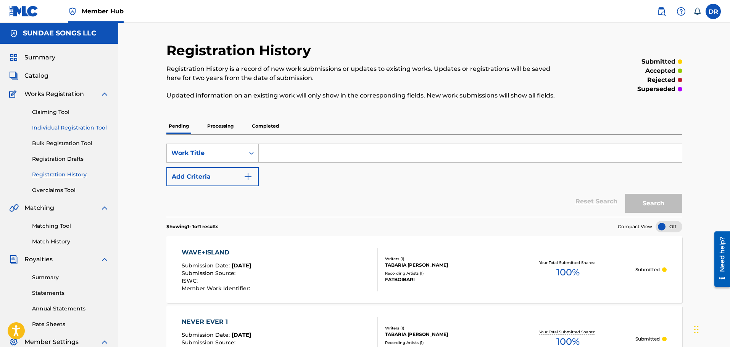
click at [85, 128] on link "Individual Registration Tool" at bounding box center [70, 128] width 77 height 8
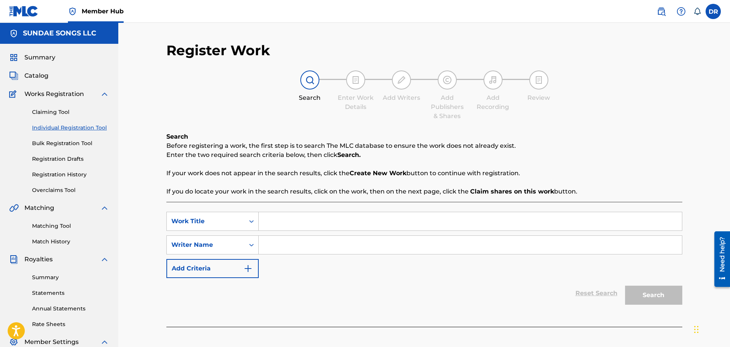
paste input "WORRIES"
type input "WORRIES"
click at [340, 274] on div "SearchWithCriteria85165abf-5c8f-4455-8ad7-917d912af398 Work Title WORRIES Searc…" at bounding box center [424, 245] width 516 height 66
click at [292, 243] on input "Search Form" at bounding box center [470, 245] width 423 height 18
paste input "[PERSON_NAME] TABARIA [PERSON_NAME]"
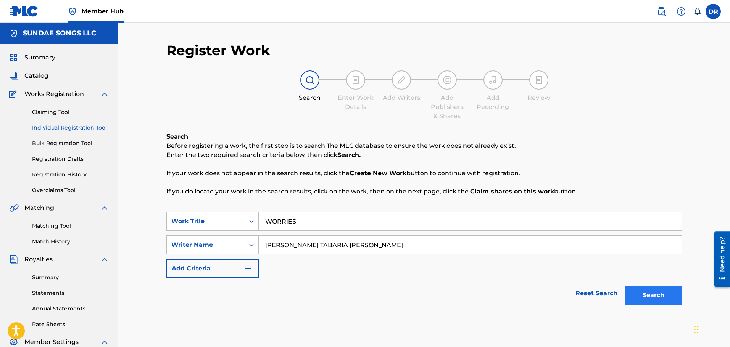
type input "[PERSON_NAME] TABARIA [PERSON_NAME]"
click at [666, 298] on button "Search" at bounding box center [653, 295] width 57 height 19
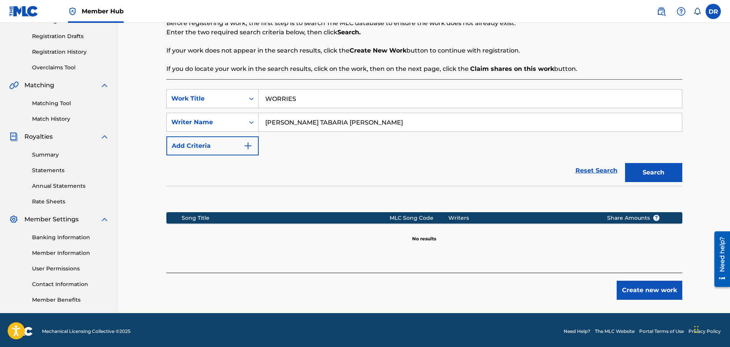
scroll to position [125, 0]
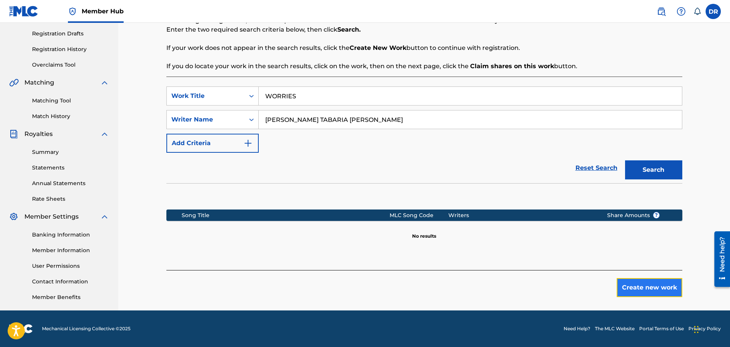
click at [667, 290] on button "Create new work" at bounding box center [649, 287] width 66 height 19
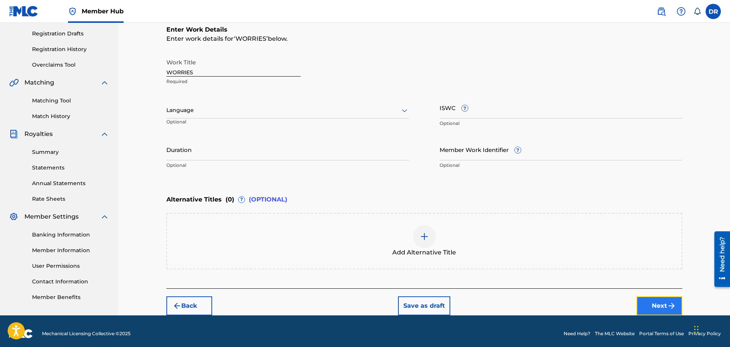
click at [658, 306] on button "Next" at bounding box center [659, 306] width 46 height 19
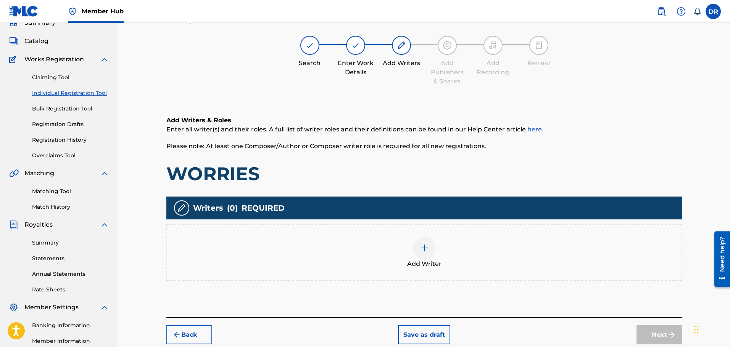
scroll to position [34, 0]
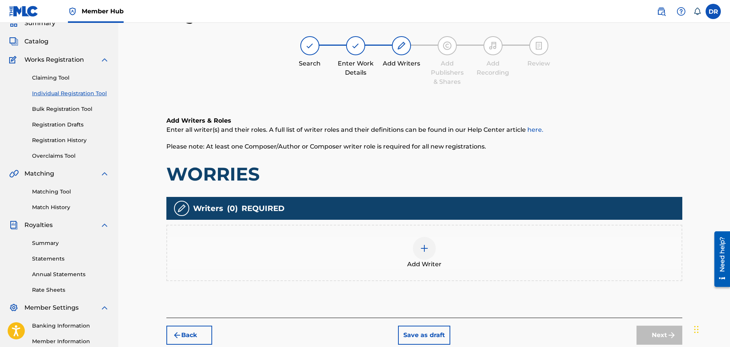
click at [416, 259] on div "Add Writer" at bounding box center [424, 253] width 514 height 32
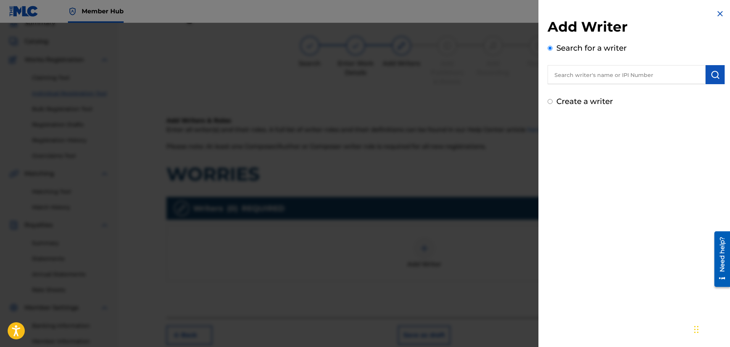
click at [566, 72] on input "text" at bounding box center [626, 74] width 158 height 19
click at [569, 72] on input "0" at bounding box center [626, 74] width 158 height 19
paste input "1133538477"
type input "01133538477"
click at [713, 74] on img "submit" at bounding box center [714, 74] width 9 height 9
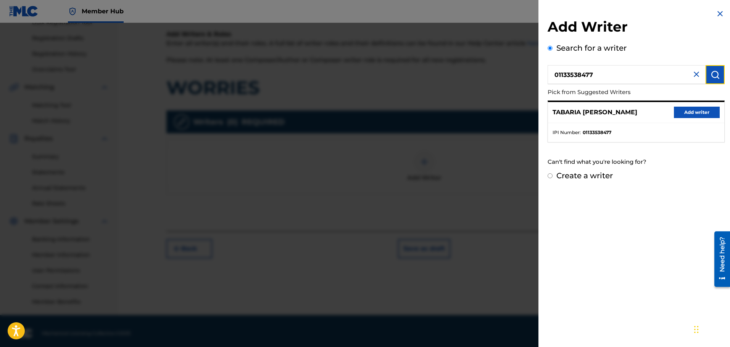
scroll to position [125, 0]
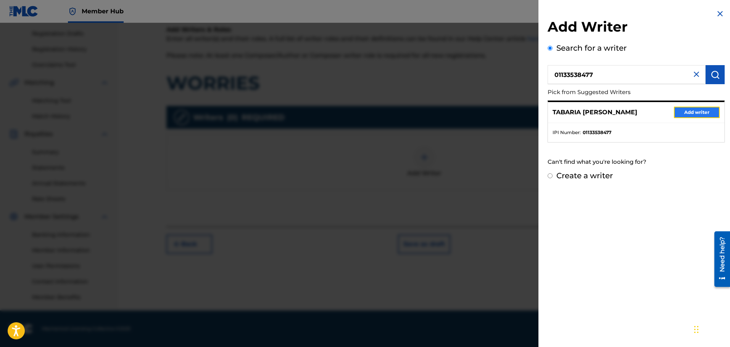
click at [688, 113] on button "Add writer" at bounding box center [697, 112] width 46 height 11
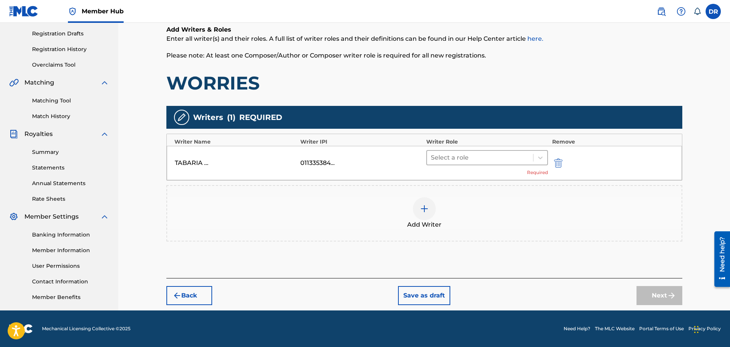
click at [454, 157] on div at bounding box center [480, 158] width 99 height 11
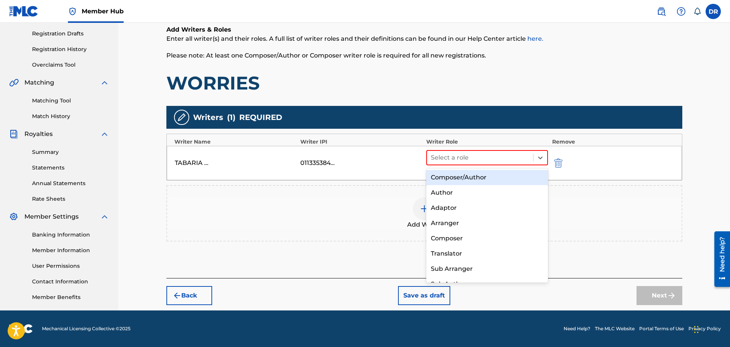
click at [455, 177] on div "Composer/Author" at bounding box center [487, 177] width 122 height 15
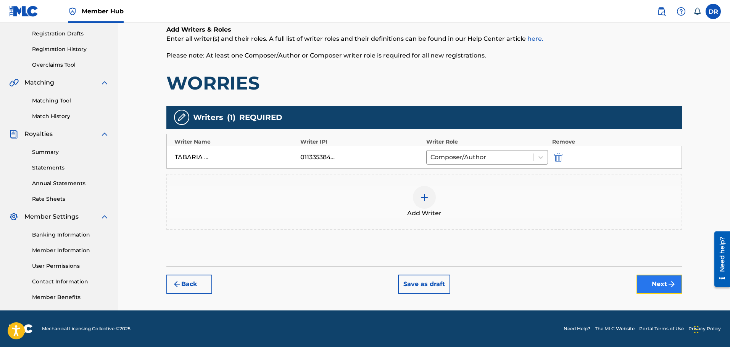
click at [648, 280] on button "Next" at bounding box center [659, 284] width 46 height 19
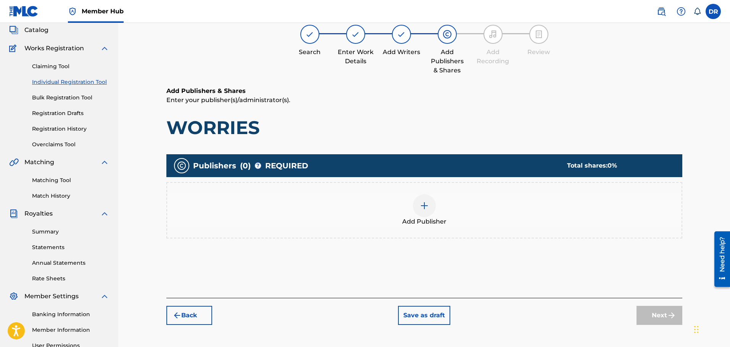
scroll to position [34, 0]
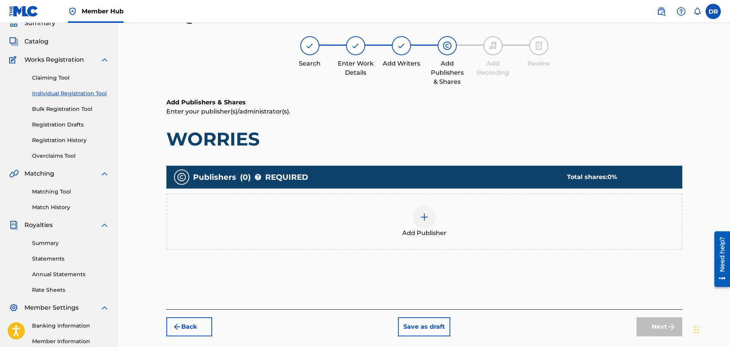
click at [427, 219] on img at bounding box center [424, 217] width 9 height 9
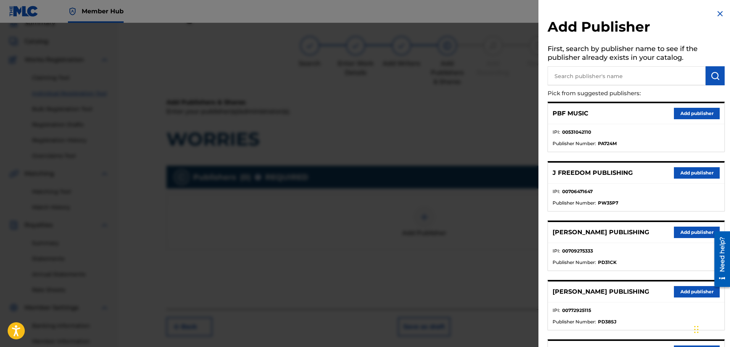
click at [571, 79] on input "text" at bounding box center [626, 75] width 158 height 19
type input "math"
click at [708, 70] on button "submit" at bounding box center [714, 75] width 19 height 19
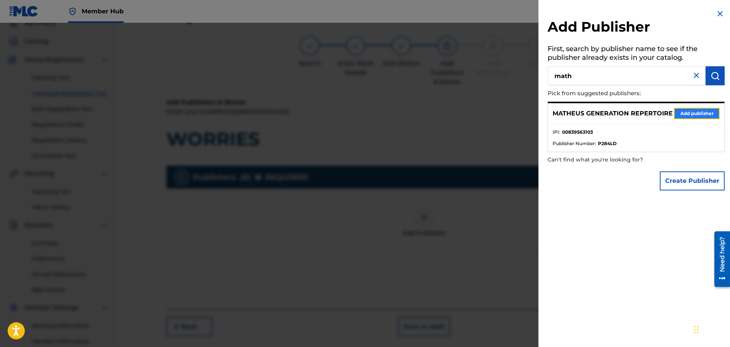
click at [691, 113] on button "Add publisher" at bounding box center [697, 113] width 46 height 11
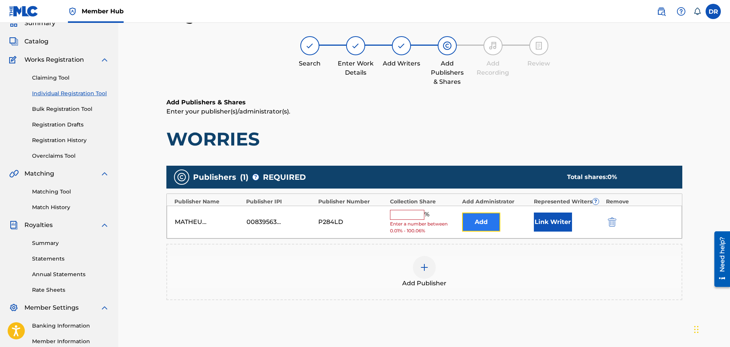
click at [481, 222] on button "Add" at bounding box center [481, 222] width 38 height 19
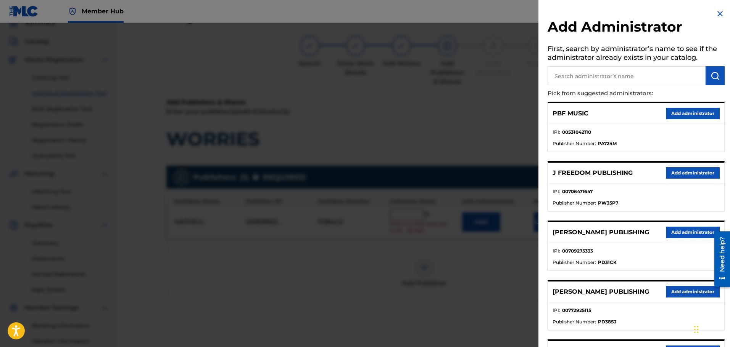
click at [584, 76] on input "text" at bounding box center [626, 75] width 158 height 19
type input "ban"
click at [710, 71] on img "submit" at bounding box center [714, 75] width 9 height 9
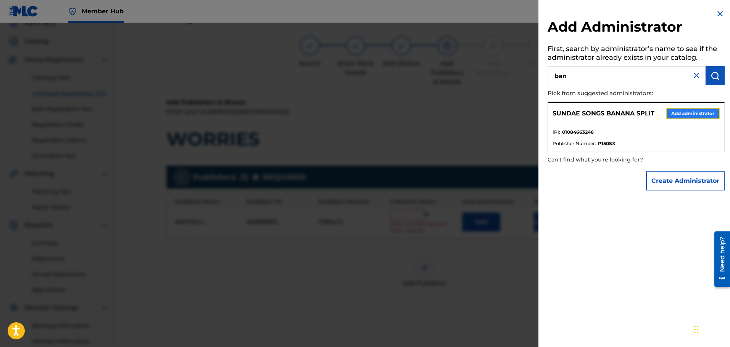
click at [693, 113] on button "Add administrator" at bounding box center [693, 113] width 54 height 11
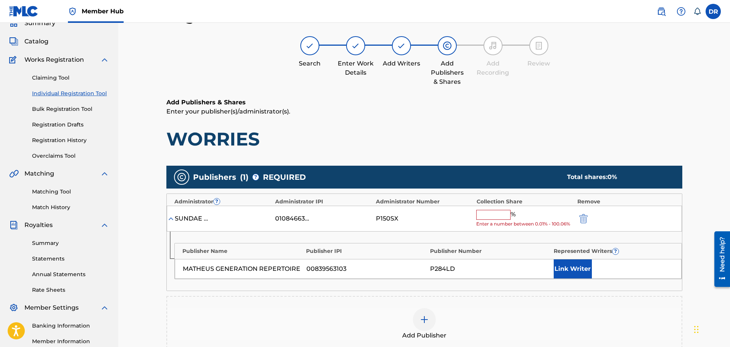
click at [486, 217] on input "text" at bounding box center [493, 215] width 34 height 10
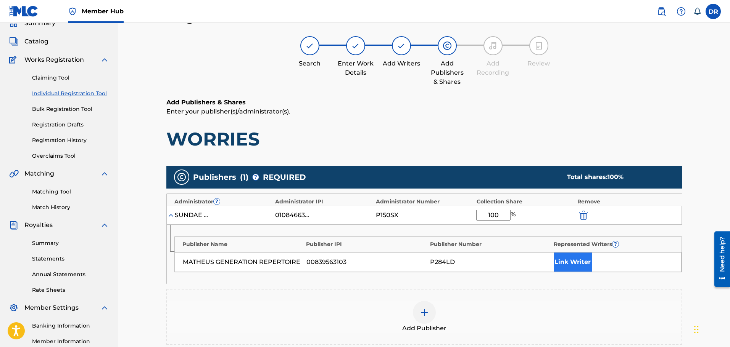
type input "100"
click at [579, 267] on button "Link Writer" at bounding box center [572, 262] width 38 height 19
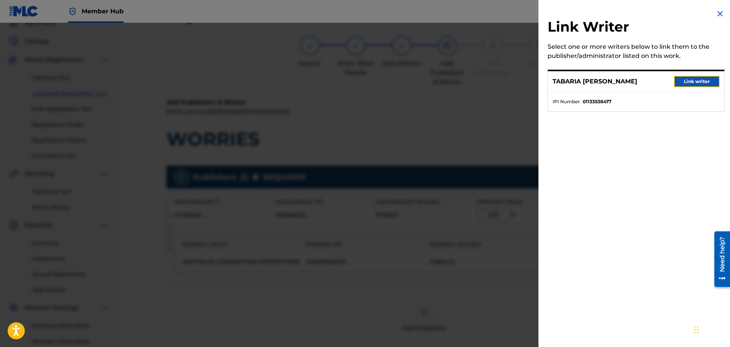
click at [681, 79] on button "Link writer" at bounding box center [697, 81] width 46 height 11
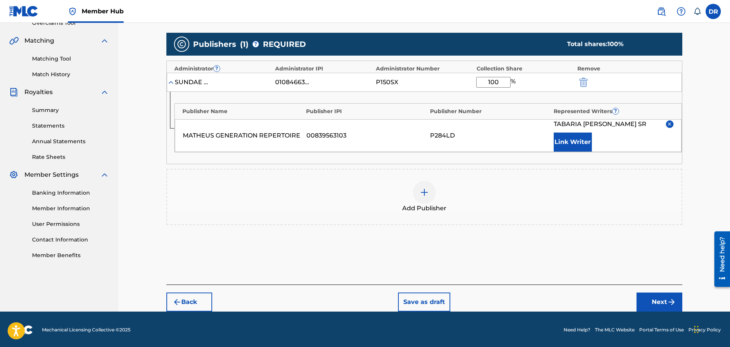
scroll to position [169, 0]
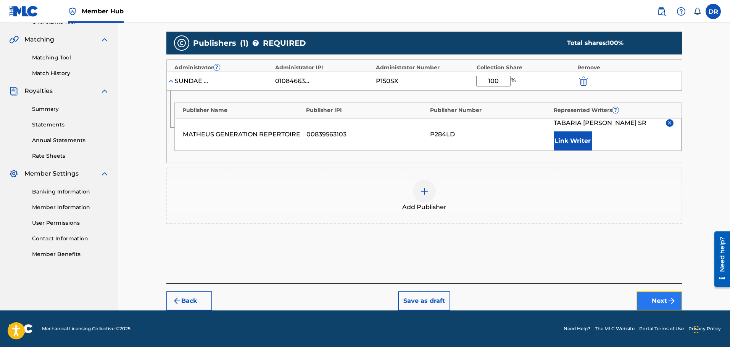
click at [661, 301] on button "Next" at bounding box center [659, 301] width 46 height 19
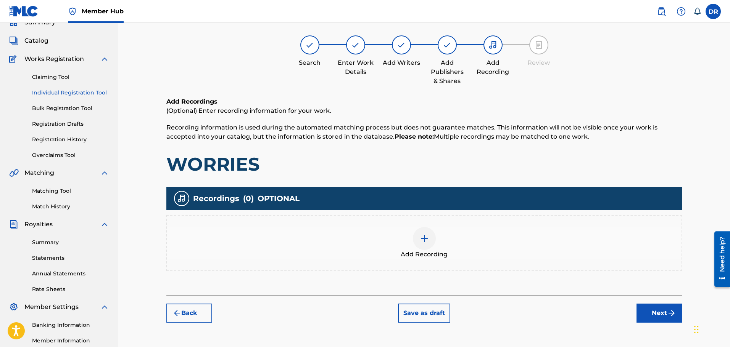
scroll to position [34, 0]
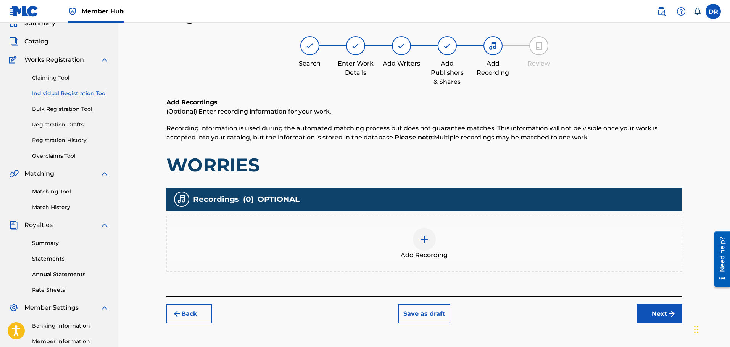
click at [421, 241] on img at bounding box center [424, 239] width 9 height 9
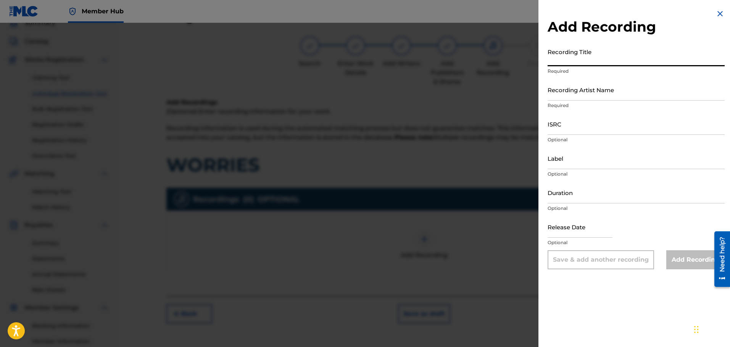
click at [567, 63] on input "Recording Title" at bounding box center [635, 56] width 177 height 22
paste input "WORRIES"
type input "WORRIES"
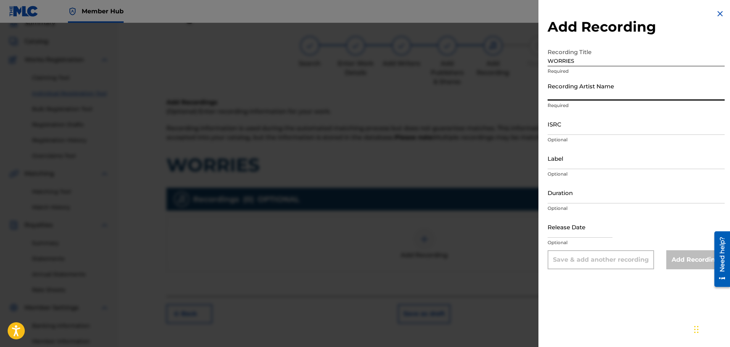
click at [580, 97] on input "Recording Artist Name" at bounding box center [635, 90] width 177 height 22
paste input "FATBOIBARI"
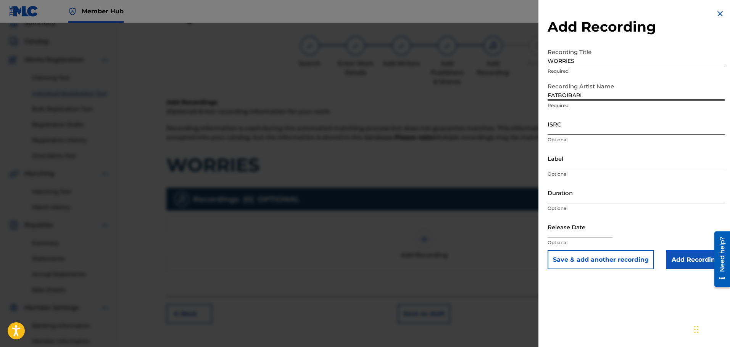
type input "FATBOIBARI"
click at [563, 130] on input "ISRC" at bounding box center [635, 124] width 177 height 22
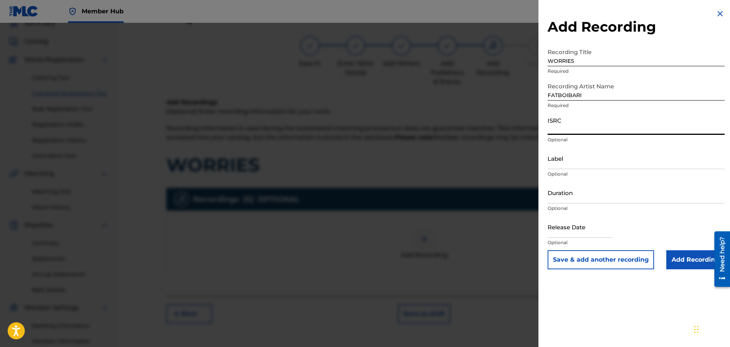
paste input "QZVEM2599575"
type input "QZVEM2599575"
click at [682, 255] on input "Add Recording" at bounding box center [695, 260] width 58 height 19
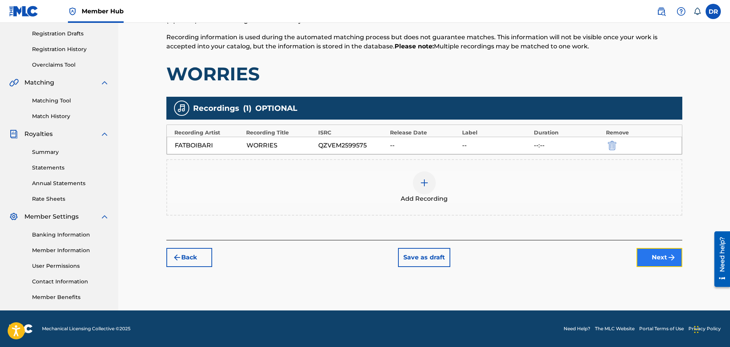
click at [659, 255] on button "Next" at bounding box center [659, 257] width 46 height 19
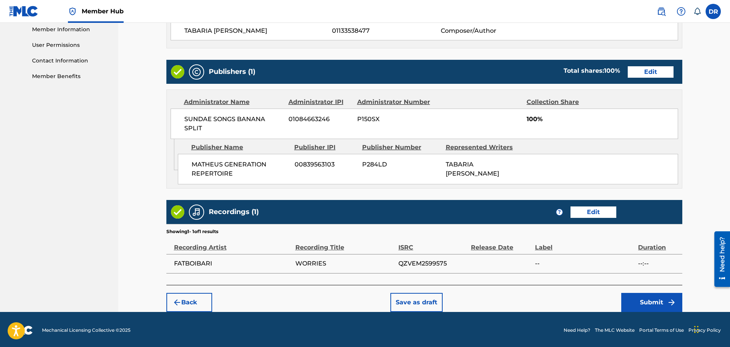
scroll to position [348, 0]
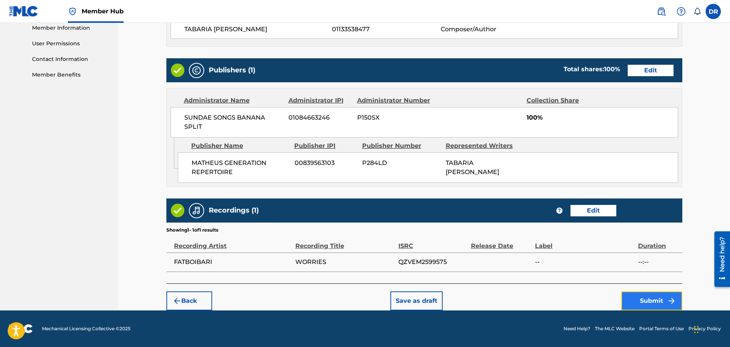
click at [642, 304] on button "Submit" at bounding box center [651, 301] width 61 height 19
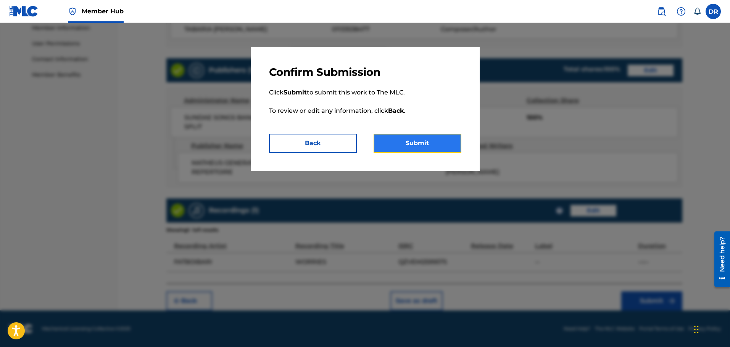
click at [439, 147] on button "Submit" at bounding box center [417, 143] width 88 height 19
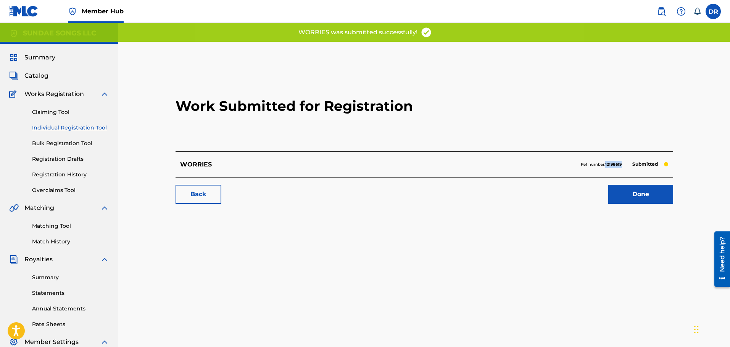
drag, startPoint x: 618, startPoint y: 165, endPoint x: 605, endPoint y: 166, distance: 13.0
click at [605, 166] on div "Ref number: 12198619 Submitted" at bounding box center [625, 164] width 88 height 11
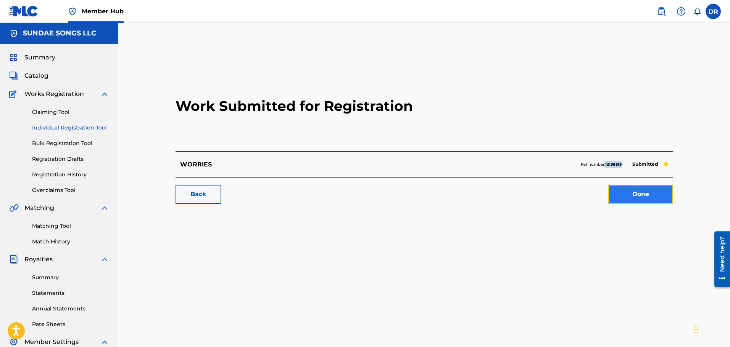
click at [636, 197] on link "Done" at bounding box center [640, 194] width 65 height 19
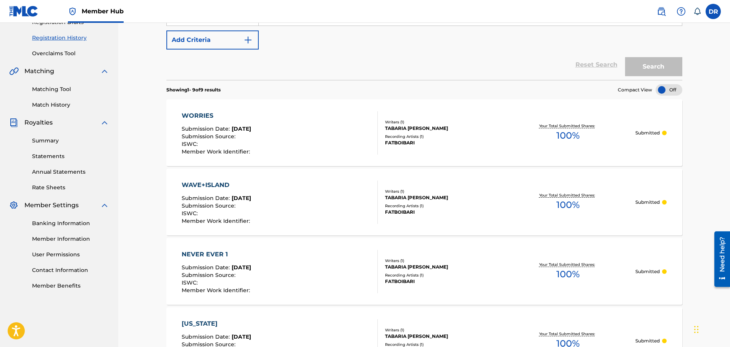
scroll to position [93, 0]
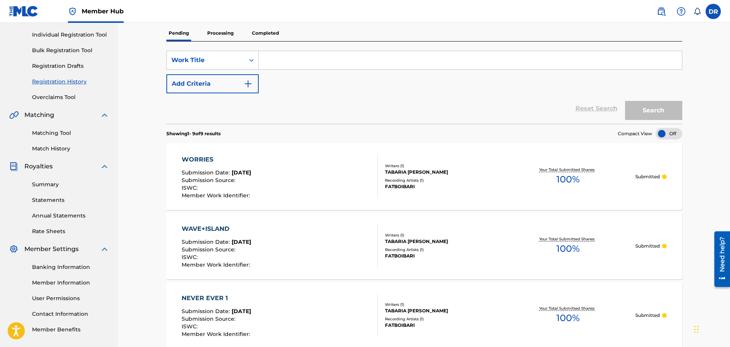
click at [218, 35] on p "Processing" at bounding box center [220, 33] width 31 height 16
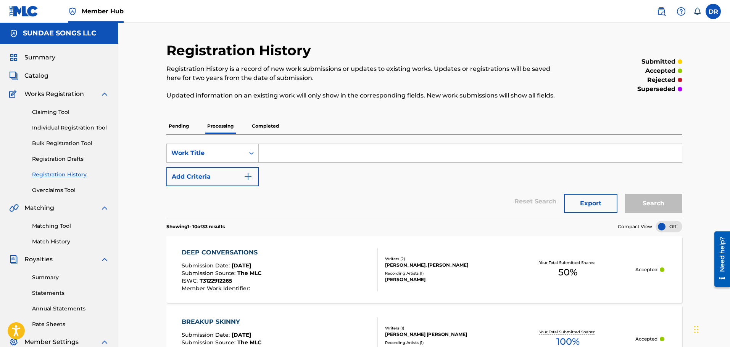
click at [311, 269] on div "DEEP CONVERSATIONS Submission Date : [DATE] Submission Source : The MLC ISWC : …" at bounding box center [280, 269] width 196 height 43
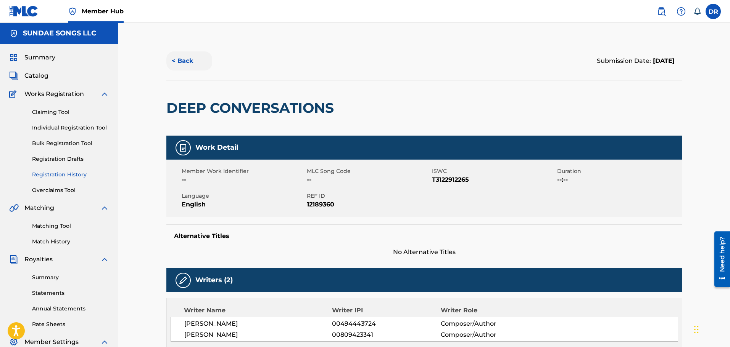
click at [177, 61] on button "< Back" at bounding box center [189, 60] width 46 height 19
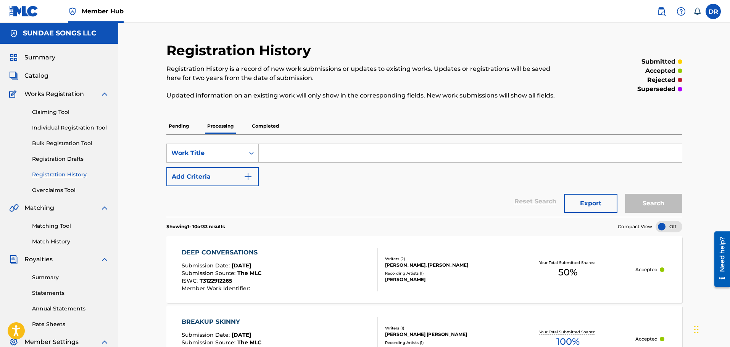
click at [179, 127] on p "Pending" at bounding box center [178, 126] width 25 height 16
